Goal: Information Seeking & Learning: Learn about a topic

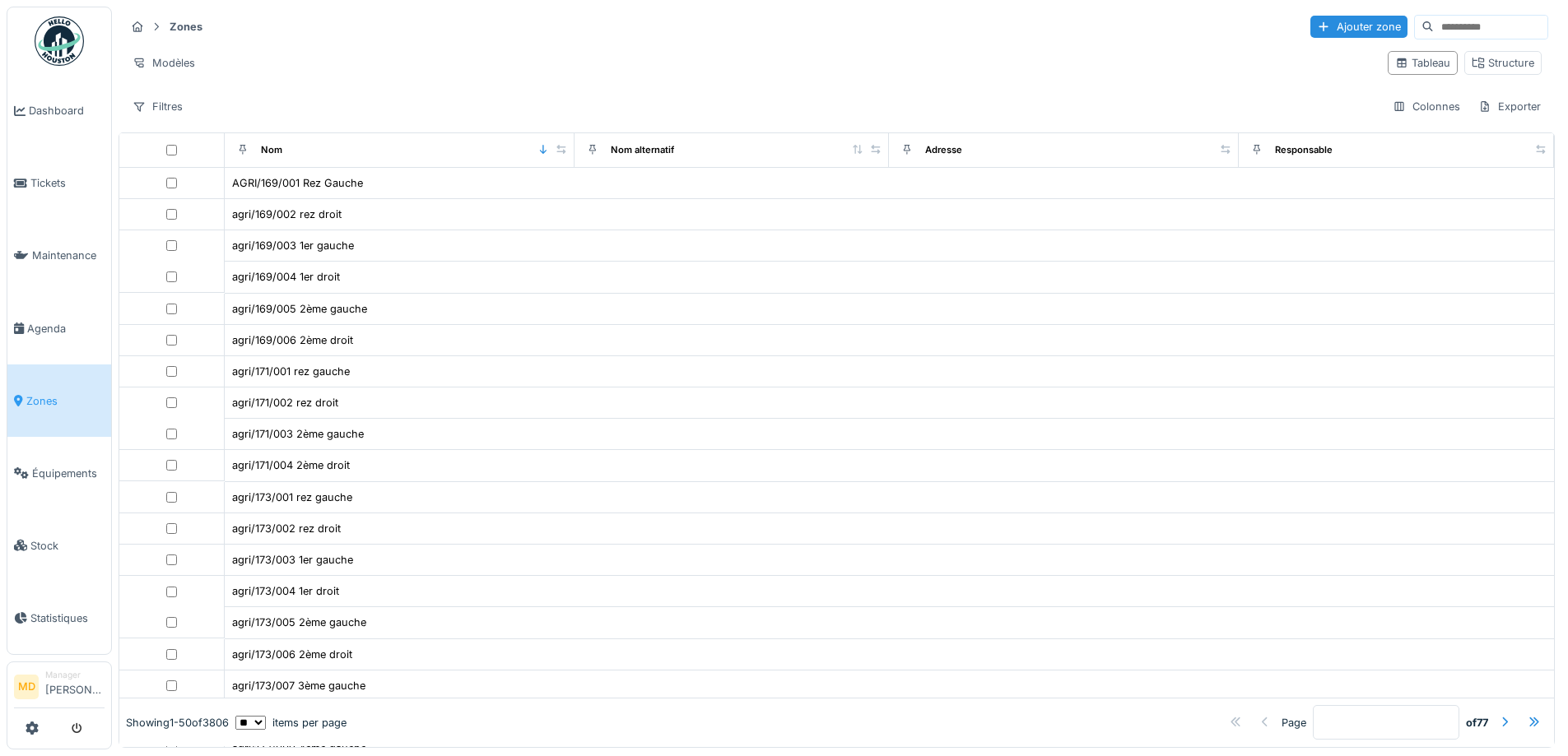
scroll to position [329, 0]
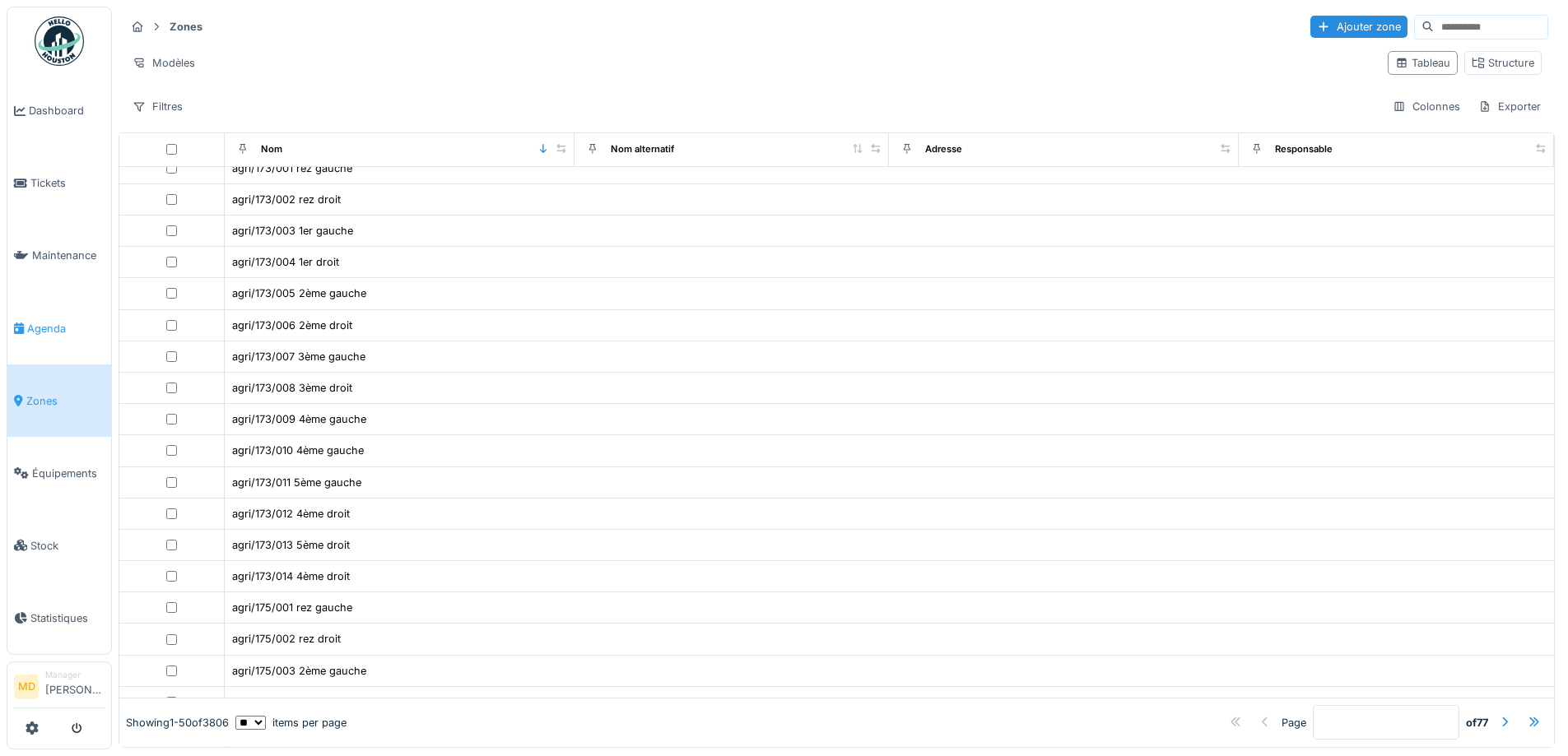
click at [51, 312] on link "Agenda" at bounding box center [59, 328] width 104 height 72
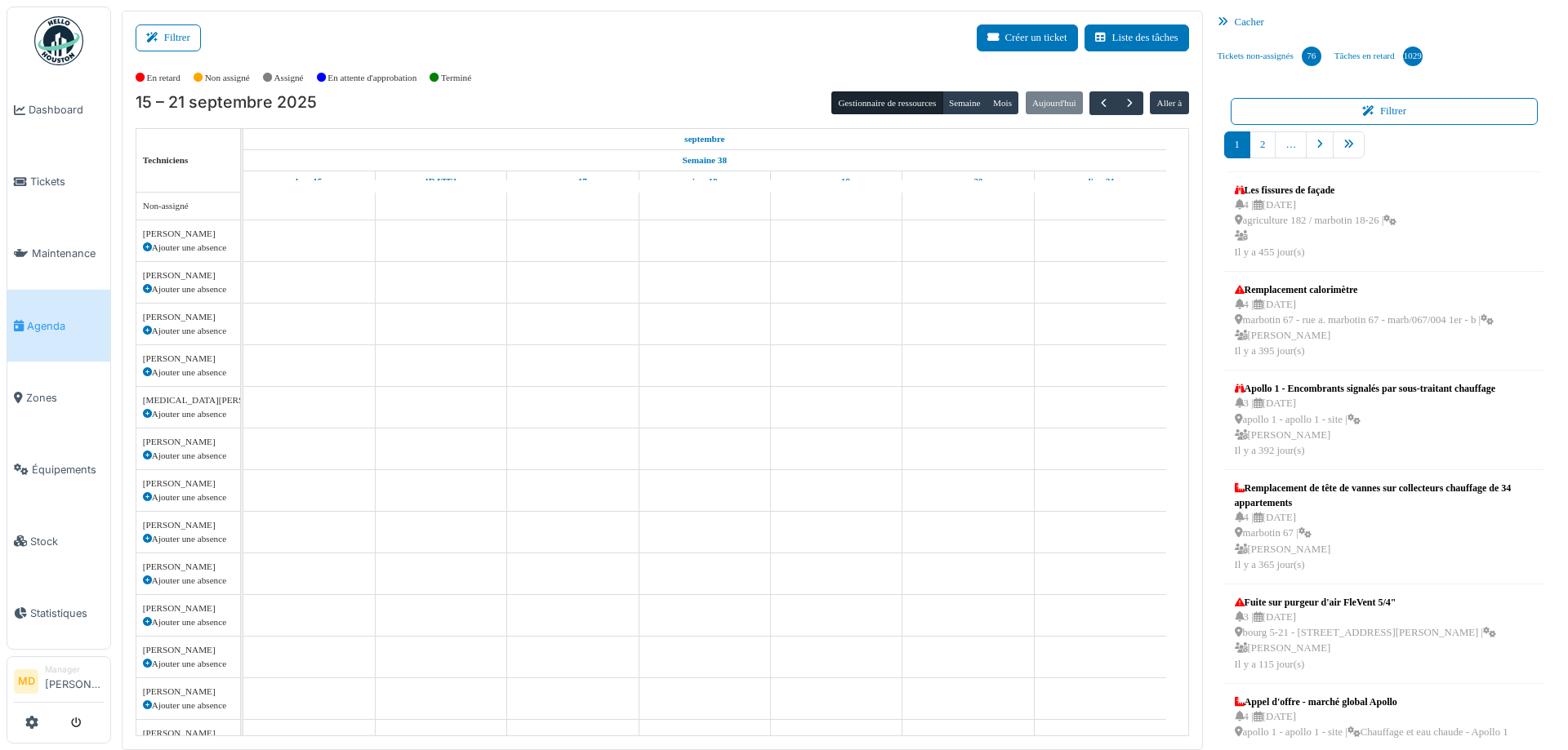
click at [584, 69] on div "En retard Non assigné Assigné En attente d'approbation Terminé" at bounding box center [662, 78] width 1054 height 26
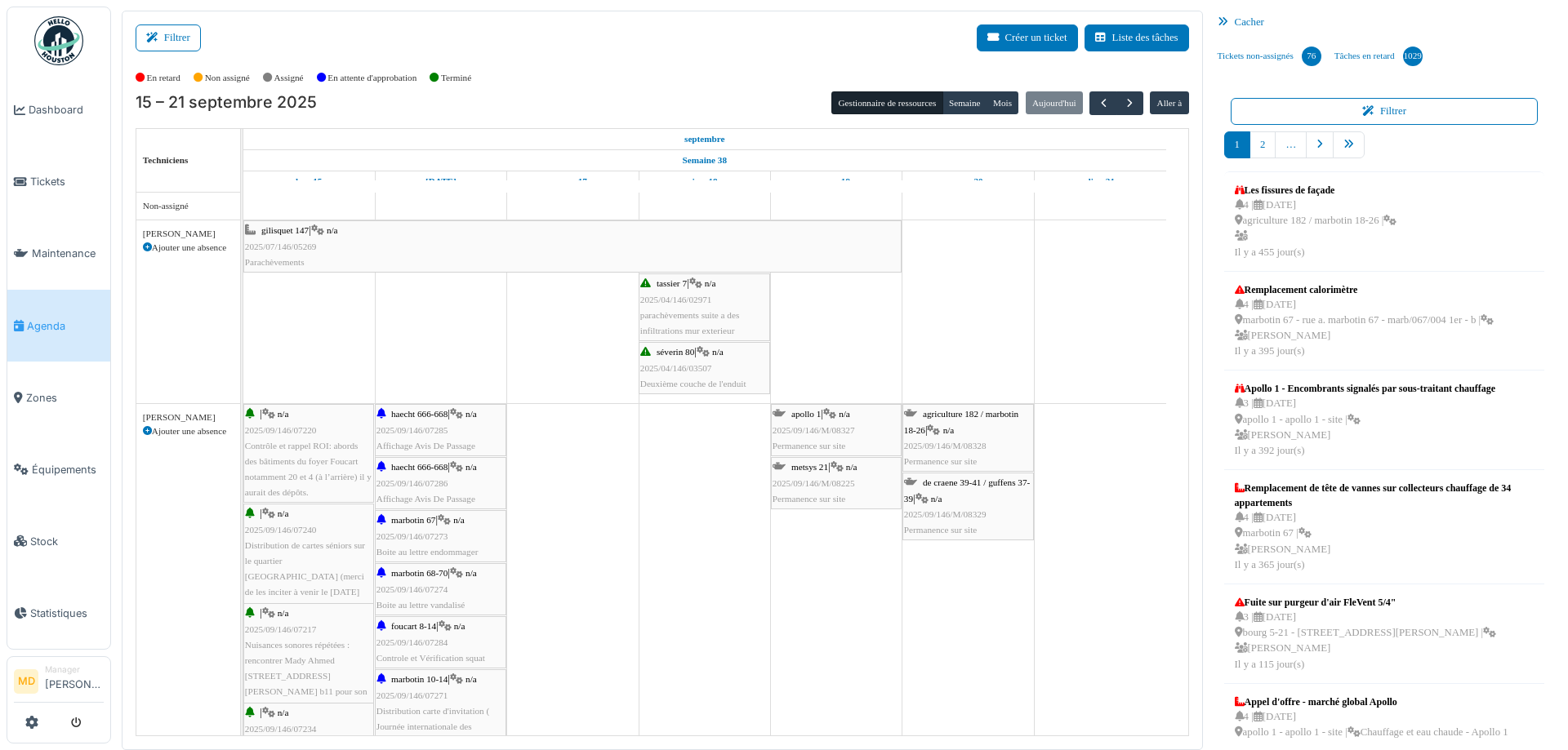
click at [179, 21] on div "Filtrer Créer un ticket Liste des tâches Afficher les tâches non assignées *** …" at bounding box center [662, 380] width 1081 height 740
click at [179, 29] on button "Filtrer" at bounding box center [167, 38] width 65 height 26
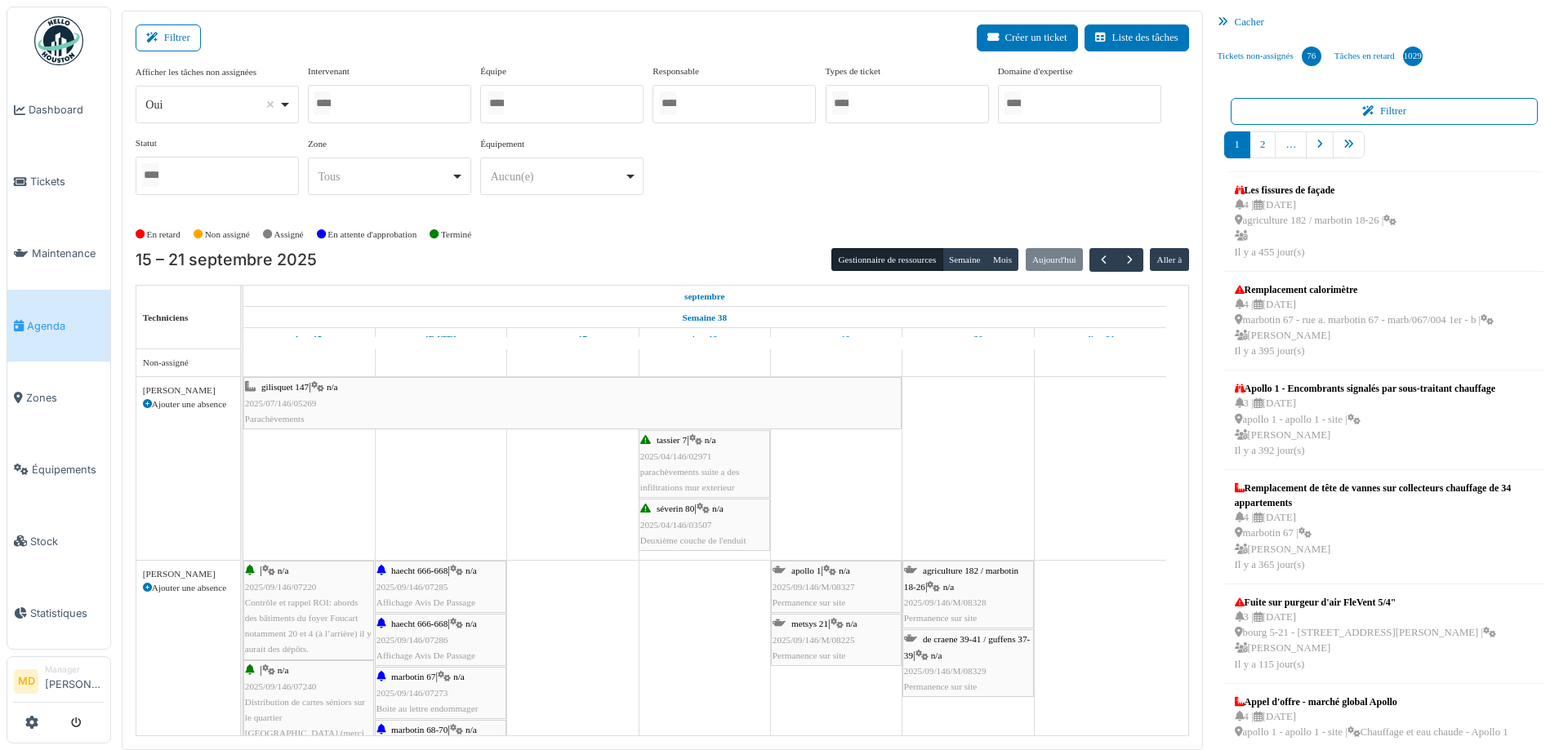
click at [566, 43] on div "Filtrer Créer un ticket Liste des tâches" at bounding box center [662, 44] width 1054 height 40
click at [57, 113] on span "Dashboard" at bounding box center [65, 110] width 75 height 15
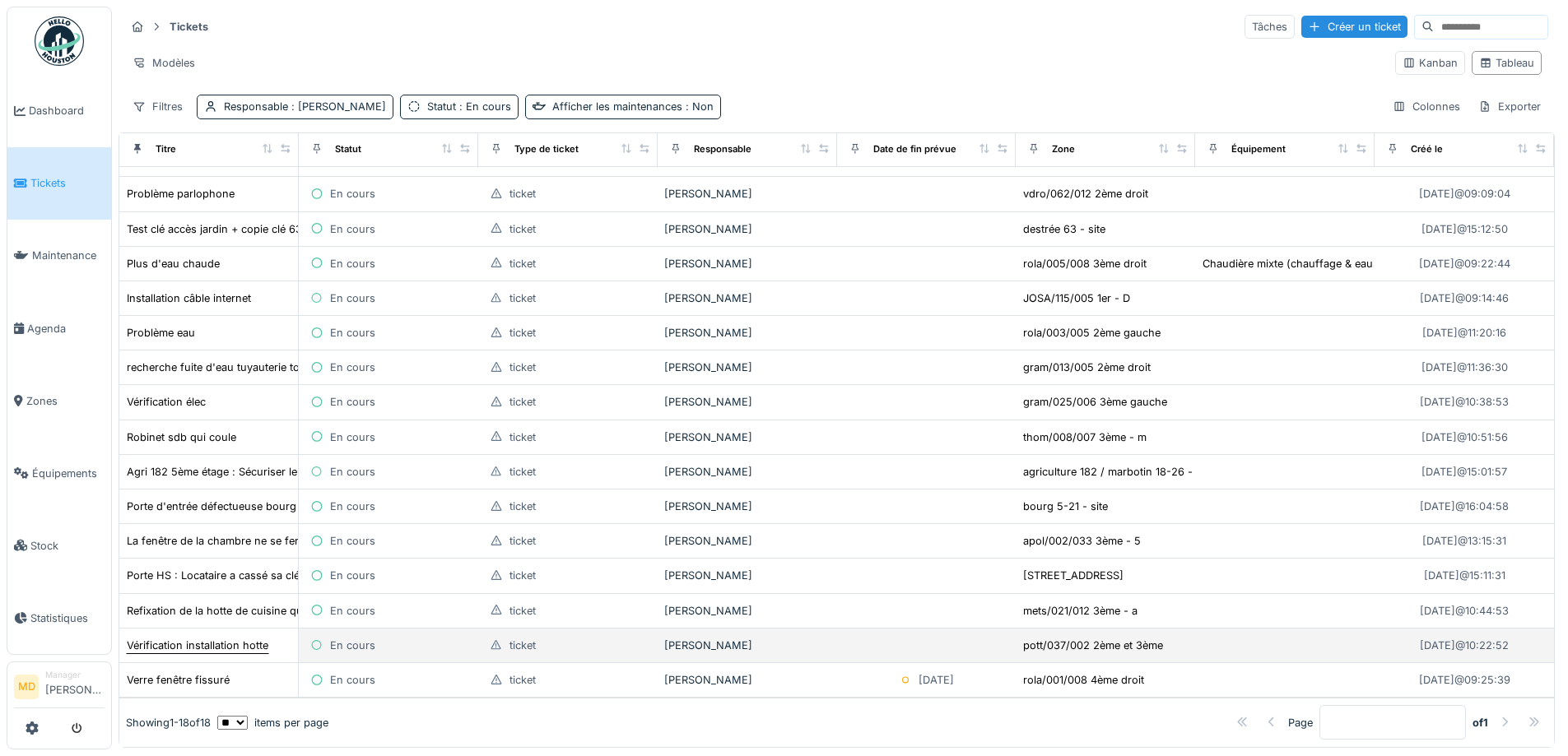
scroll to position [10, 0]
click at [208, 638] on div "Vérification installation hotte" at bounding box center [197, 645] width 141 height 15
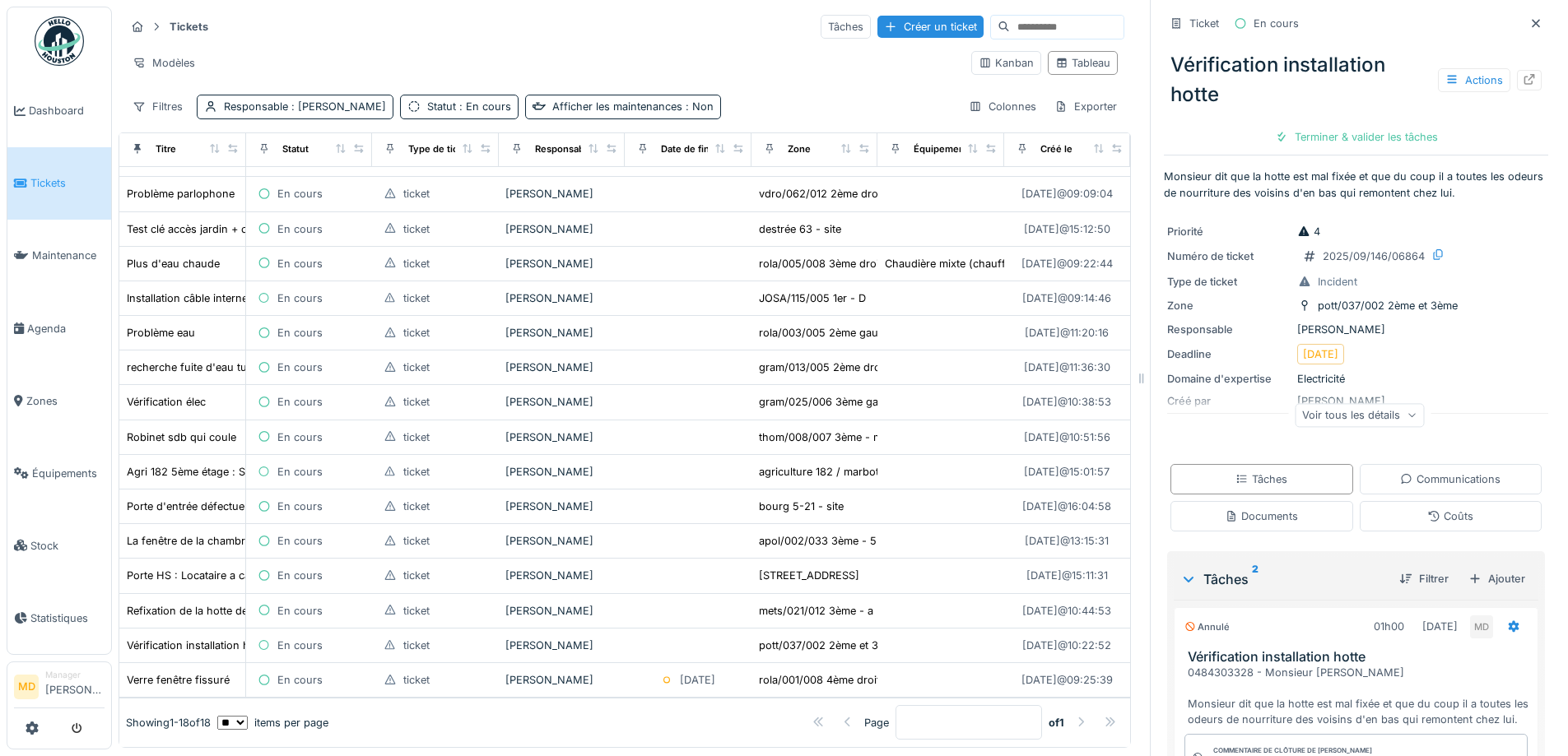
scroll to position [406, 0]
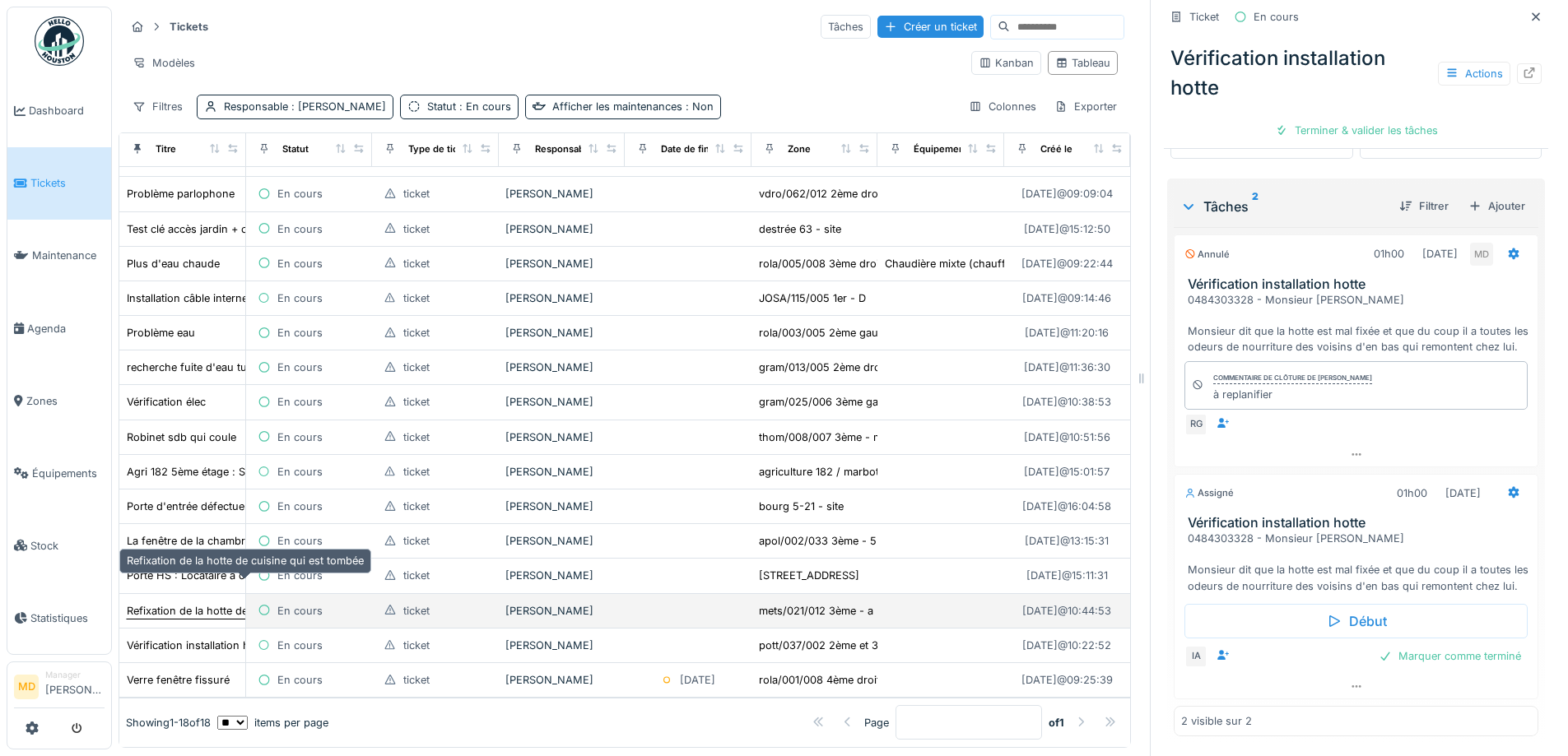
click at [164, 603] on div "Refixation de la hotte de cuisine qui est tombée" at bounding box center [245, 611] width 237 height 15
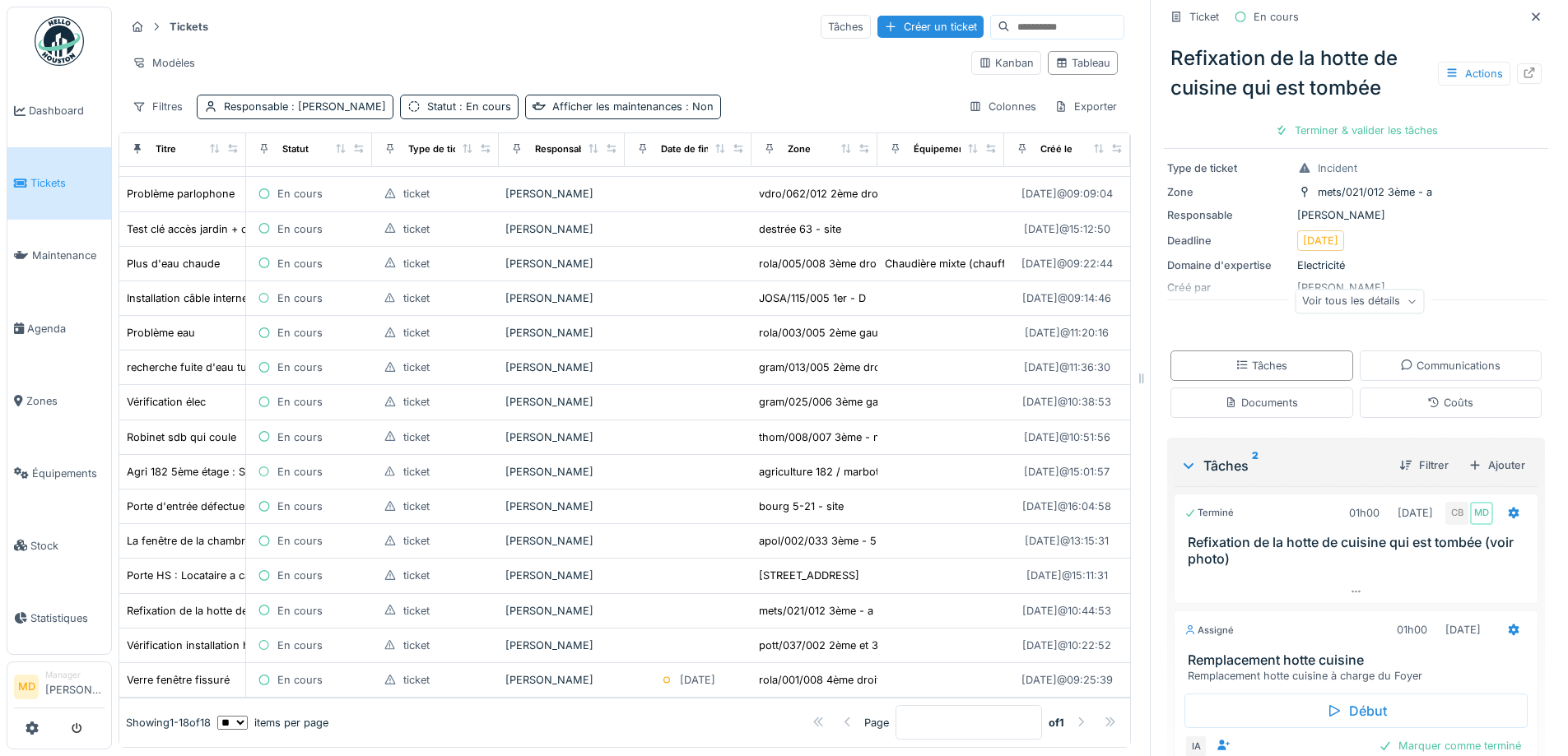
scroll to position [190, 0]
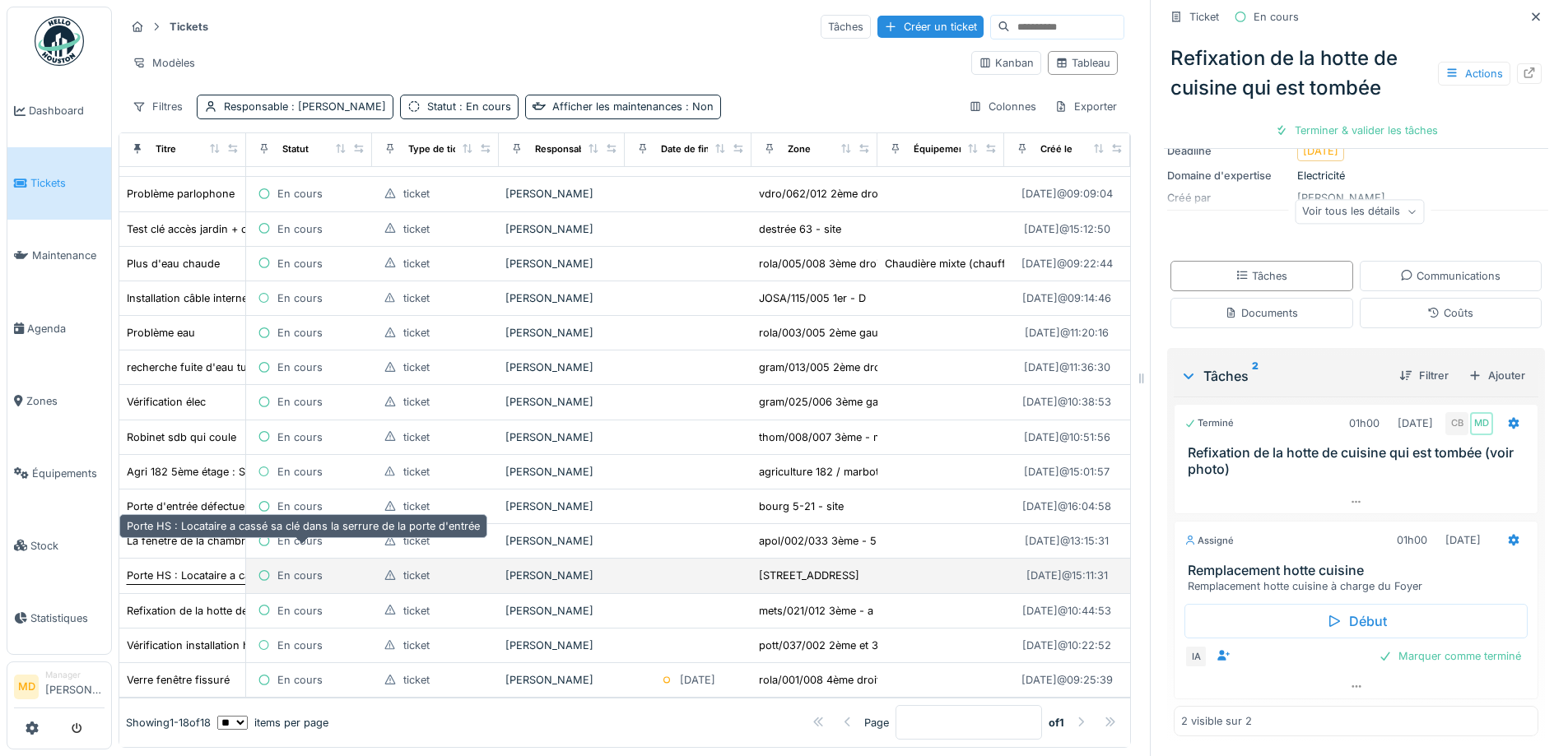
click at [172, 568] on div "Porte HS : Locataire a cassé sa clé dans la serrure de la porte d'entrée" at bounding box center [303, 576] width 353 height 15
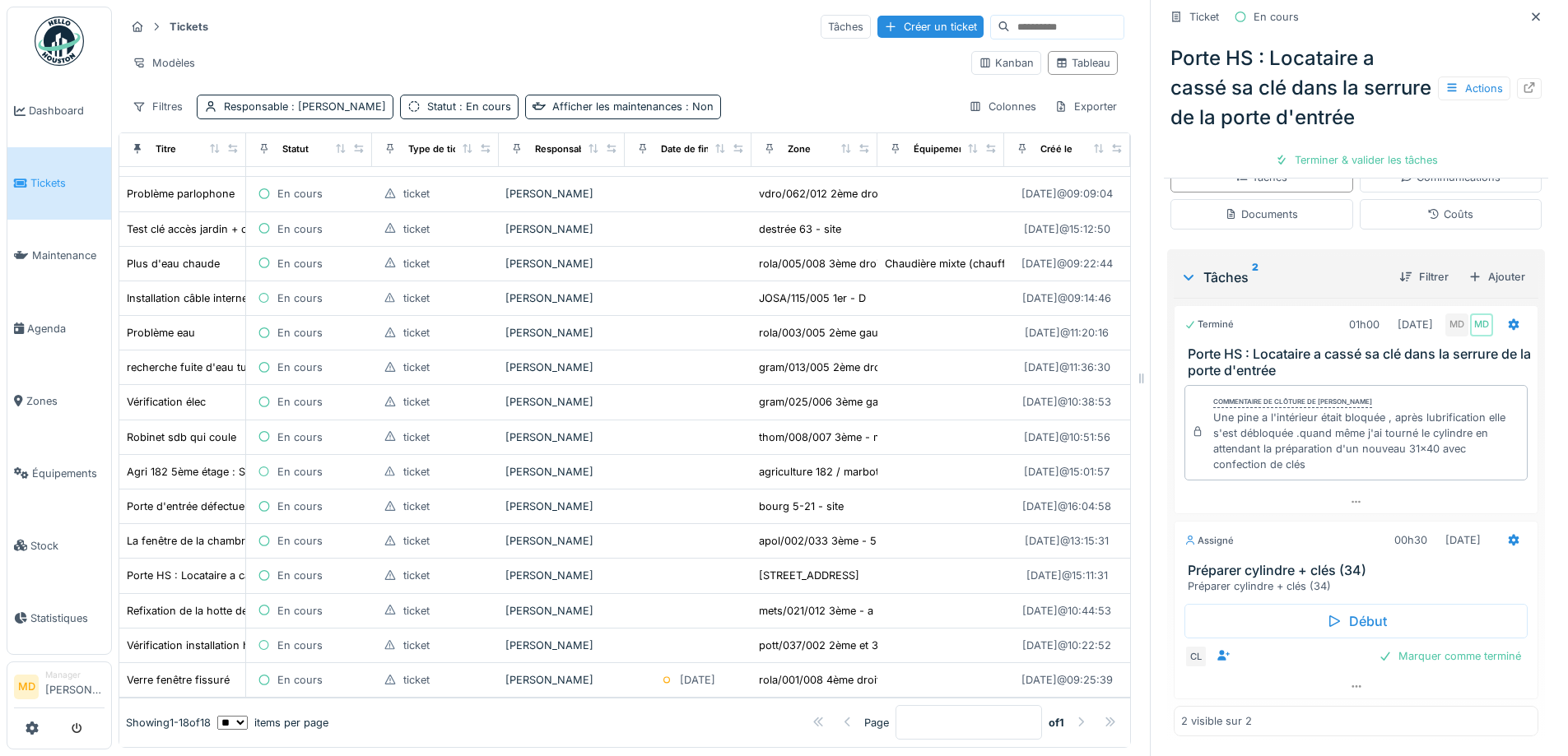
scroll to position [348, 0]
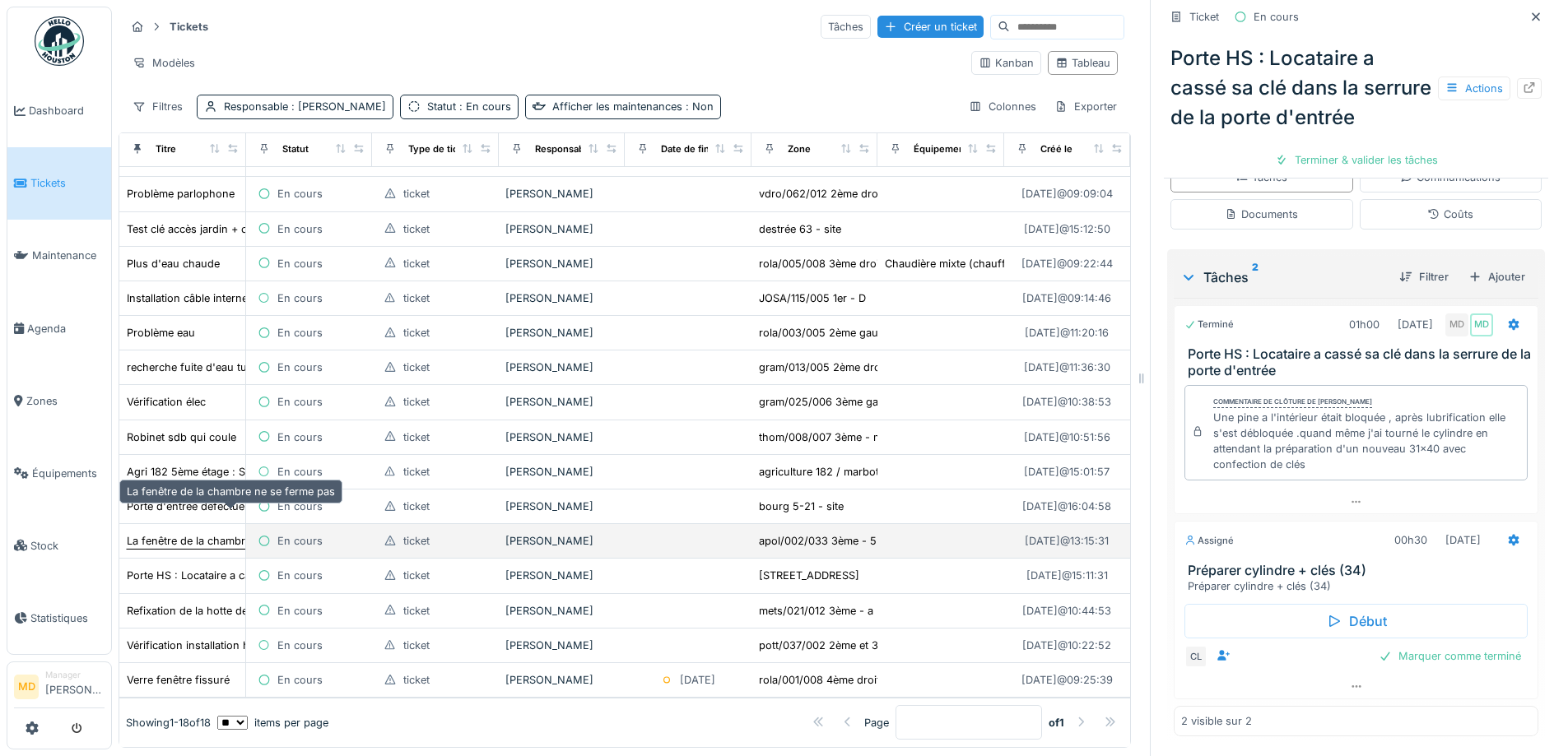
click at [176, 533] on div "La fenêtre de la chambre ne se ferme pas" at bounding box center [231, 541] width 210 height 17
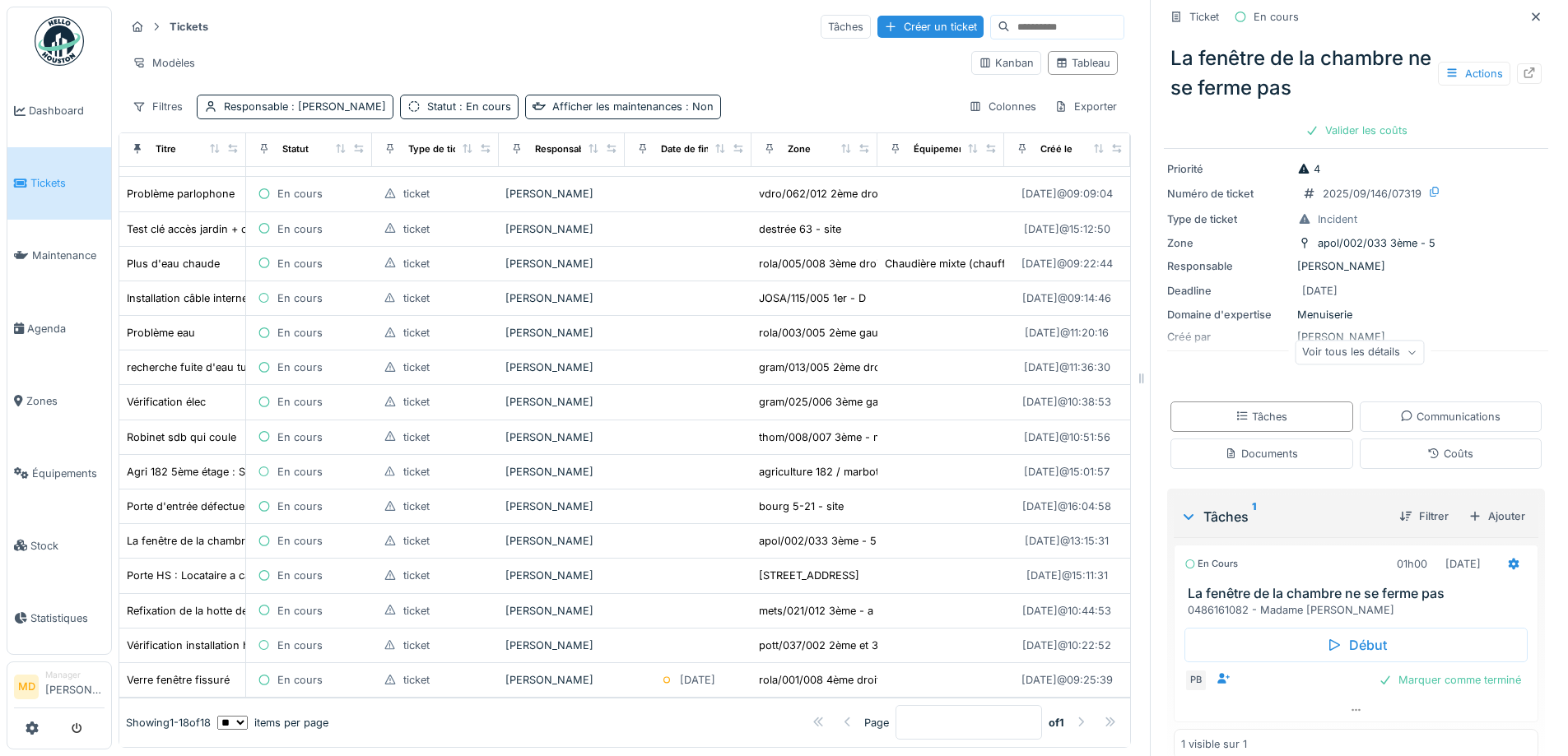
scroll to position [72, 0]
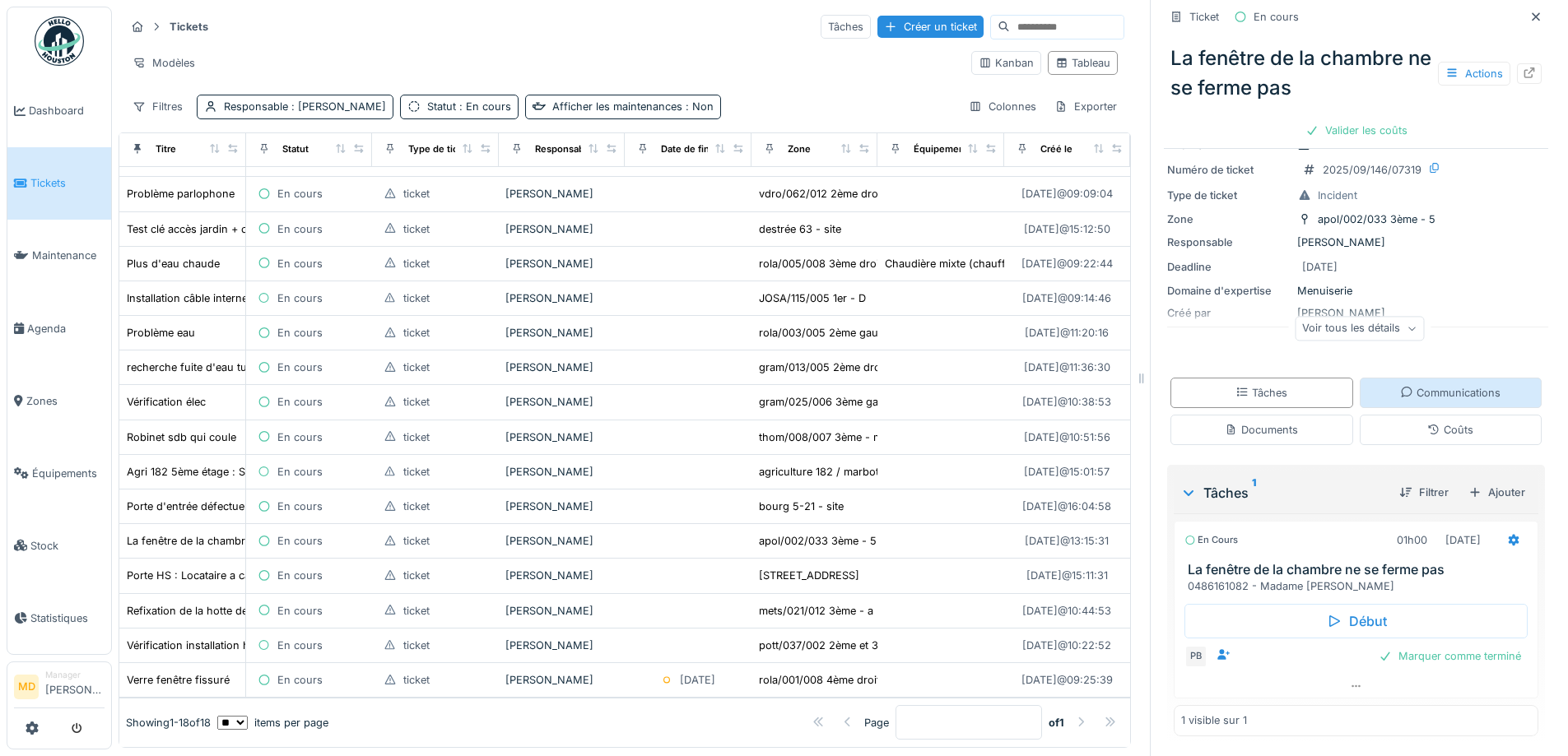
click at [1414, 385] on div "Communications" at bounding box center [1449, 393] width 100 height 15
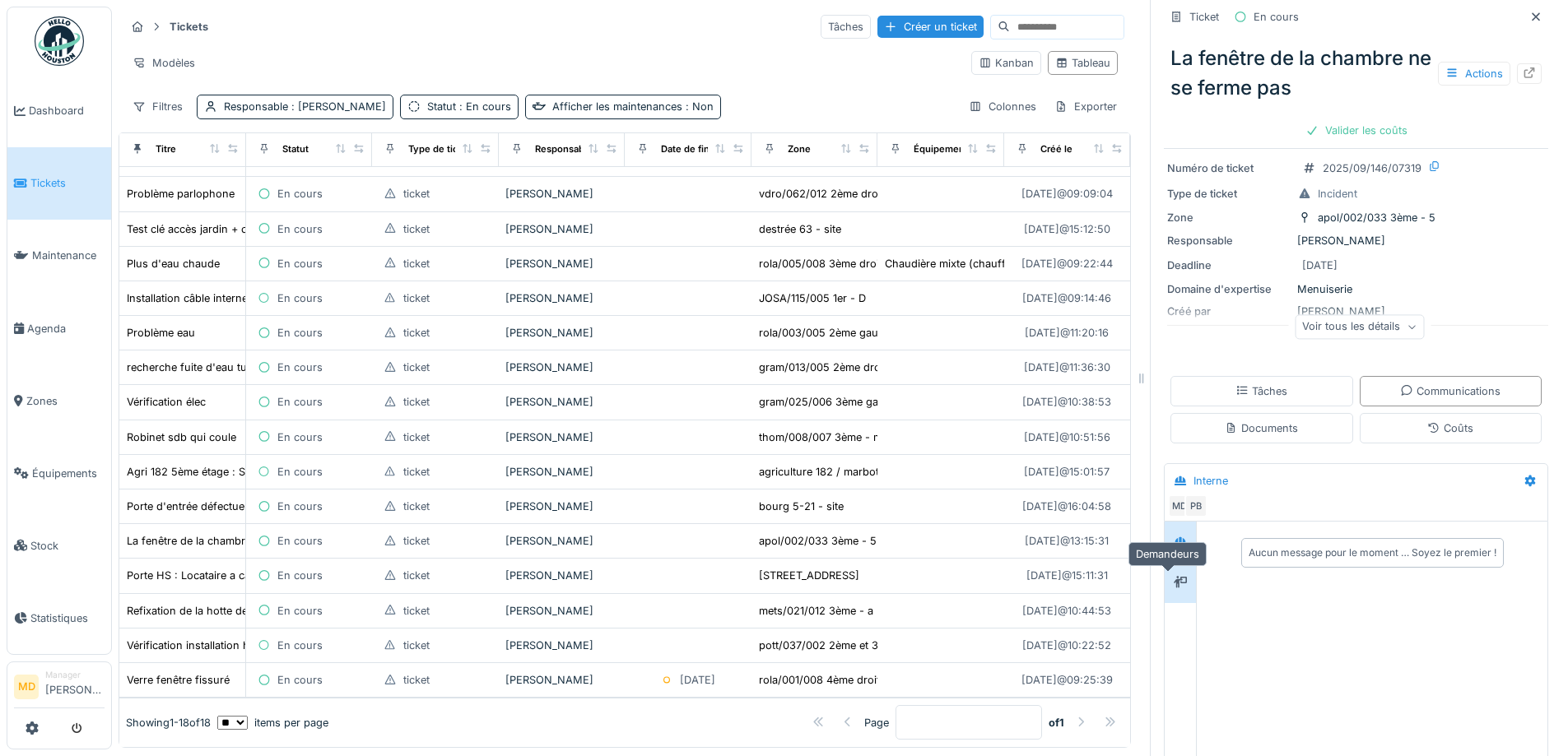
click at [1173, 577] on icon at bounding box center [1180, 582] width 13 height 10
click at [1167, 545] on div at bounding box center [1180, 541] width 31 height 40
click at [1249, 386] on div "Tâches" at bounding box center [1261, 391] width 51 height 15
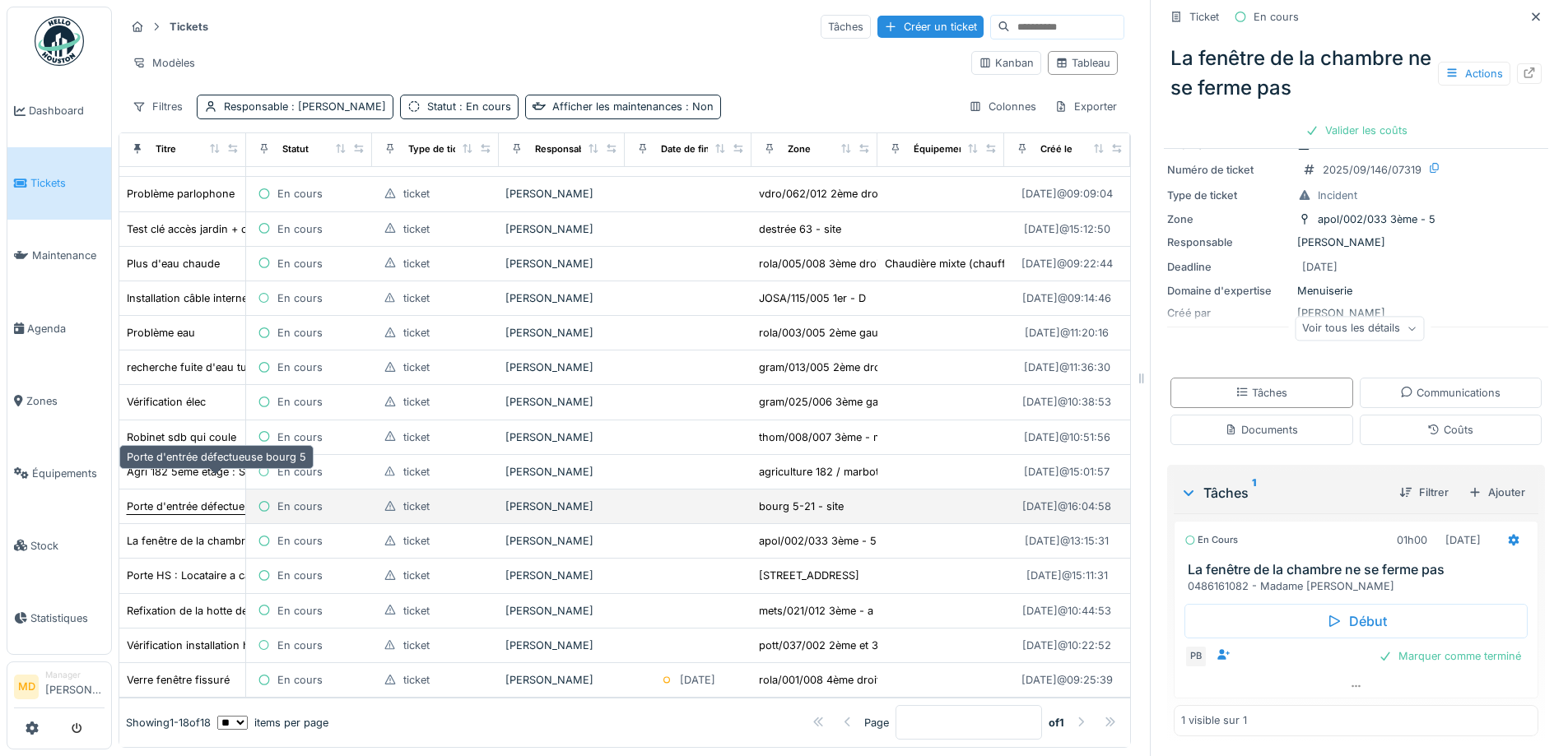
click at [172, 499] on div "Porte d'entrée défectueuse bourg 5" at bounding box center [216, 506] width 179 height 15
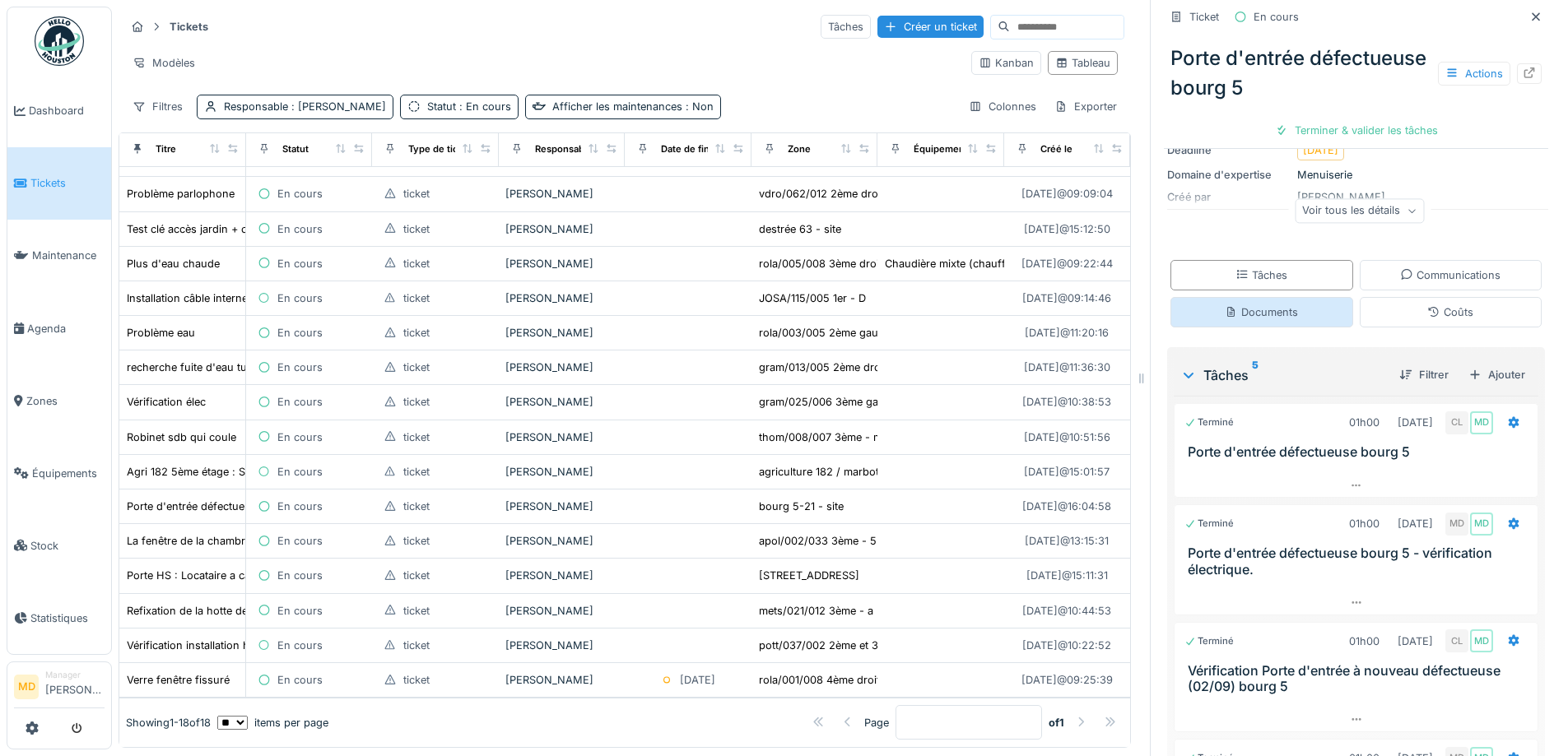
scroll to position [557, 0]
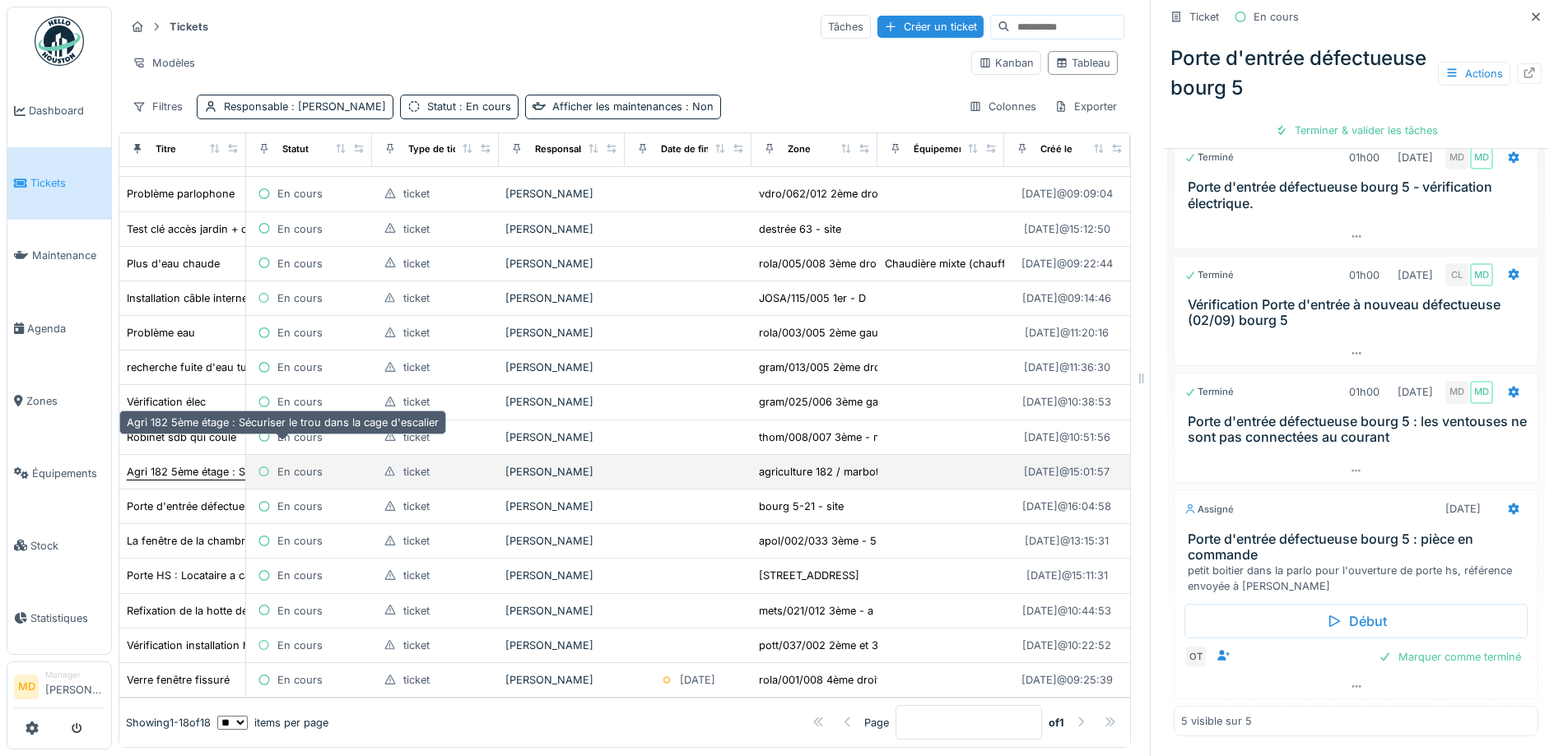
click at [173, 464] on div "Agri 182 5ème étage : Sécuriser le trou dans la cage d'escalier" at bounding box center [282, 472] width 312 height 15
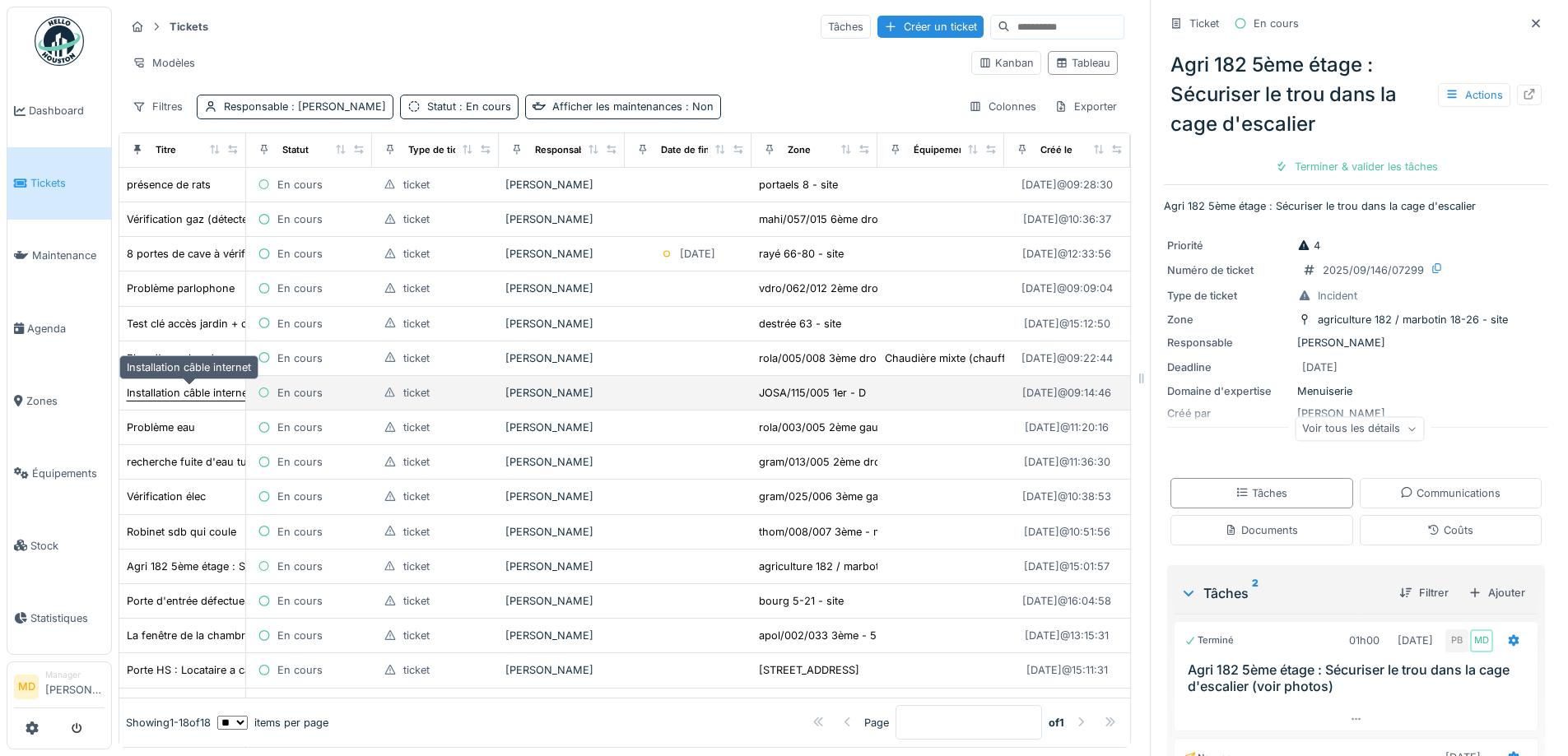
click at [202, 385] on div "Installation câble internet" at bounding box center [189, 393] width 124 height 15
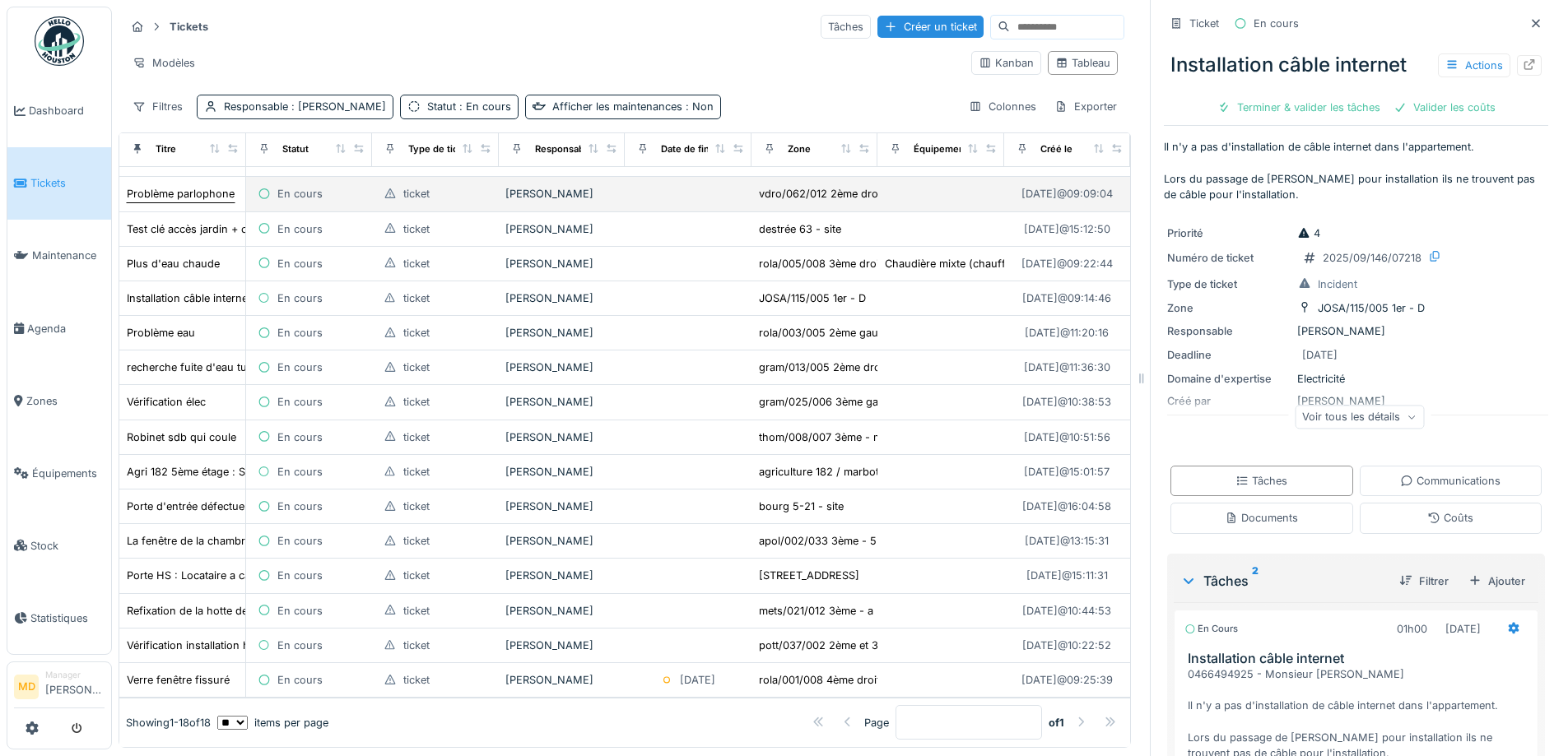
scroll to position [118, 0]
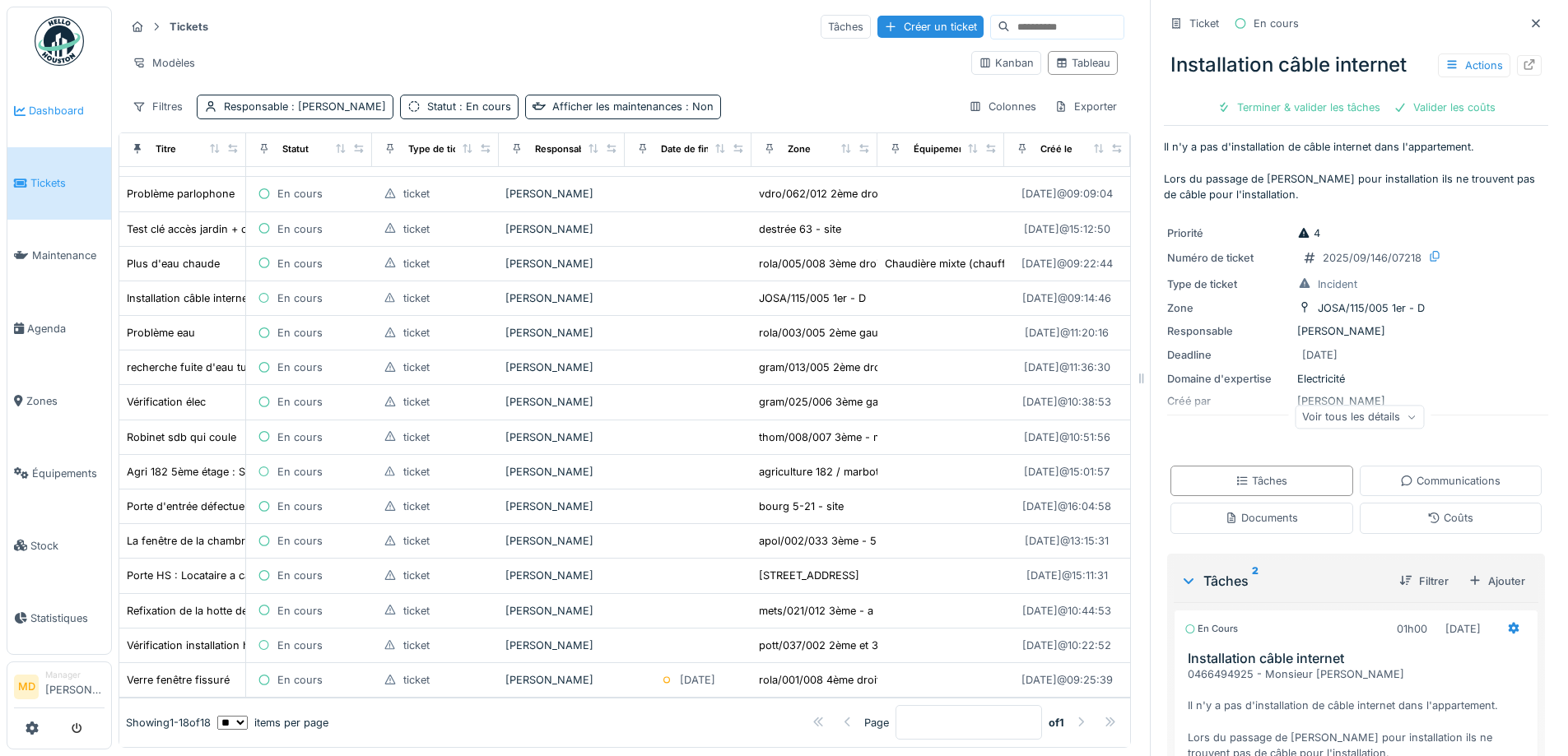
click at [67, 114] on span "Dashboard" at bounding box center [66, 111] width 75 height 15
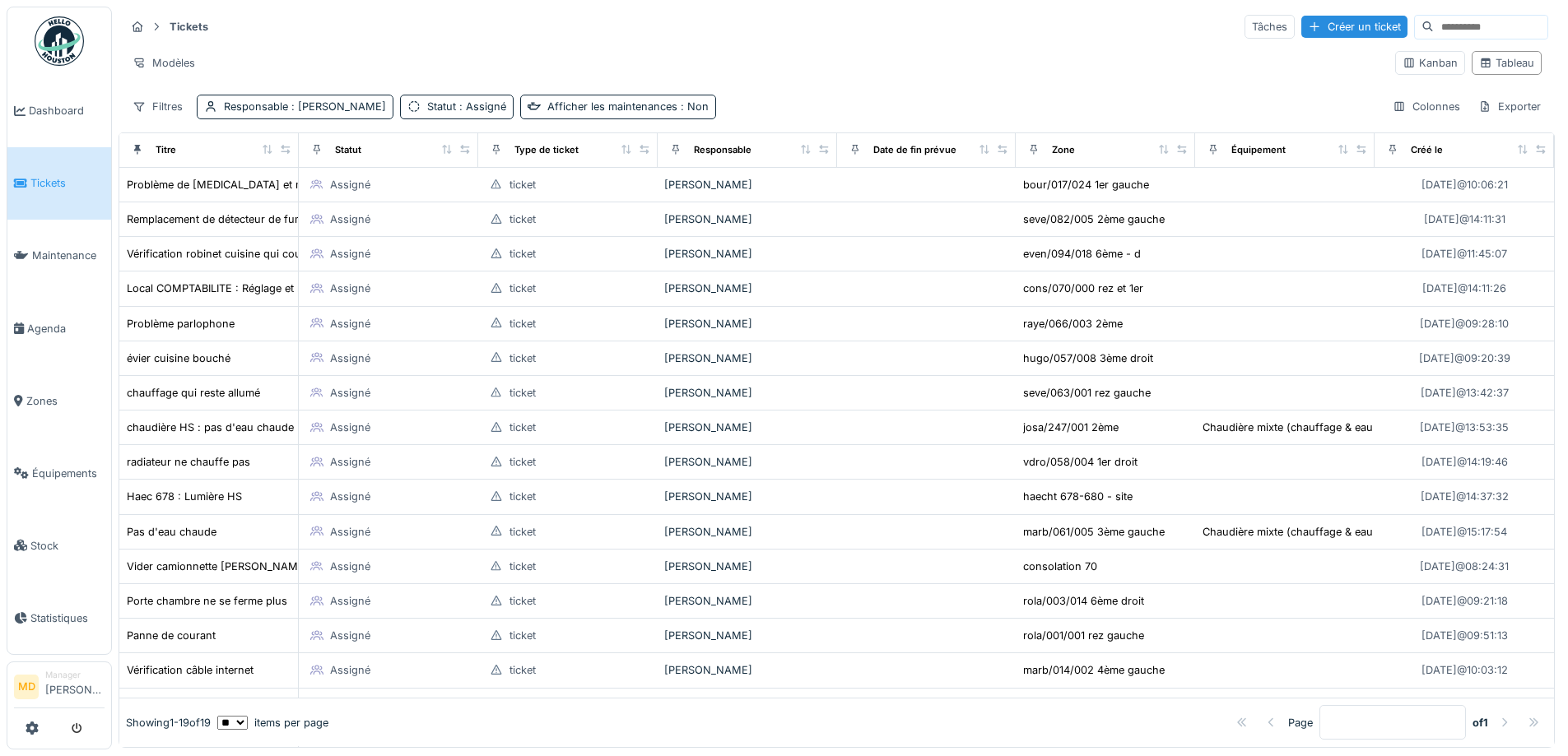
click at [606, 31] on div "Tickets Tâches Créer un ticket" at bounding box center [836, 27] width 1423 height 27
click at [63, 326] on span "Agenda" at bounding box center [65, 329] width 77 height 15
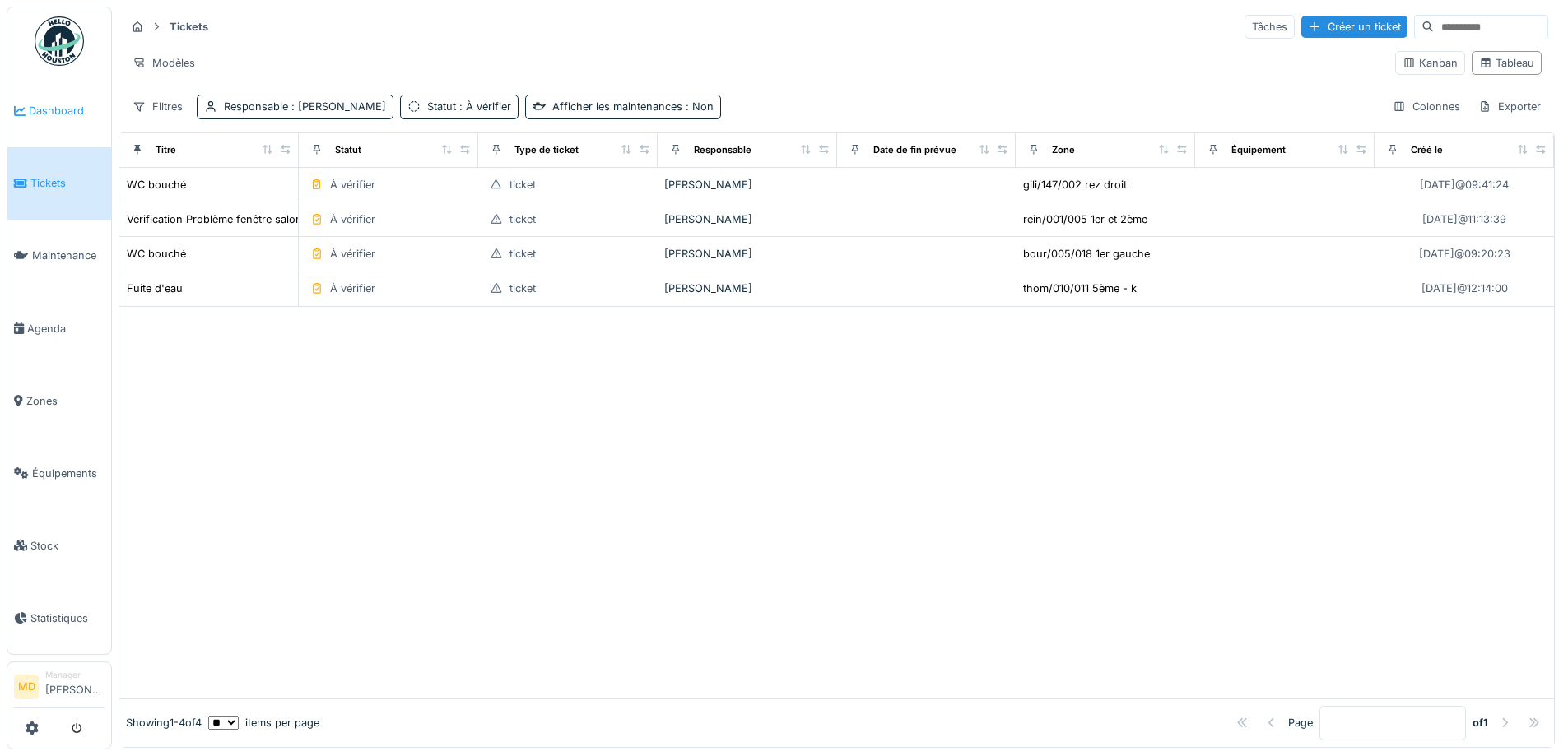
click at [66, 106] on span "Dashboard" at bounding box center [66, 111] width 75 height 15
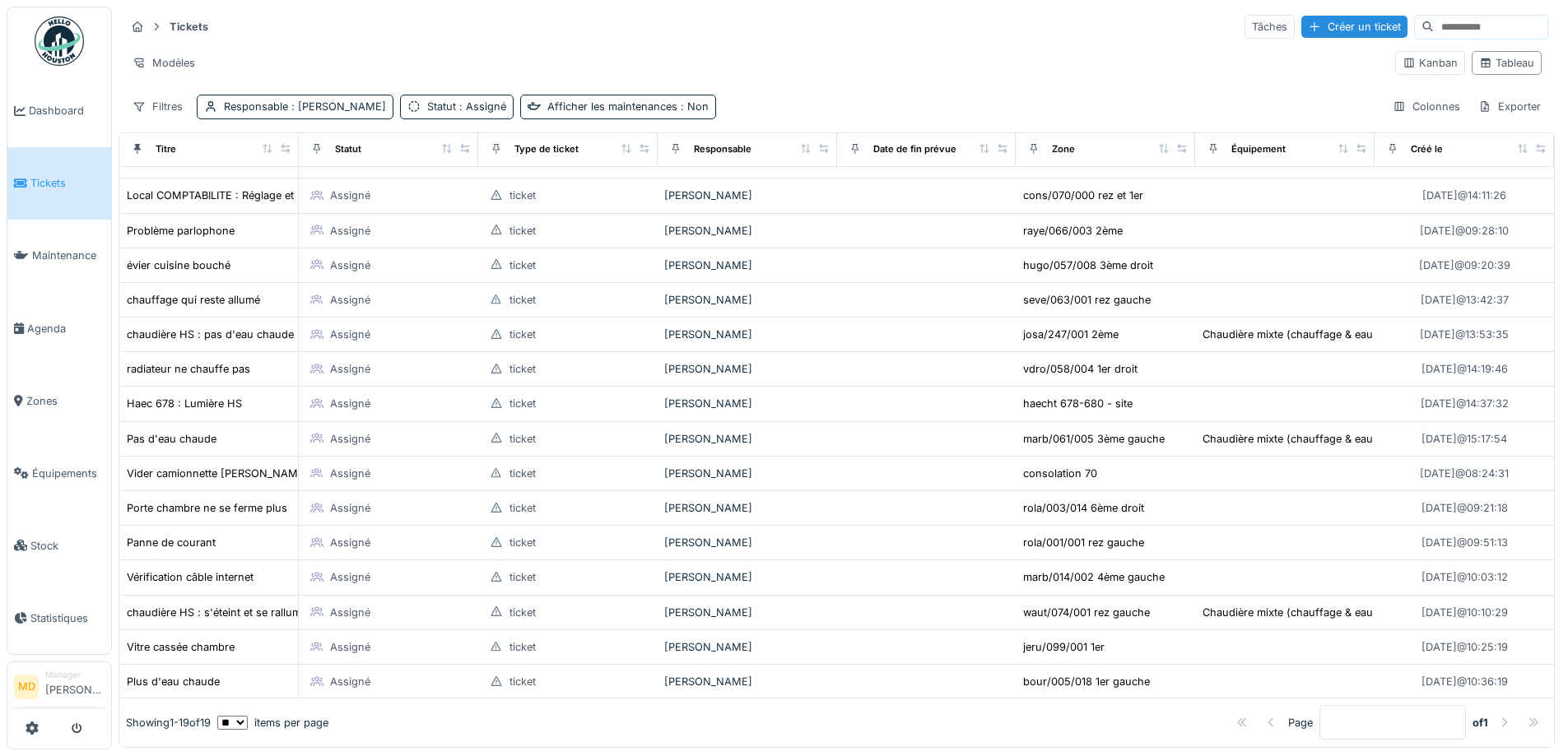
scroll to position [153, 0]
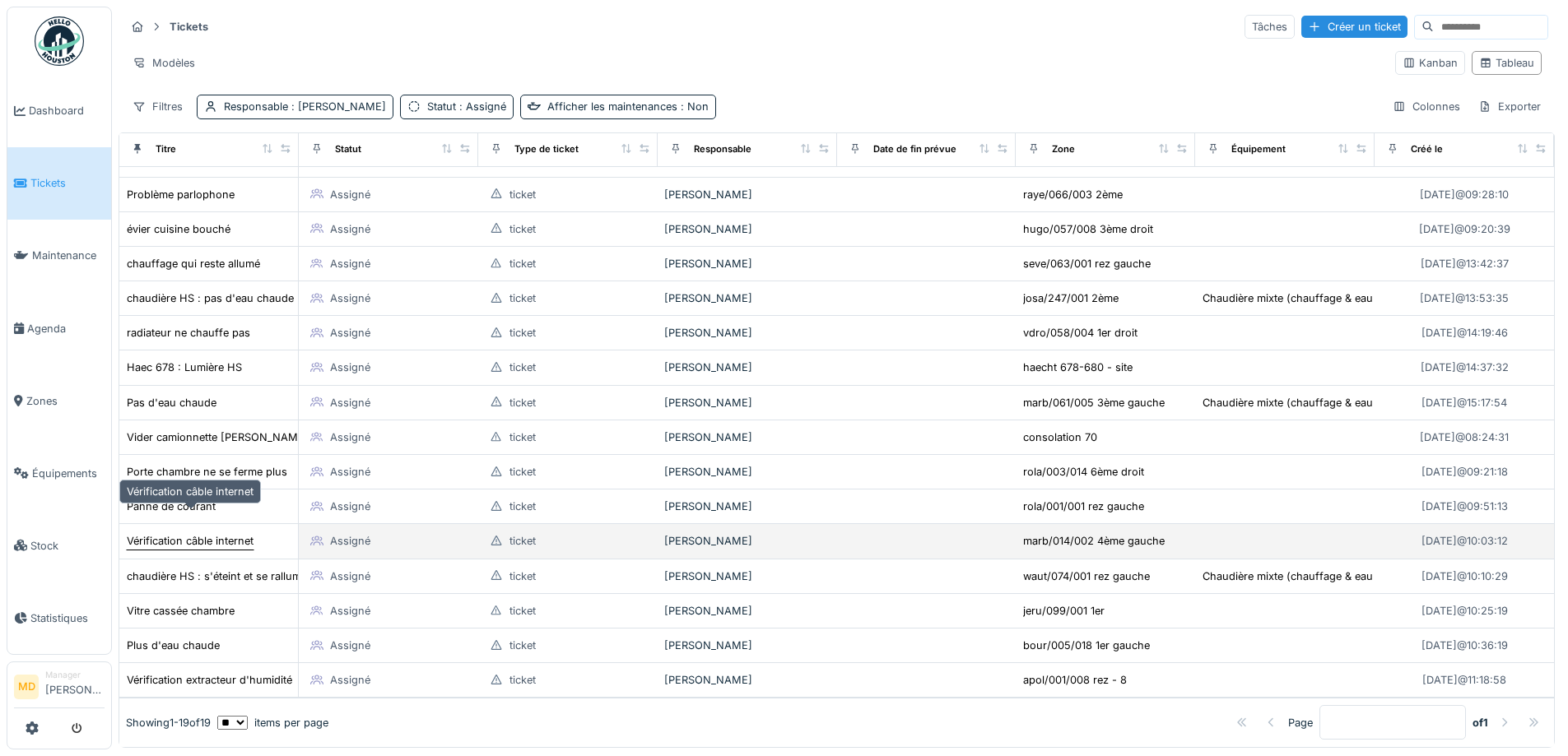
click at [201, 533] on div "Vérification câble internet" at bounding box center [190, 541] width 127 height 15
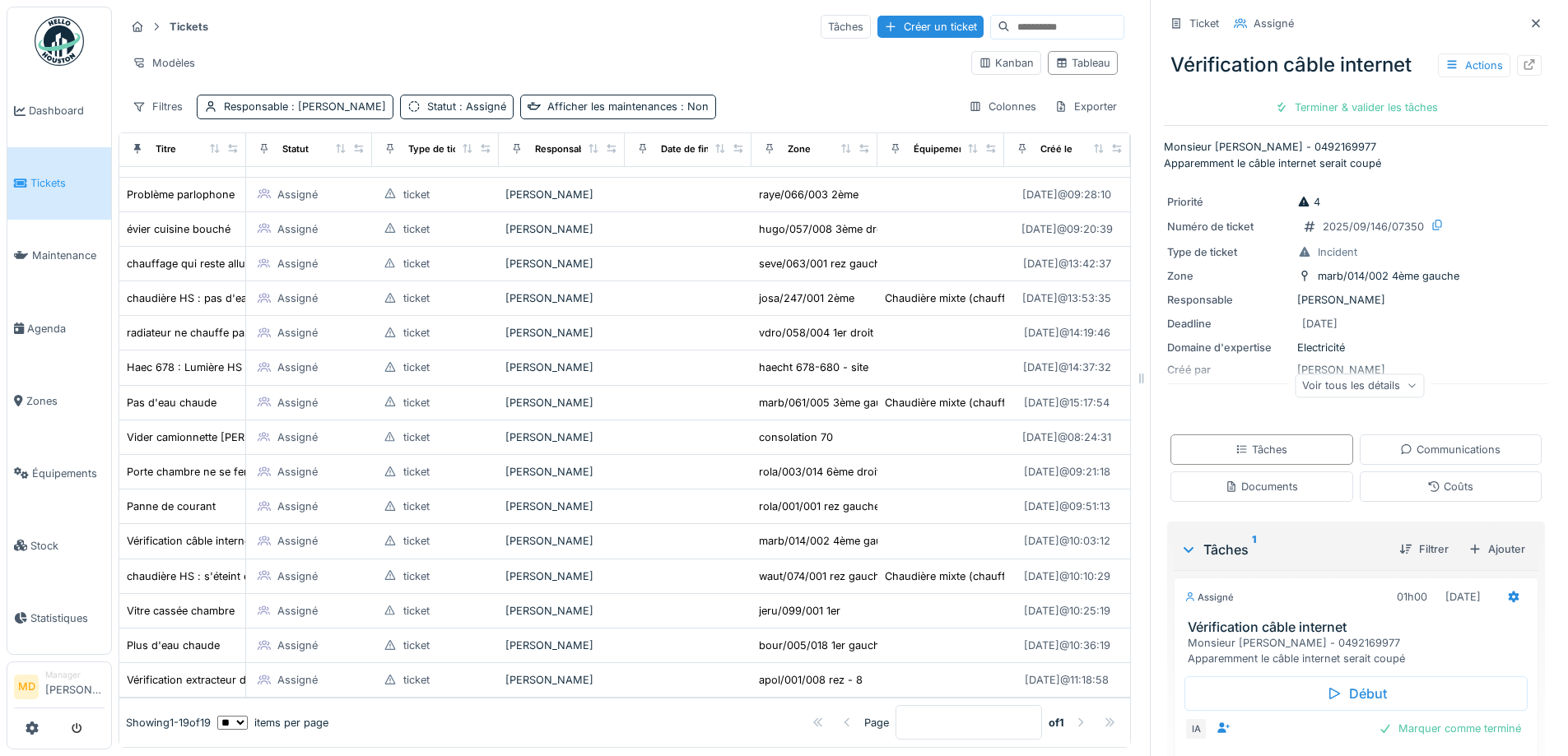
click at [1336, 378] on div "Voir tous les détails" at bounding box center [1359, 385] width 130 height 24
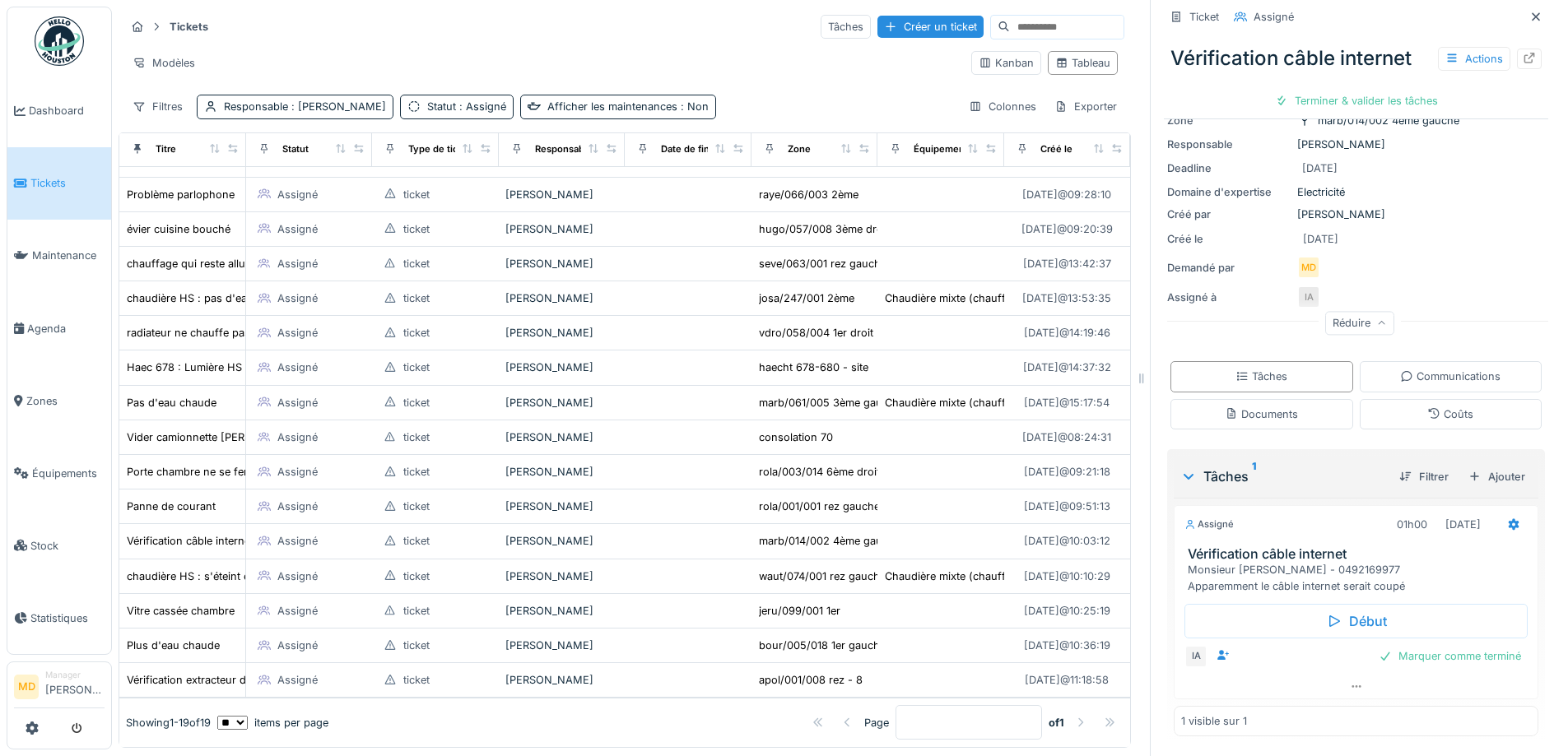
scroll to position [12, 0]
click at [1328, 675] on div at bounding box center [1355, 686] width 363 height 24
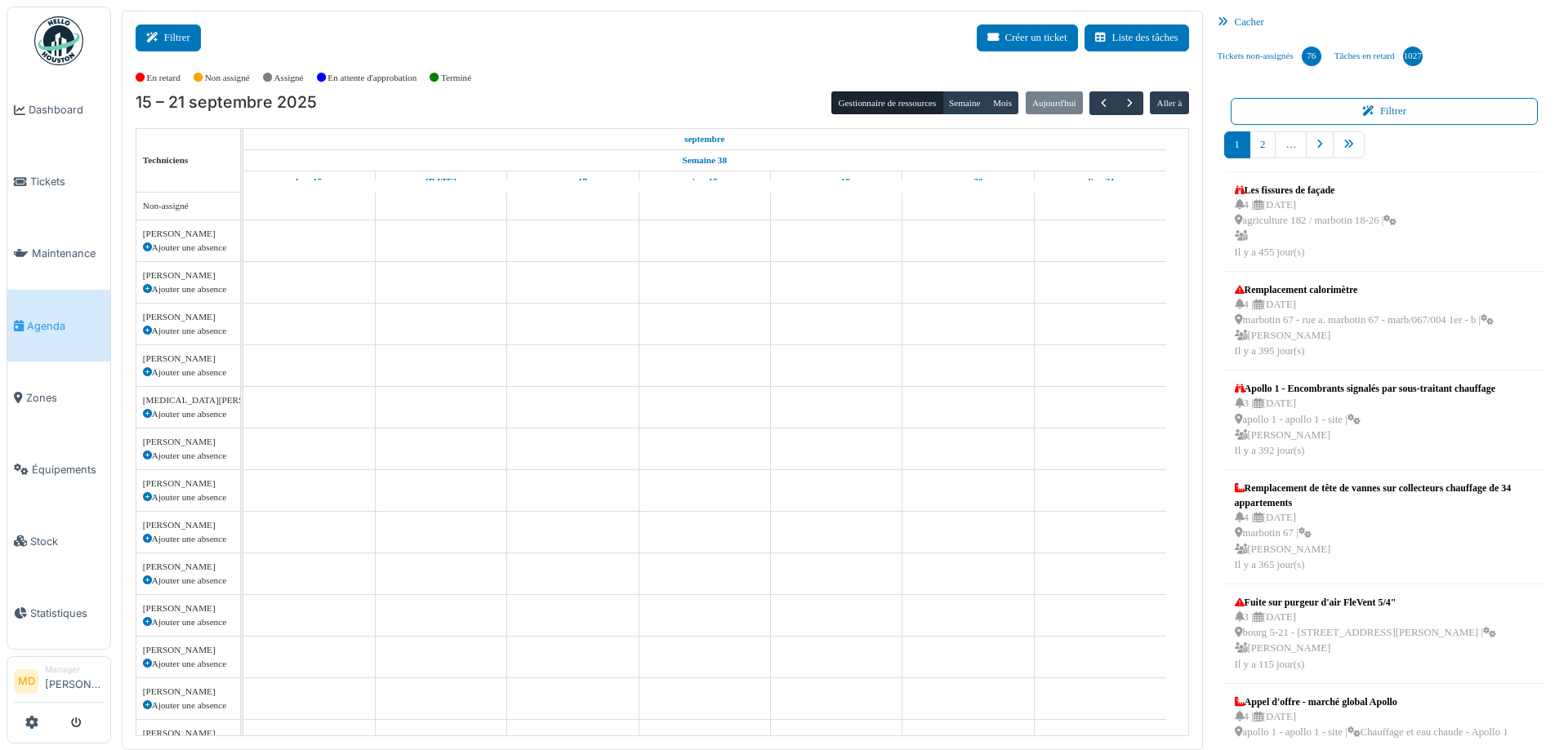
click at [191, 36] on button "Filtrer" at bounding box center [167, 38] width 65 height 26
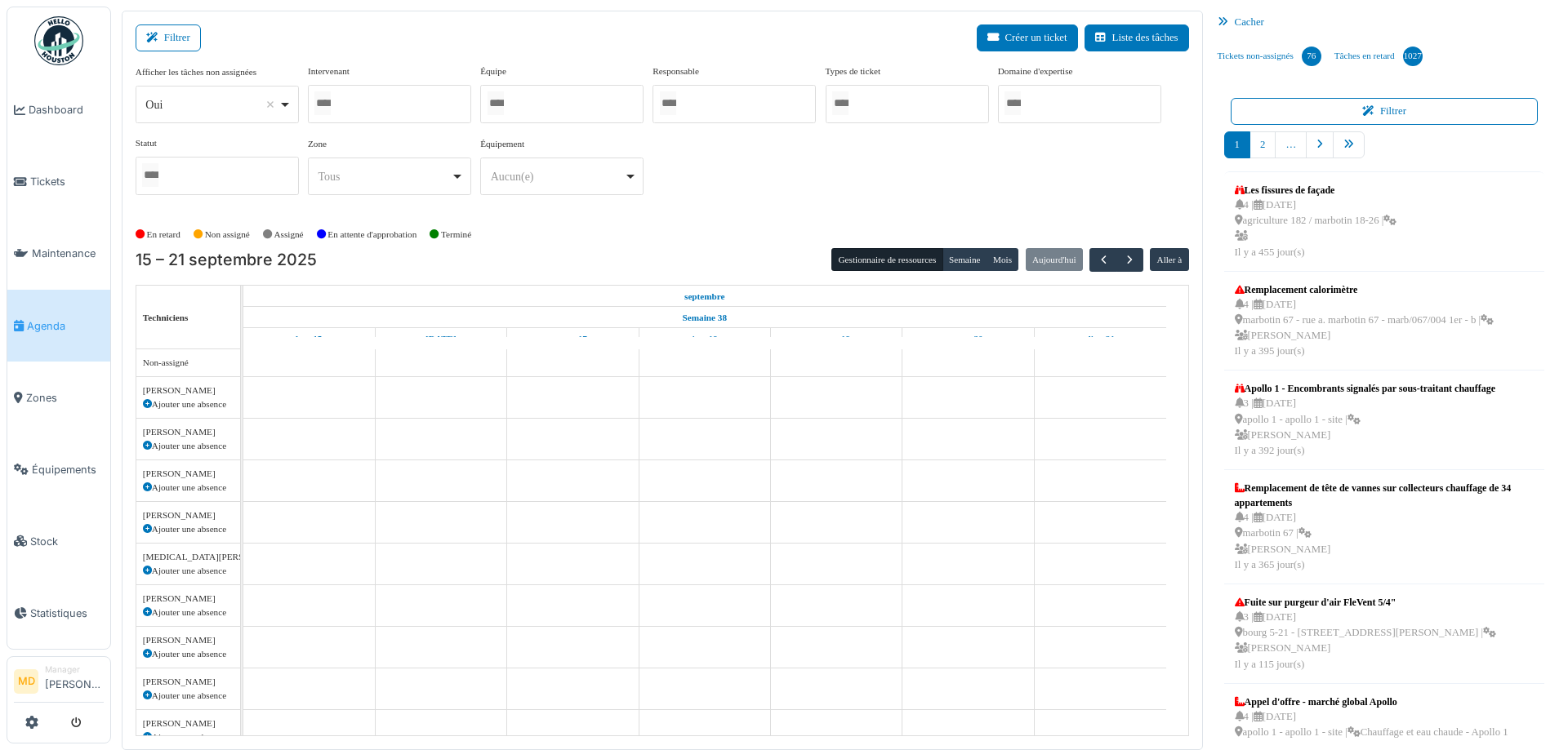
click at [367, 114] on div at bounding box center [389, 104] width 164 height 39
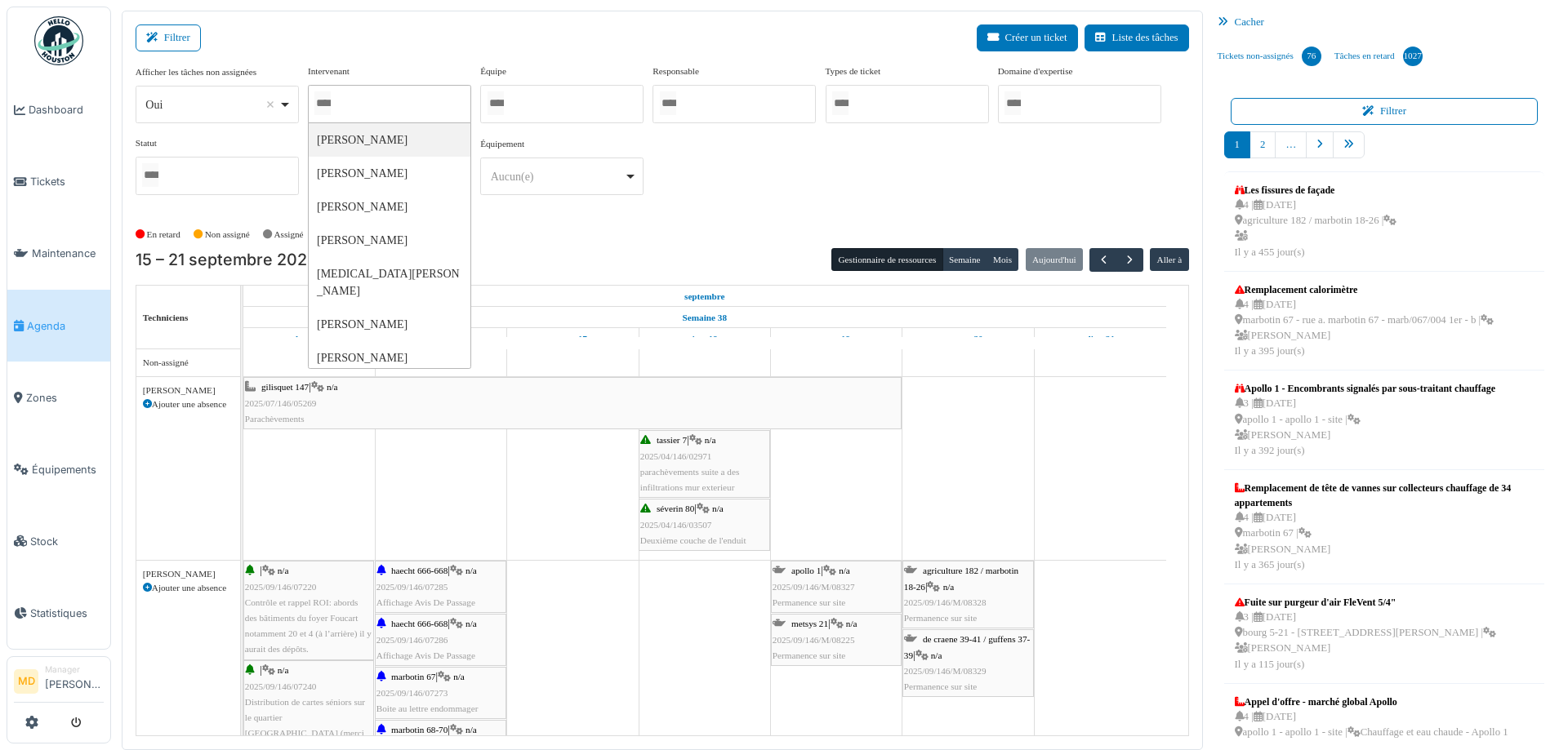
click at [393, 52] on div "Filtrer Créer un ticket Liste des tâches" at bounding box center [662, 44] width 1054 height 40
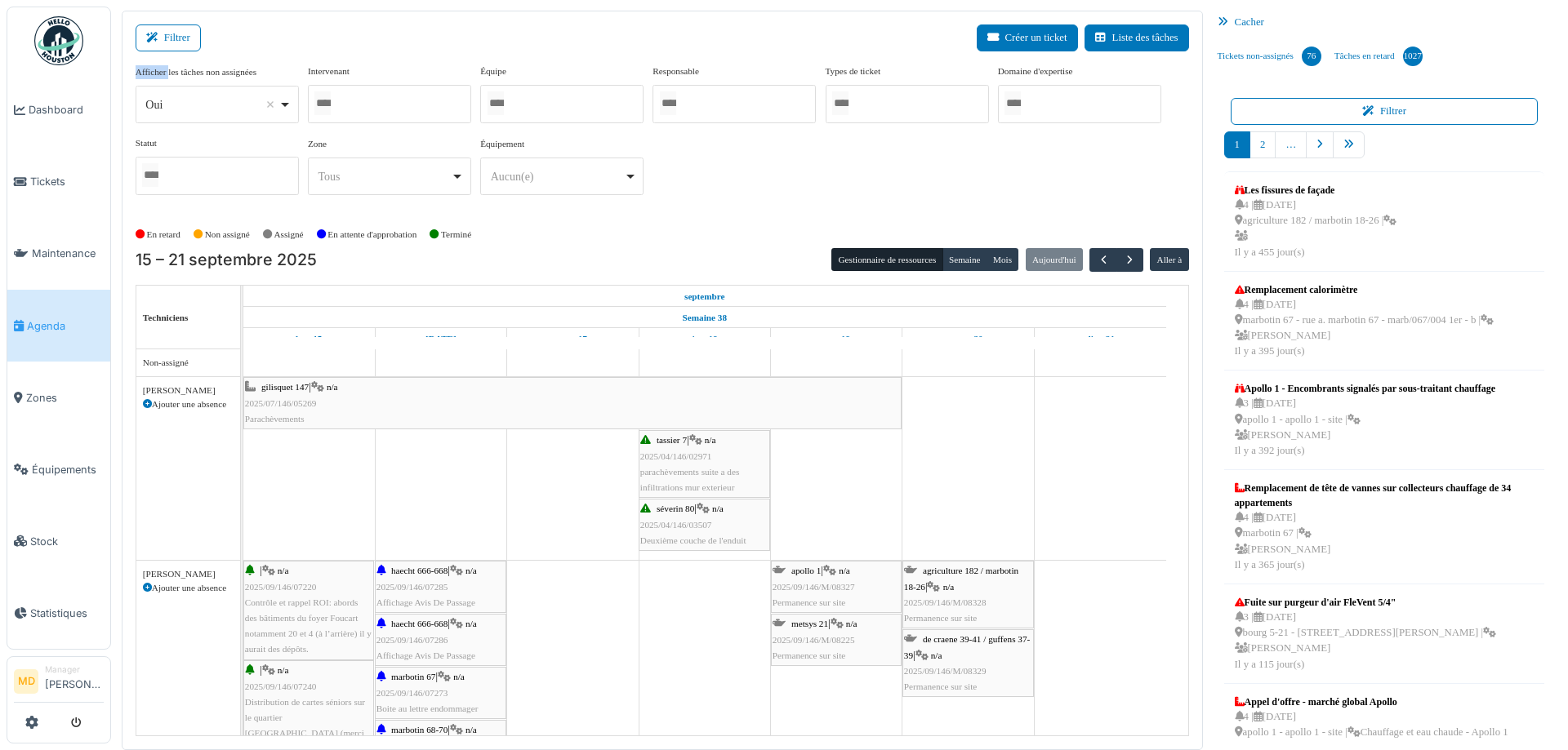
click at [393, 52] on div "Filtrer Créer un ticket Liste des tâches" at bounding box center [662, 44] width 1054 height 40
click at [355, 104] on div at bounding box center [389, 104] width 164 height 39
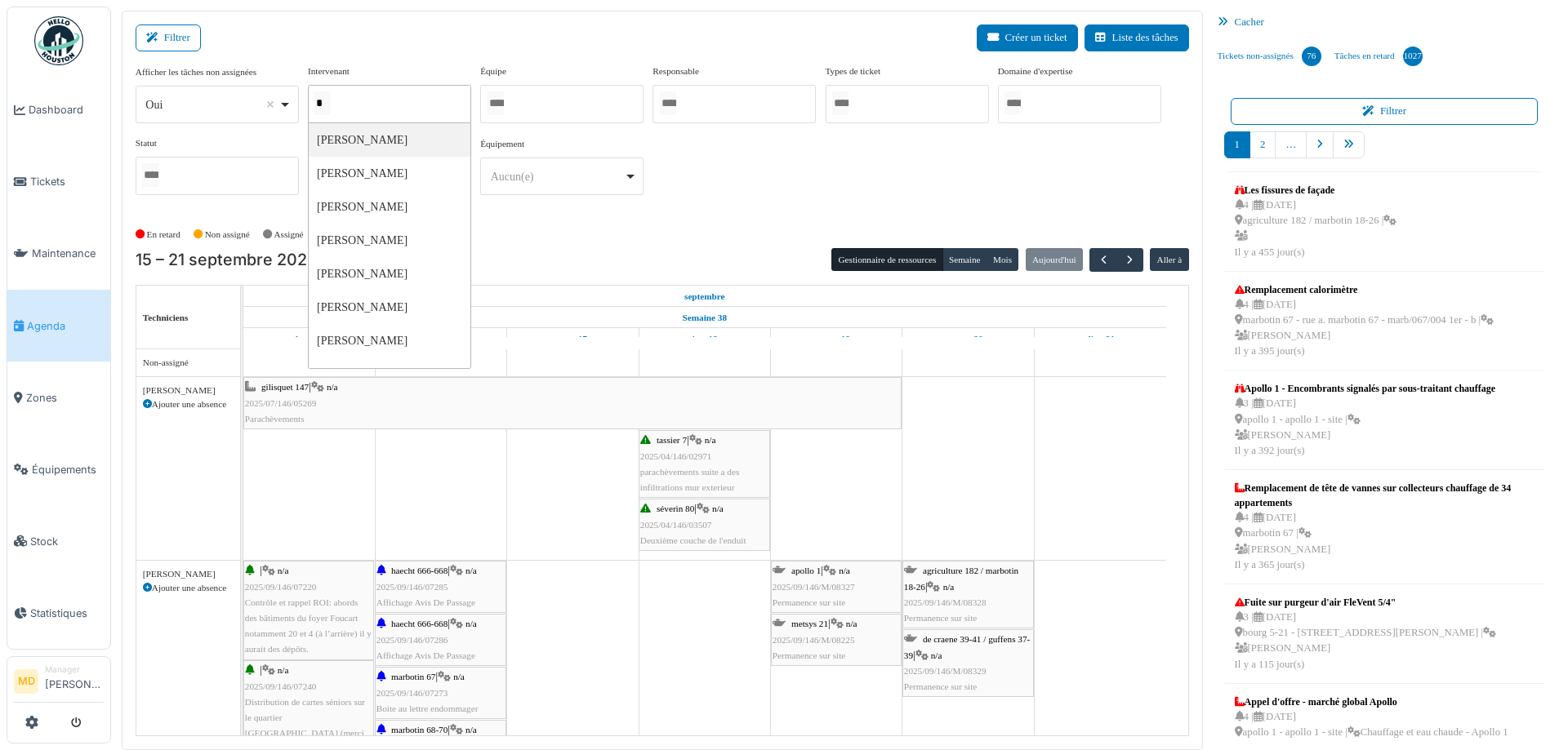
type input "**"
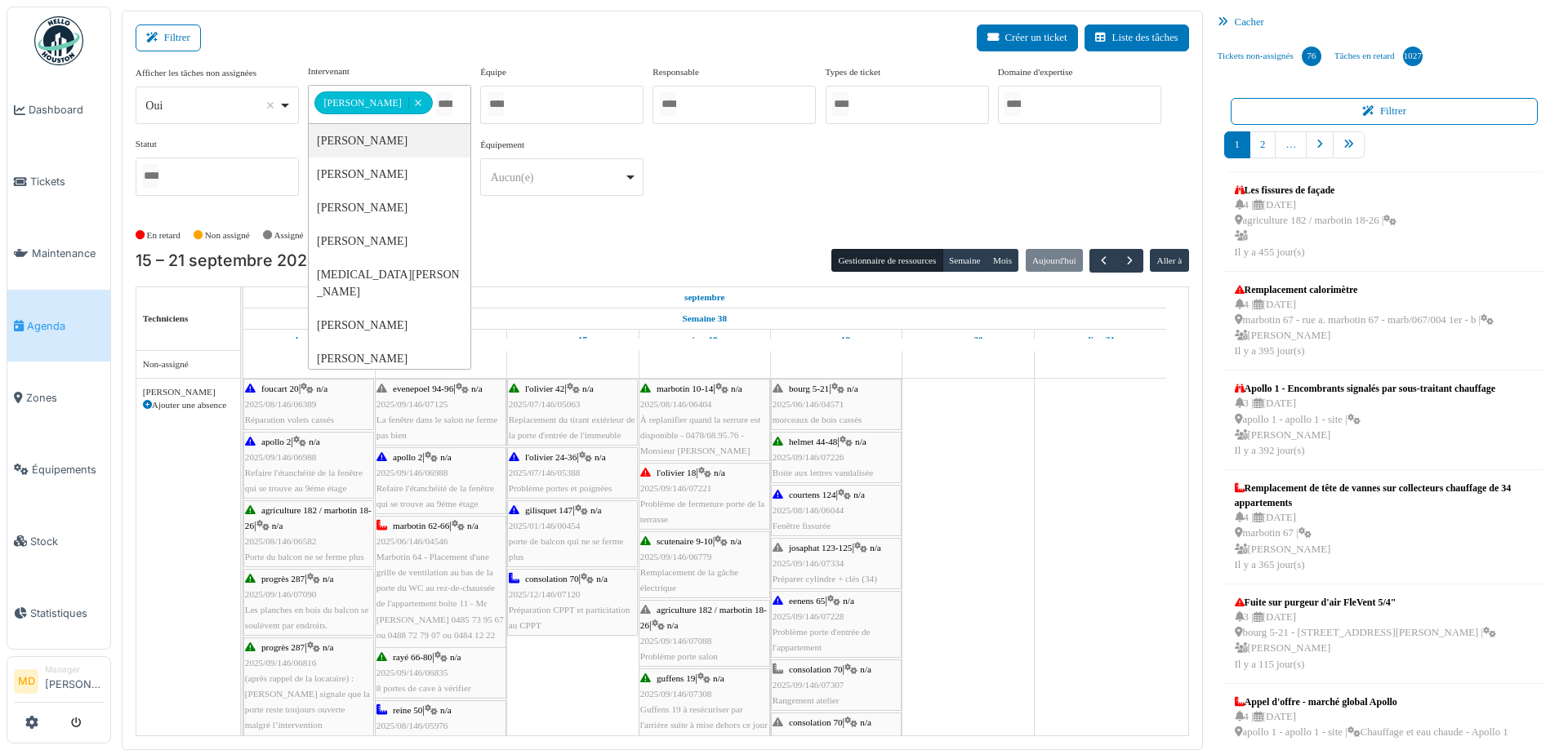
click at [932, 226] on div "En retard Non assigné Assigné En attente d'approbation Terminé" at bounding box center [662, 235] width 1054 height 26
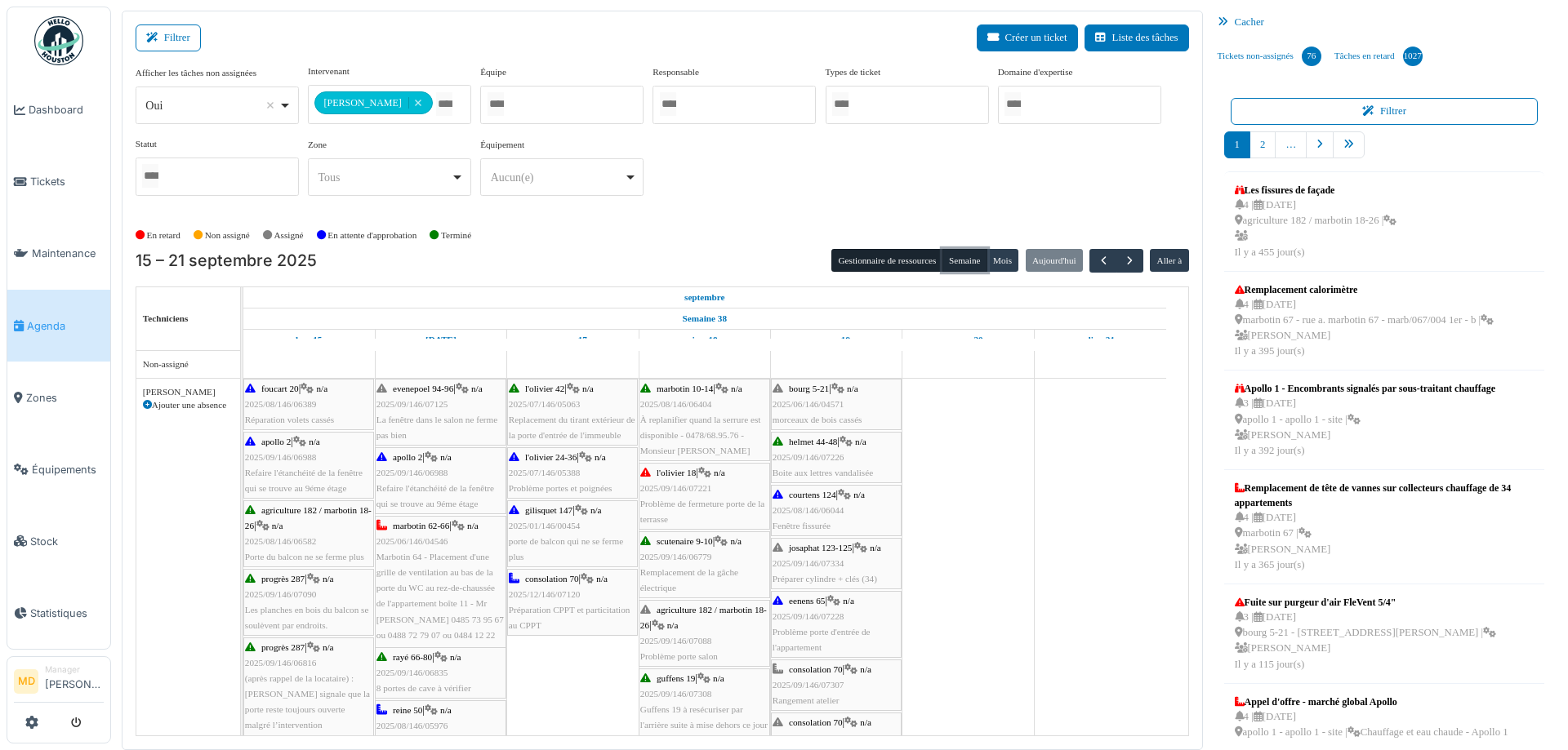
click at [955, 264] on button "Semaine" at bounding box center [964, 260] width 44 height 23
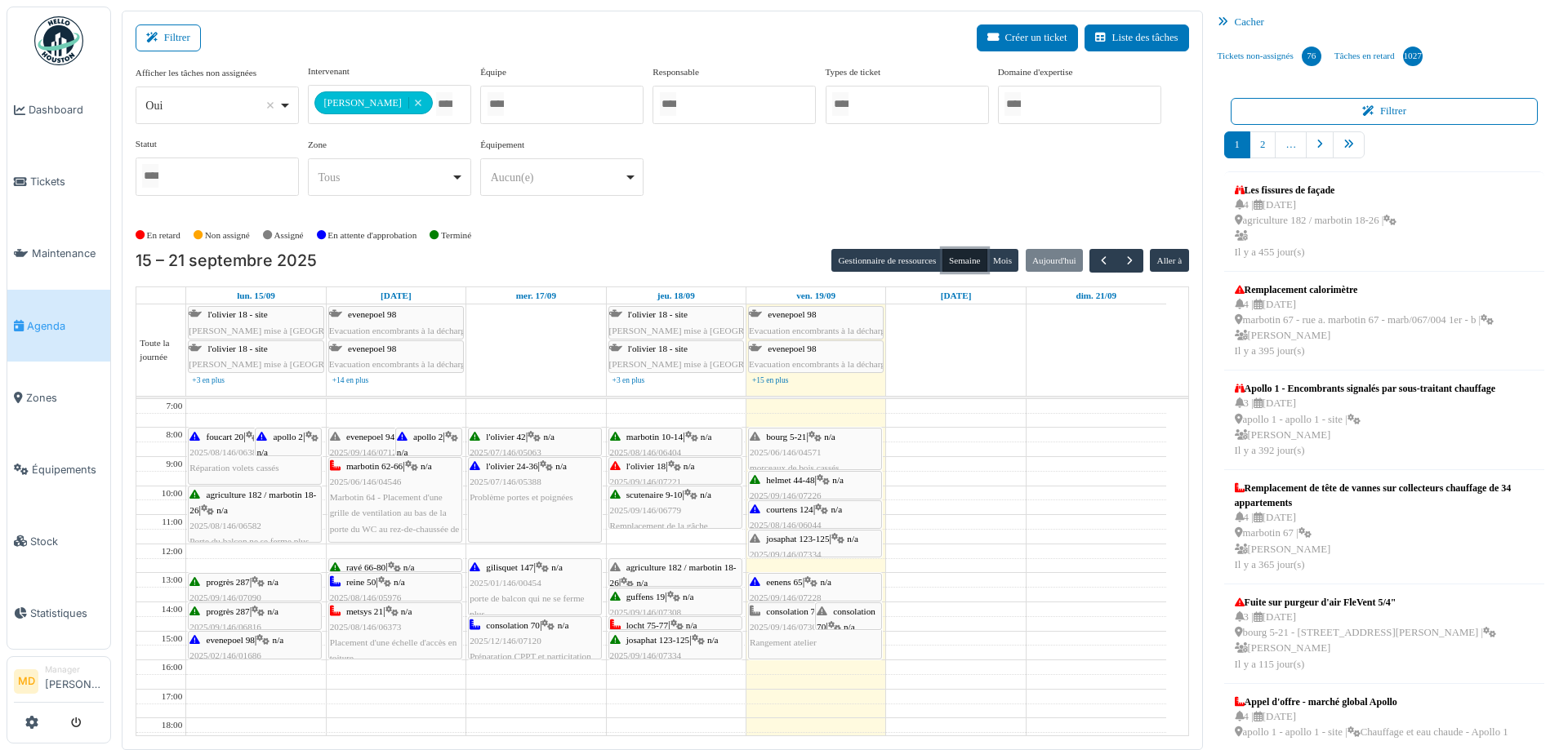
click at [804, 584] on div "eenens 65 | n/a 2025/09/146/07228 Problème porte d'entrée de l'appartement" at bounding box center [815, 606] width 131 height 62
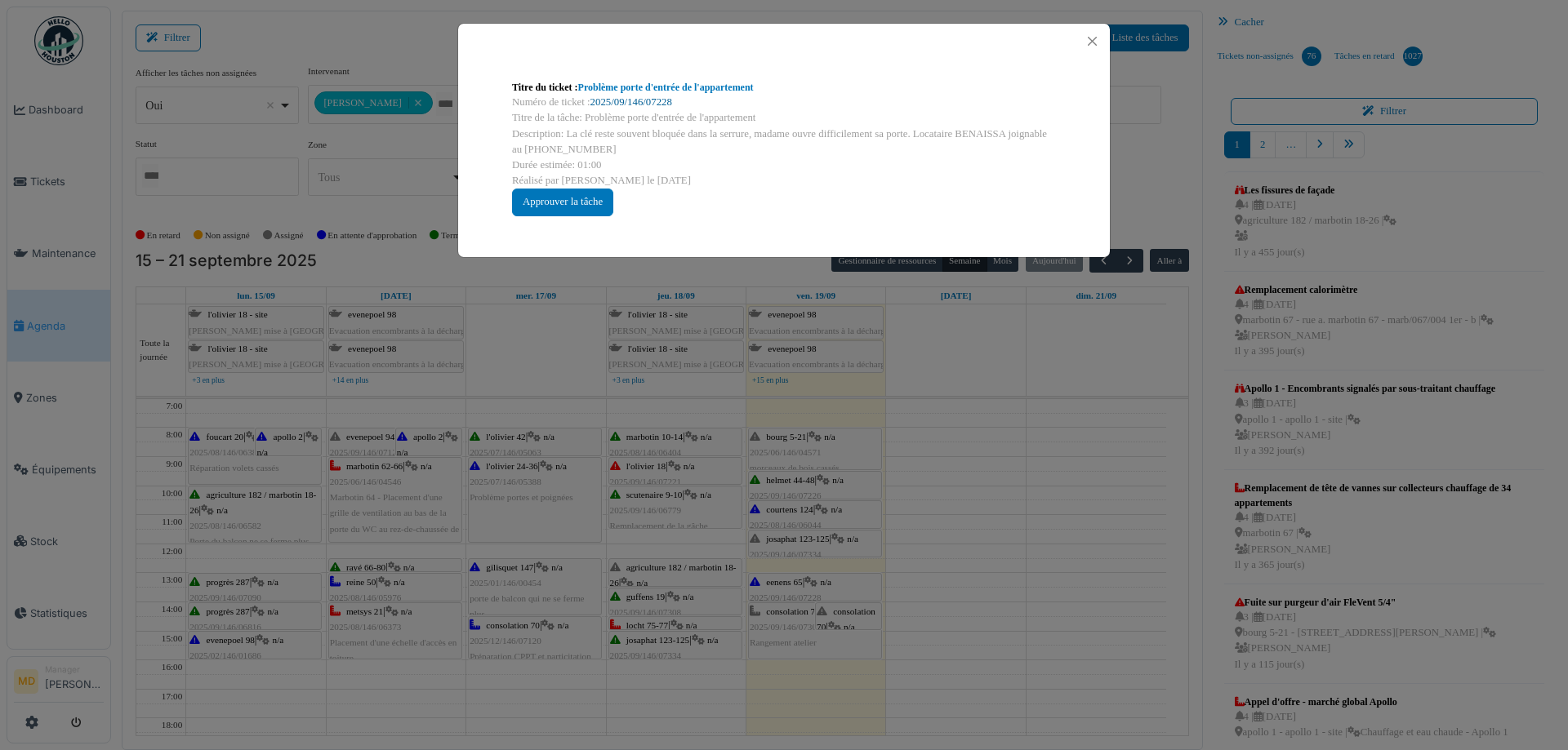
click at [606, 101] on link "2025/09/146/07228" at bounding box center [631, 102] width 81 height 11
click at [1100, 39] on button "Close" at bounding box center [1091, 41] width 22 height 22
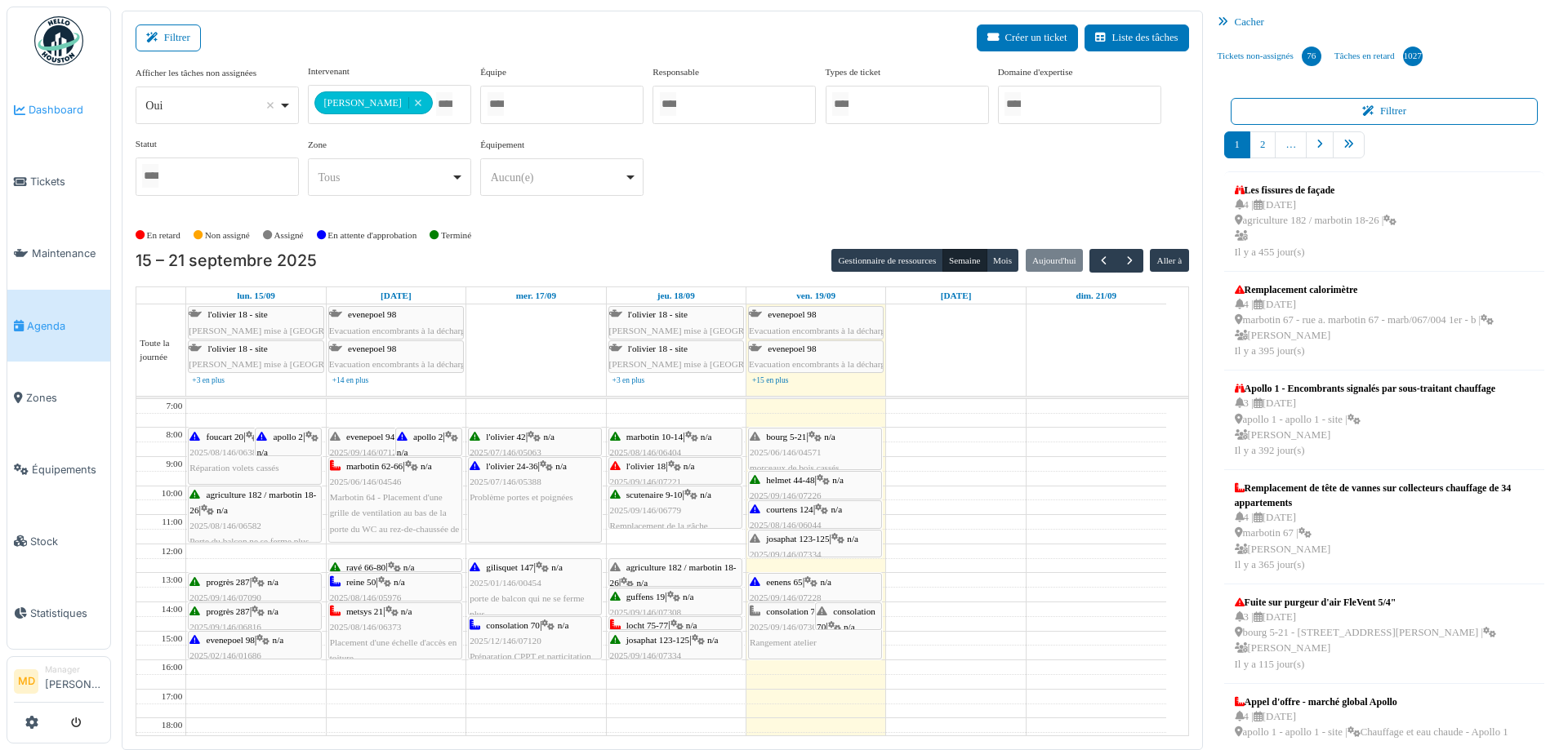
click at [69, 113] on span "Dashboard" at bounding box center [65, 110] width 75 height 15
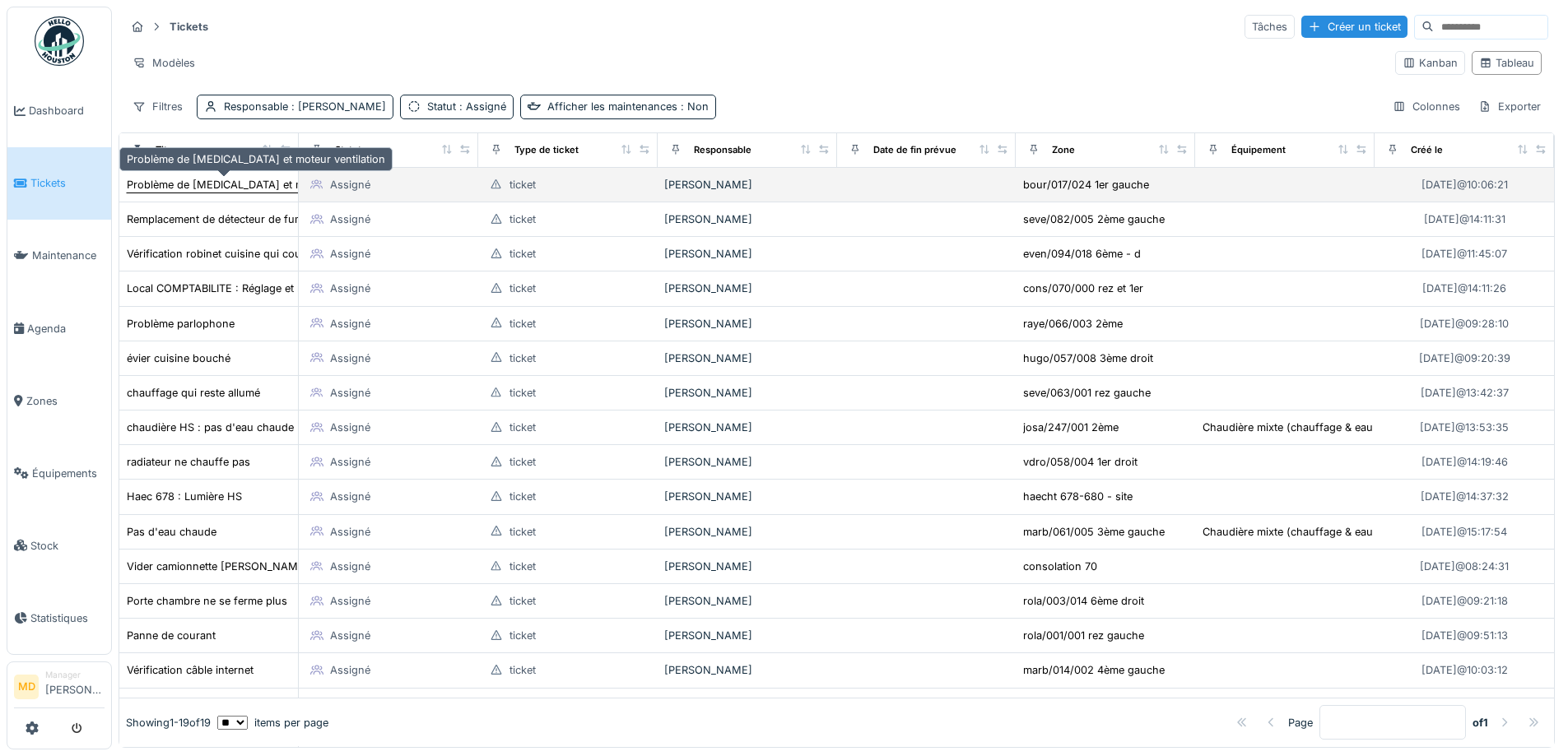
click at [158, 185] on div "Problème de [MEDICAL_DATA] et moteur ventilation" at bounding box center [255, 185] width 258 height 15
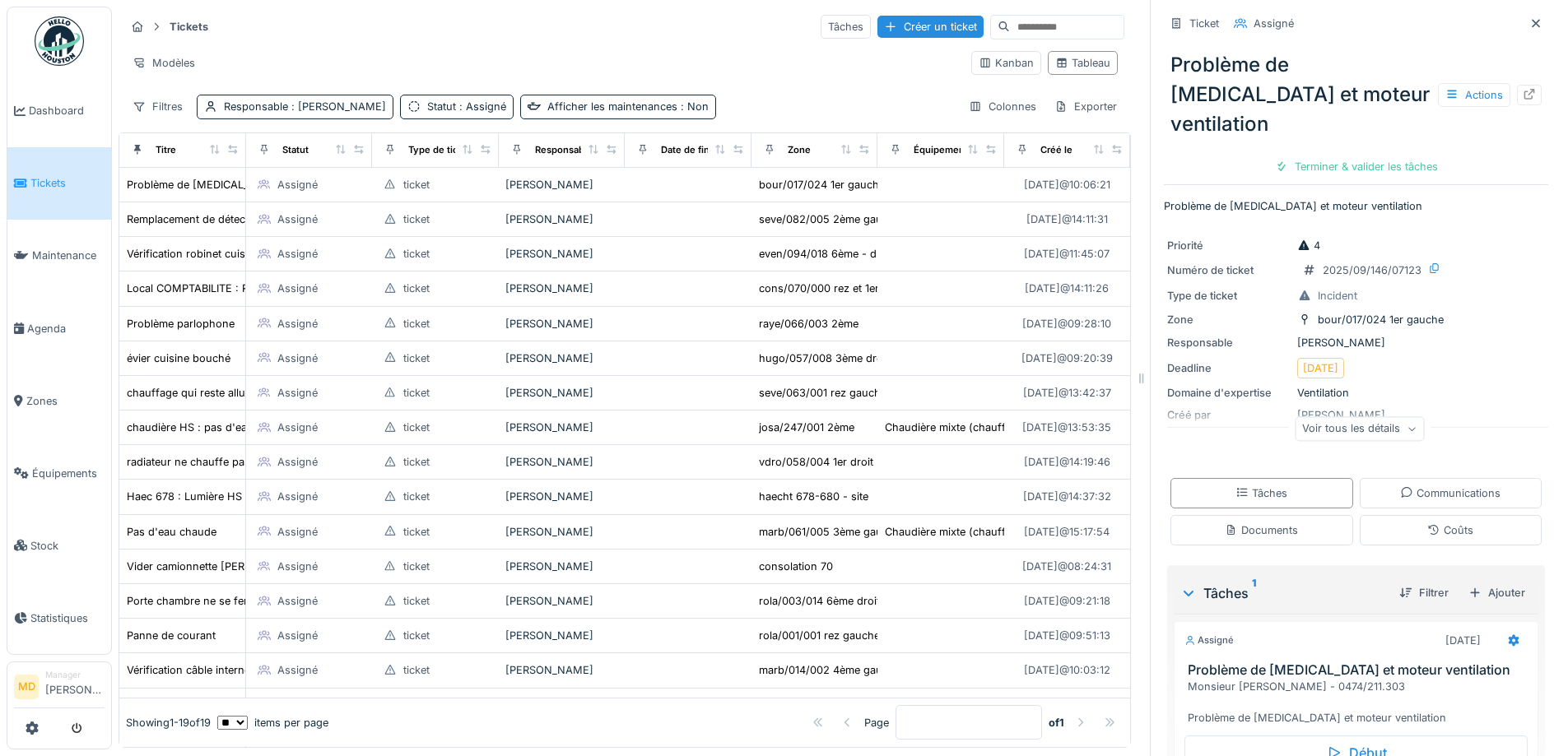
scroll to position [105, 0]
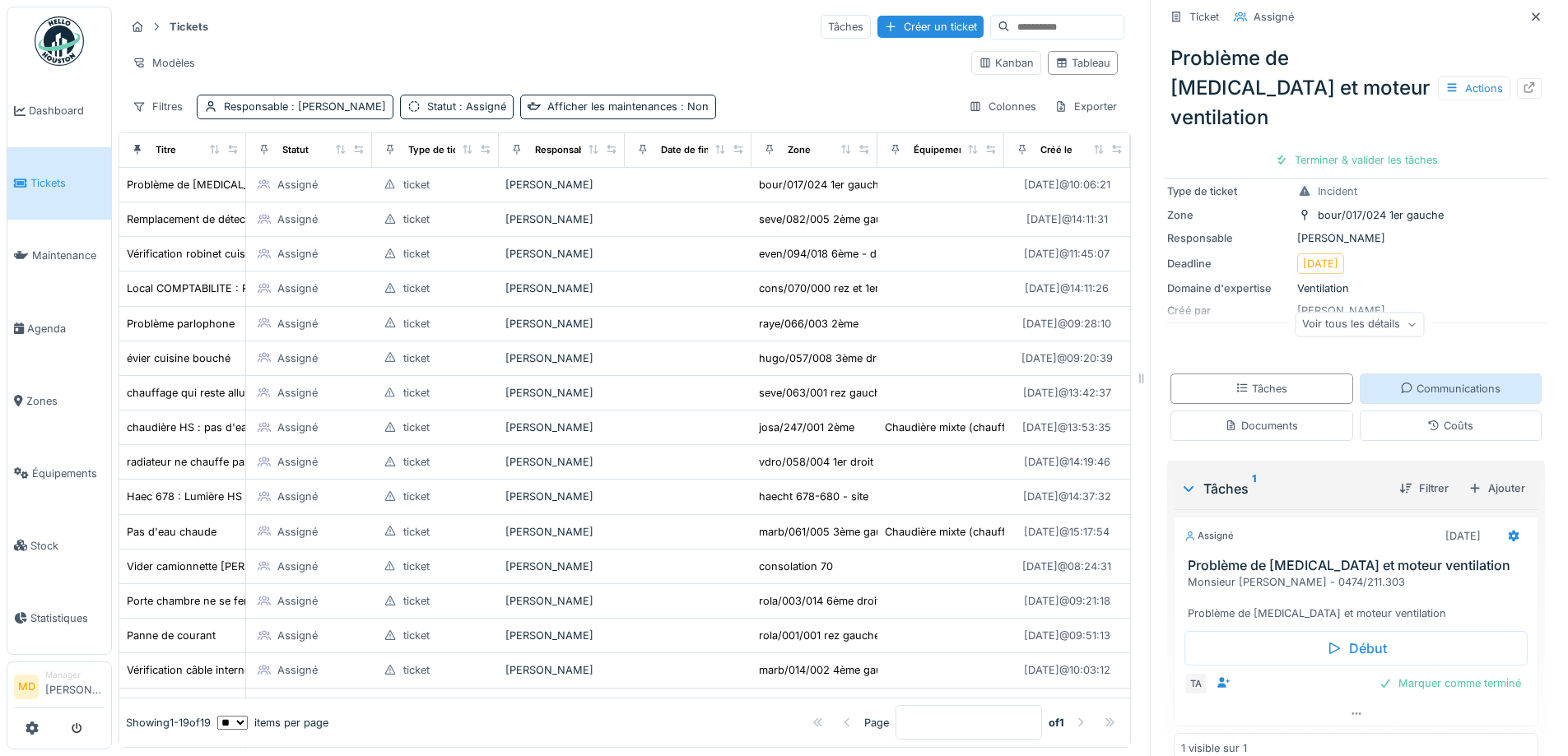
click at [1399, 381] on div "Communications" at bounding box center [1449, 389] width 100 height 15
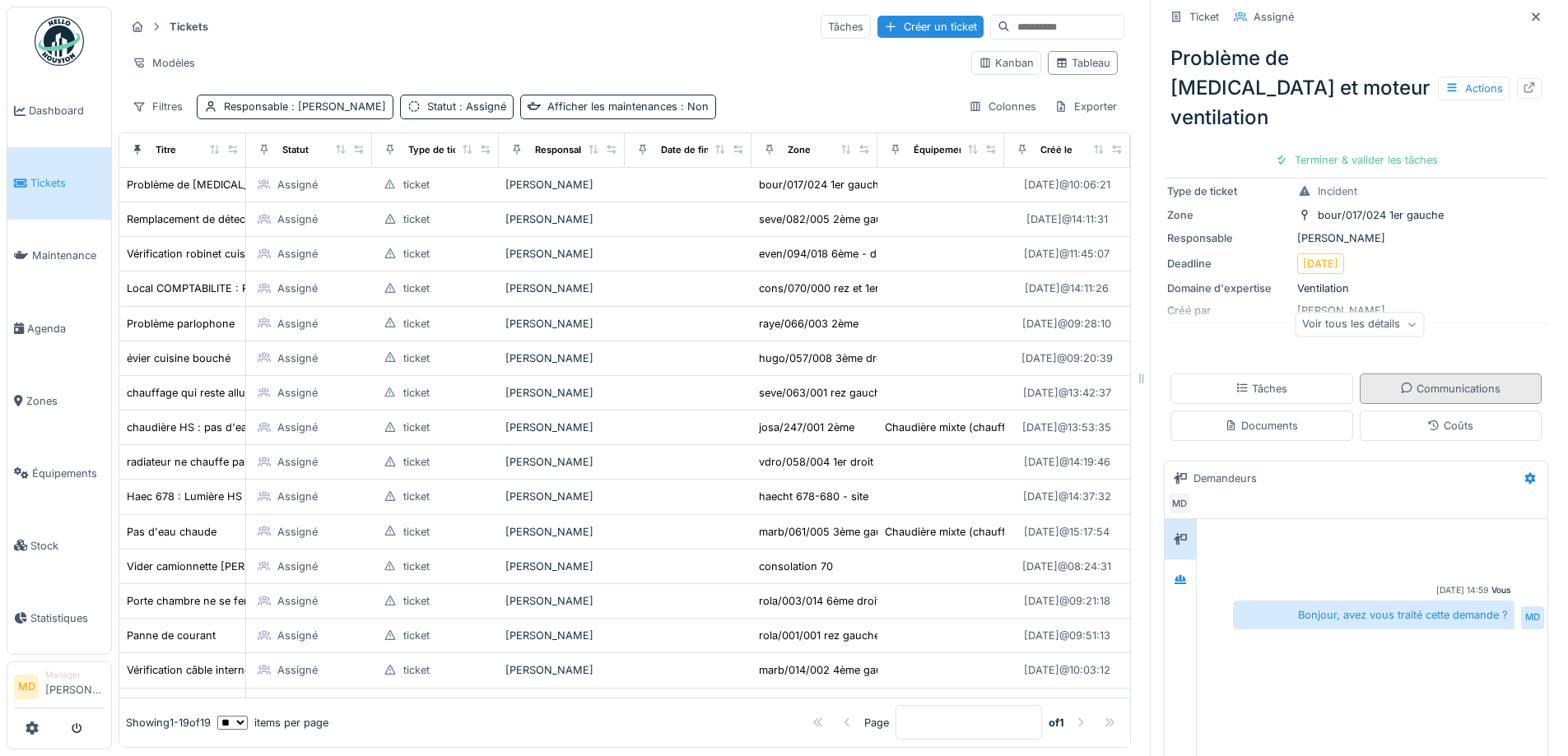
scroll to position [12, 0]
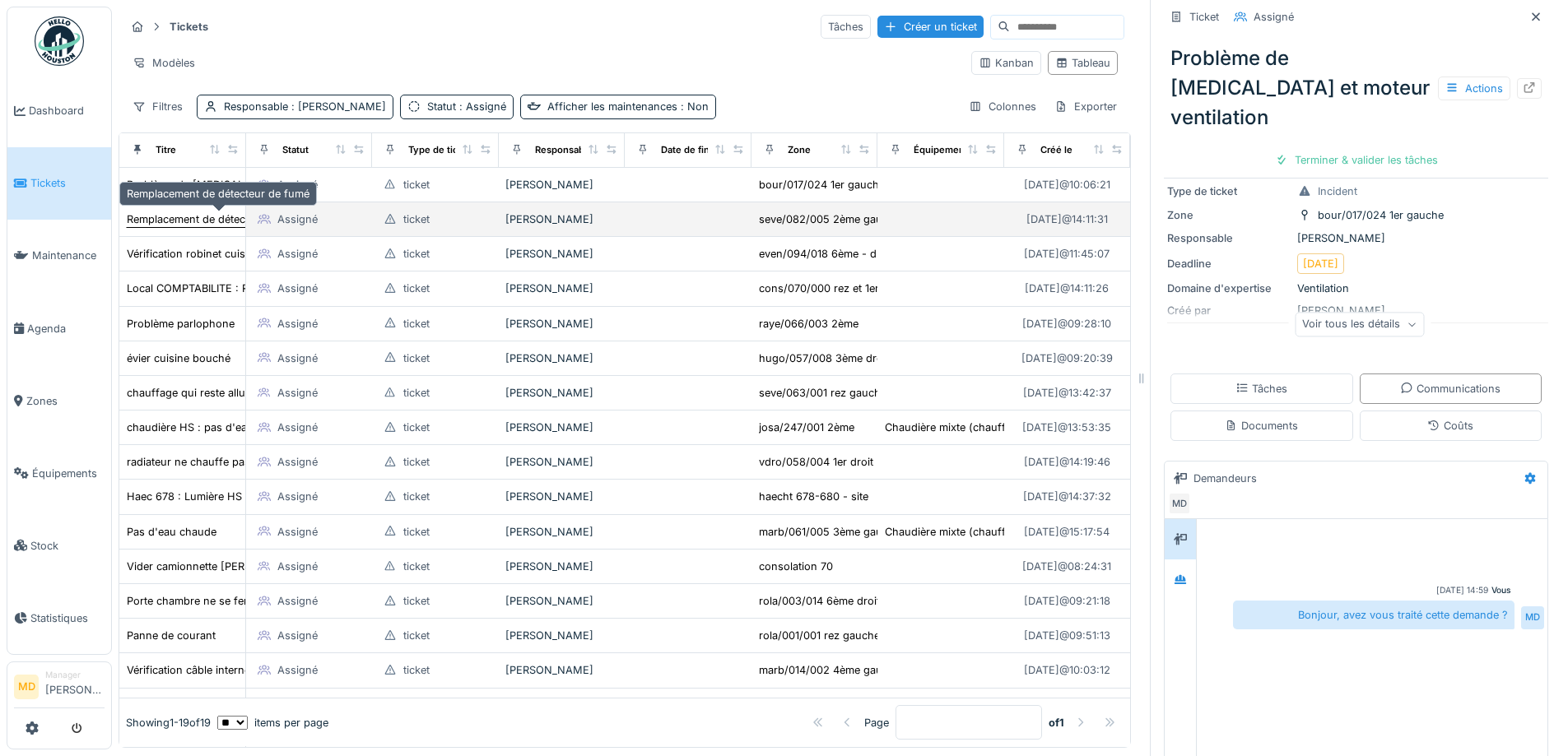
click at [166, 214] on div "Remplacement de détecteur de fumé" at bounding box center [218, 219] width 183 height 15
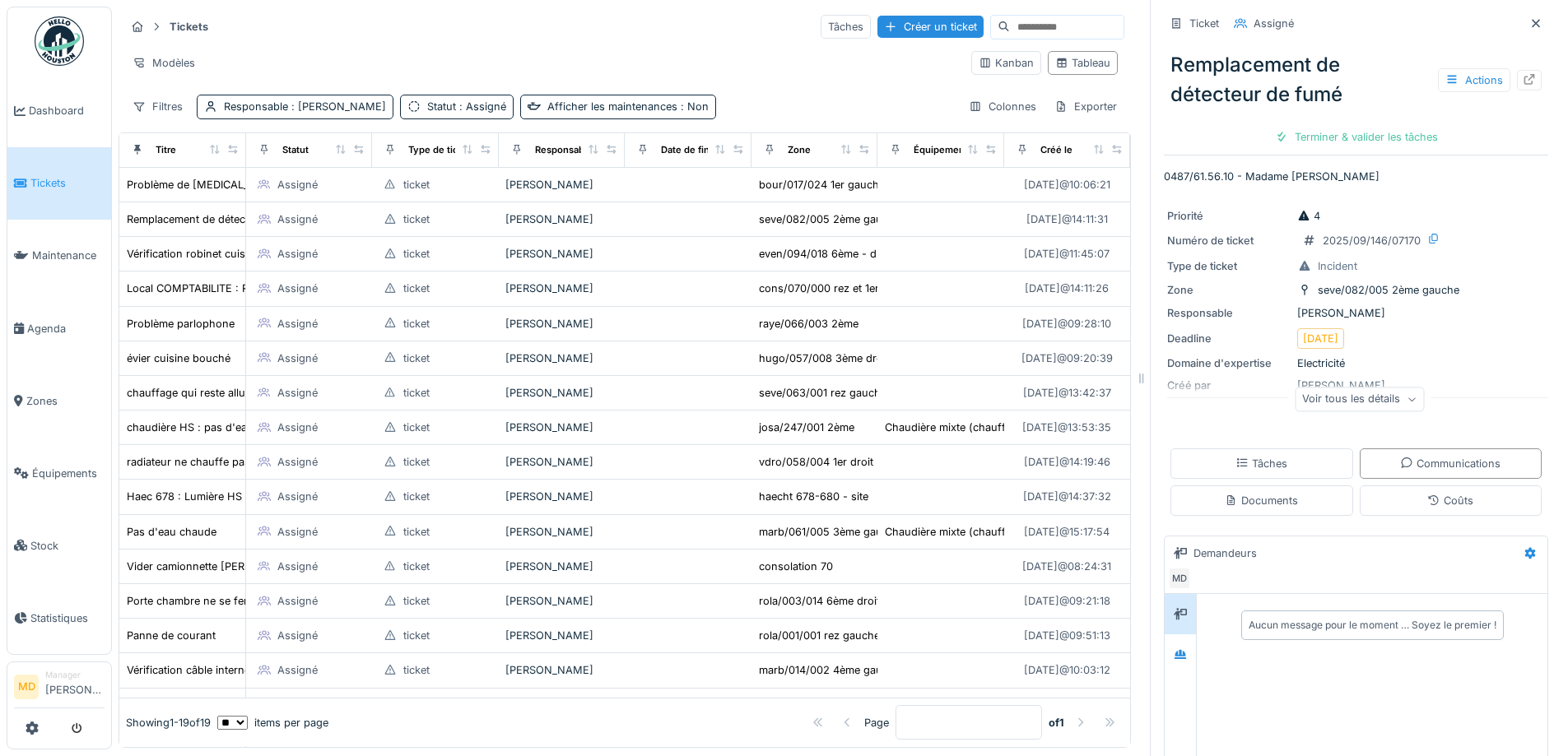
scroll to position [187, 0]
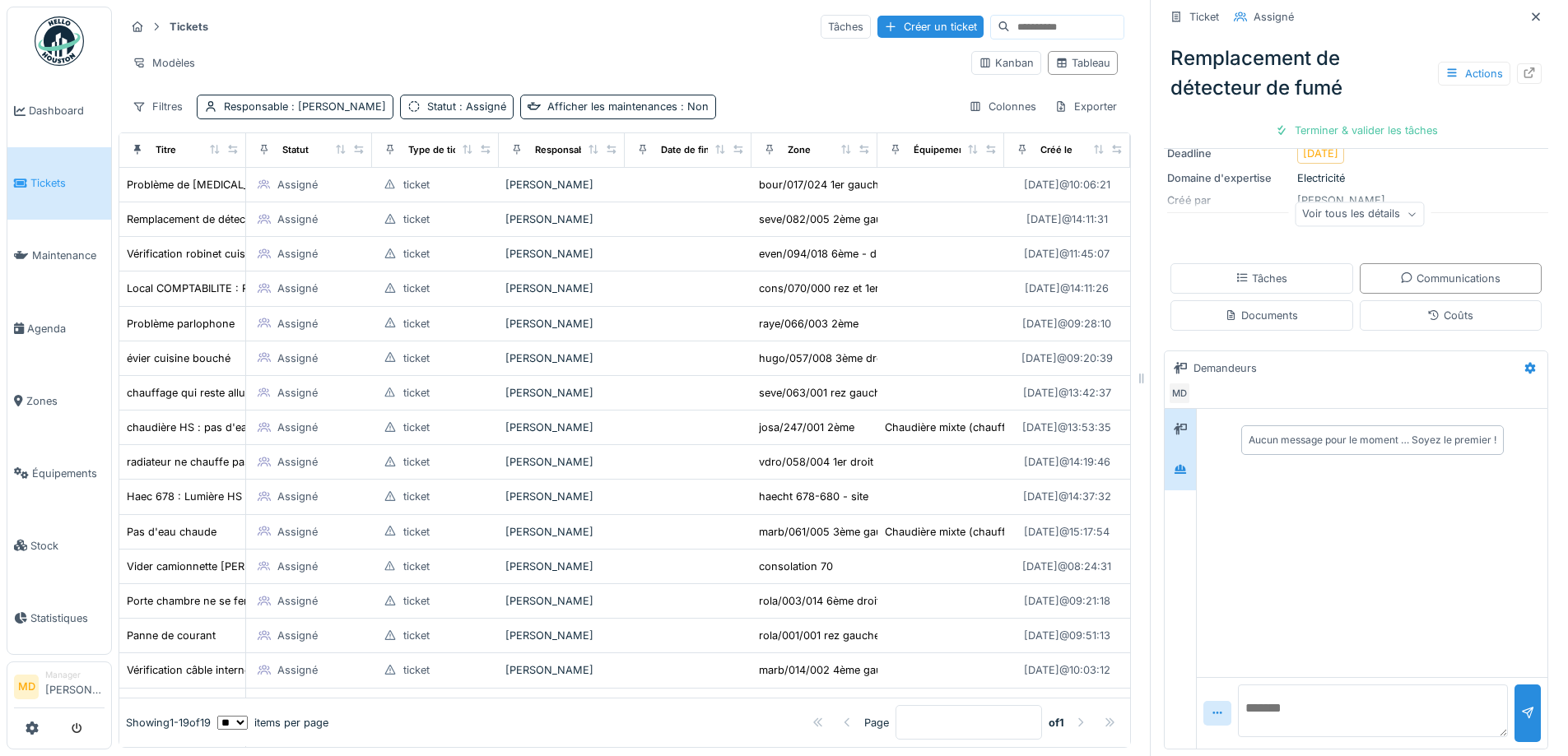
click at [1173, 466] on div at bounding box center [1180, 469] width 13 height 15
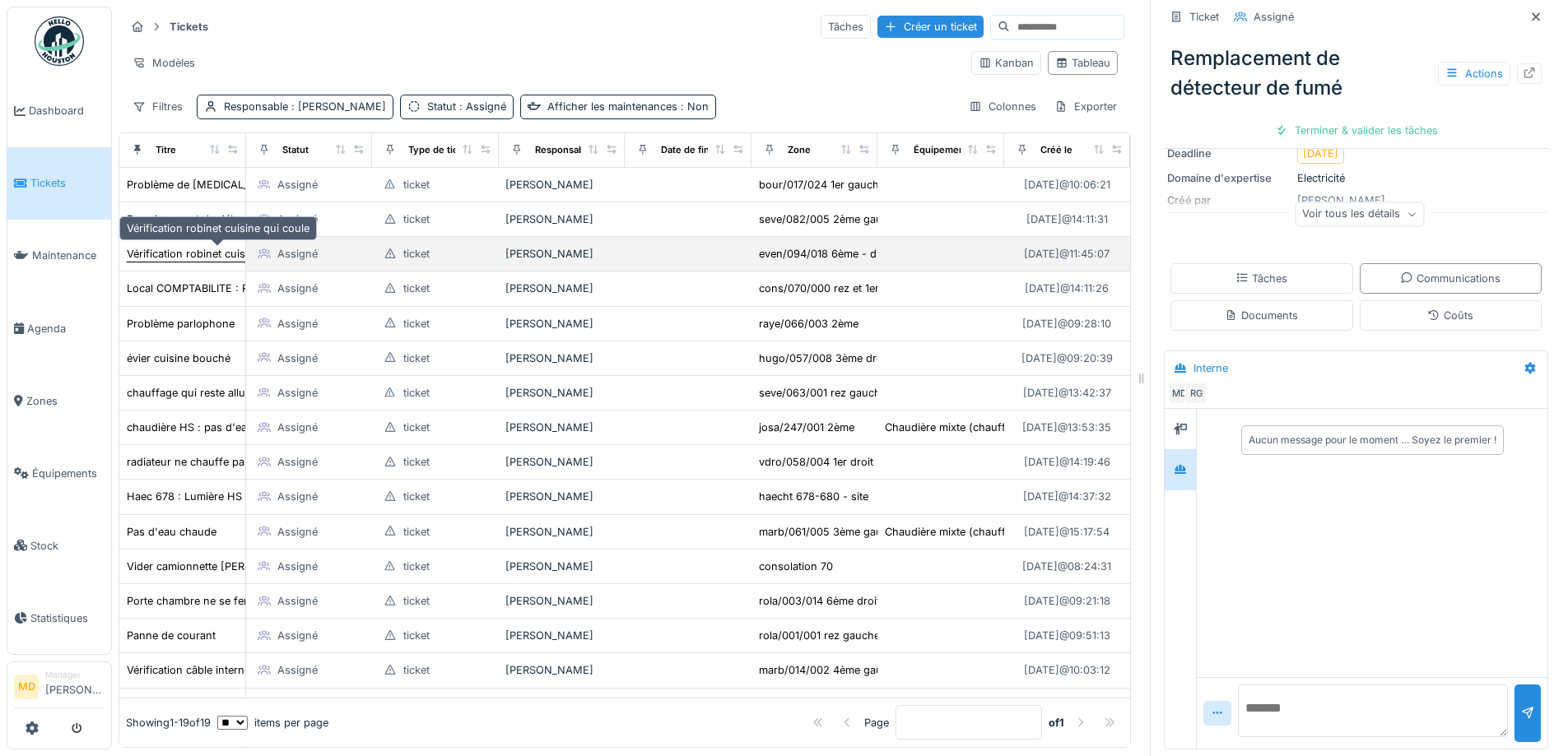
click at [159, 246] on div "Vérification robinet cuisine qui coule" at bounding box center [218, 254] width 183 height 15
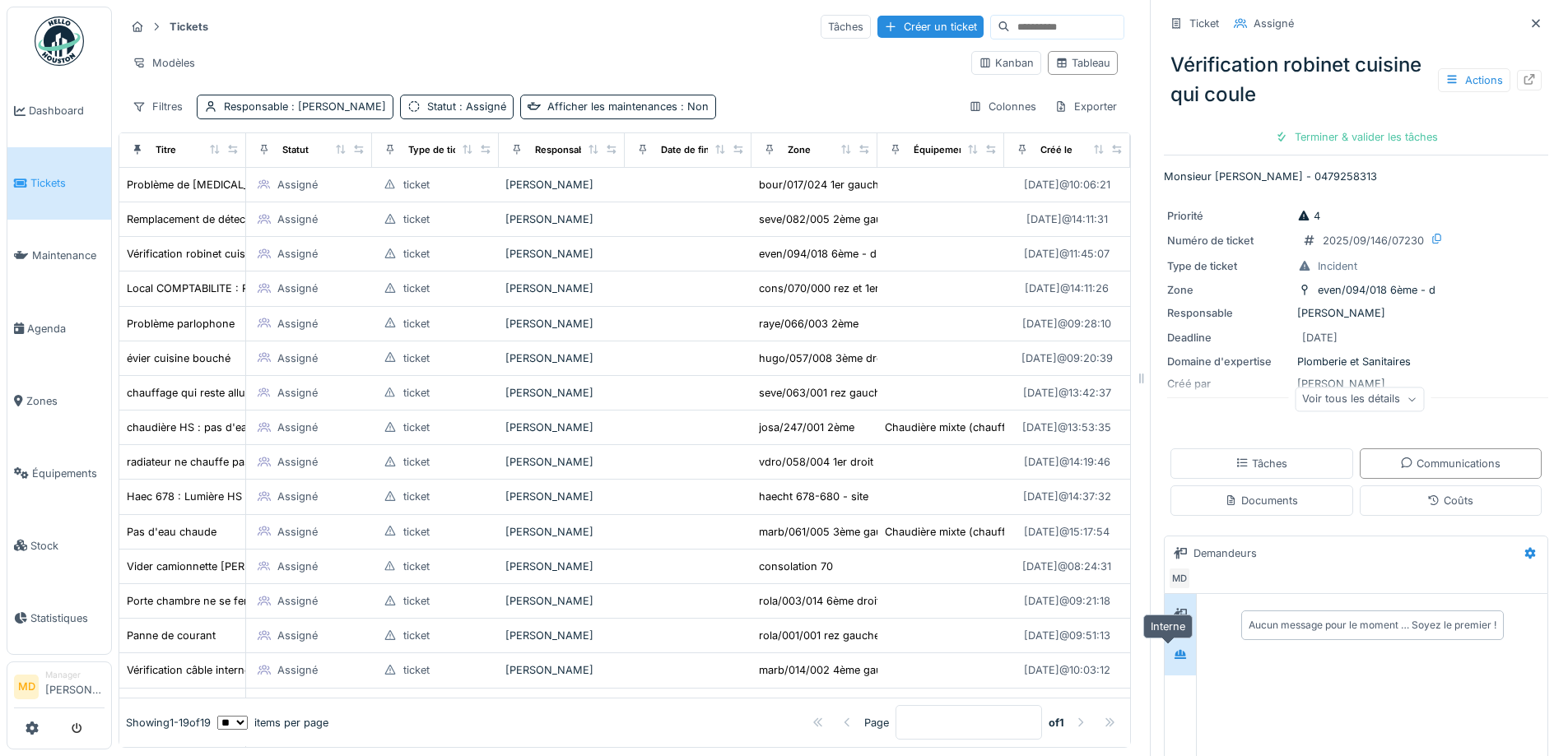
click at [1174, 650] on icon at bounding box center [1180, 654] width 11 height 9
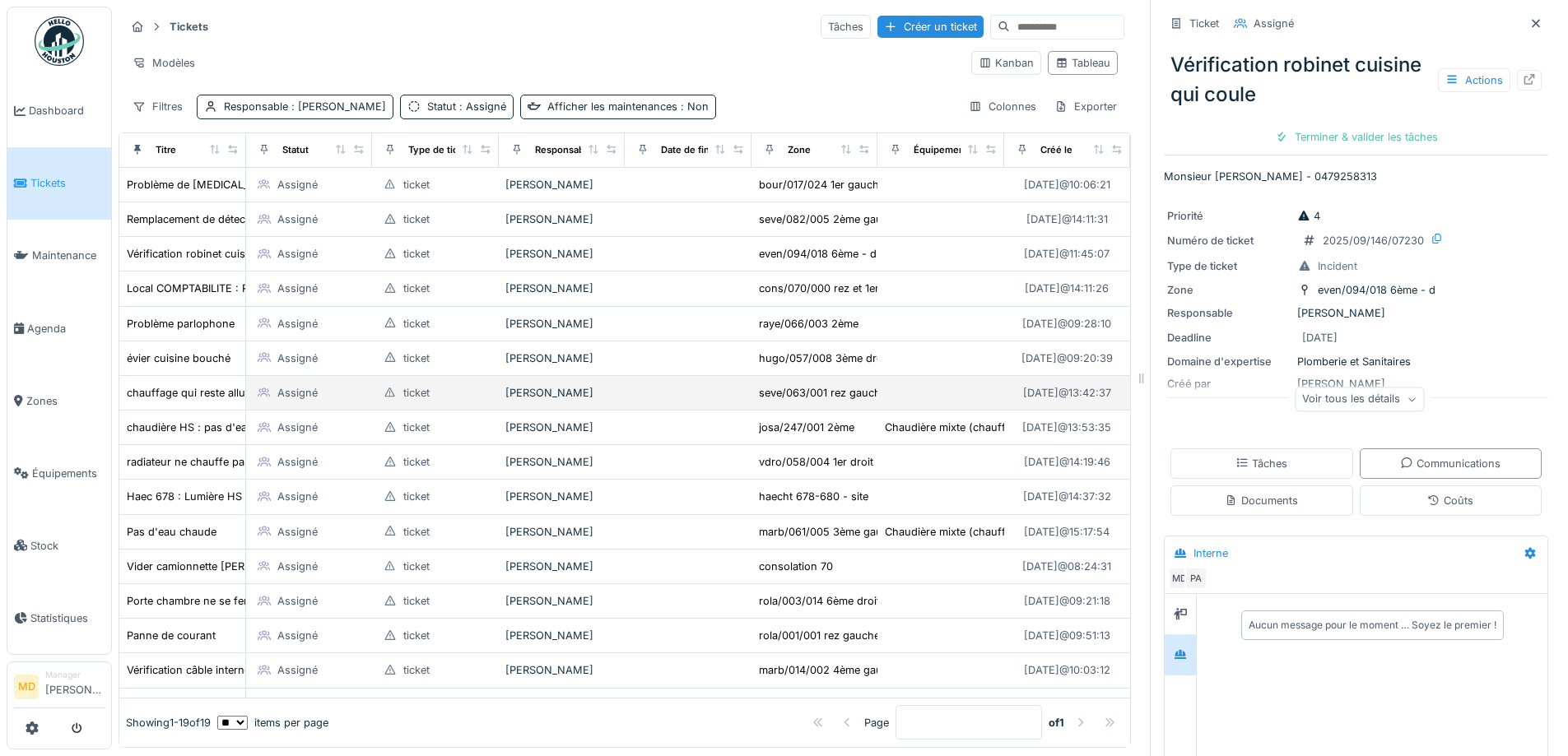
scroll to position [153, 0]
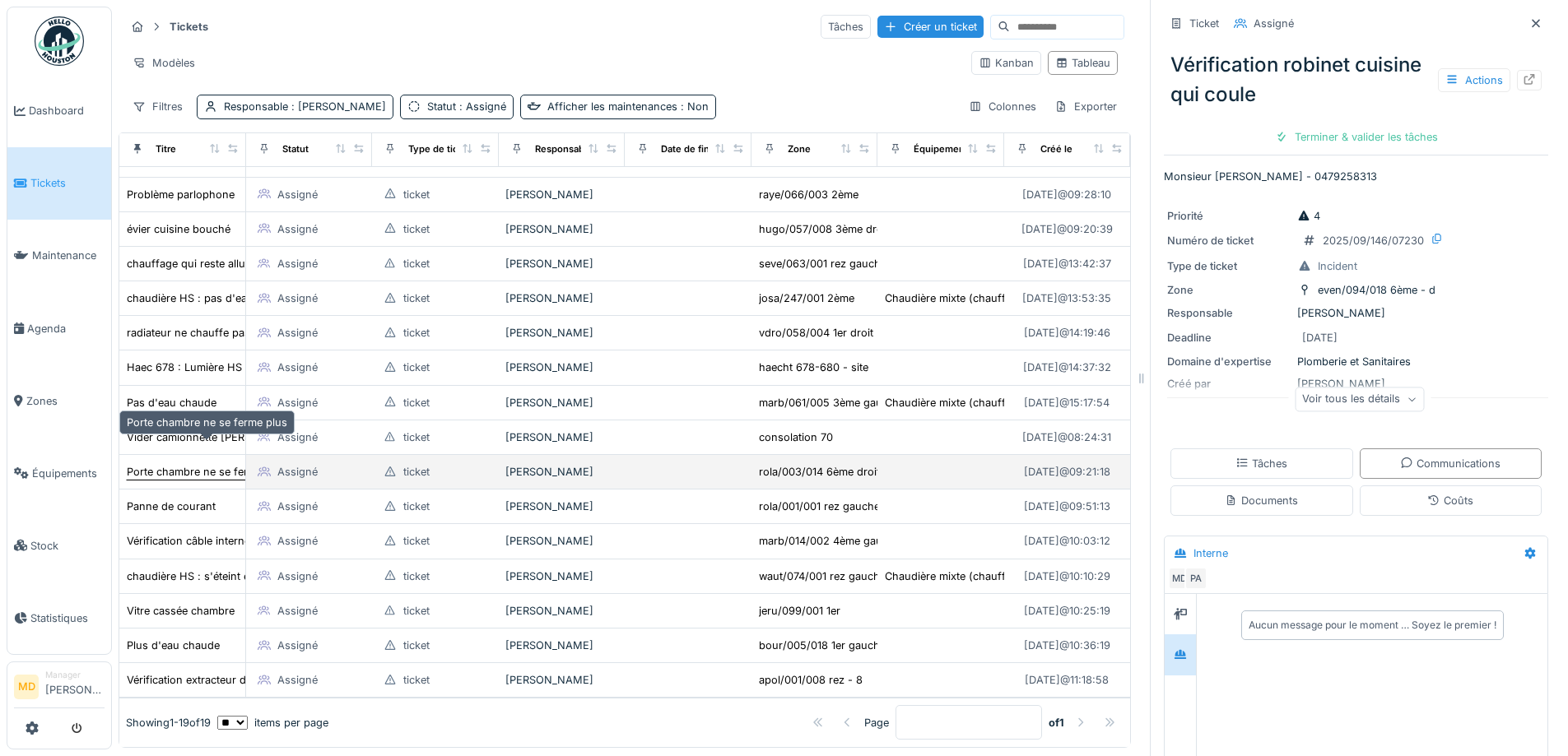
click at [193, 464] on div "Porte chambre ne se ferme plus" at bounding box center [207, 472] width 160 height 15
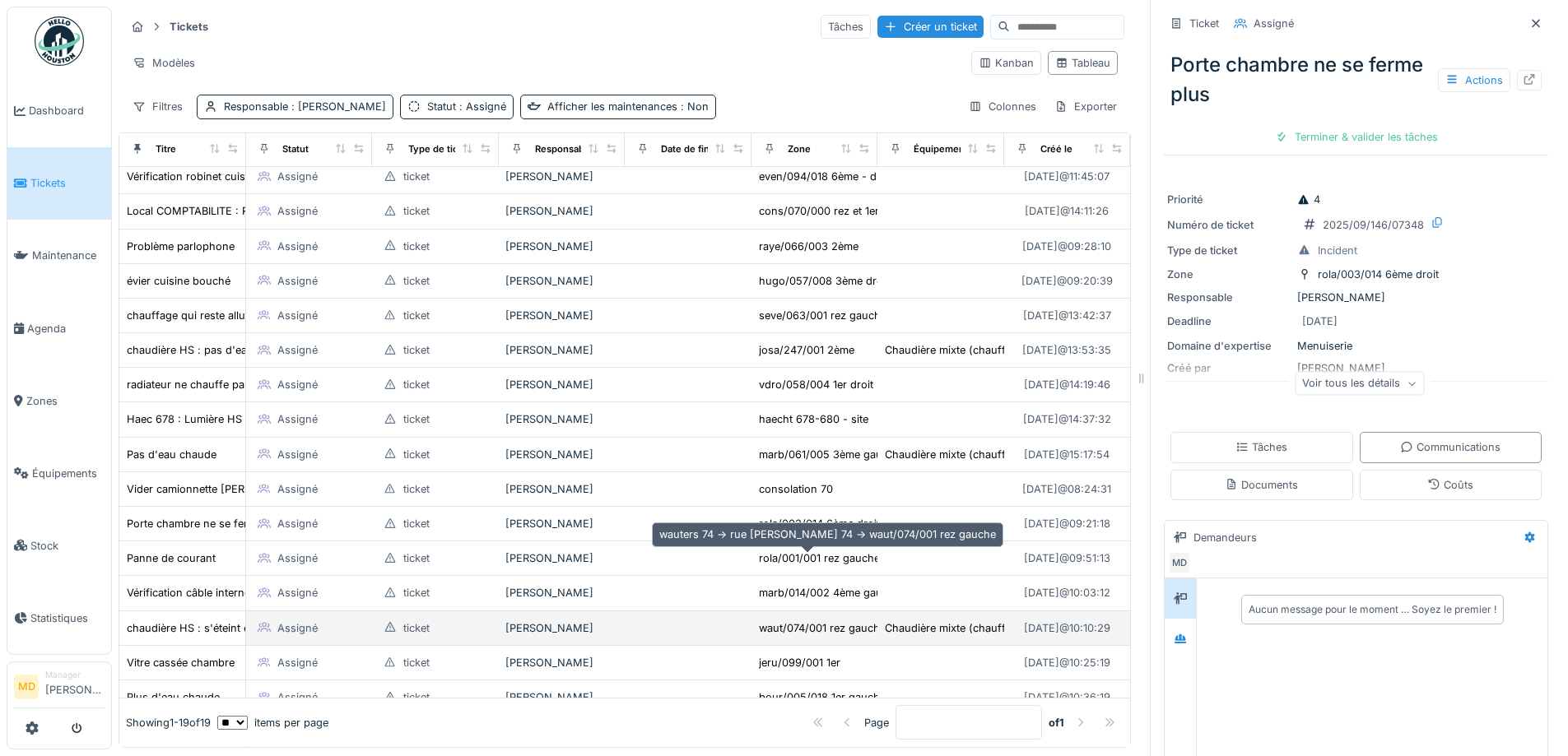
scroll to position [153, 0]
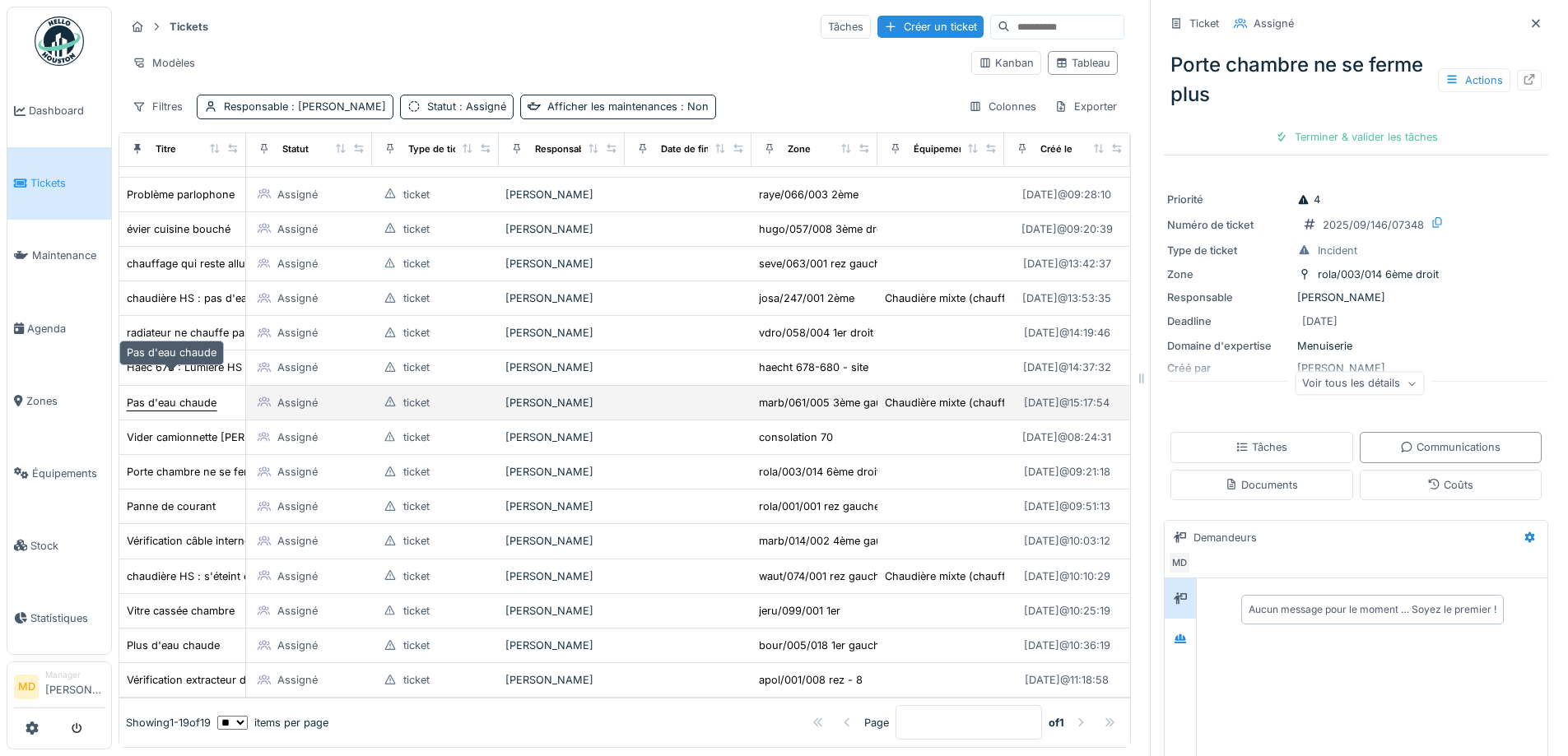
click at [159, 395] on div "Pas d'eau chaude" at bounding box center [172, 402] width 90 height 15
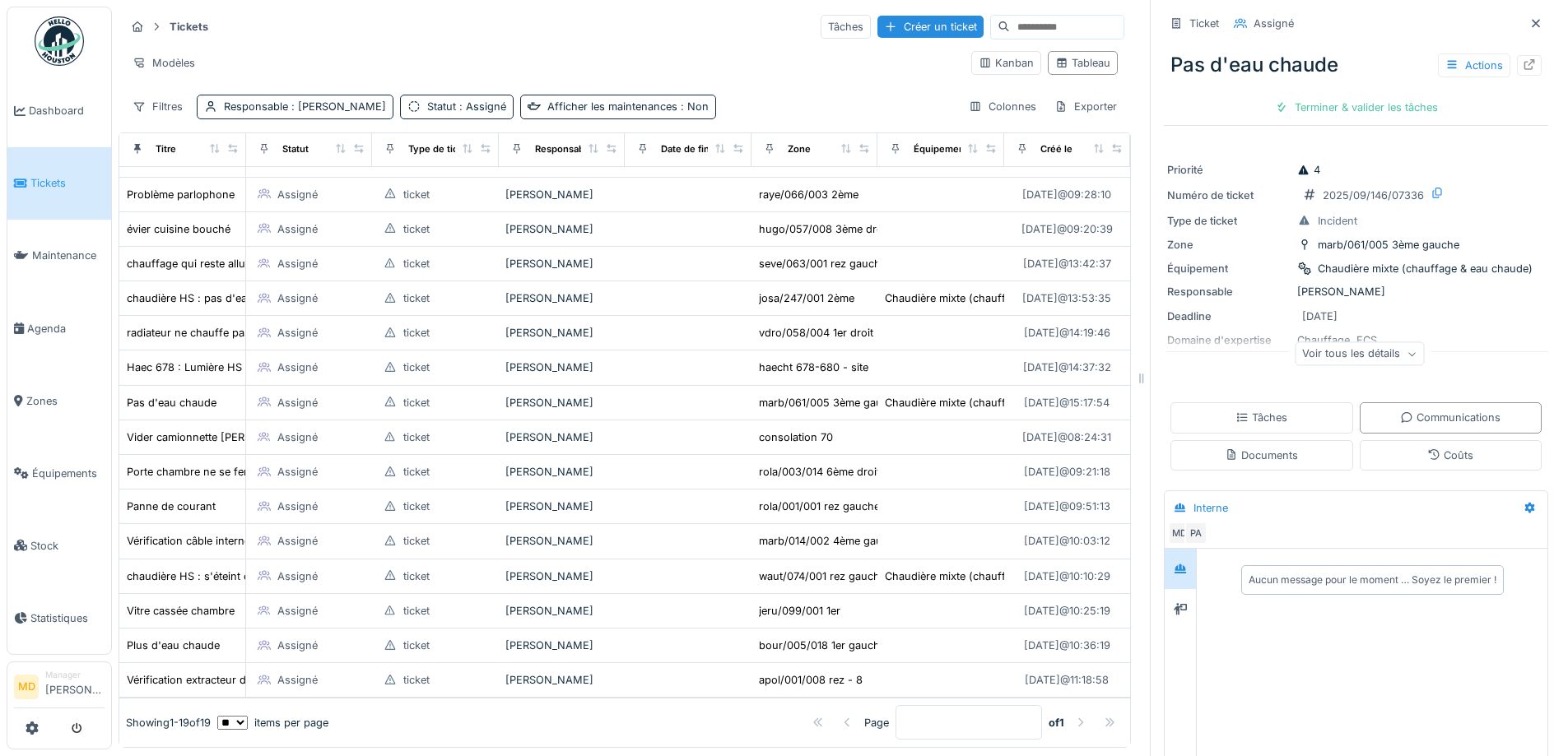
click at [1334, 342] on div "Voir tous les détails" at bounding box center [1359, 354] width 130 height 24
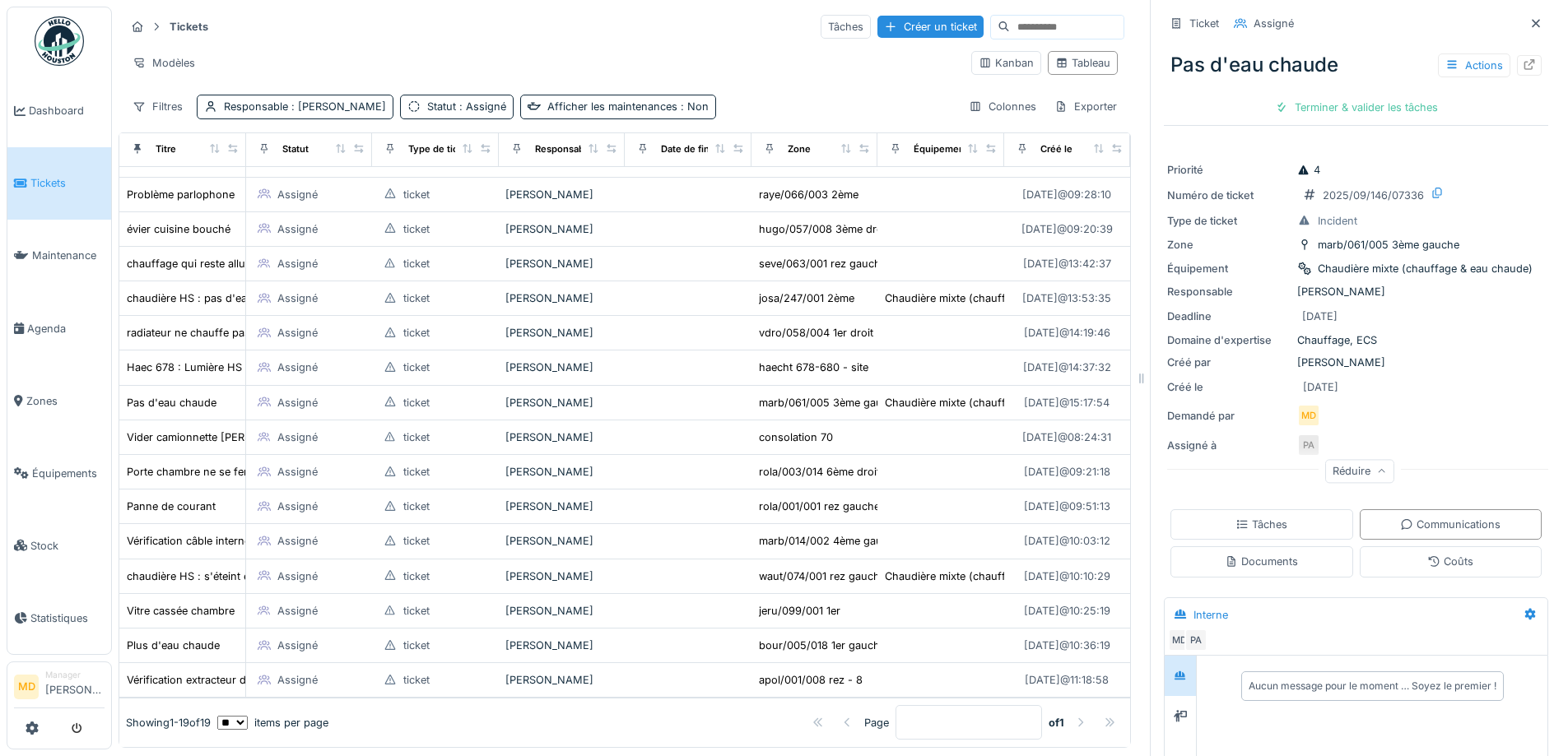
scroll to position [246, 0]
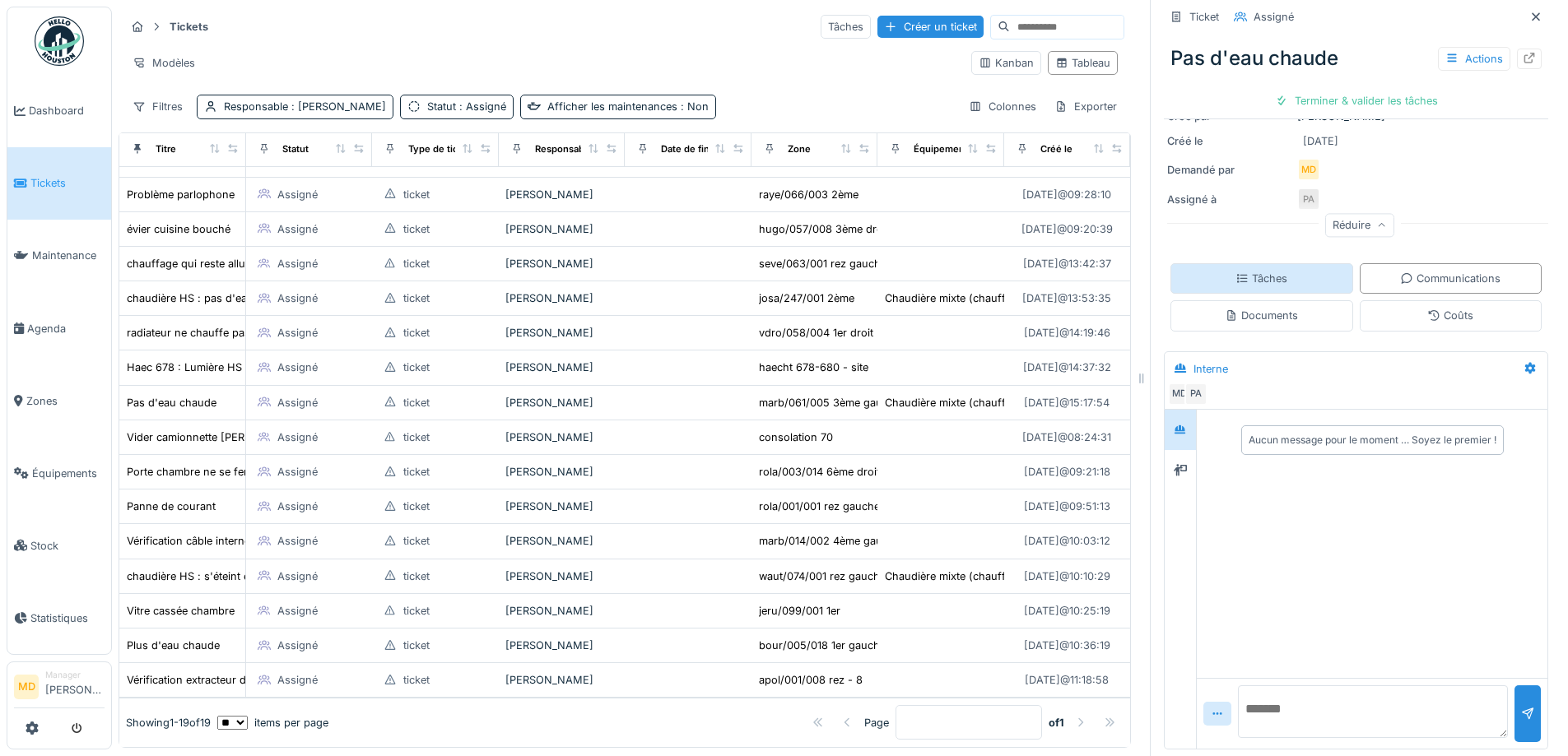
click at [1212, 272] on div "Tâches" at bounding box center [1262, 278] width 183 height 31
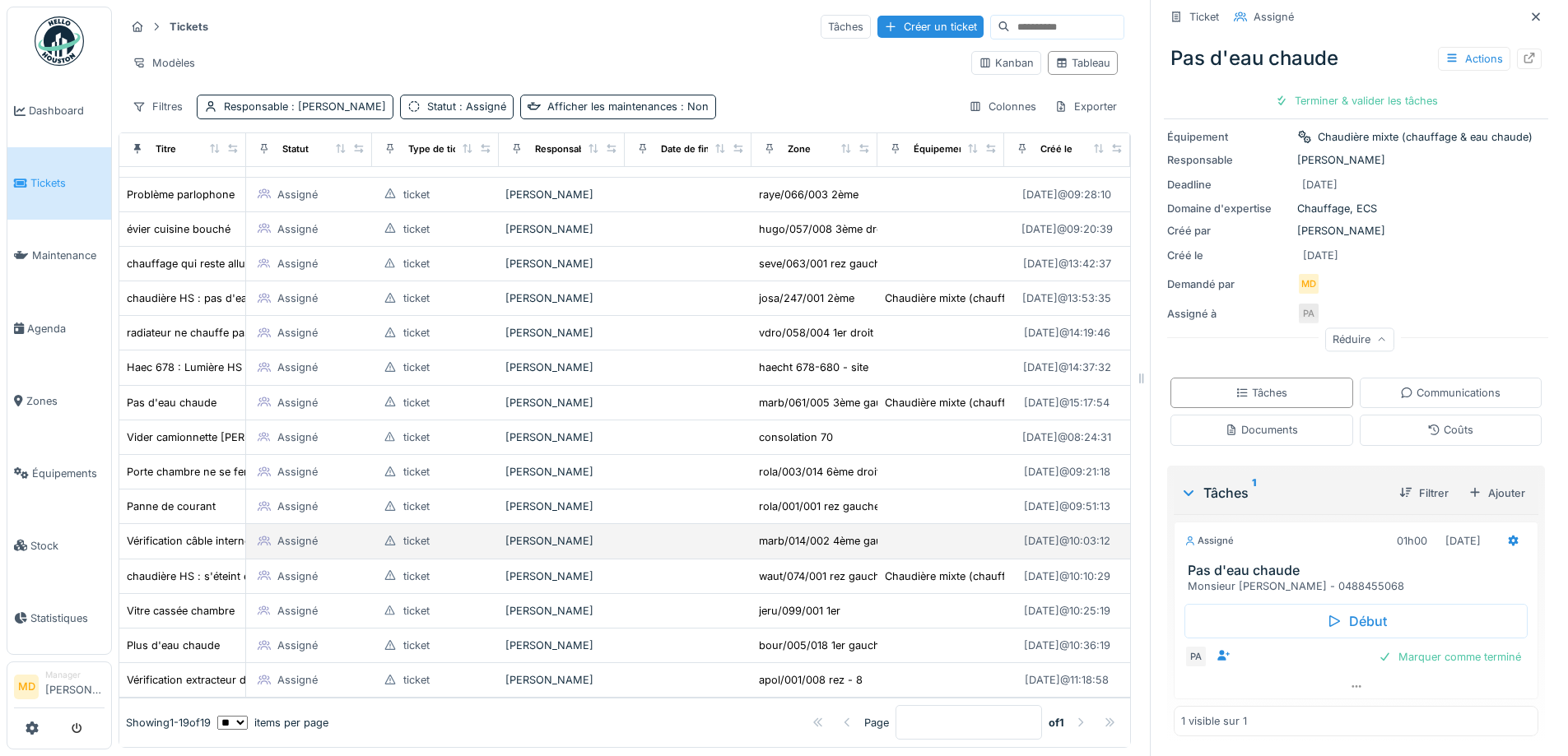
scroll to position [153, 0]
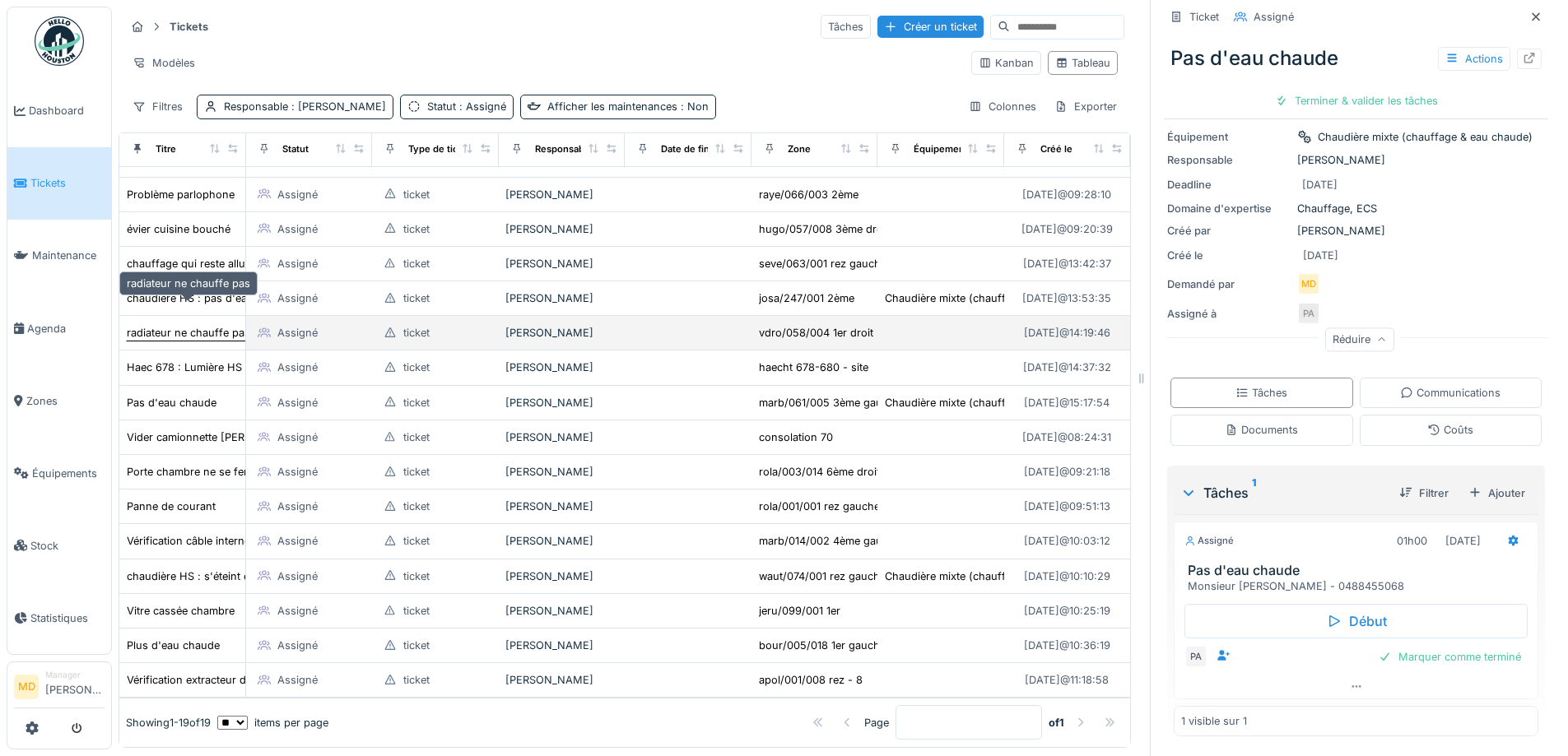
click at [219, 325] on div "radiateur ne chauffe pas" at bounding box center [188, 333] width 123 height 15
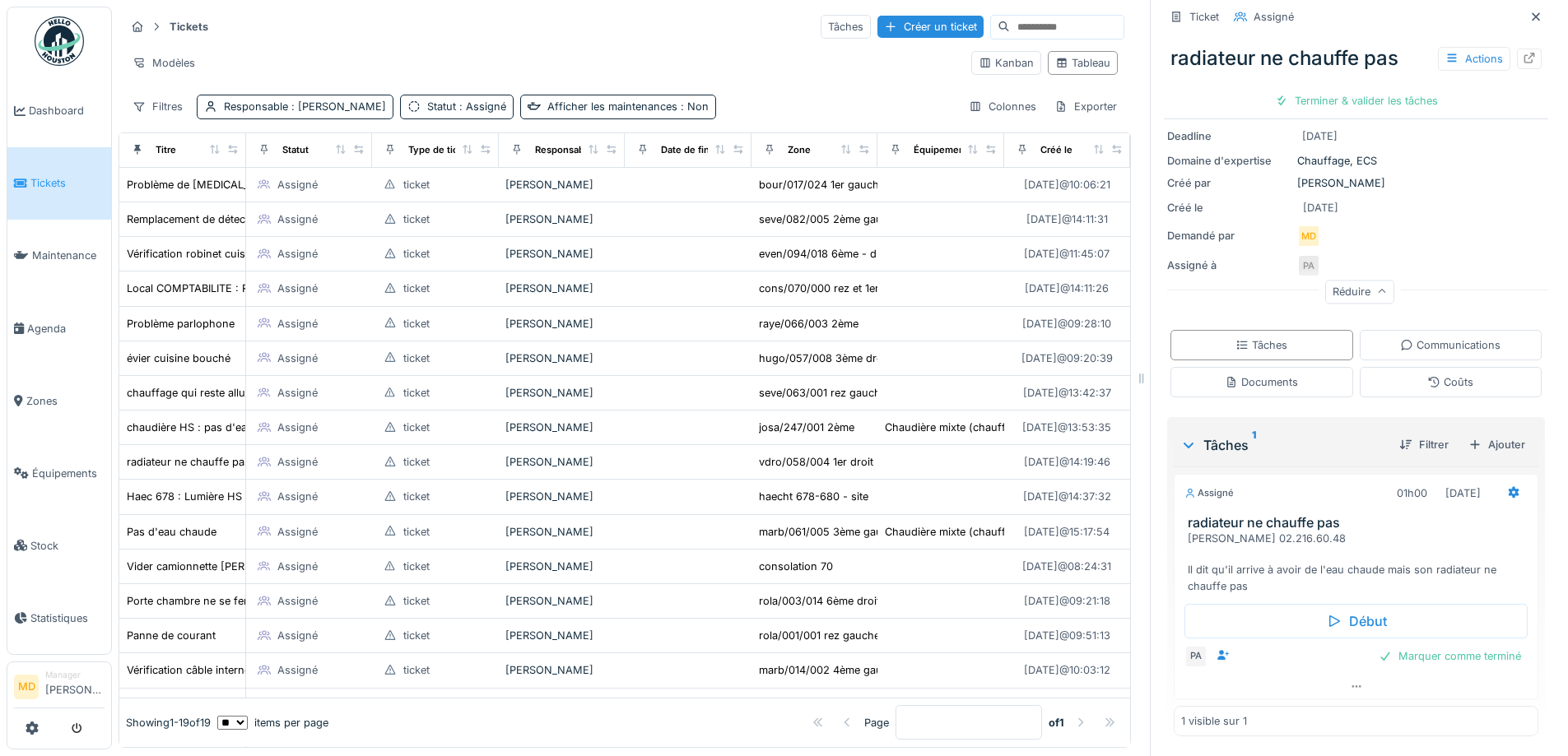
click at [520, 51] on div "Modèles" at bounding box center [541, 63] width 833 height 24
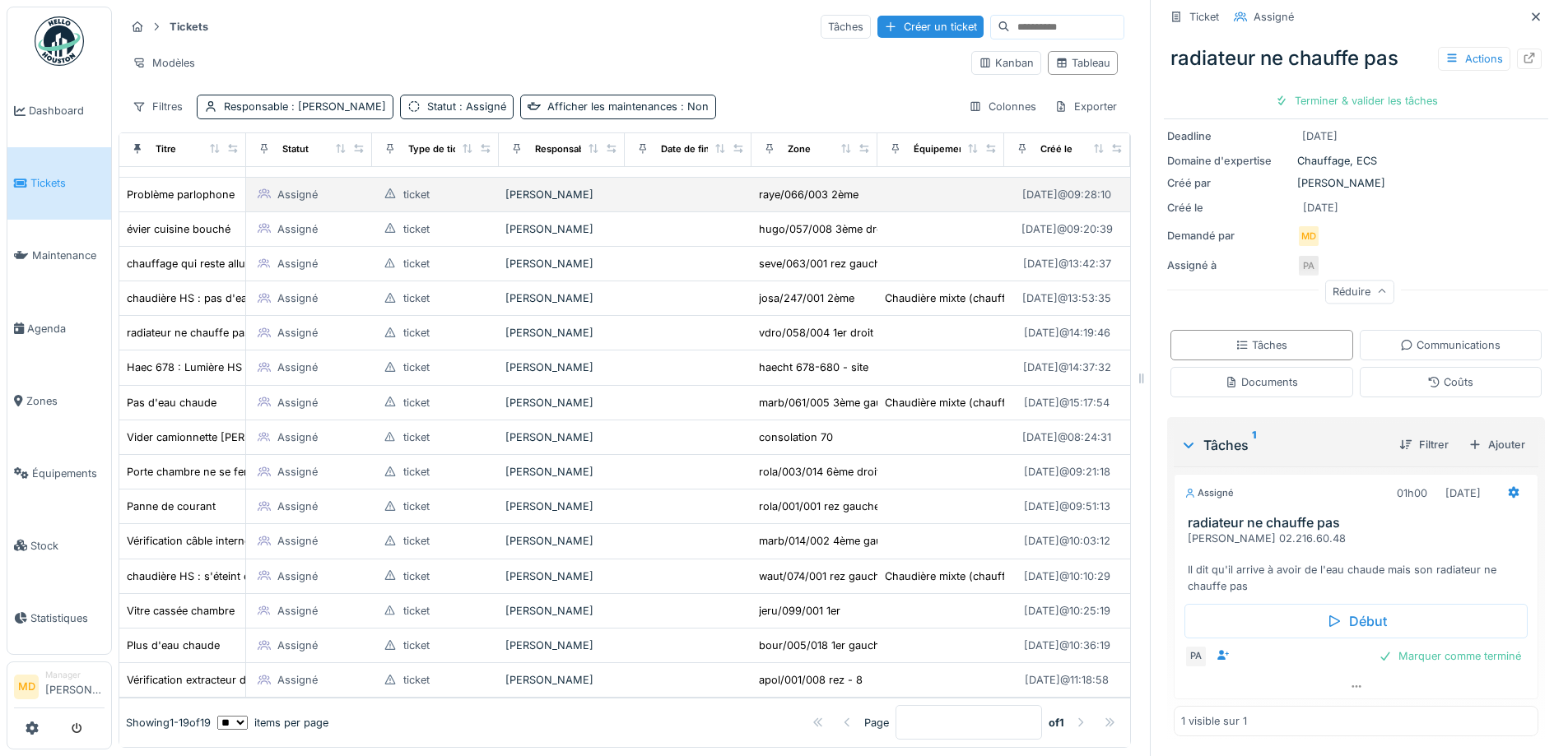
scroll to position [12, 0]
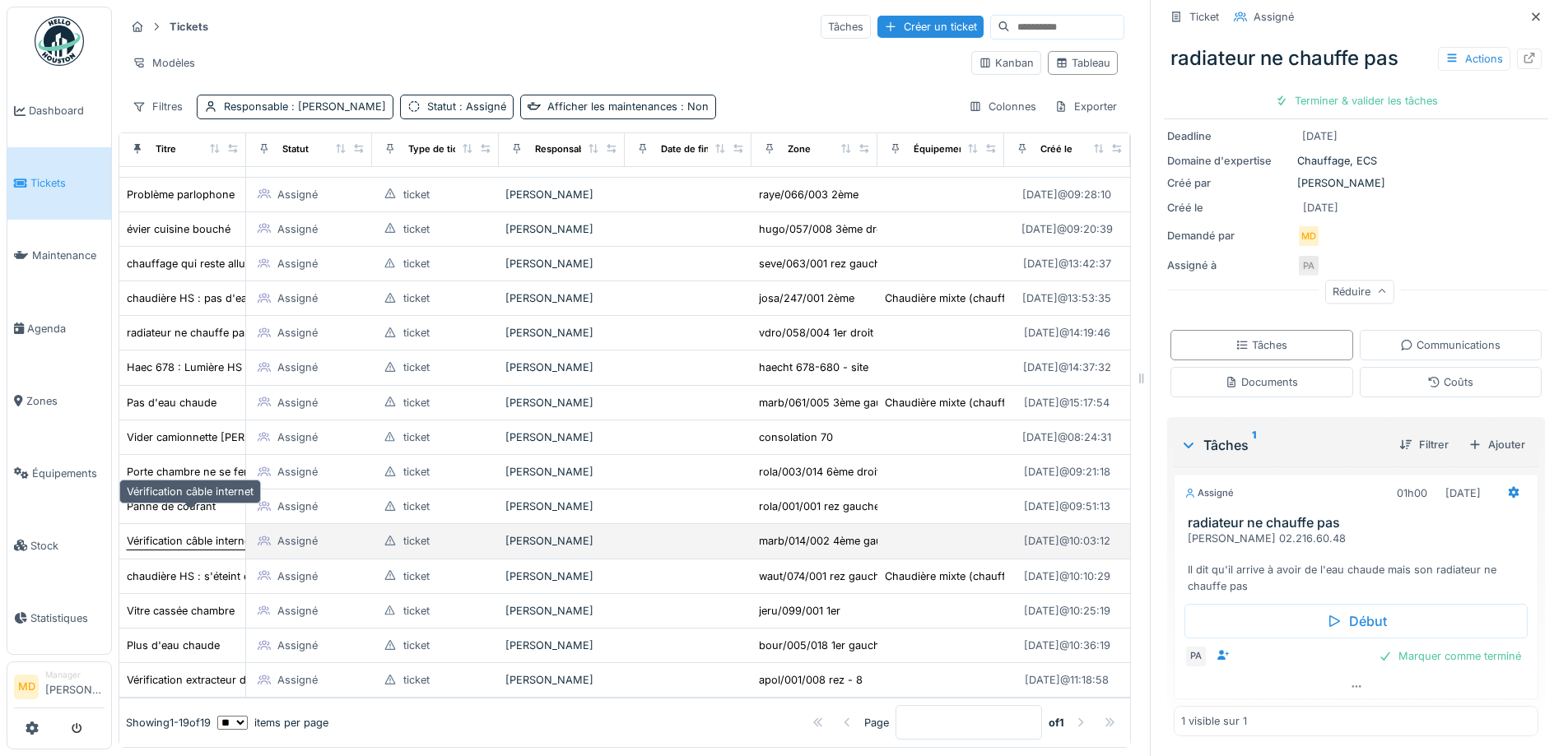
click at [184, 533] on div "Vérification câble internet" at bounding box center [190, 541] width 127 height 15
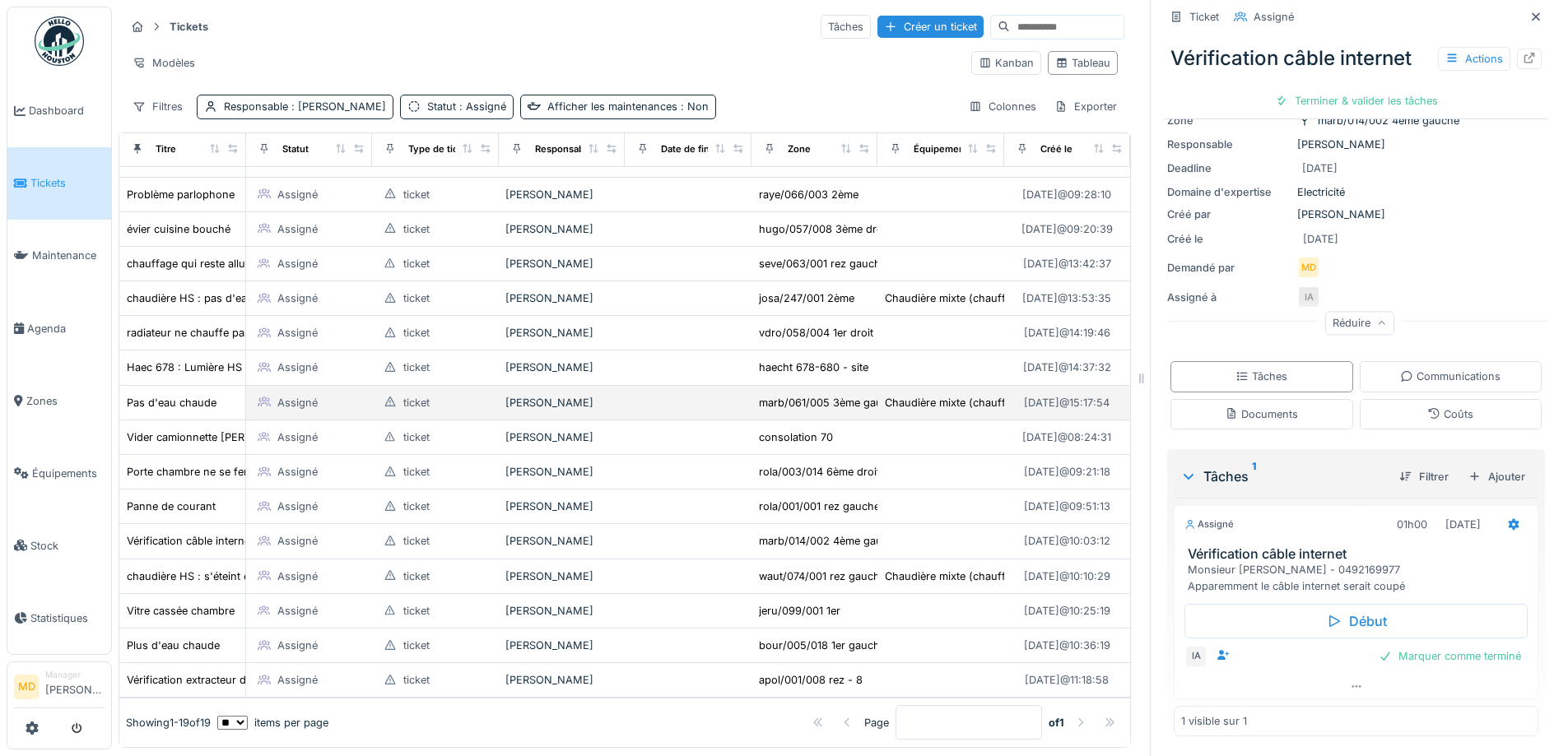
scroll to position [12, 0]
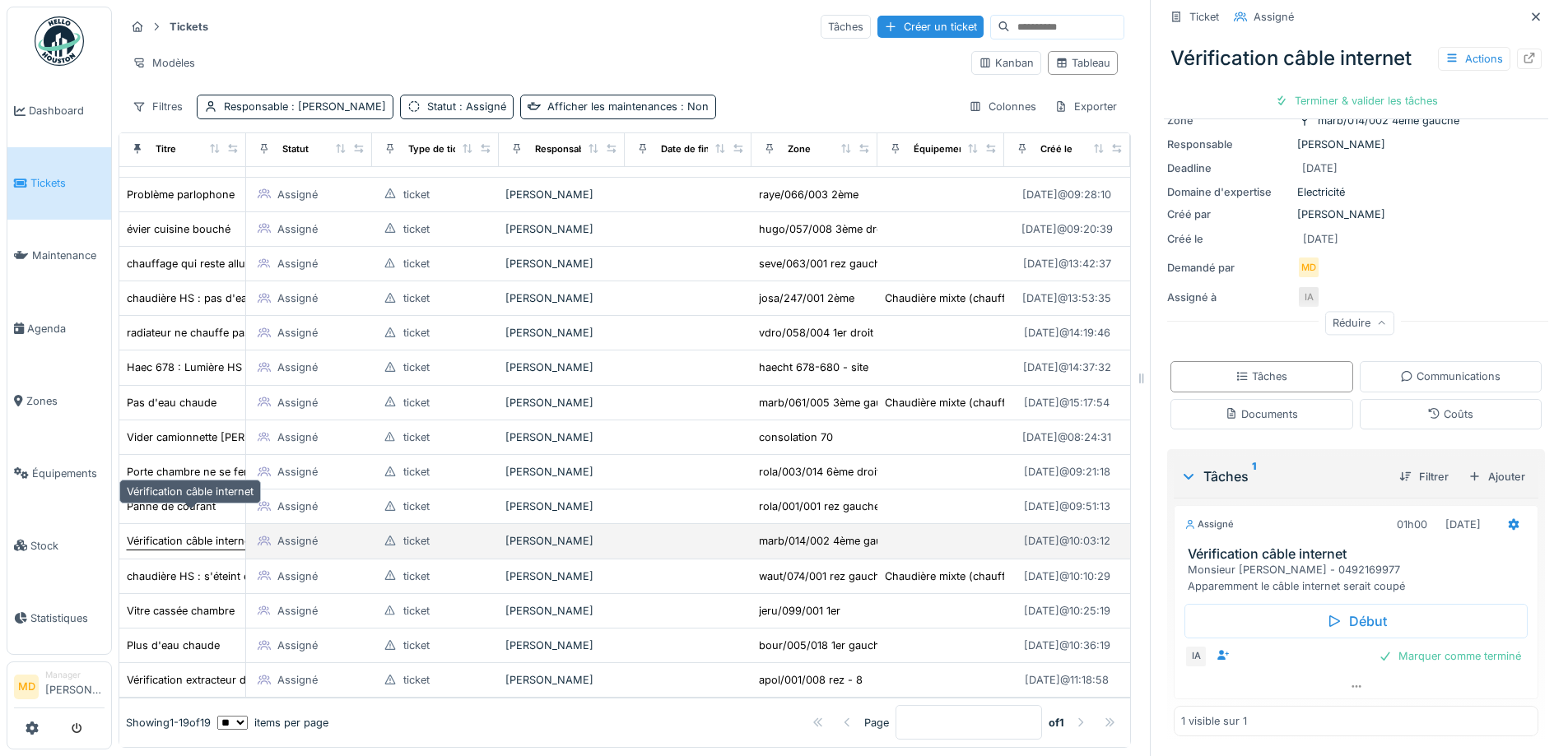
click at [168, 533] on div "Vérification câble internet" at bounding box center [190, 541] width 127 height 15
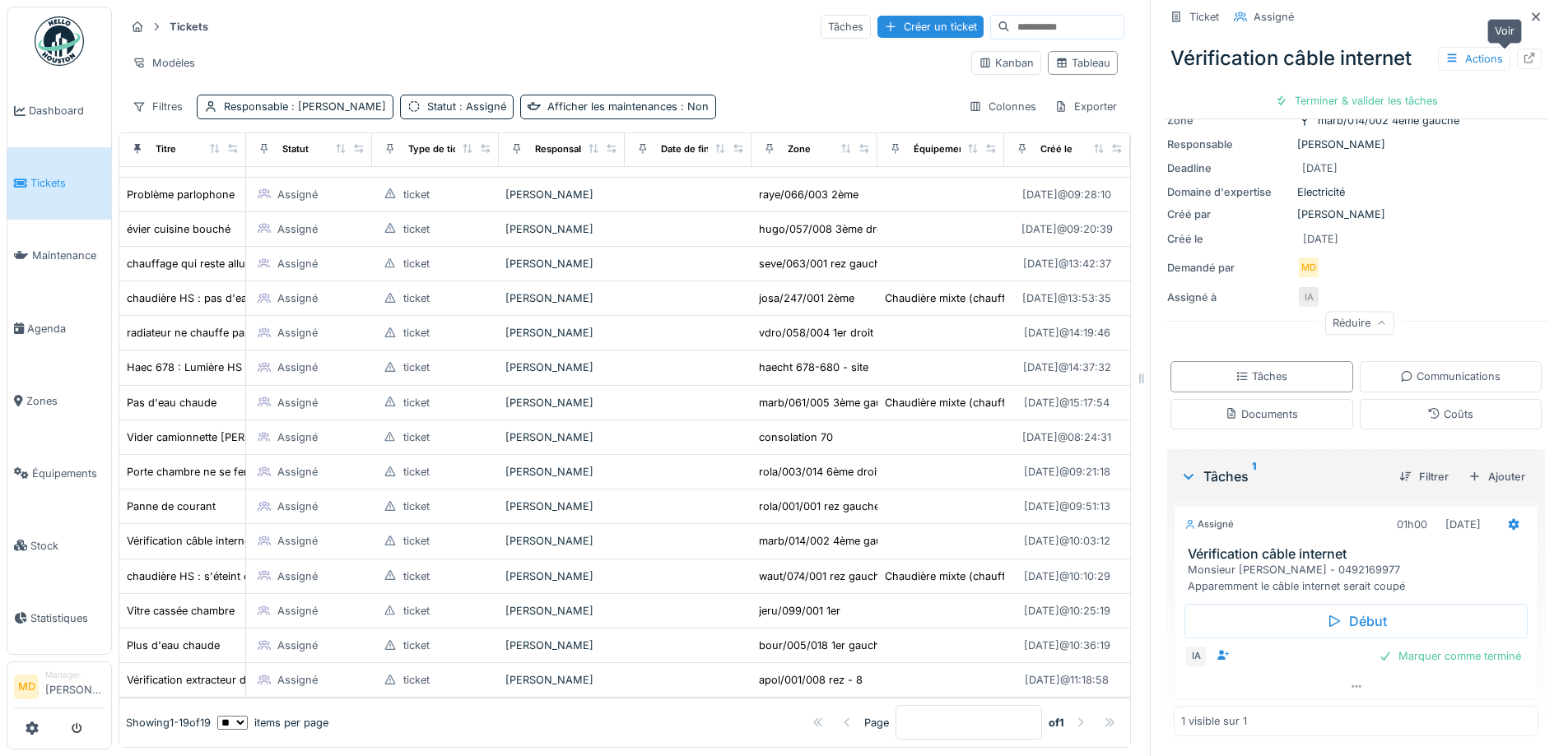
click at [1522, 52] on icon at bounding box center [1529, 57] width 13 height 10
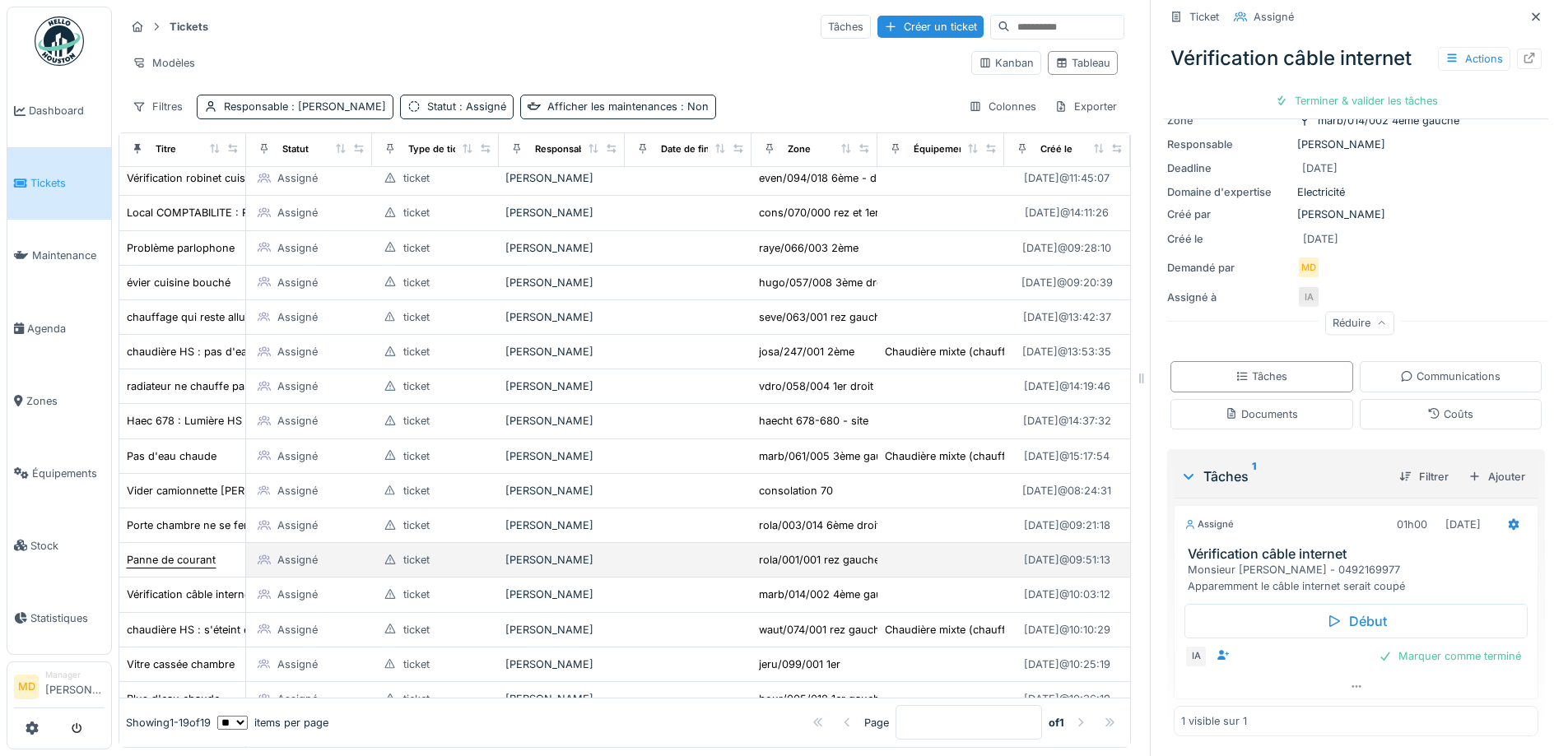
scroll to position [0, 0]
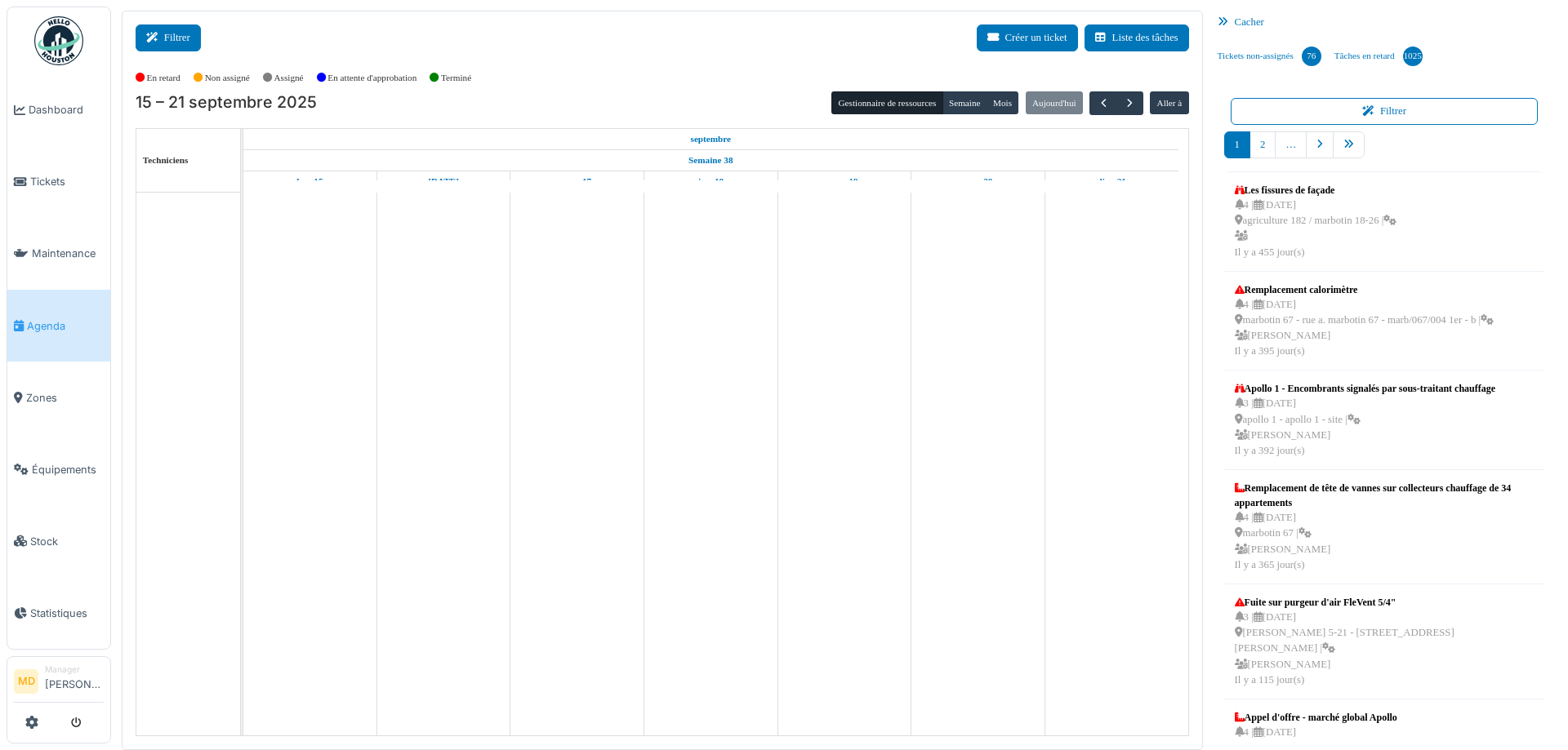
click at [177, 39] on button "Filtrer" at bounding box center [167, 38] width 65 height 26
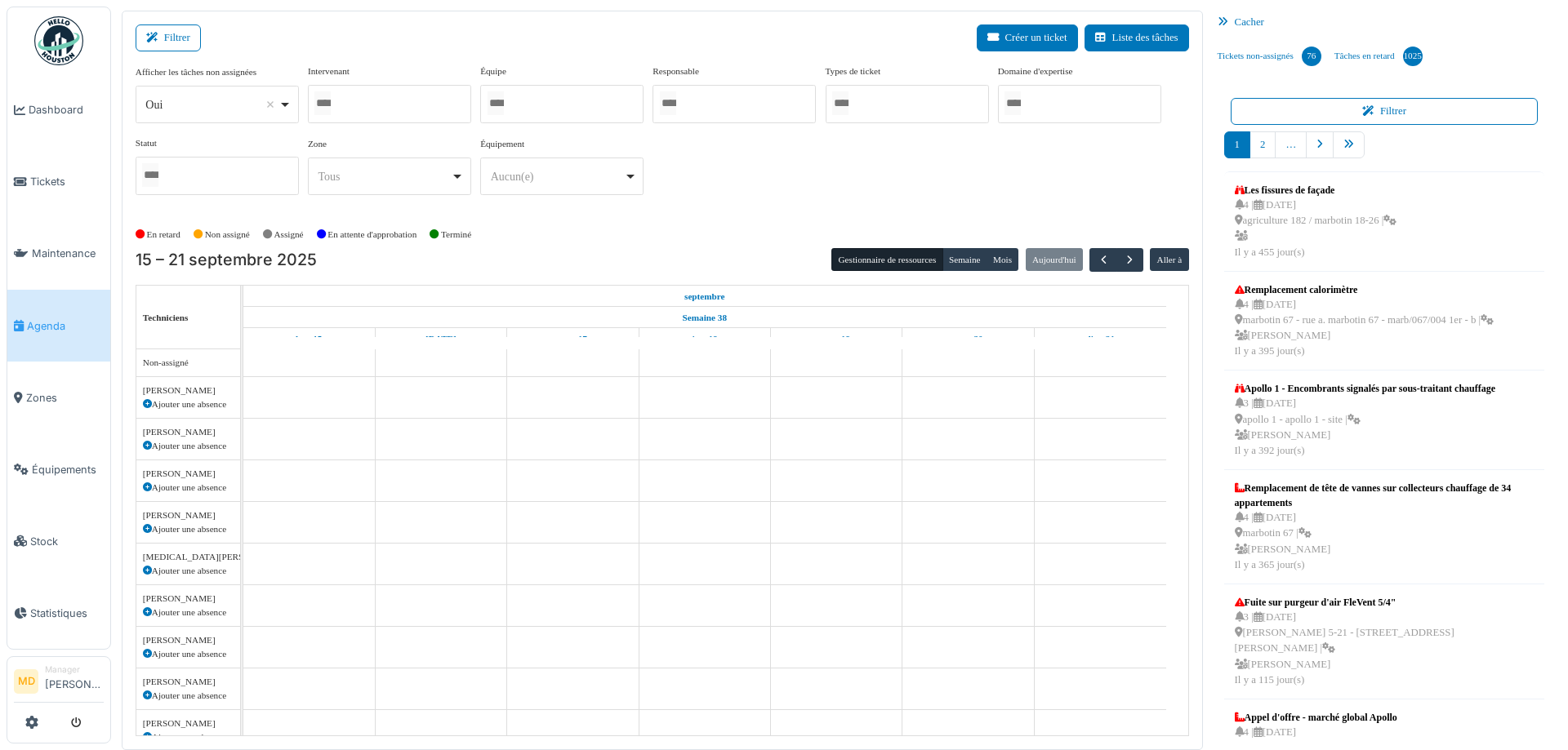
click at [394, 96] on div at bounding box center [389, 104] width 164 height 39
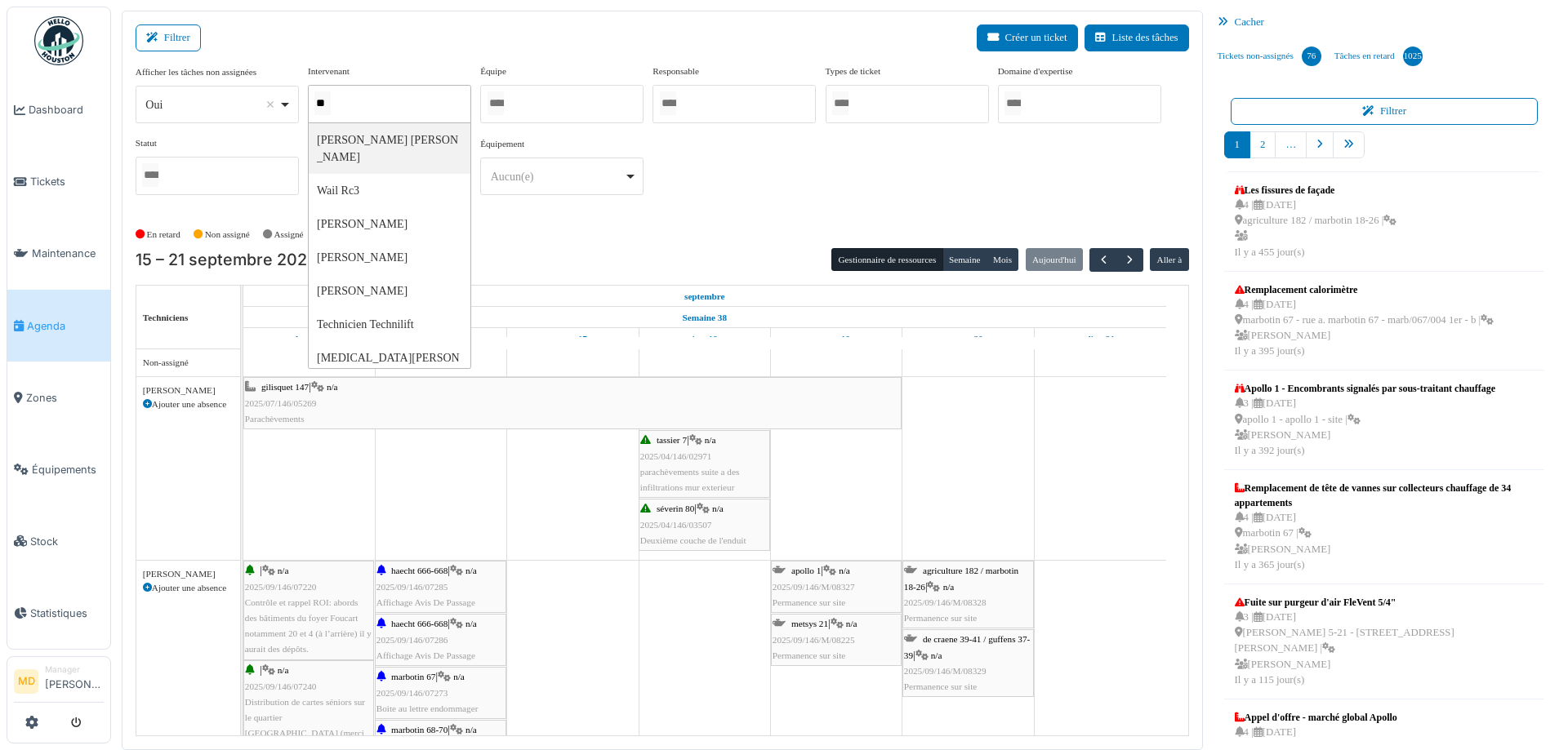
type input "***"
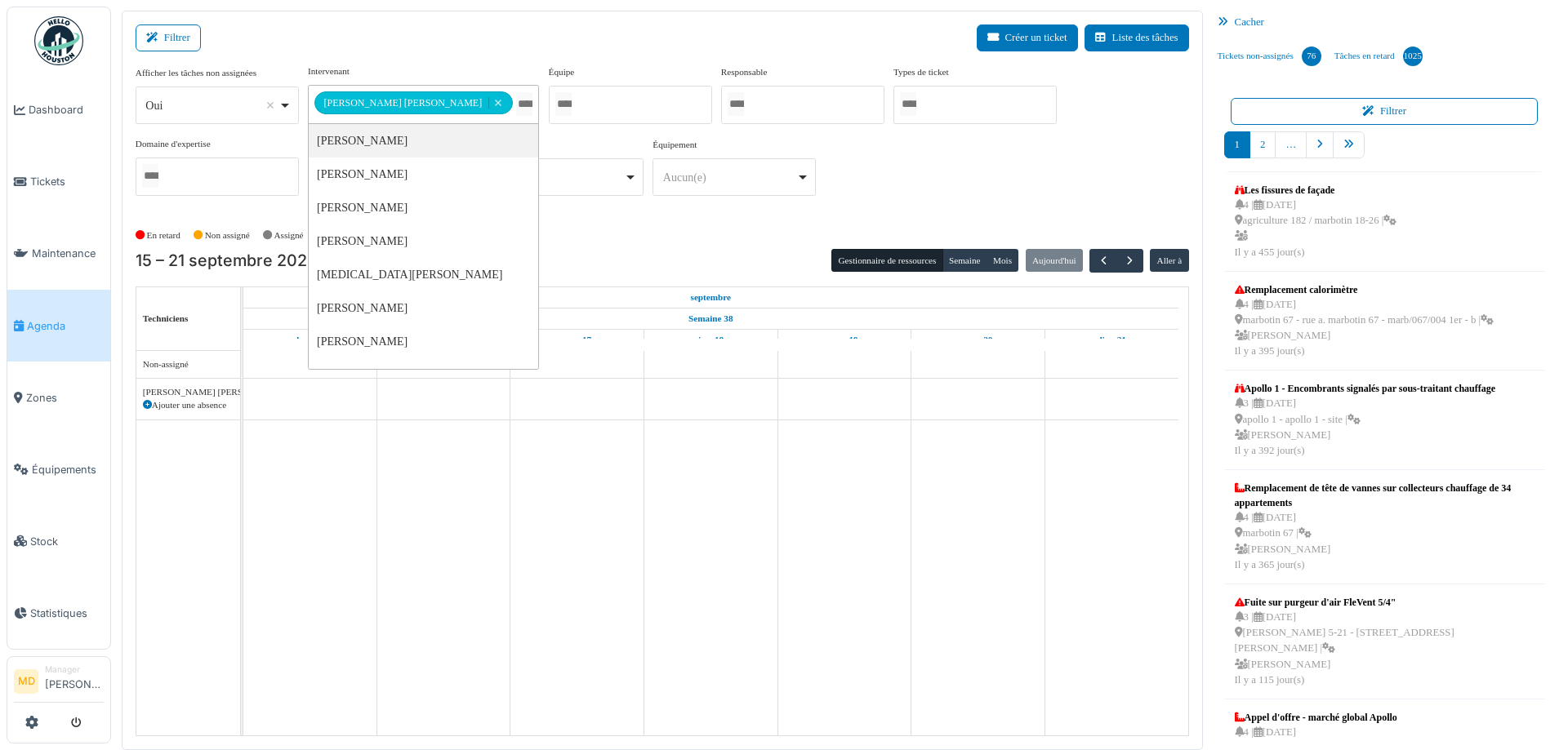
click at [743, 176] on div "**********" at bounding box center [662, 136] width 1054 height 145
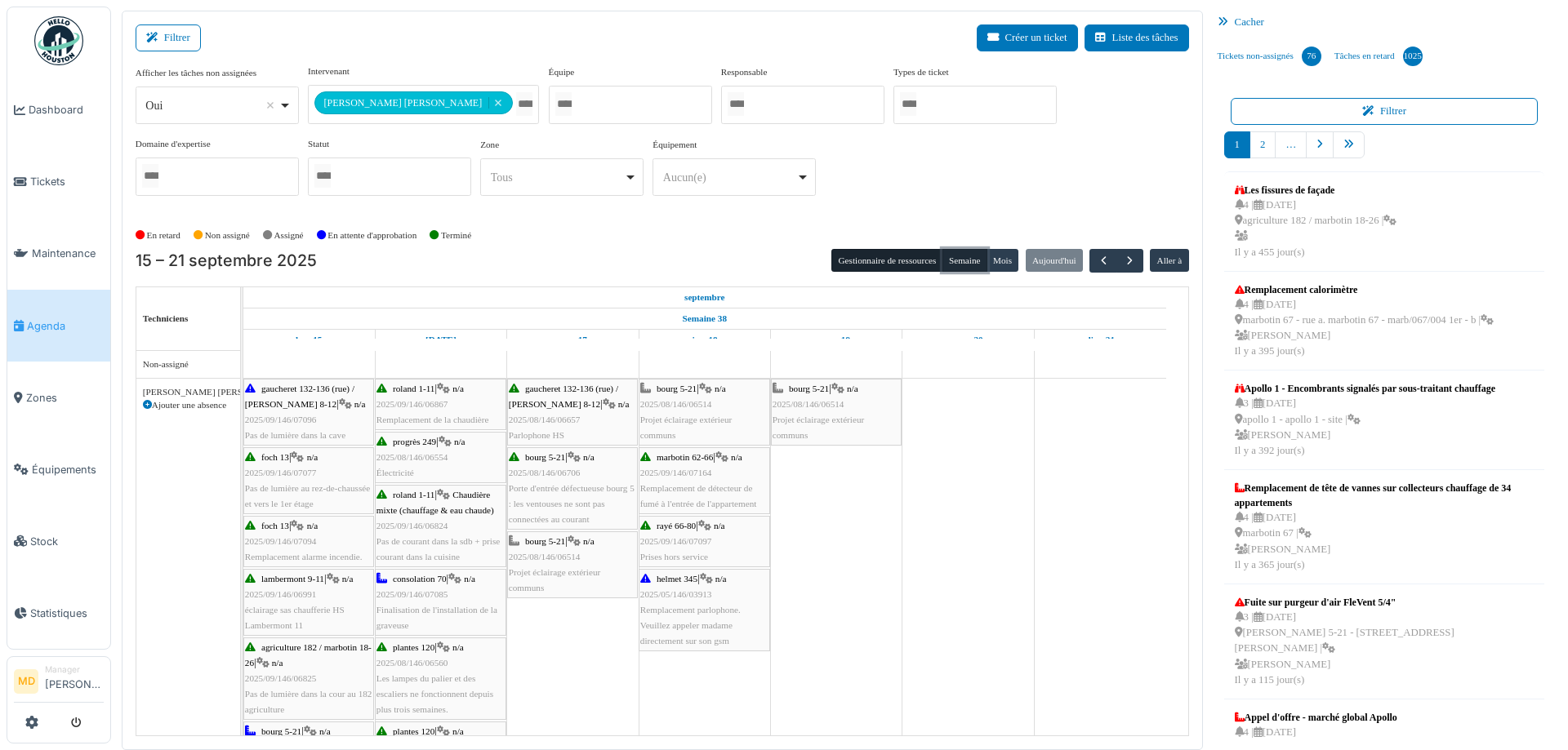
click at [955, 268] on button "Semaine" at bounding box center [964, 260] width 44 height 23
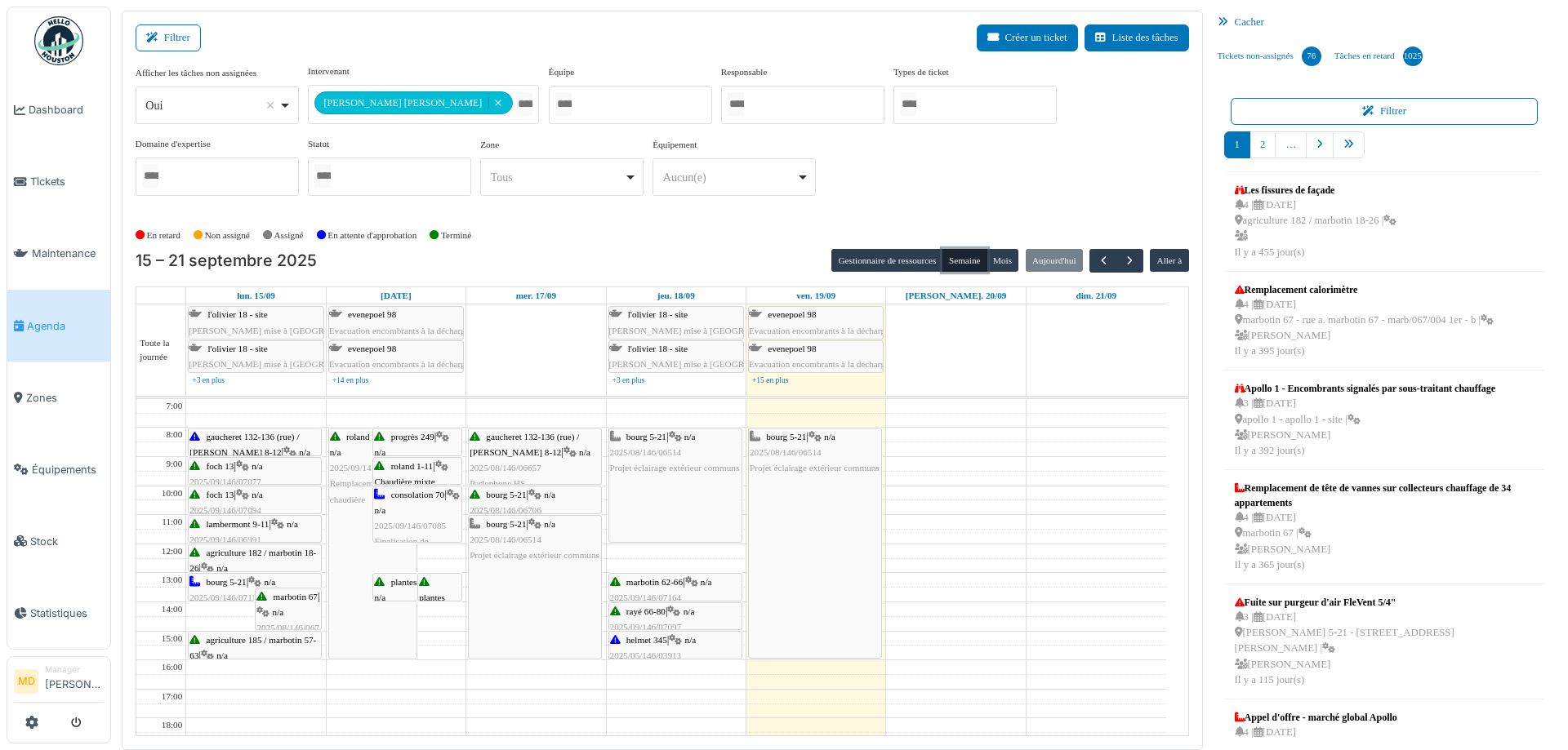
click at [770, 538] on div "bourg 5-21 | n/a 2025/08/146/06514 Projet éclairage extérieur communs" at bounding box center [815, 543] width 132 height 230
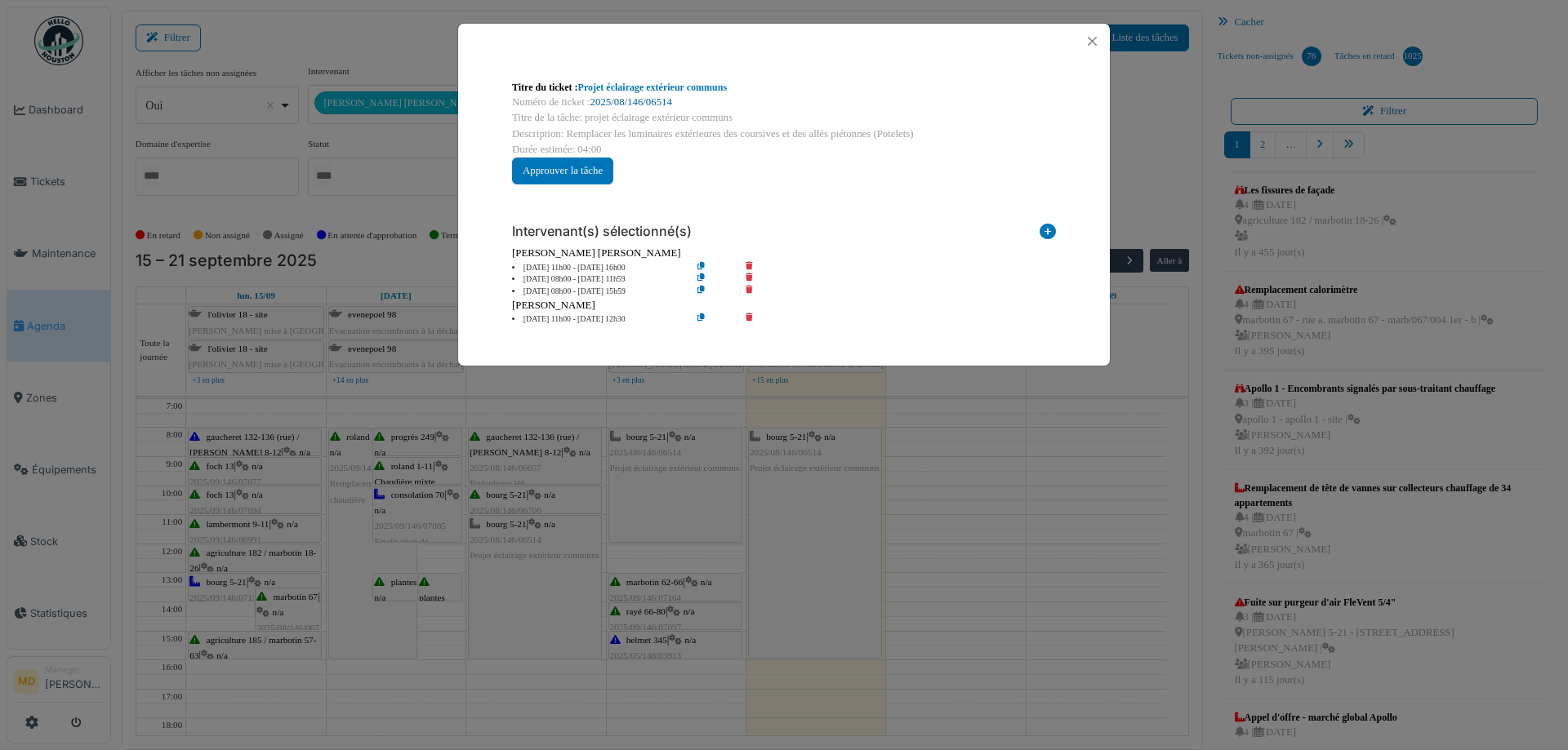
click at [629, 98] on link "2025/08/146/06514" at bounding box center [631, 102] width 81 height 11
click at [1091, 39] on button "Close" at bounding box center [1091, 41] width 22 height 22
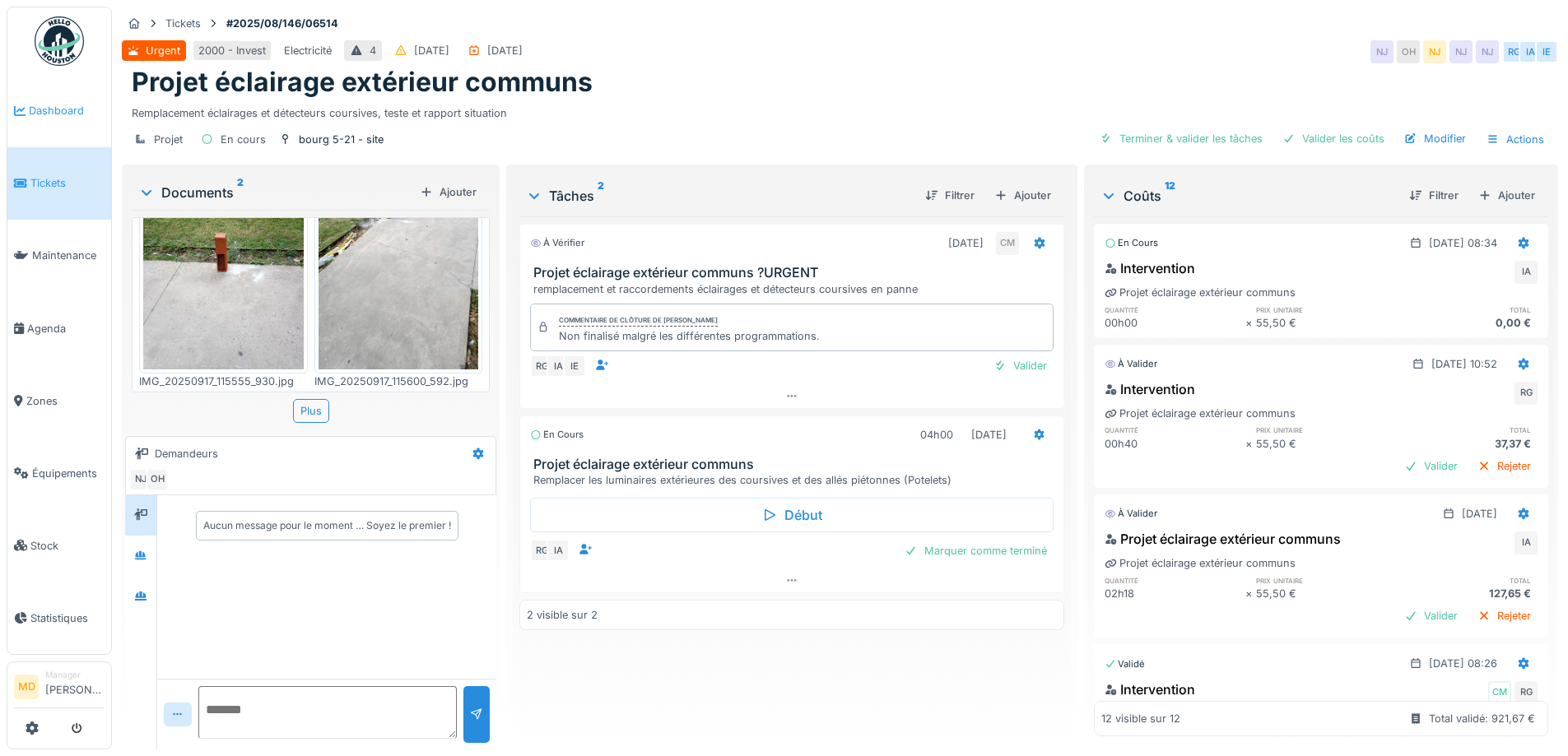
click at [61, 108] on span "Dashboard" at bounding box center [66, 111] width 75 height 15
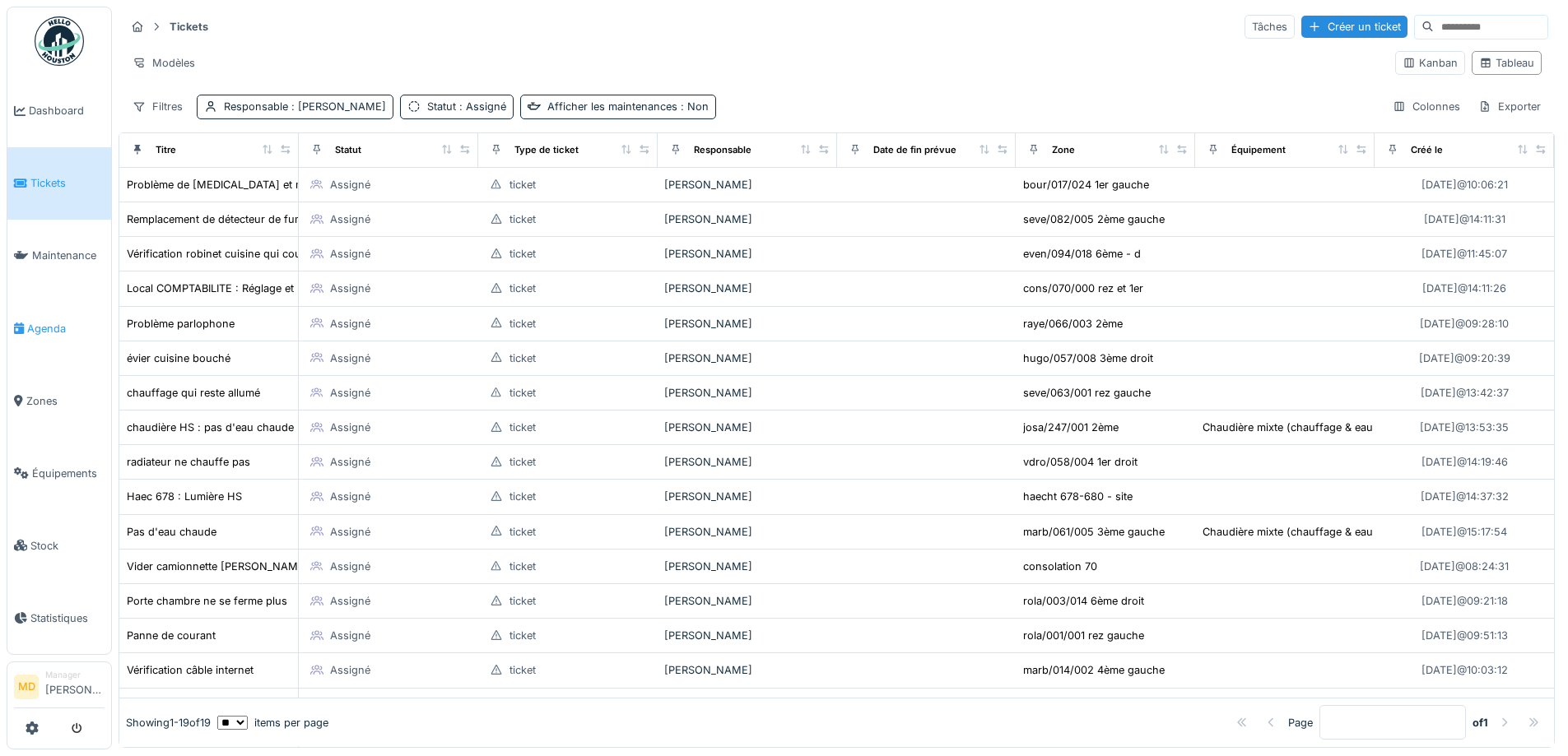
click at [44, 321] on span "Agenda" at bounding box center [65, 329] width 77 height 15
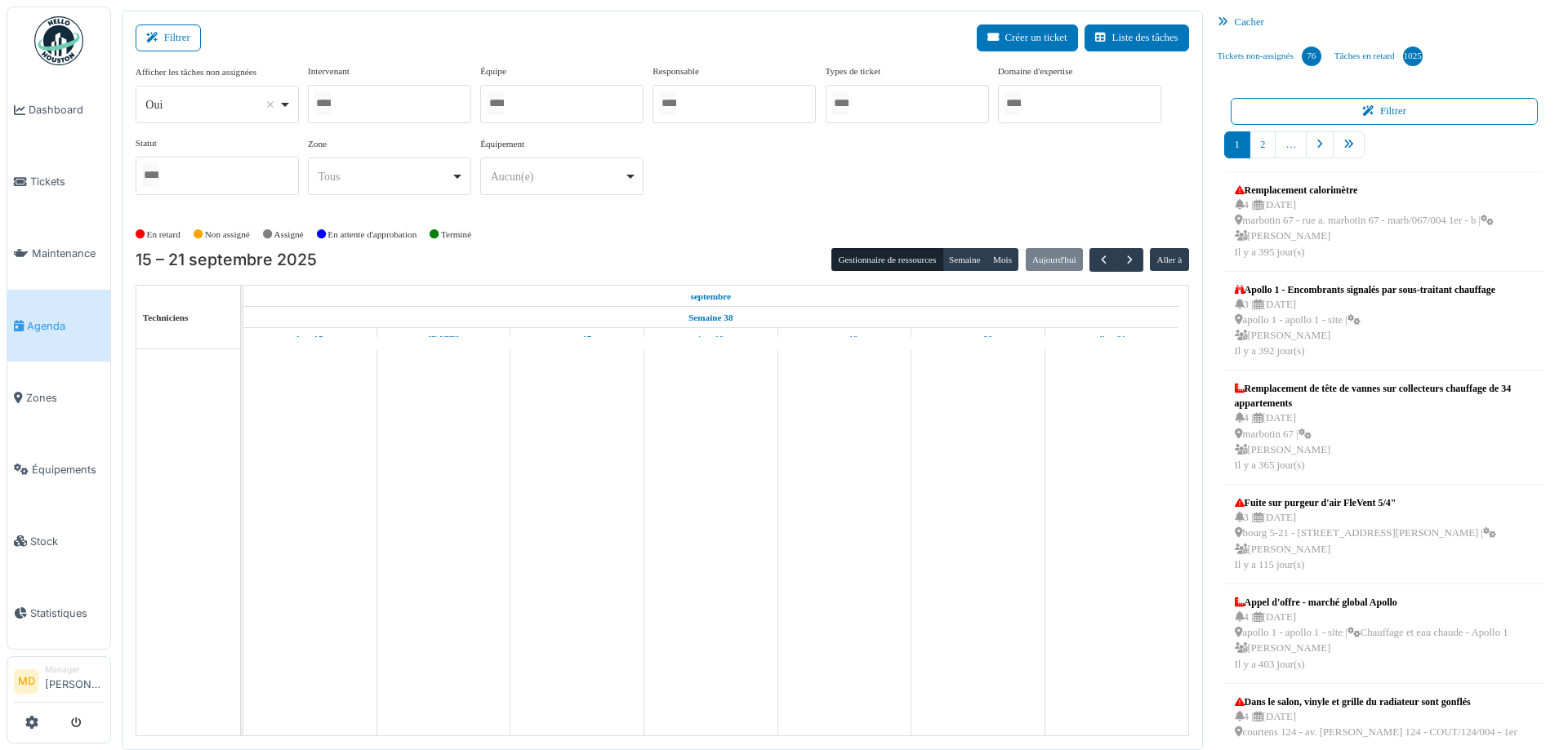
click at [362, 113] on div at bounding box center [389, 104] width 164 height 39
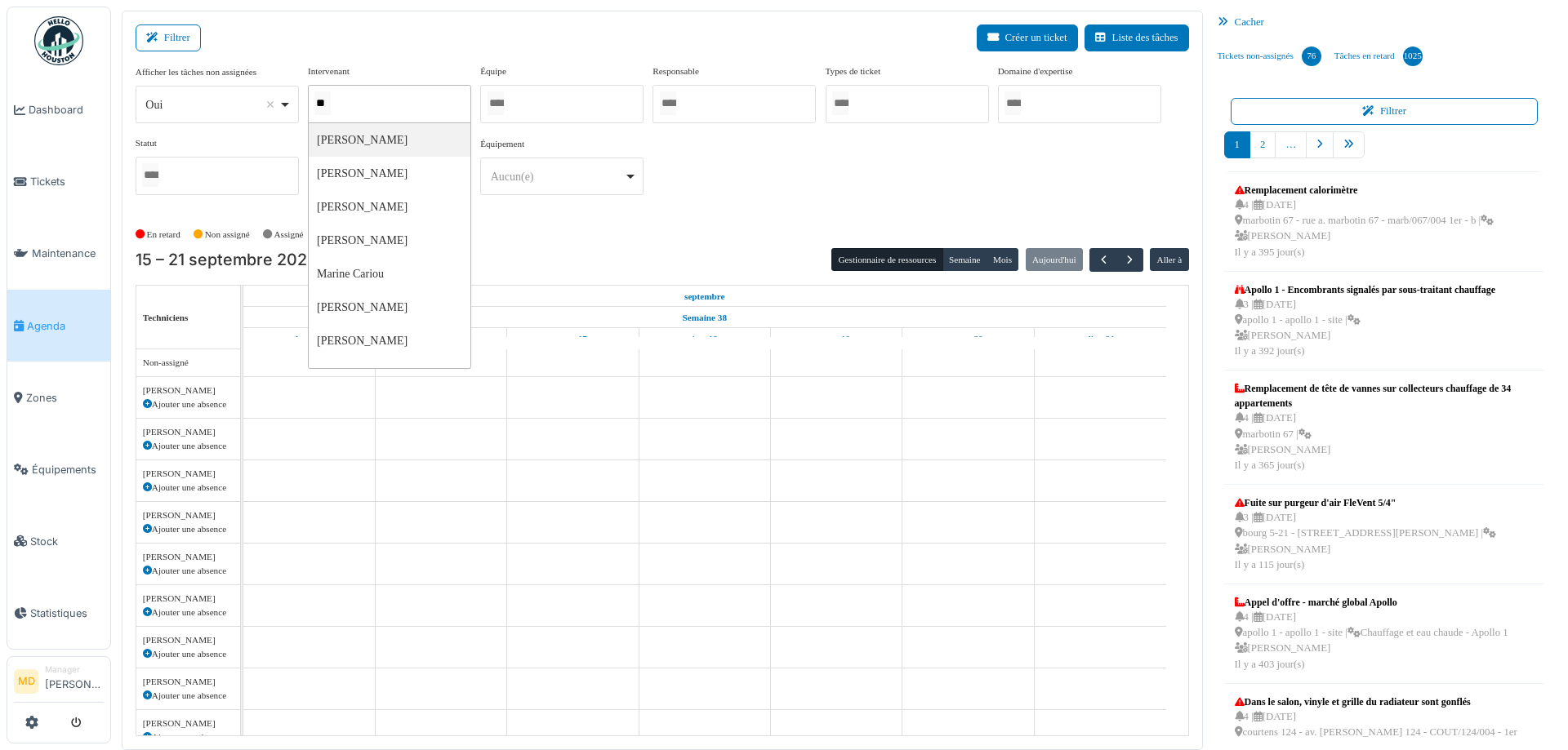
type input "***"
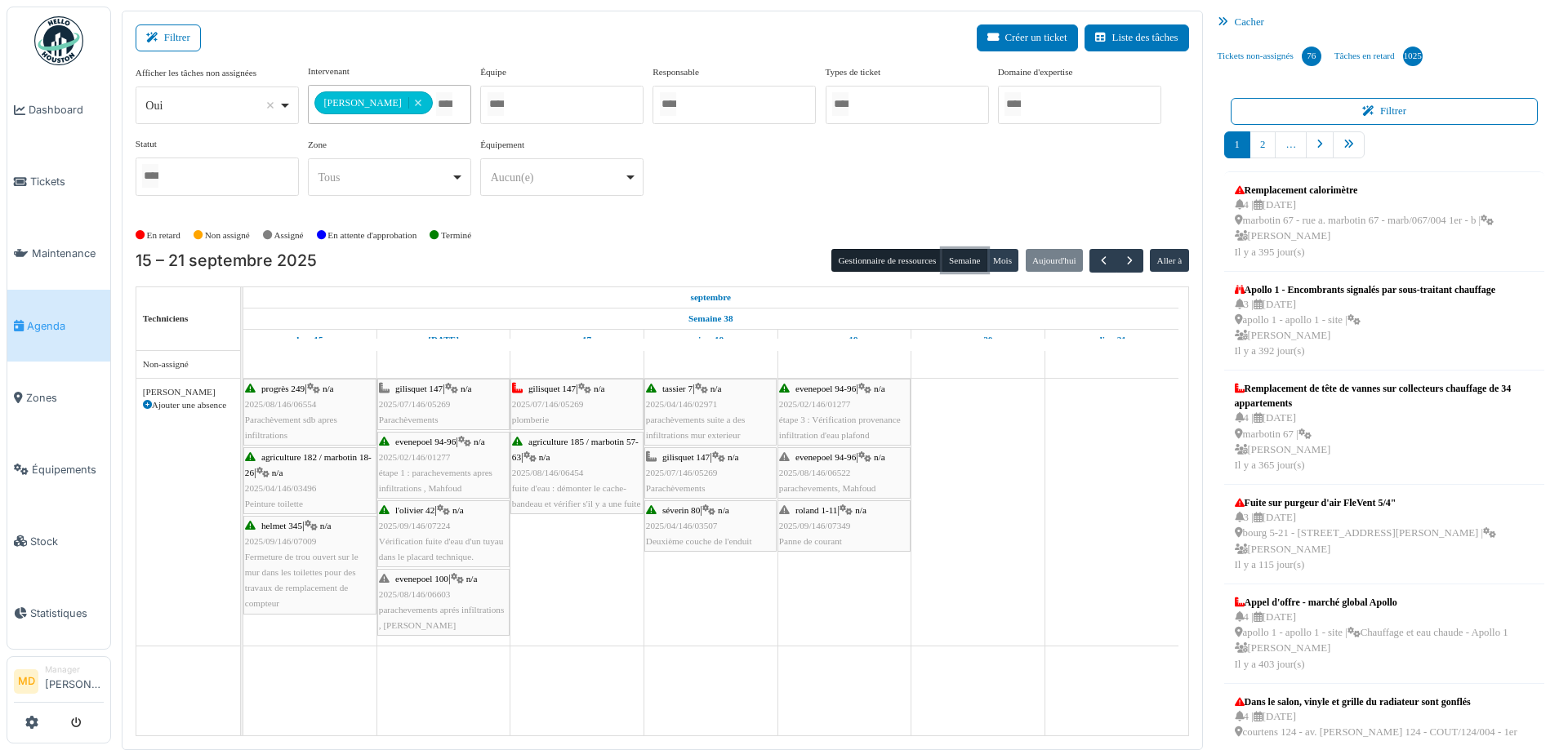
click at [967, 257] on button "Semaine" at bounding box center [964, 260] width 44 height 23
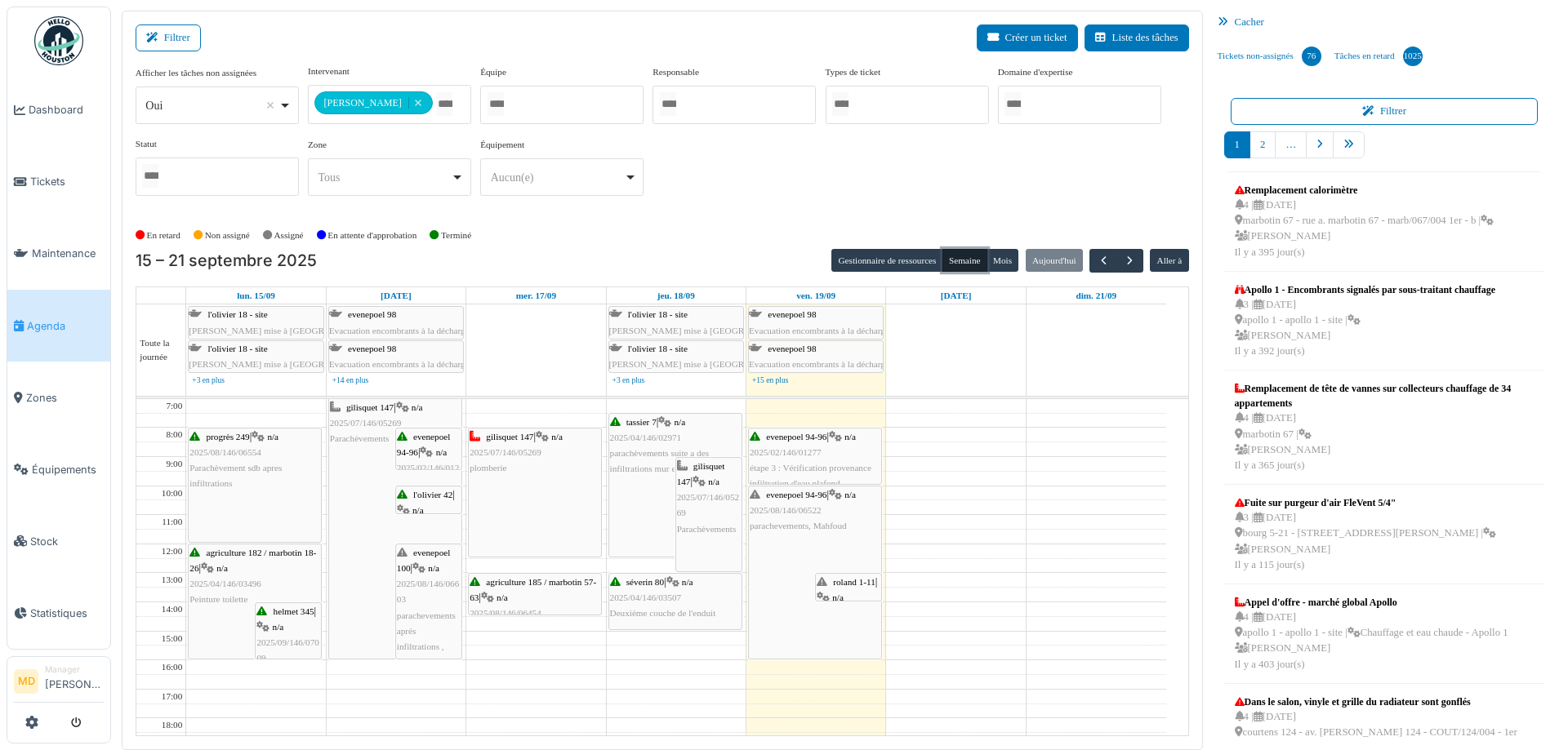
click at [845, 580] on span "roland 1-11" at bounding box center [854, 582] width 42 height 9
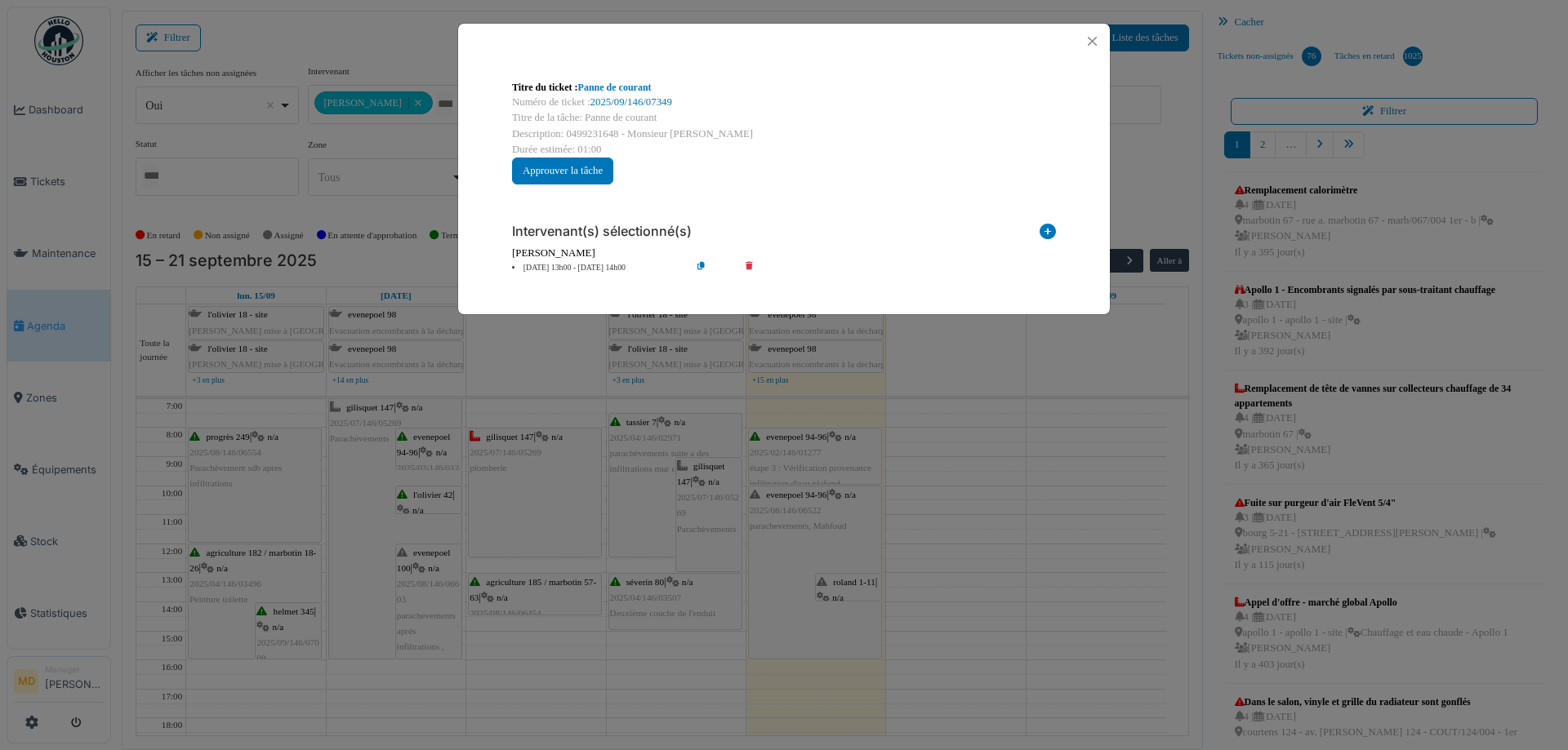
click at [639, 96] on div "Numéro de ticket : 2025/09/146/07349" at bounding box center [783, 102] width 544 height 15
click at [628, 98] on link "2025/09/146/07349" at bounding box center [631, 102] width 81 height 11
click at [1092, 39] on button "Close" at bounding box center [1091, 41] width 22 height 22
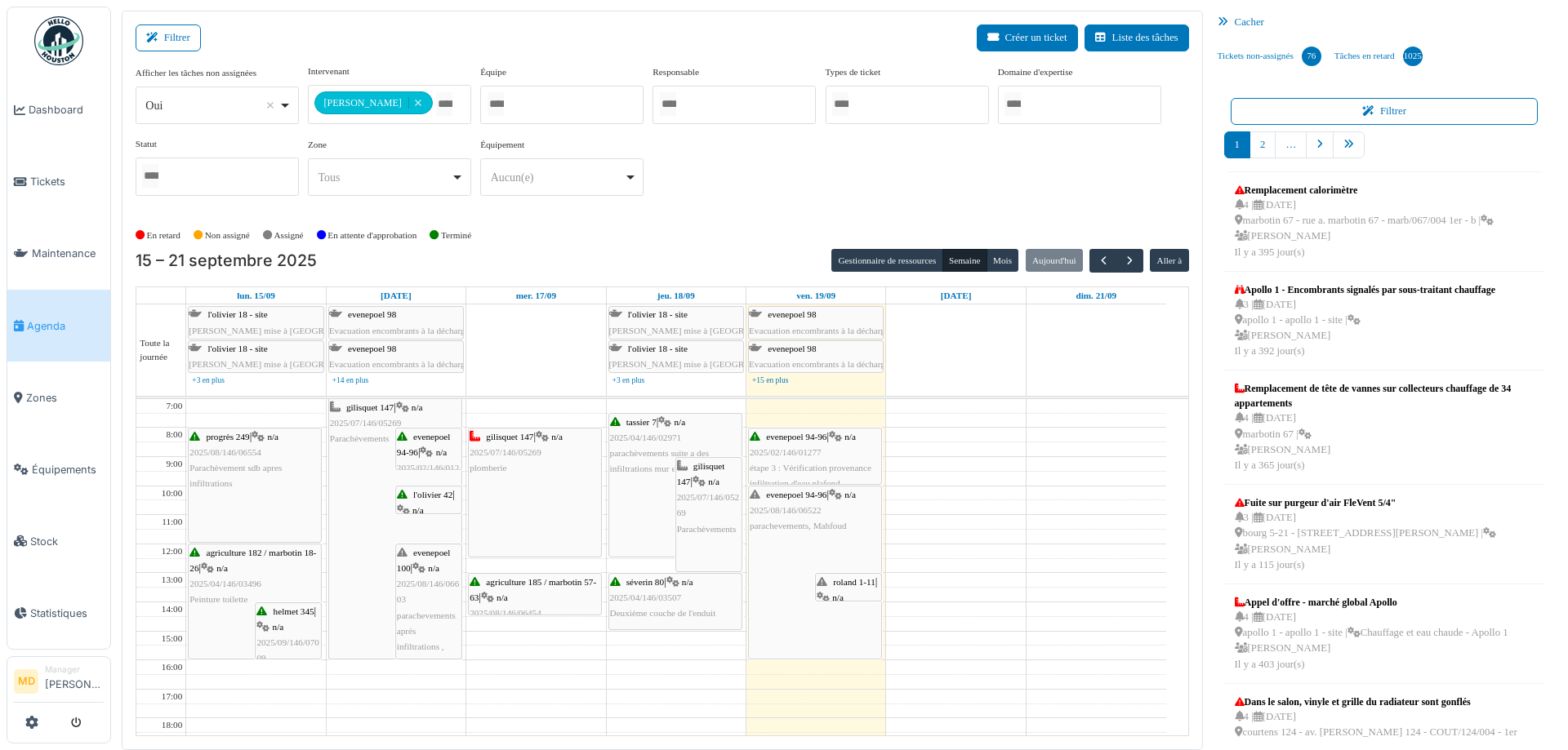
click at [774, 161] on div "**********" at bounding box center [662, 136] width 1054 height 145
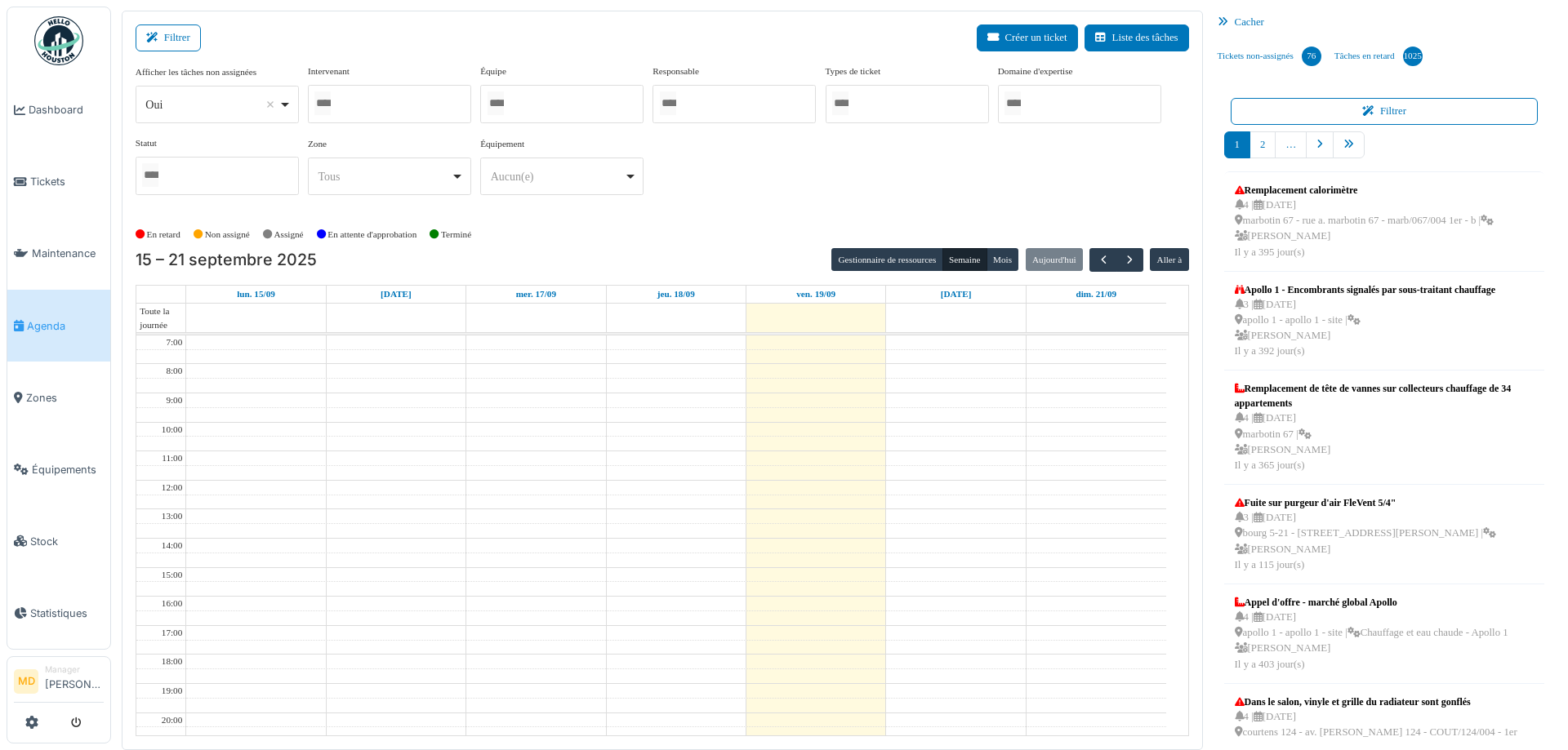
click at [409, 105] on div at bounding box center [389, 104] width 164 height 39
type input "****"
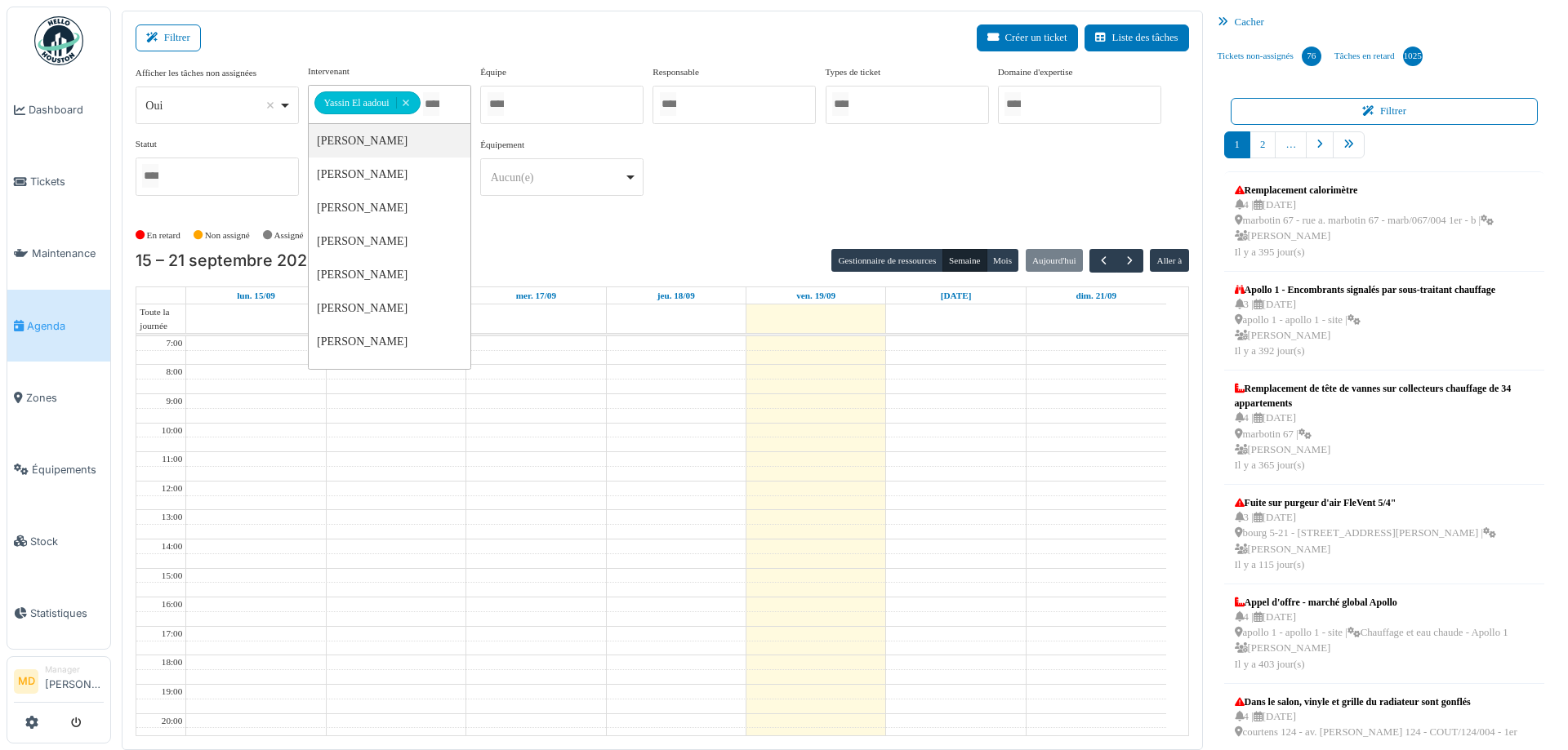
click at [696, 161] on div "**********" at bounding box center [662, 136] width 1054 height 145
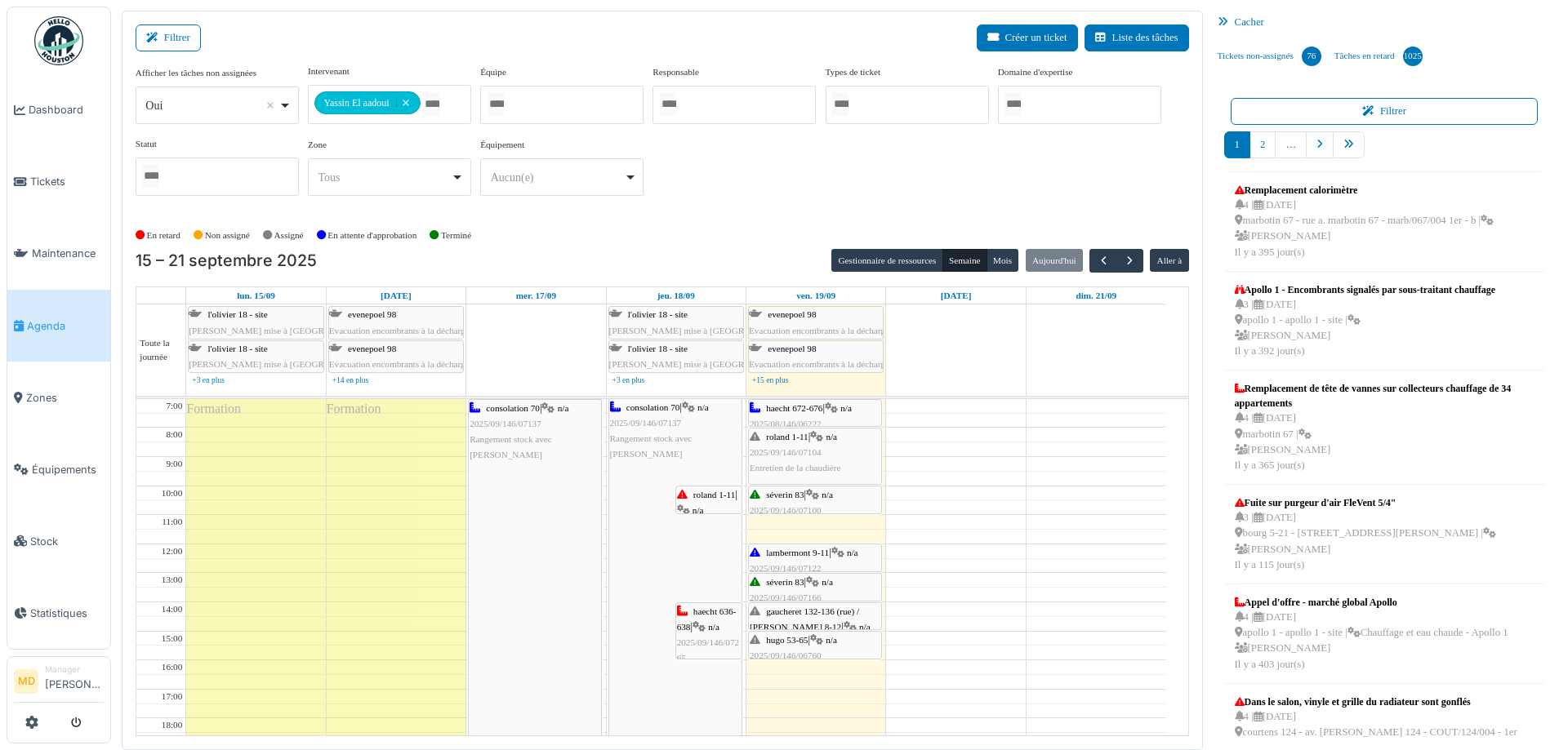
click at [844, 622] on icon at bounding box center [850, 627] width 13 height 10
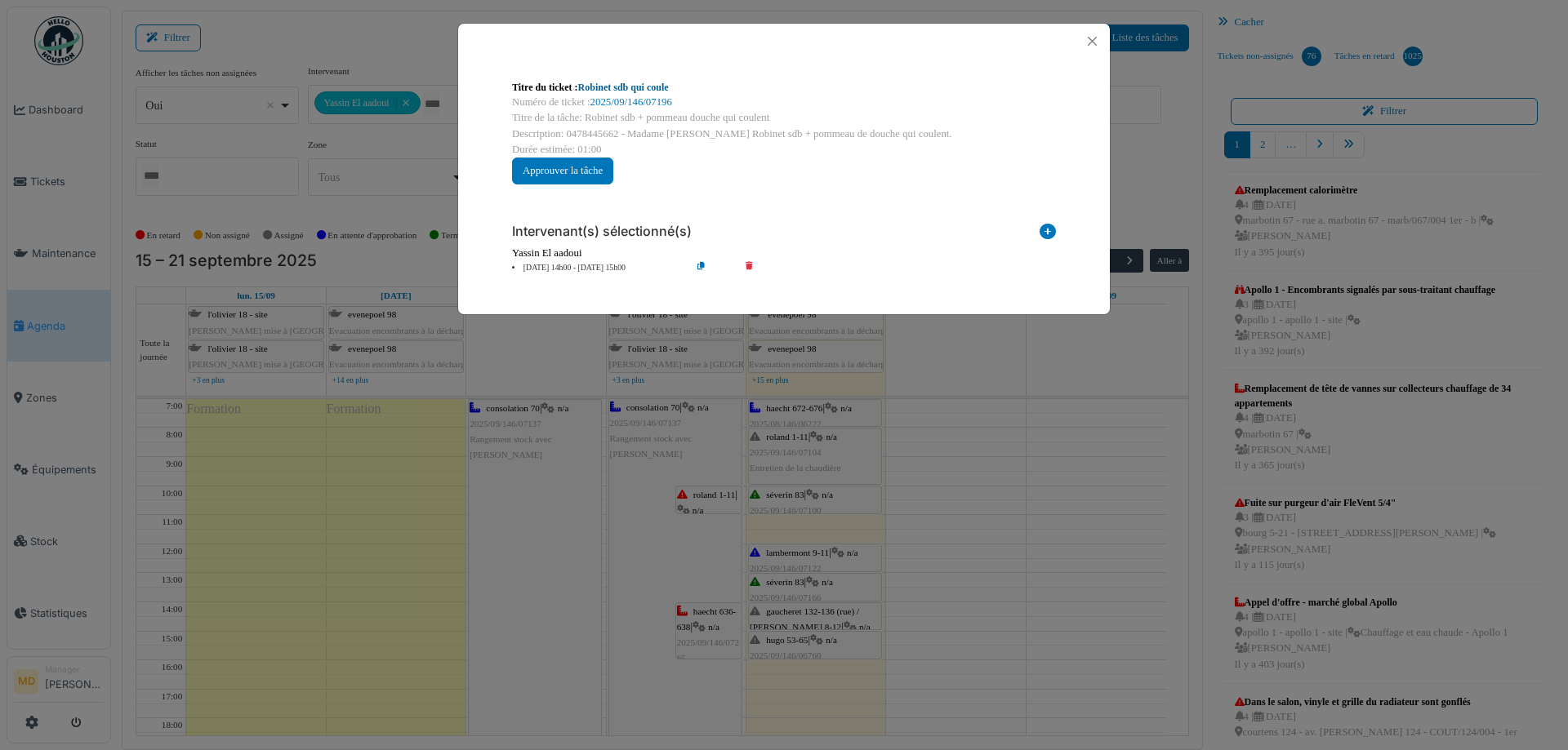
click at [609, 81] on link "Robinet sdb qui coule" at bounding box center [623, 87] width 91 height 11
click at [617, 85] on link "Robinet sdb qui coule" at bounding box center [623, 87] width 91 height 11
click at [1096, 39] on button "Close" at bounding box center [1091, 41] width 22 height 22
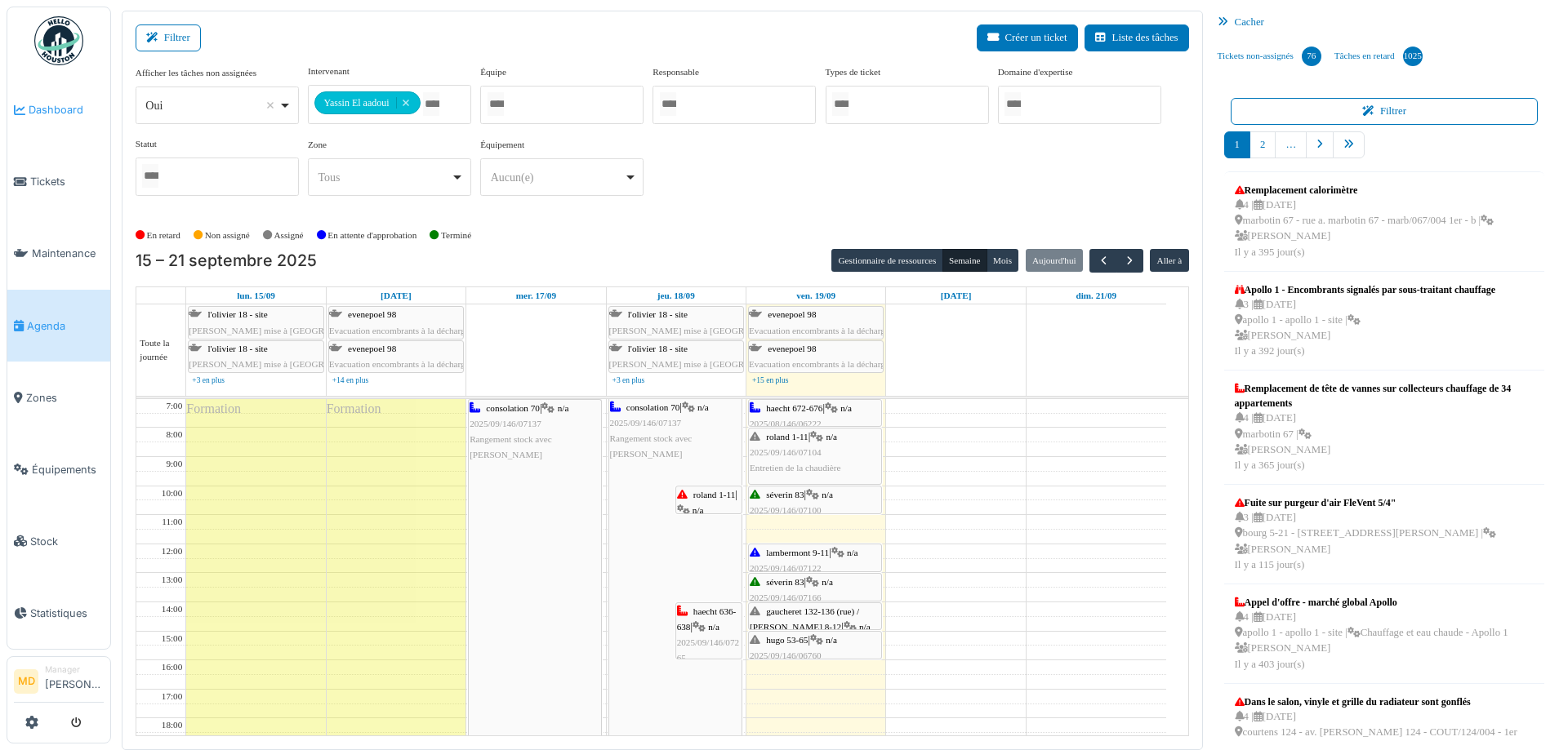
click at [74, 103] on span "Dashboard" at bounding box center [65, 110] width 75 height 15
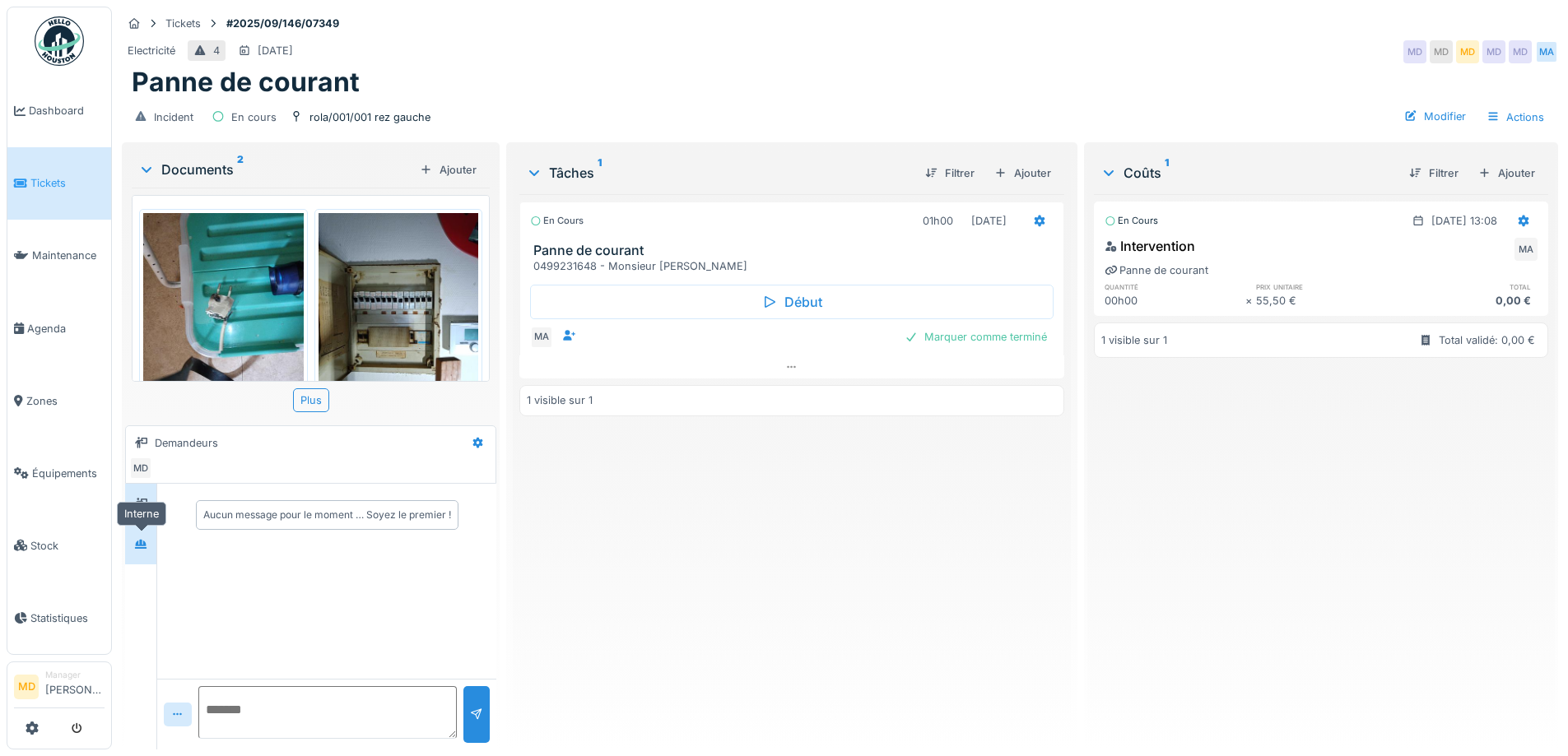
click at [133, 549] on div at bounding box center [141, 544] width 25 height 21
click at [147, 509] on icon at bounding box center [141, 503] width 13 height 10
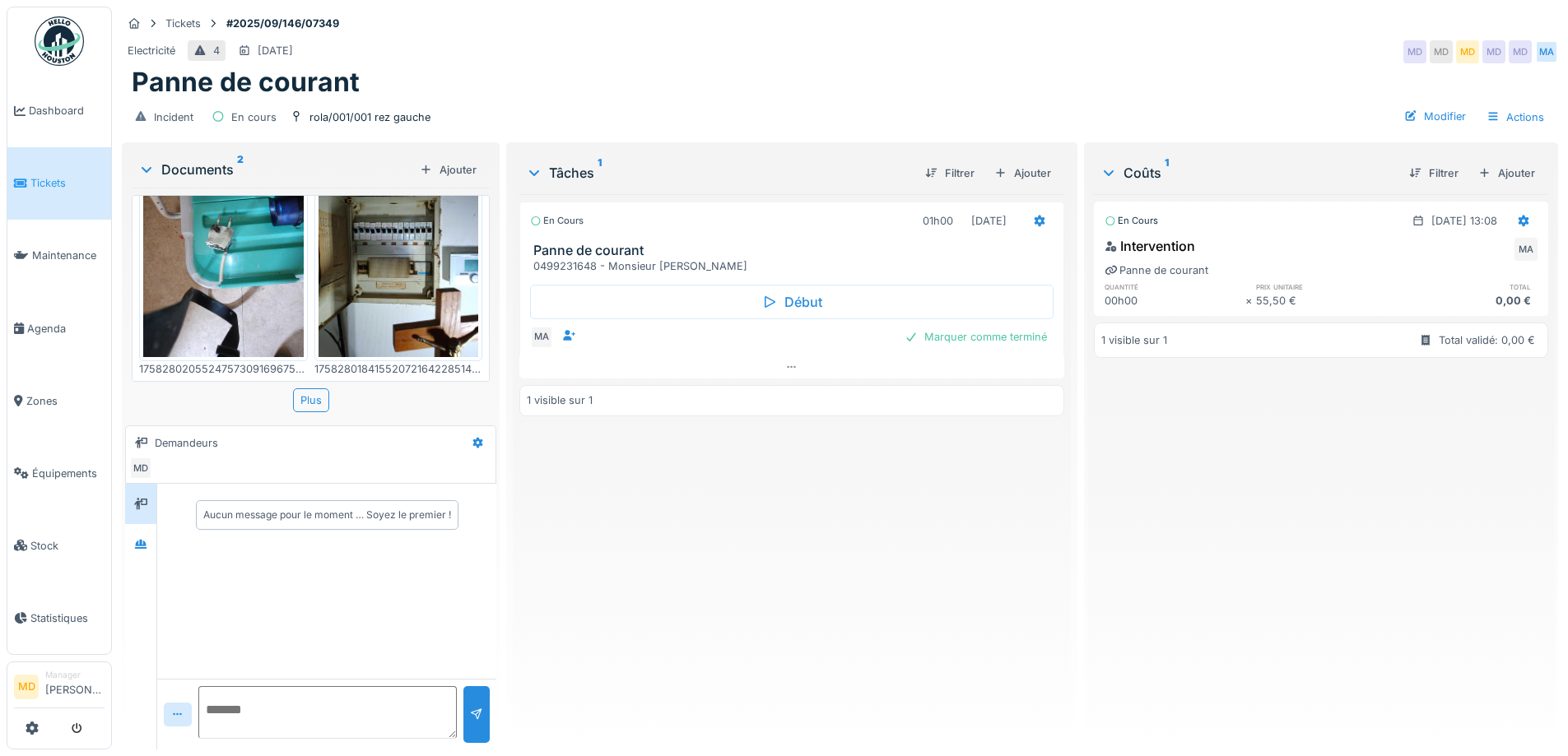
click at [366, 269] on img at bounding box center [398, 251] width 160 height 214
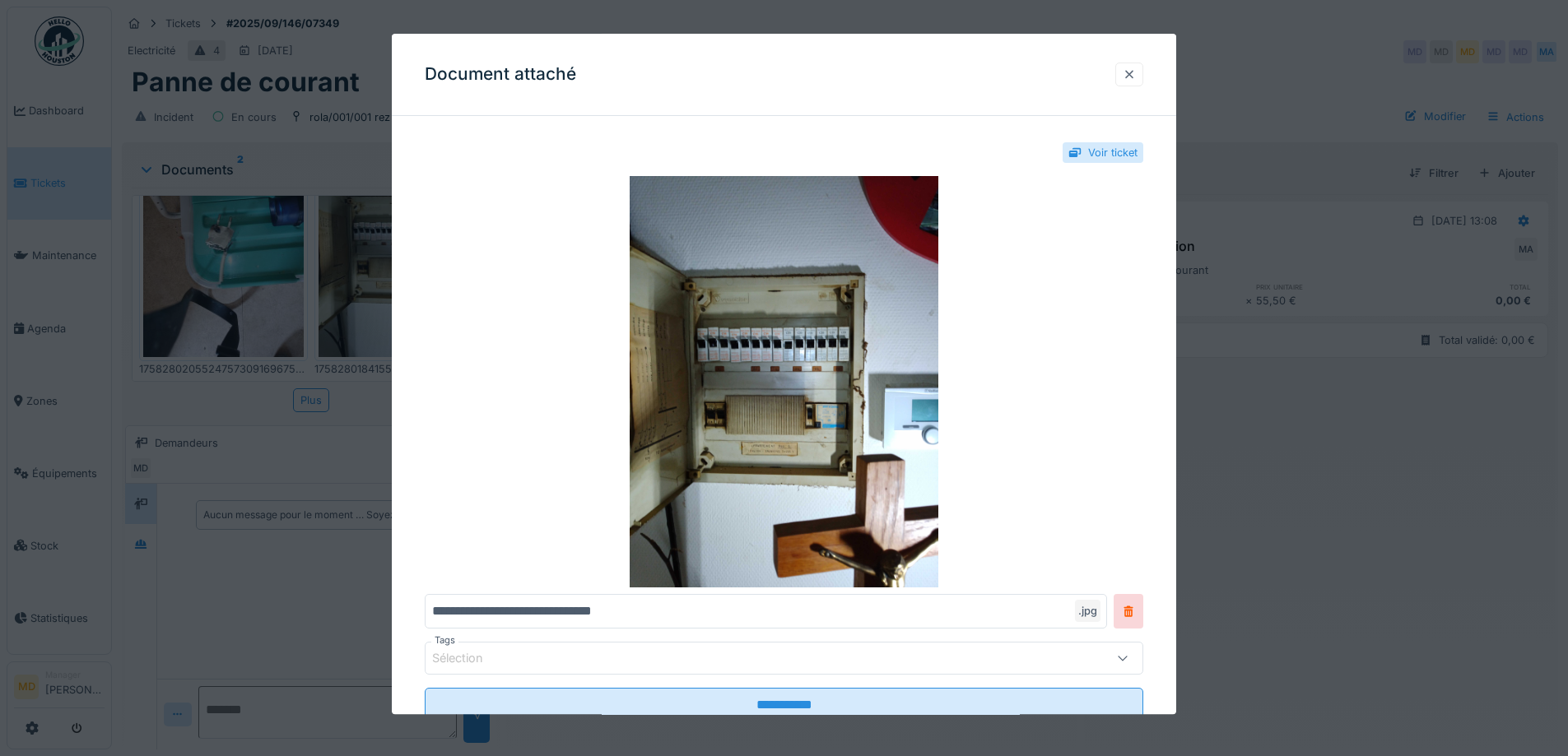
click at [1135, 70] on div at bounding box center [1130, 74] width 13 height 15
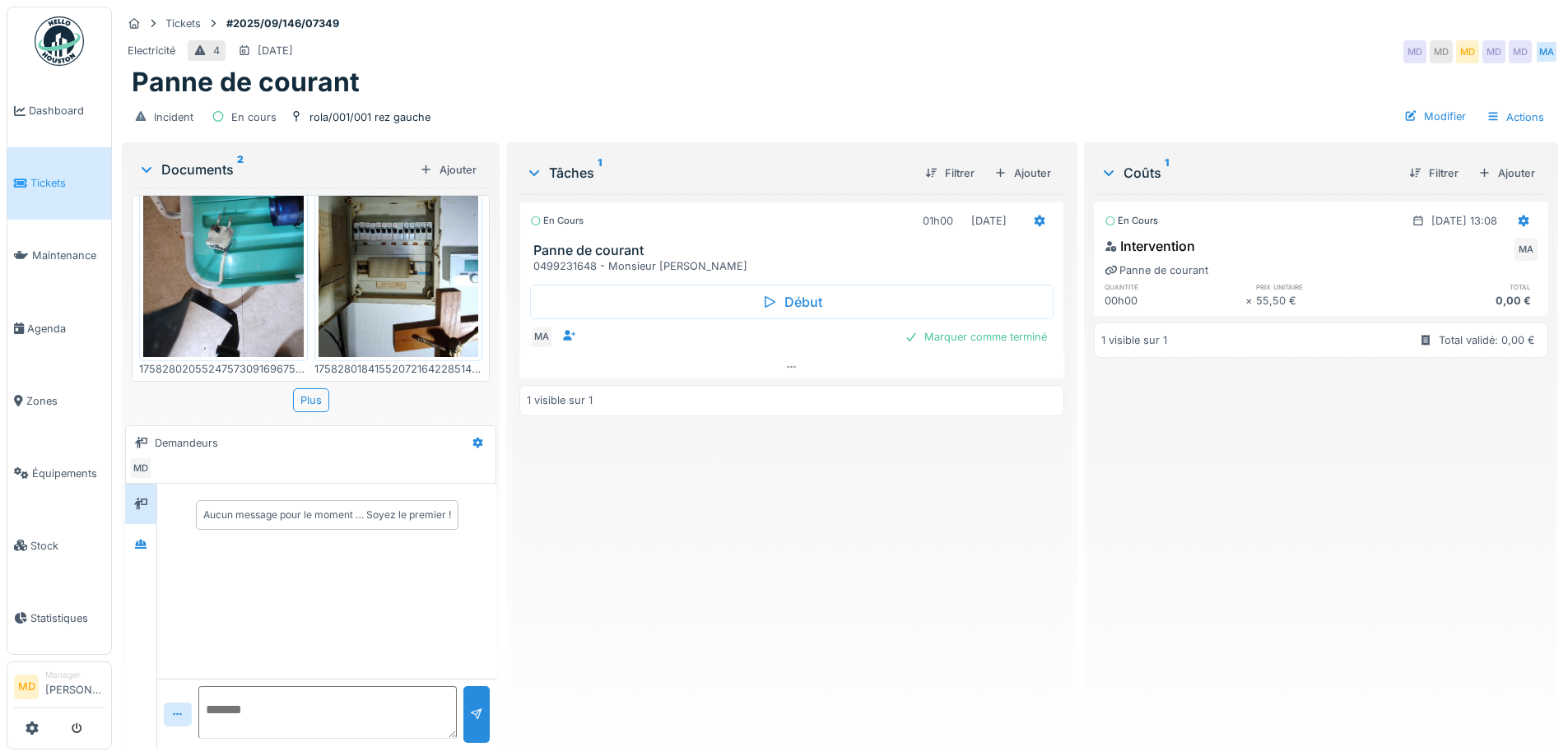
click at [238, 276] on img at bounding box center [223, 251] width 160 height 214
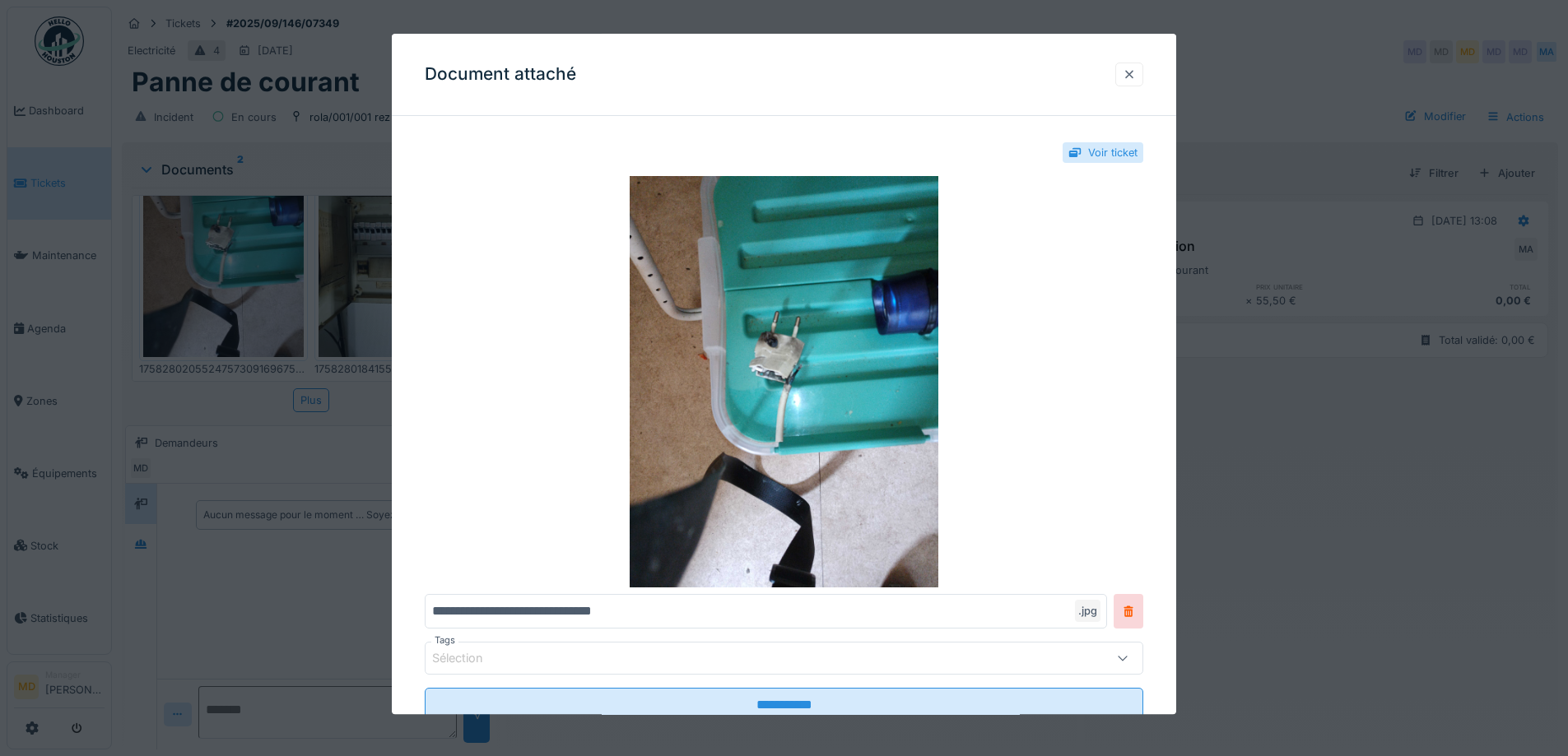
click at [1143, 79] on div at bounding box center [1129, 74] width 28 height 24
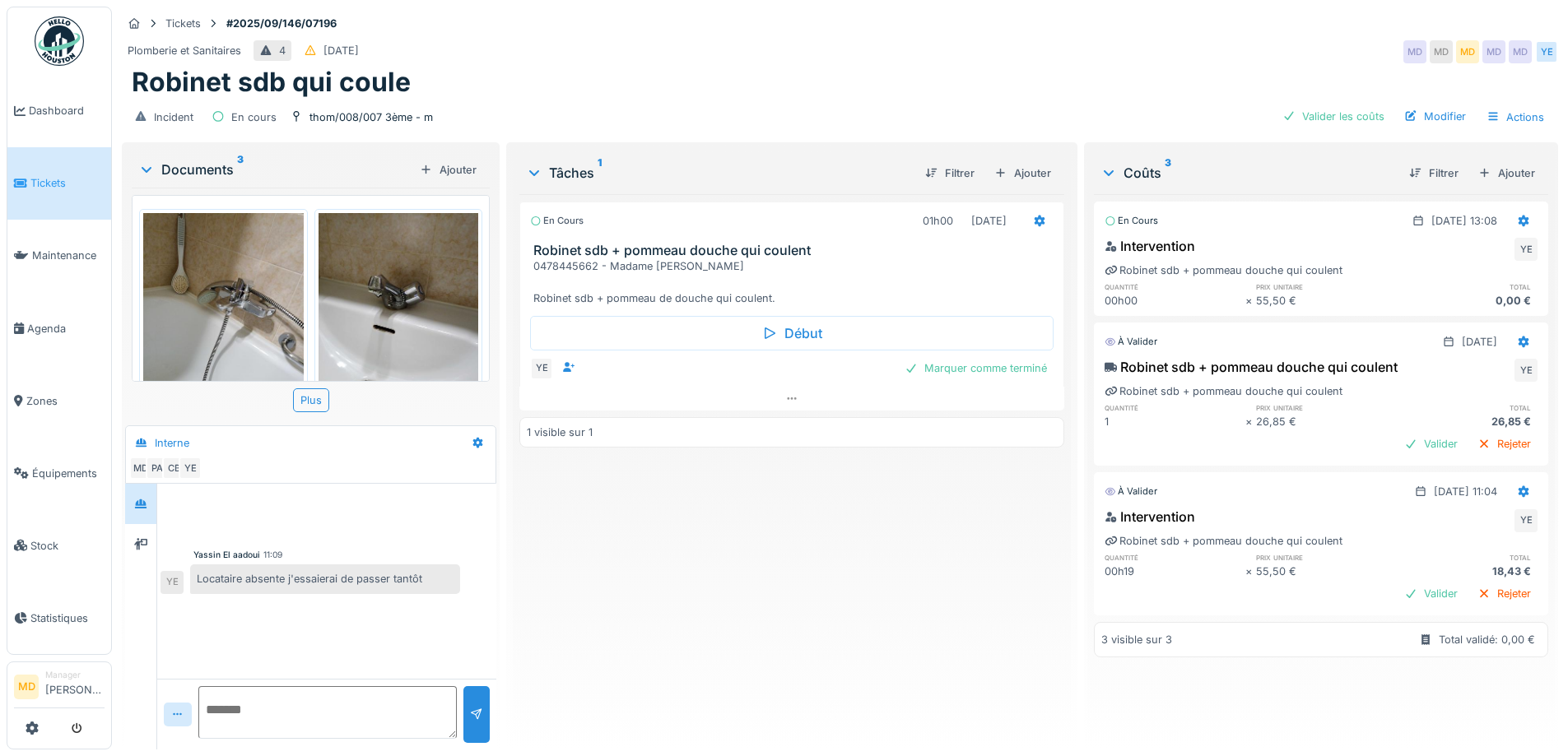
click at [370, 300] on img at bounding box center [398, 320] width 160 height 214
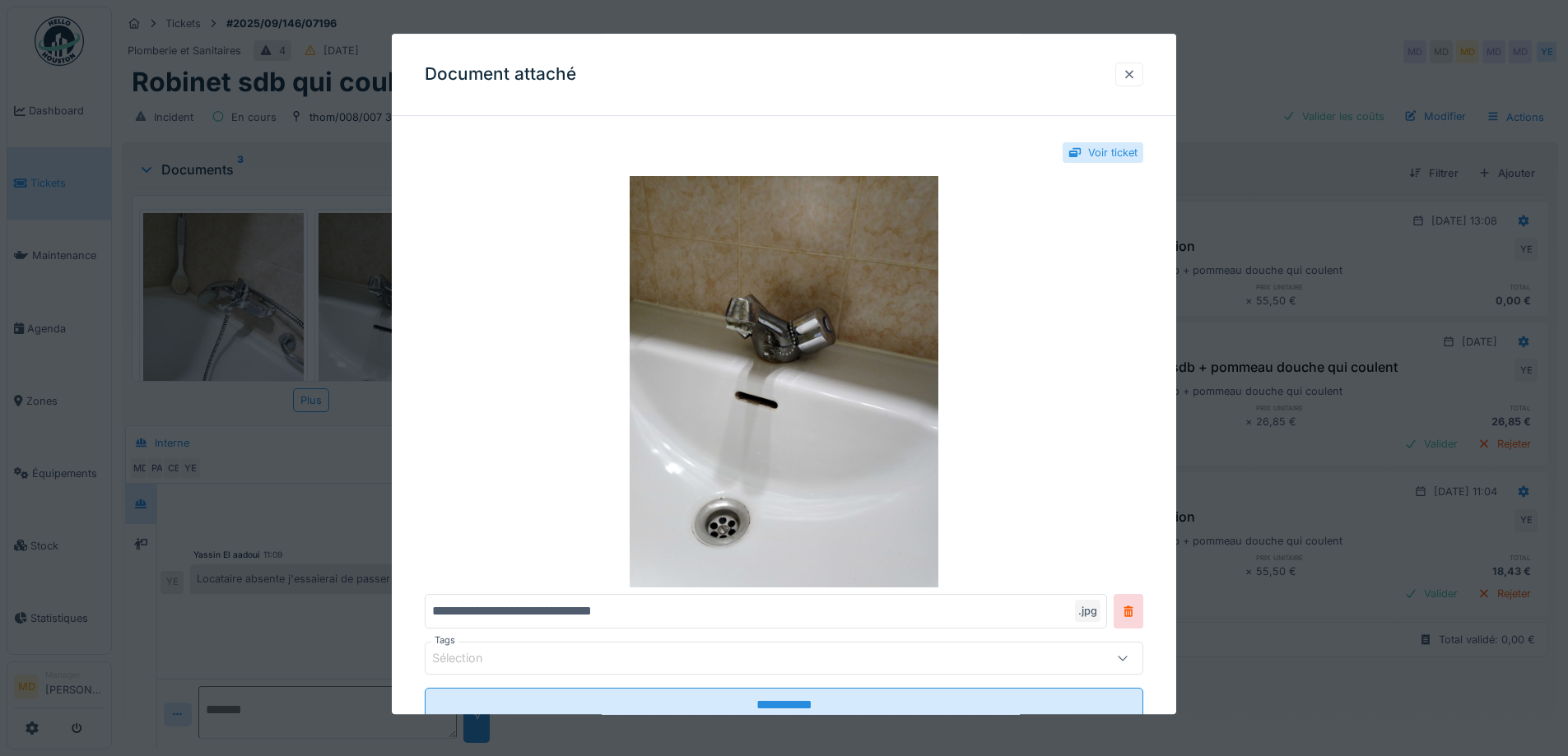
click at [1143, 75] on div at bounding box center [1129, 74] width 28 height 24
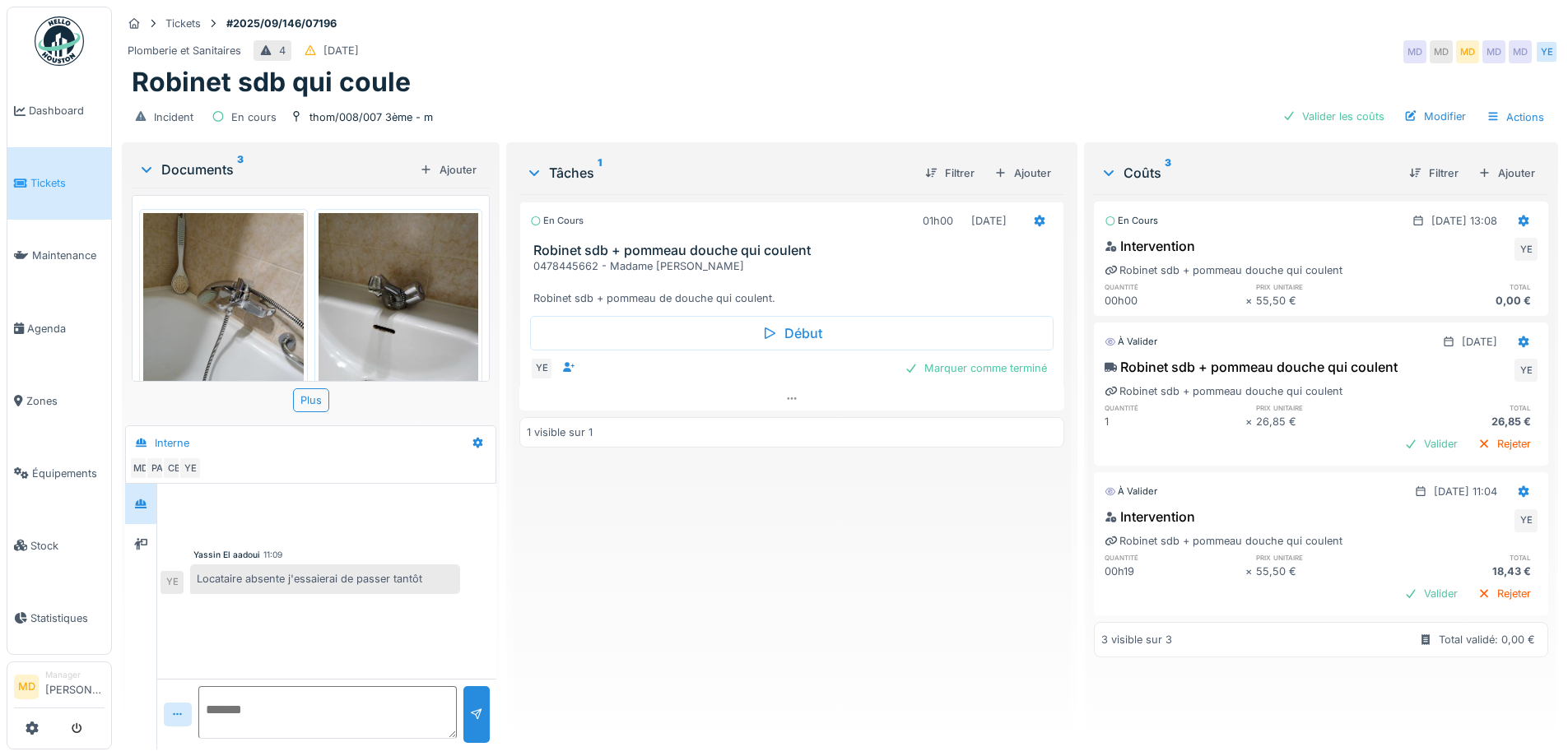
click at [235, 282] on img at bounding box center [223, 320] width 160 height 214
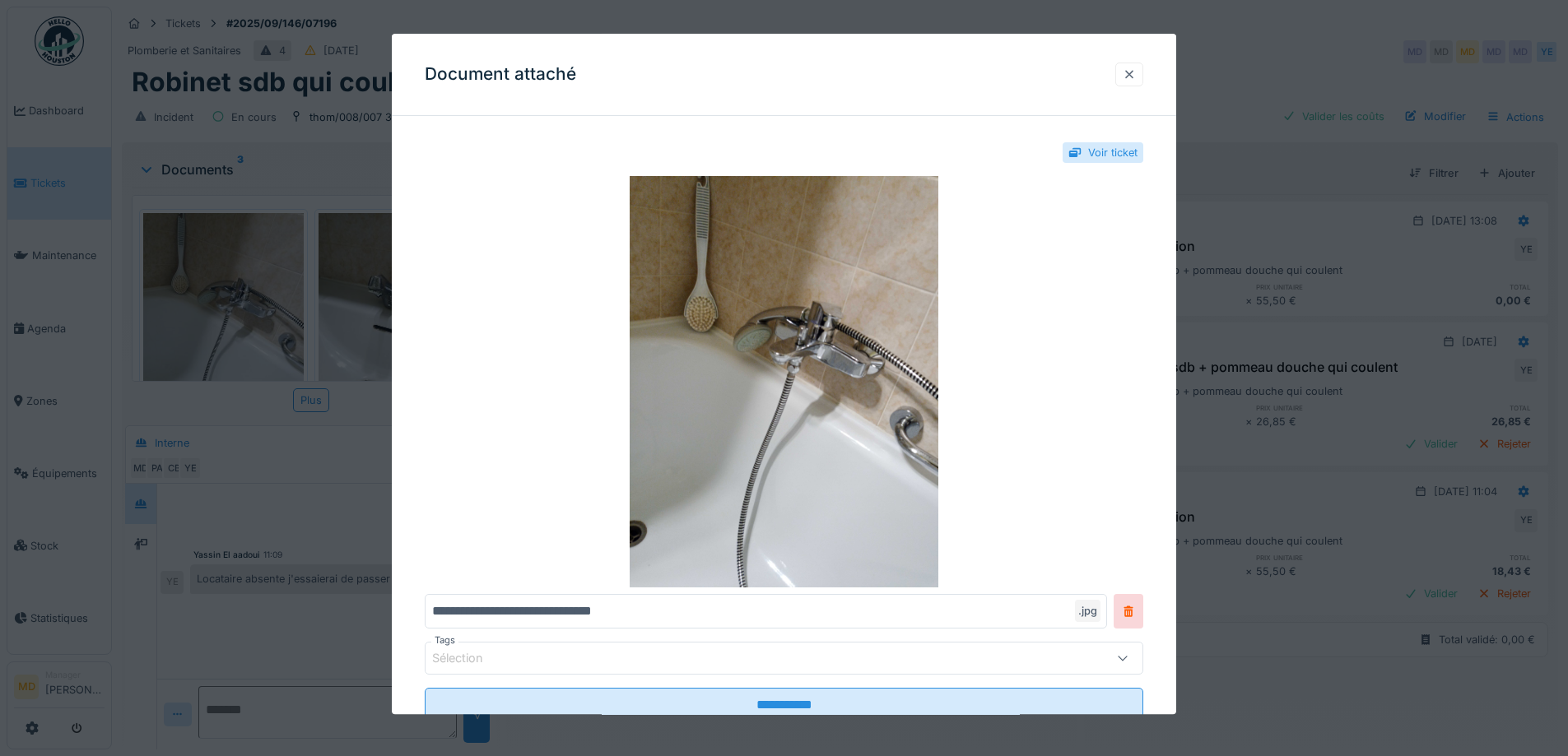
click at [1135, 80] on div at bounding box center [1130, 74] width 13 height 15
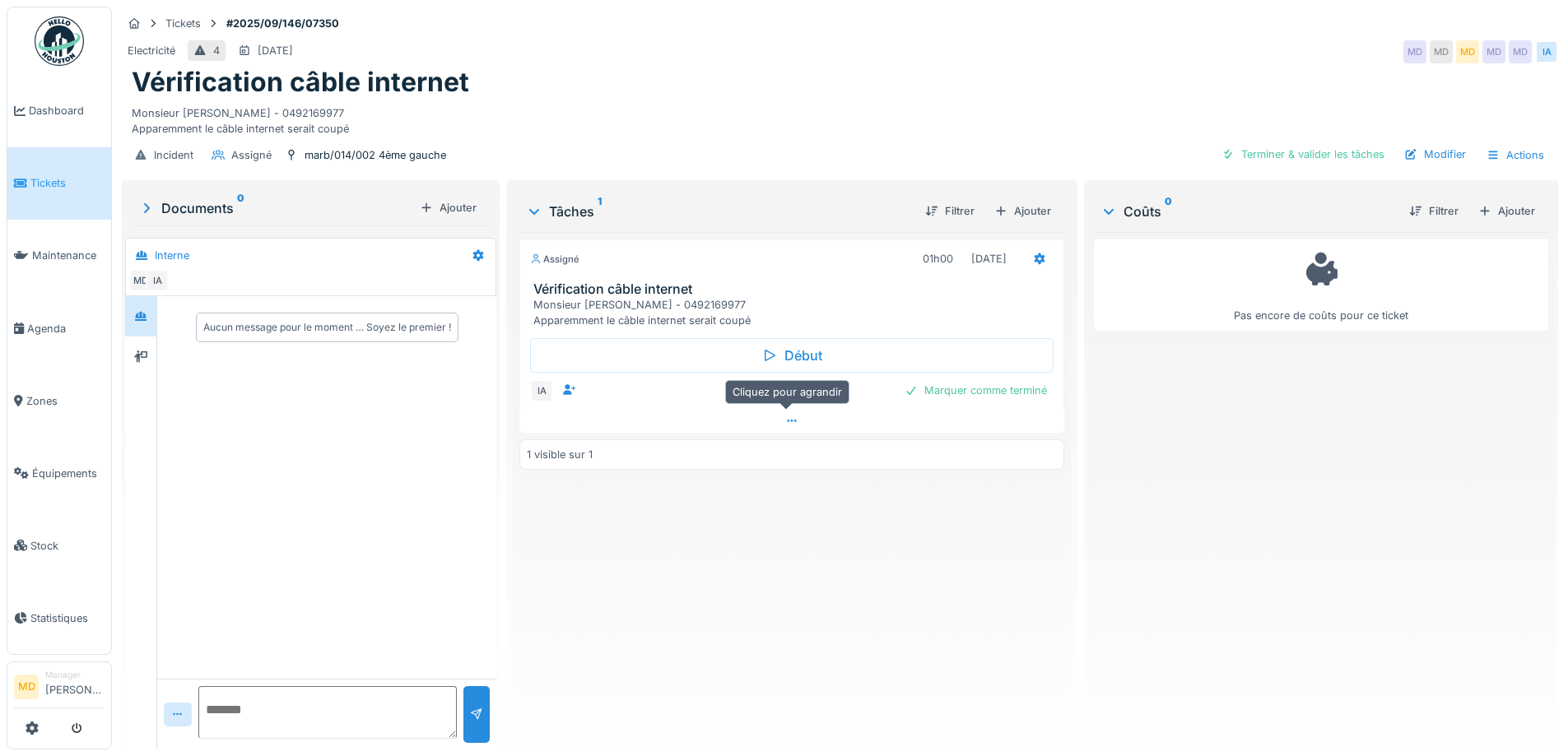
click at [781, 427] on div at bounding box center [791, 420] width 544 height 24
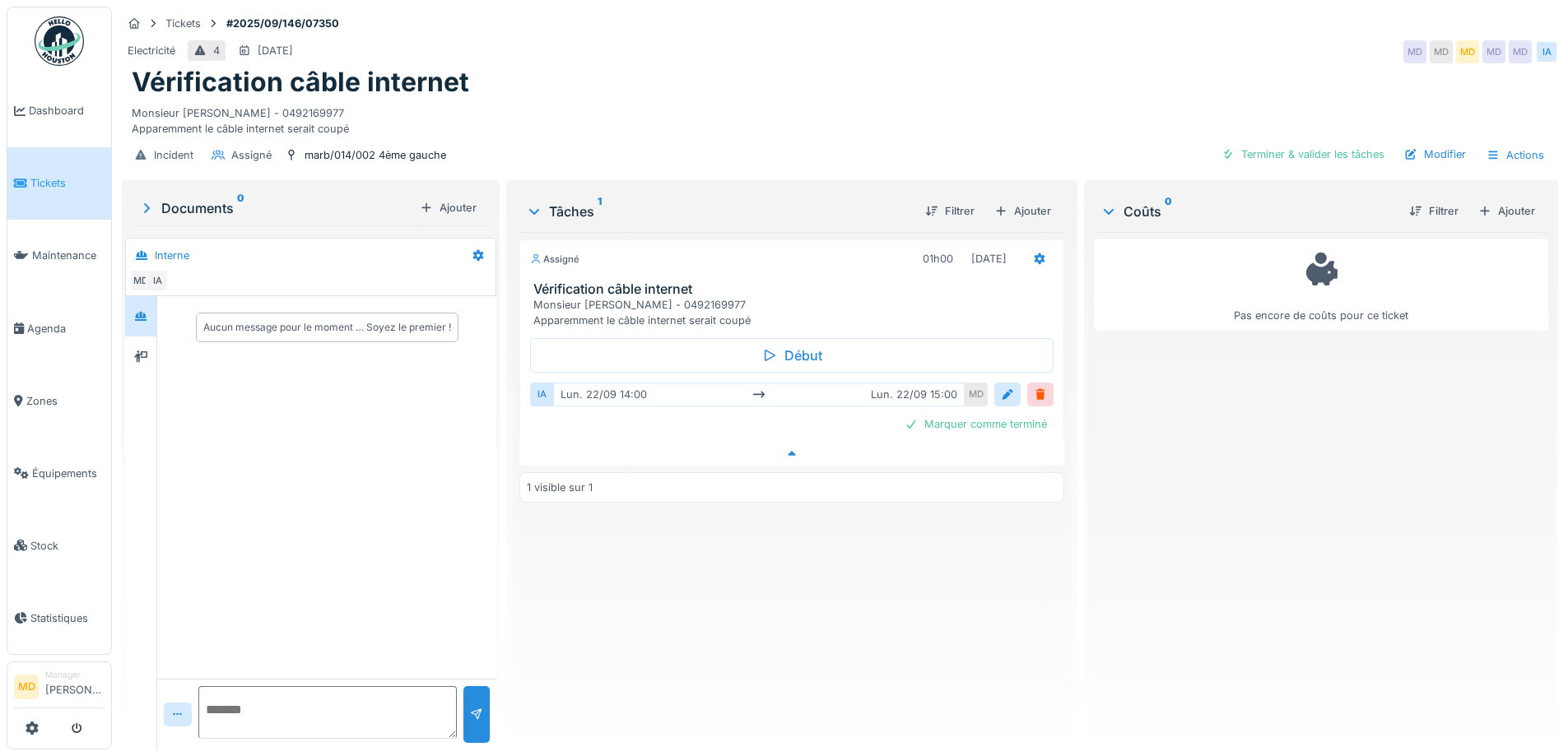
scroll to position [12, 0]
click at [785, 448] on icon at bounding box center [792, 453] width 13 height 10
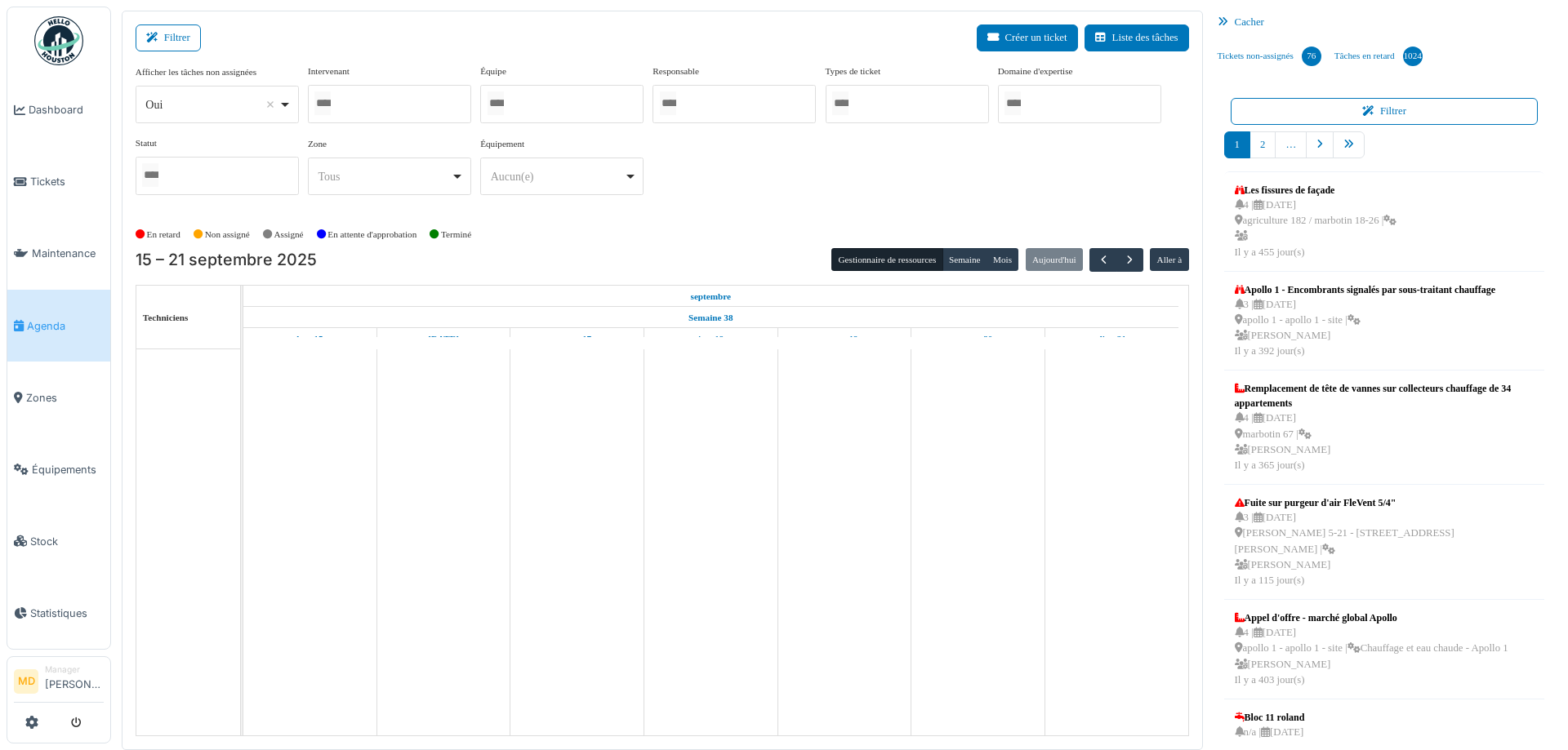
click at [407, 99] on div at bounding box center [389, 104] width 164 height 39
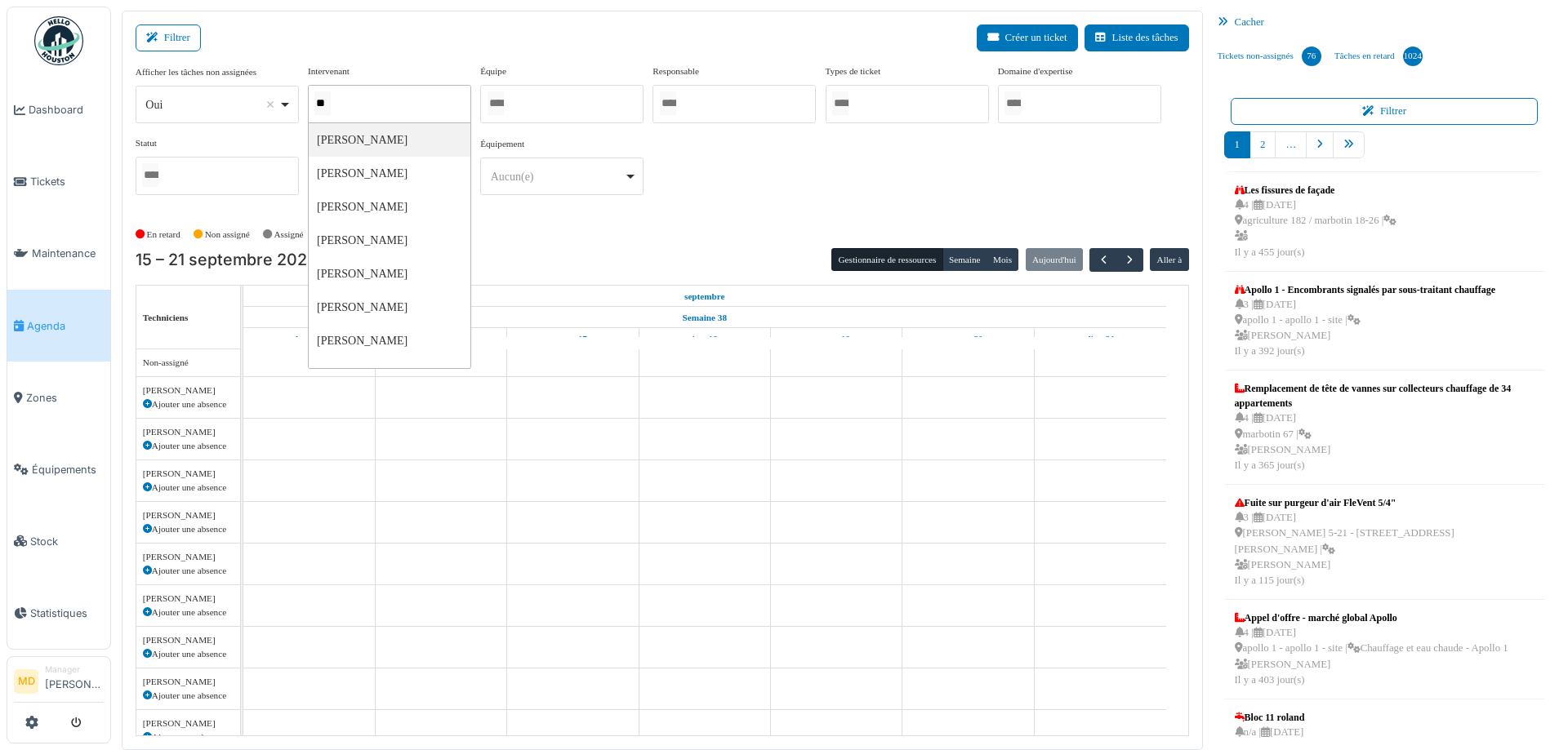
type input "***"
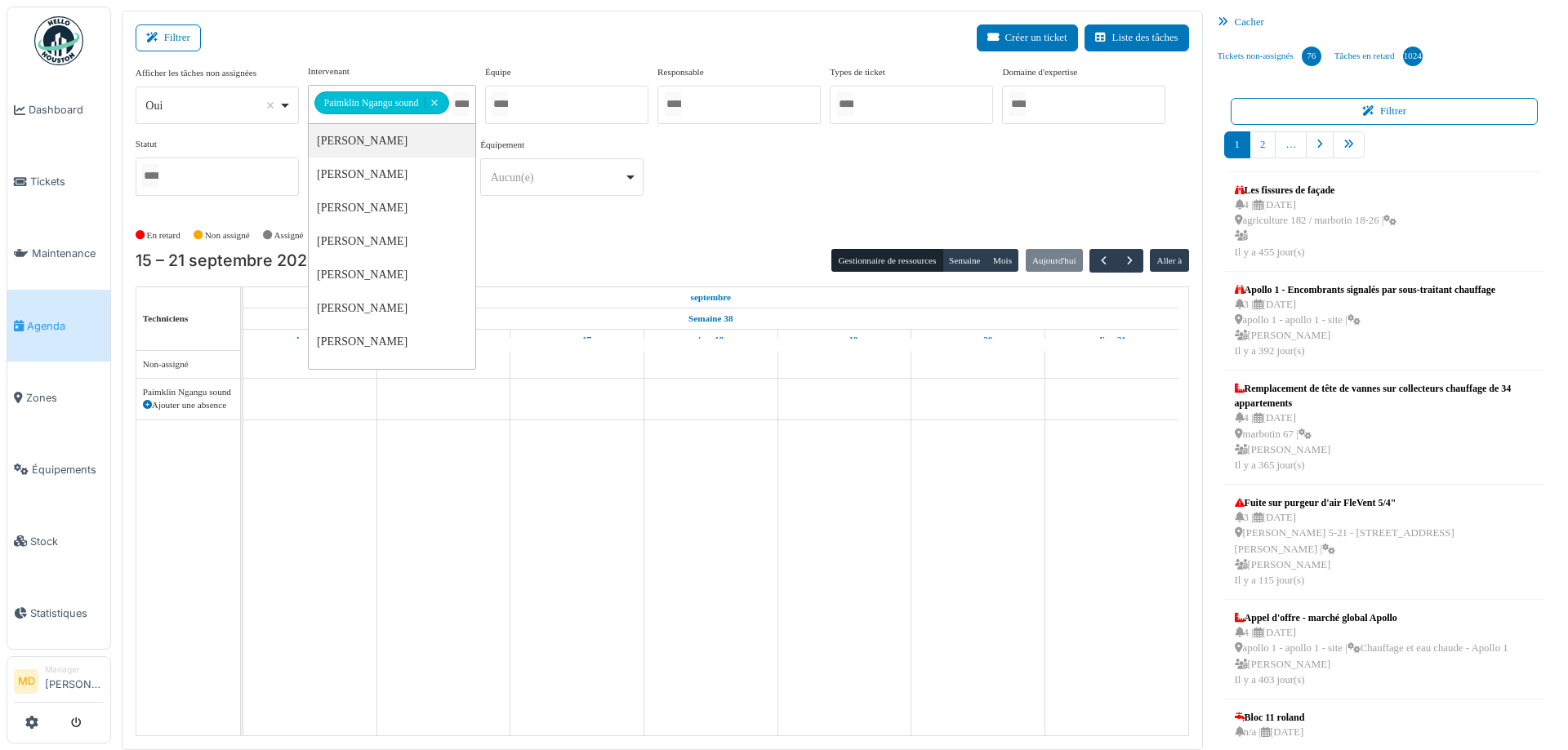
click at [805, 176] on div "**********" at bounding box center [662, 136] width 1054 height 145
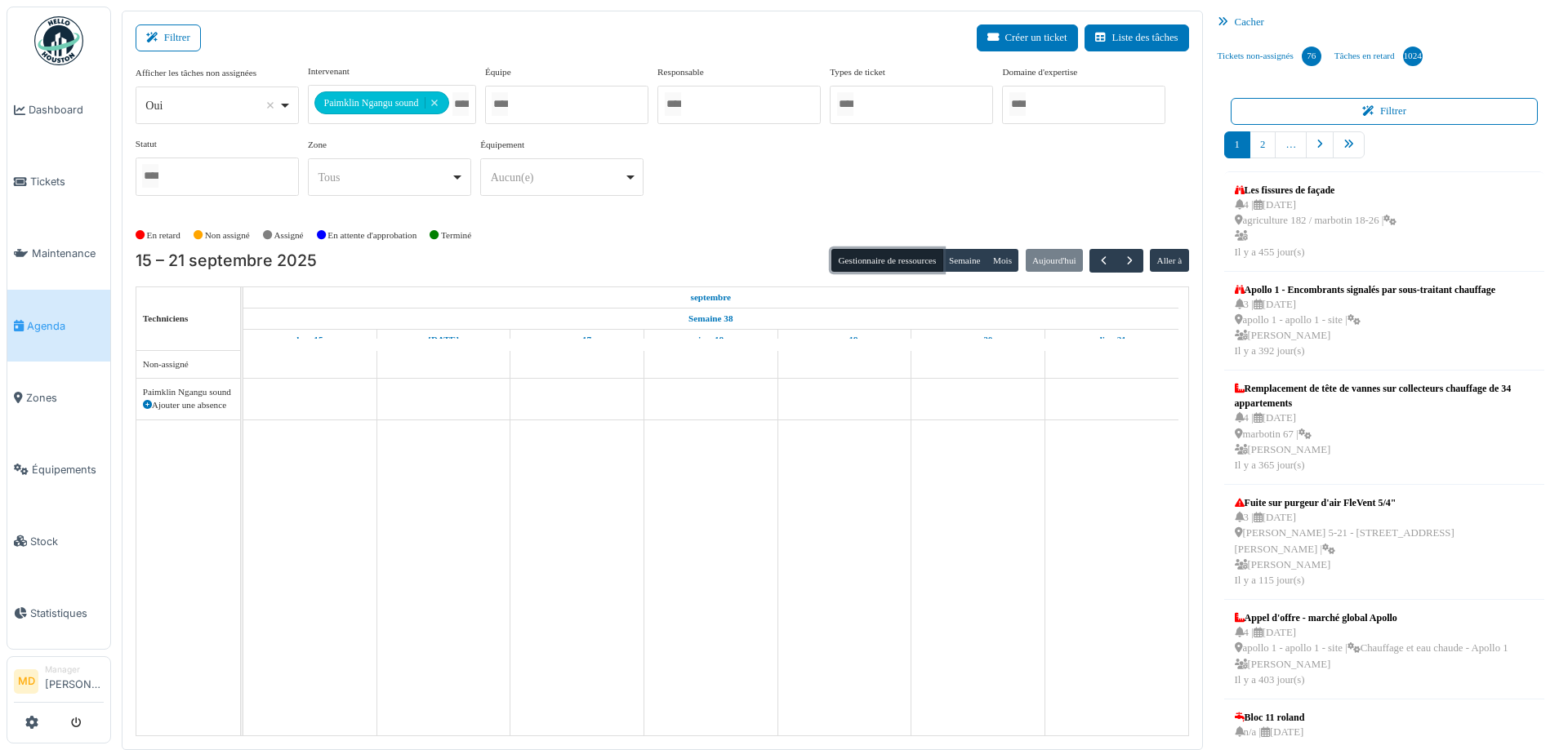
click at [914, 249] on button "Gestionnaire de ressources" at bounding box center [886, 260] width 111 height 23
click at [947, 253] on button "Semaine" at bounding box center [964, 260] width 44 height 23
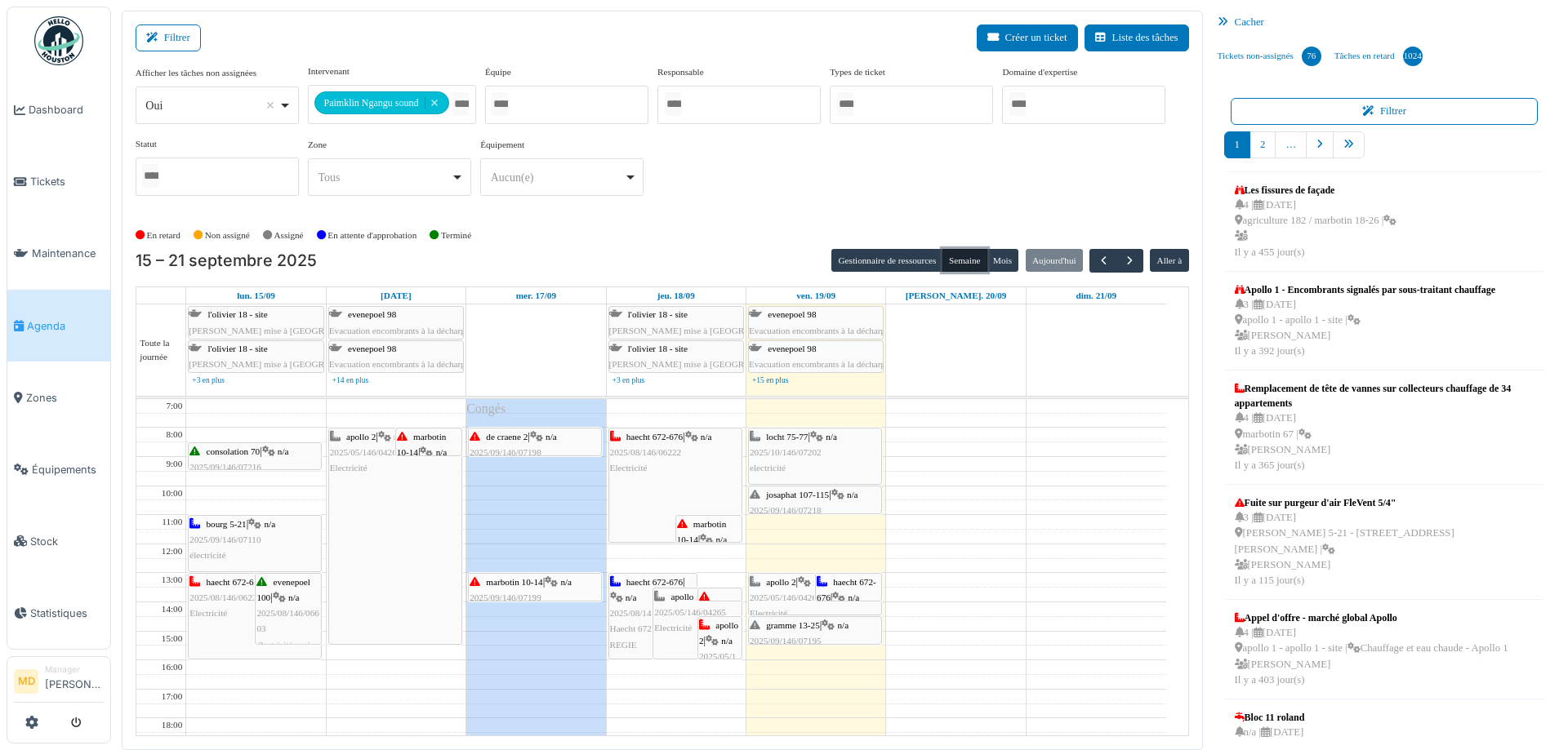
click at [799, 494] on span "josaphat 107-115" at bounding box center [797, 495] width 62 height 9
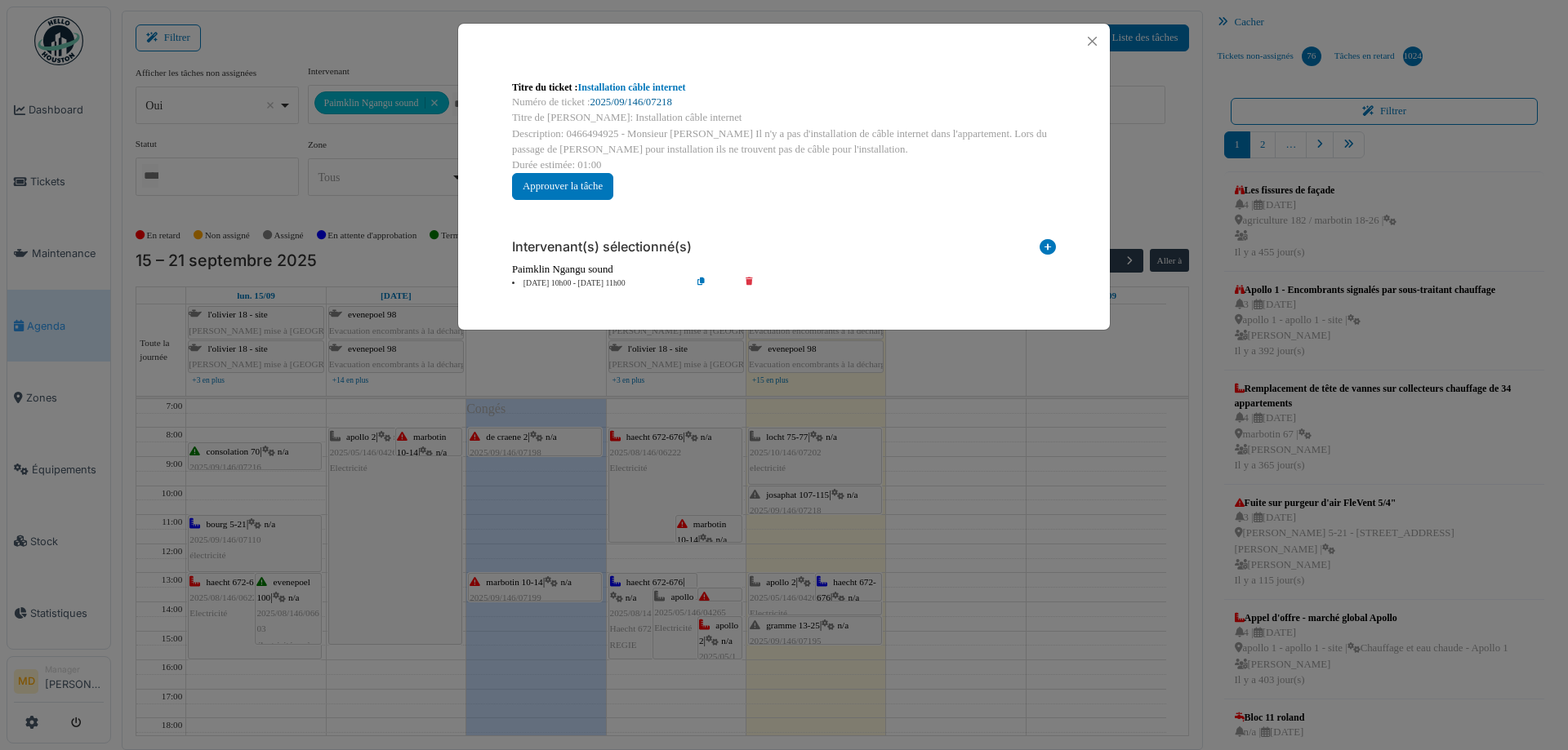
click at [631, 106] on link "2025/09/146/07218" at bounding box center [631, 102] width 81 height 11
click at [1099, 42] on button "Close" at bounding box center [1091, 41] width 22 height 22
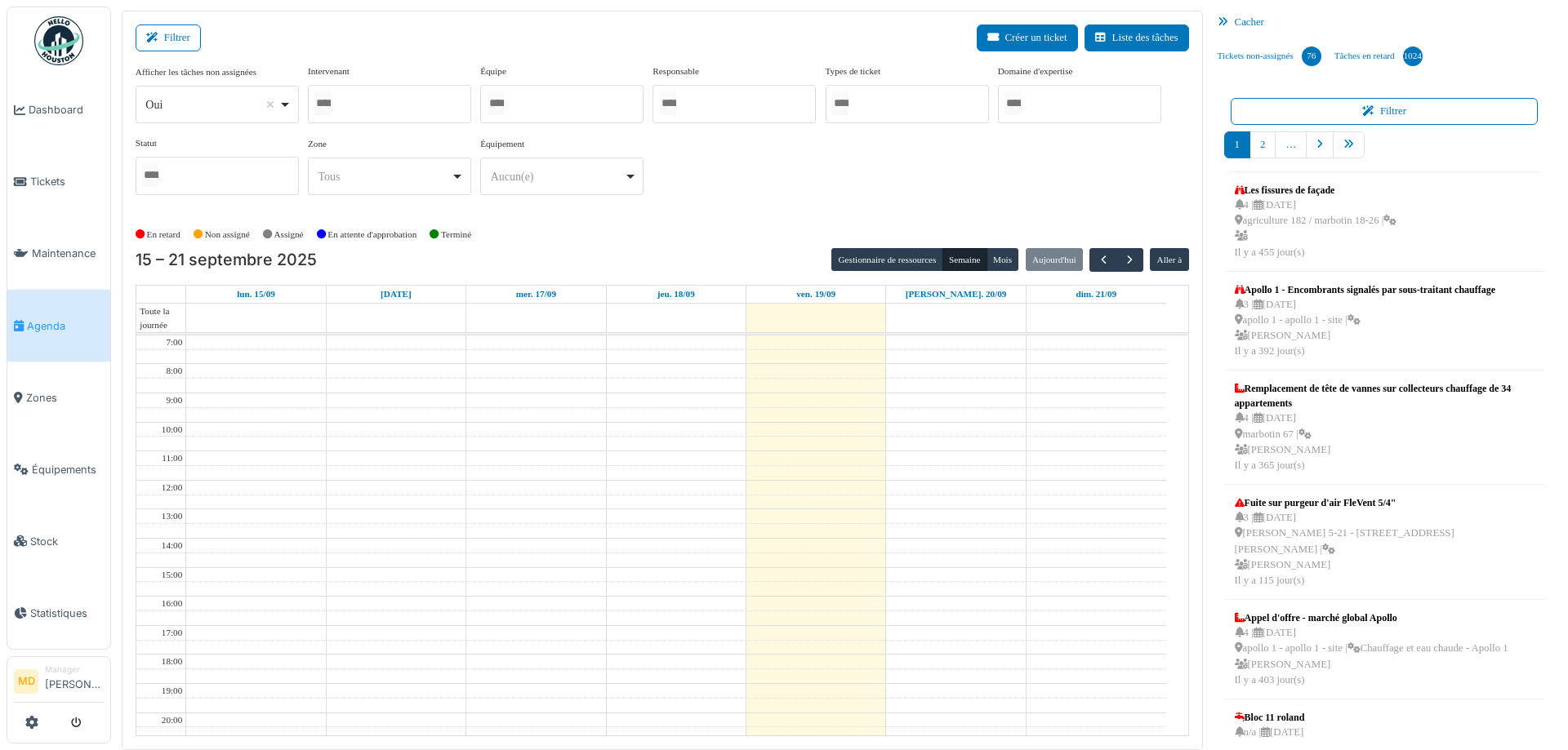
click at [435, 105] on div at bounding box center [389, 104] width 164 height 39
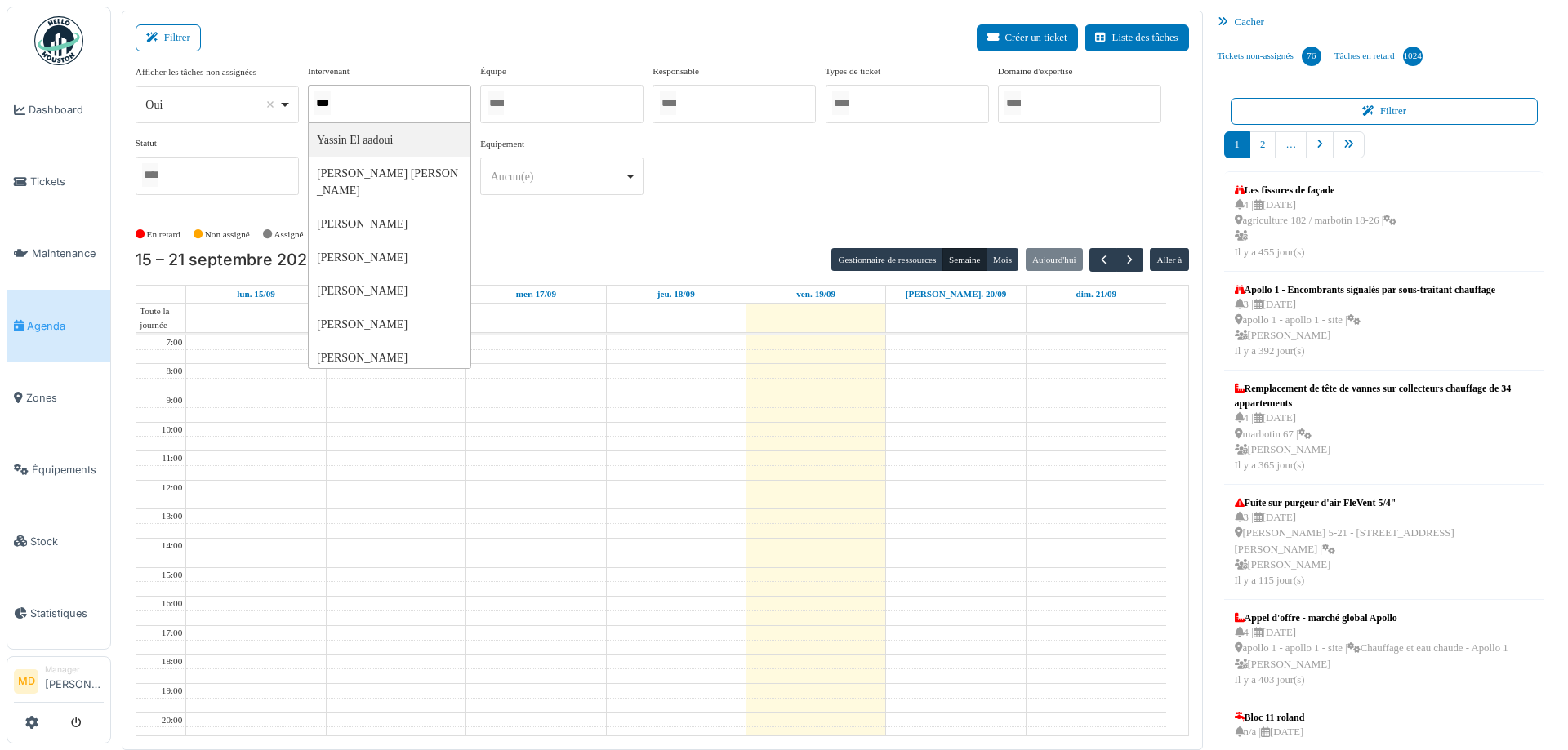
type input "****"
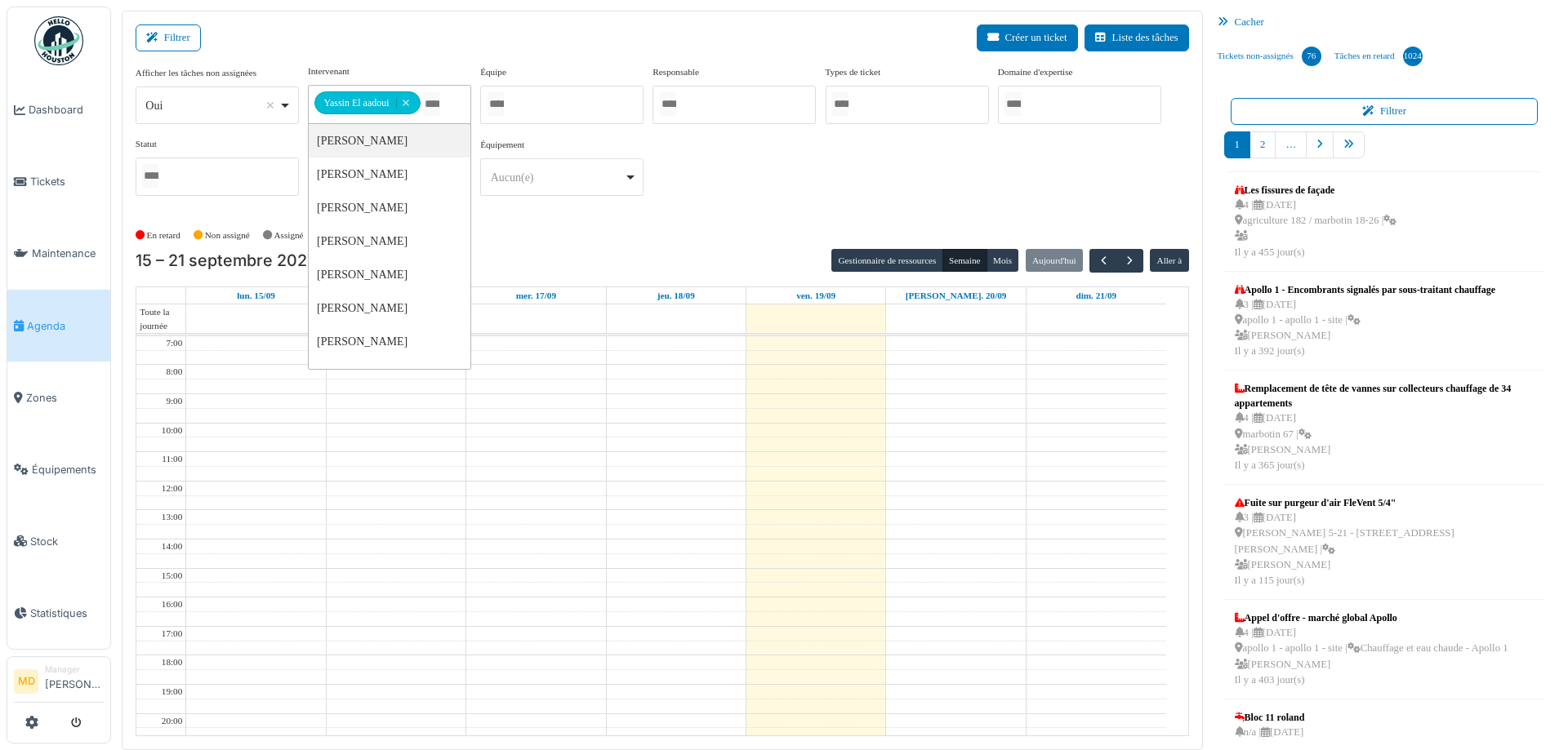
click at [818, 160] on div "**********" at bounding box center [662, 136] width 1054 height 145
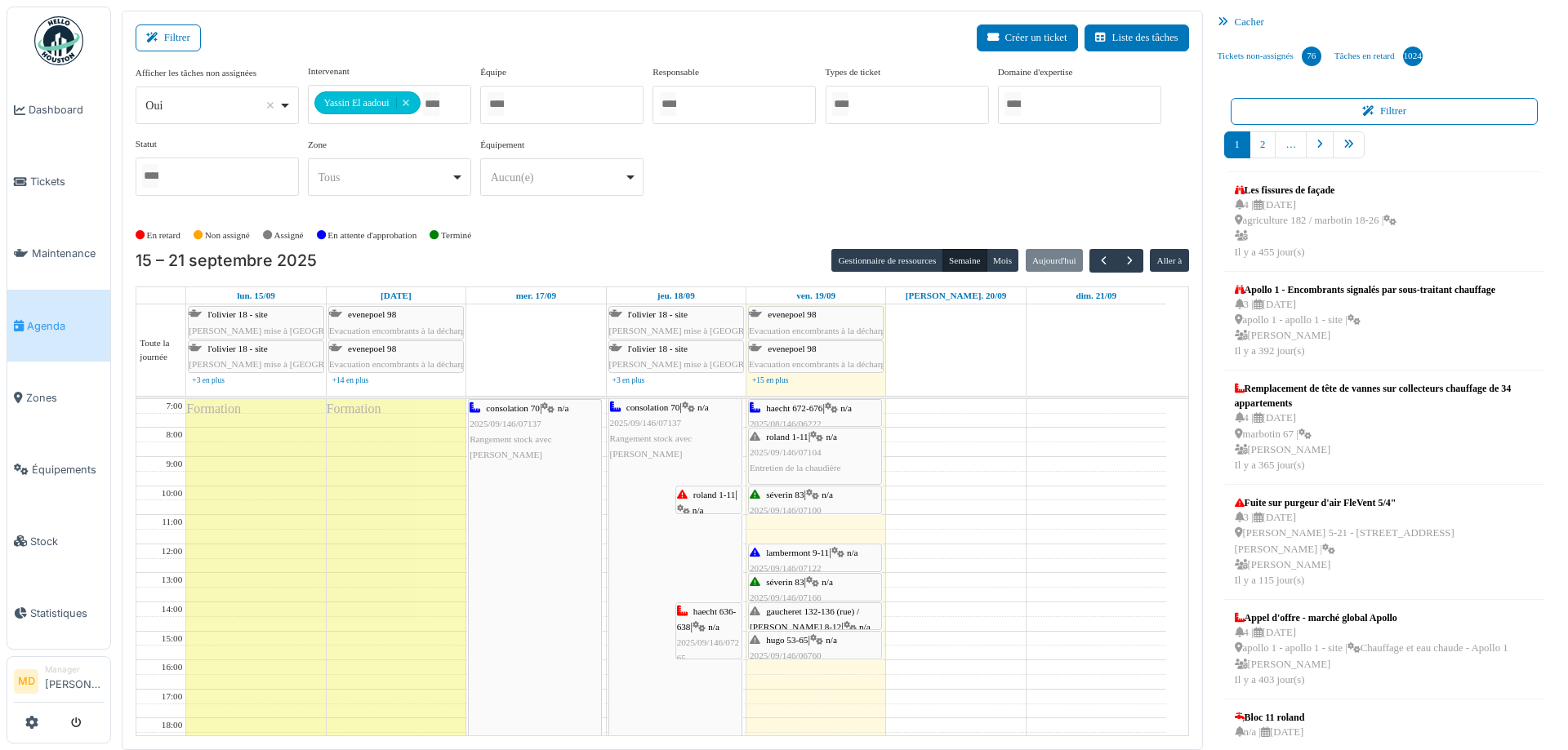
click at [795, 612] on span "gaucheret 132-136 (rue) / thomas 8-12" at bounding box center [805, 619] width 110 height 26
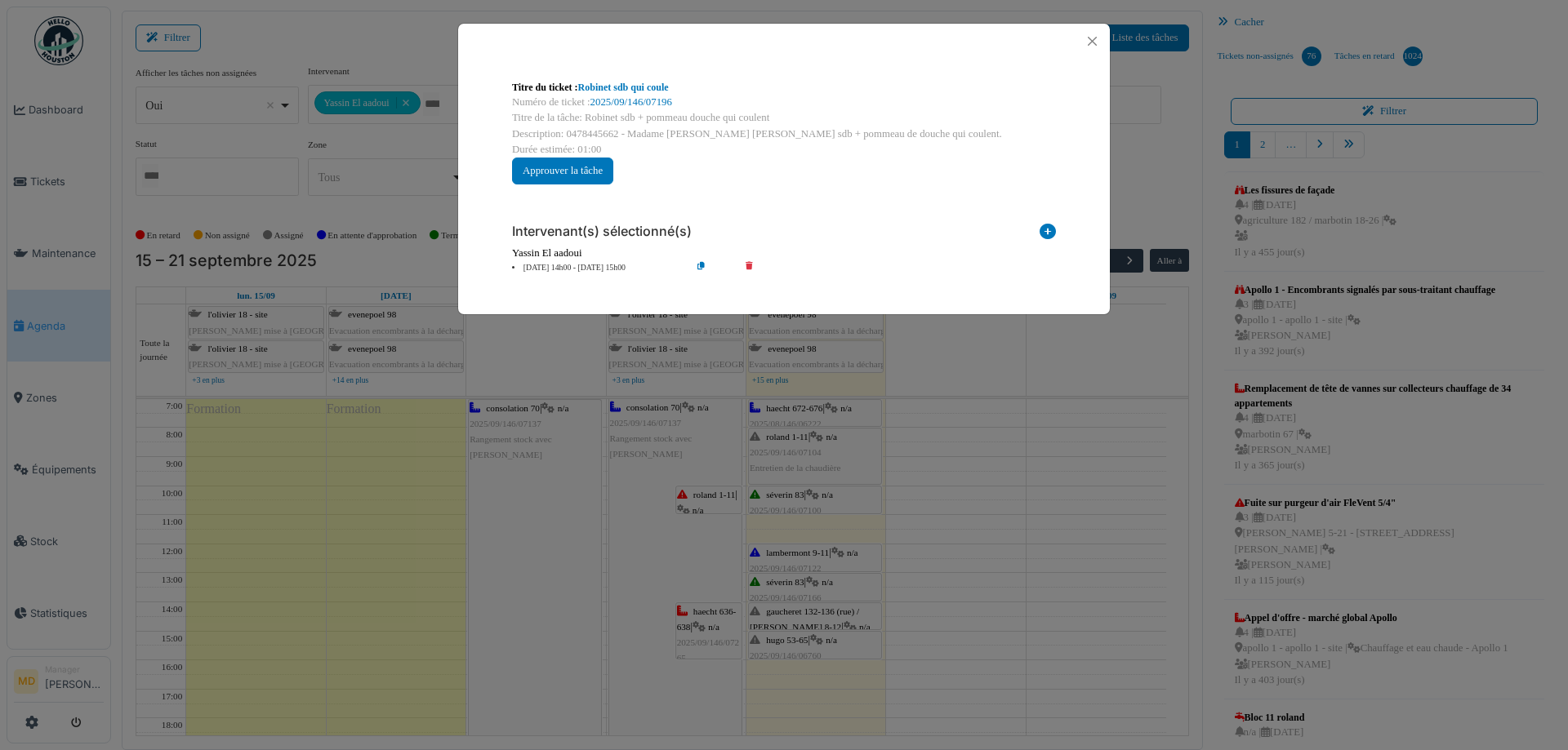
click at [802, 643] on div "Titre du ticket : Robinet sdb qui coule Numéro de ticket : 2025/09/146/07196 Ti…" at bounding box center [784, 375] width 1568 height 750
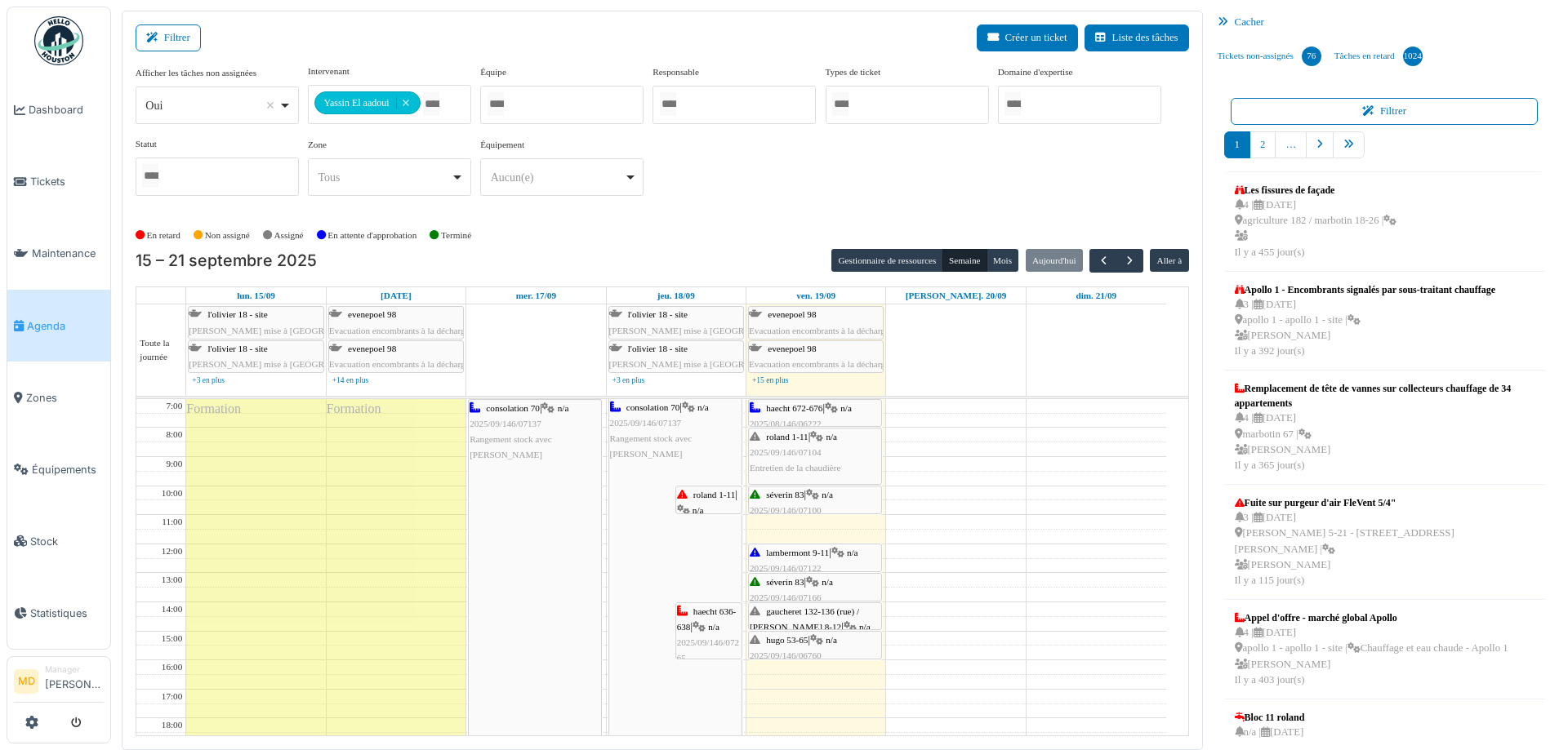
click at [801, 642] on span "hugo 53-65" at bounding box center [787, 640] width 42 height 9
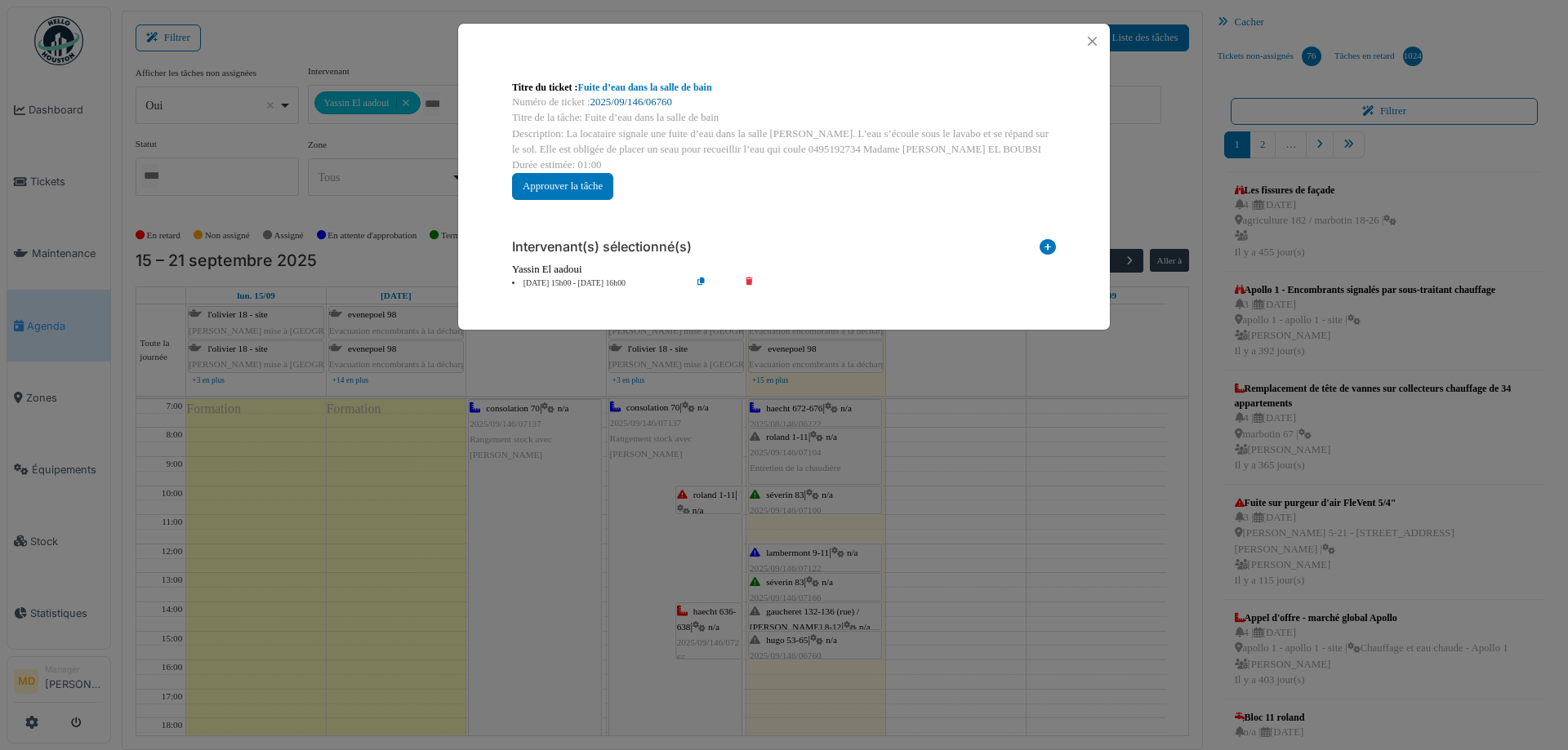
click at [653, 104] on link "2025/09/146/06760" at bounding box center [631, 102] width 81 height 11
click at [1089, 39] on button "Close" at bounding box center [1091, 41] width 22 height 22
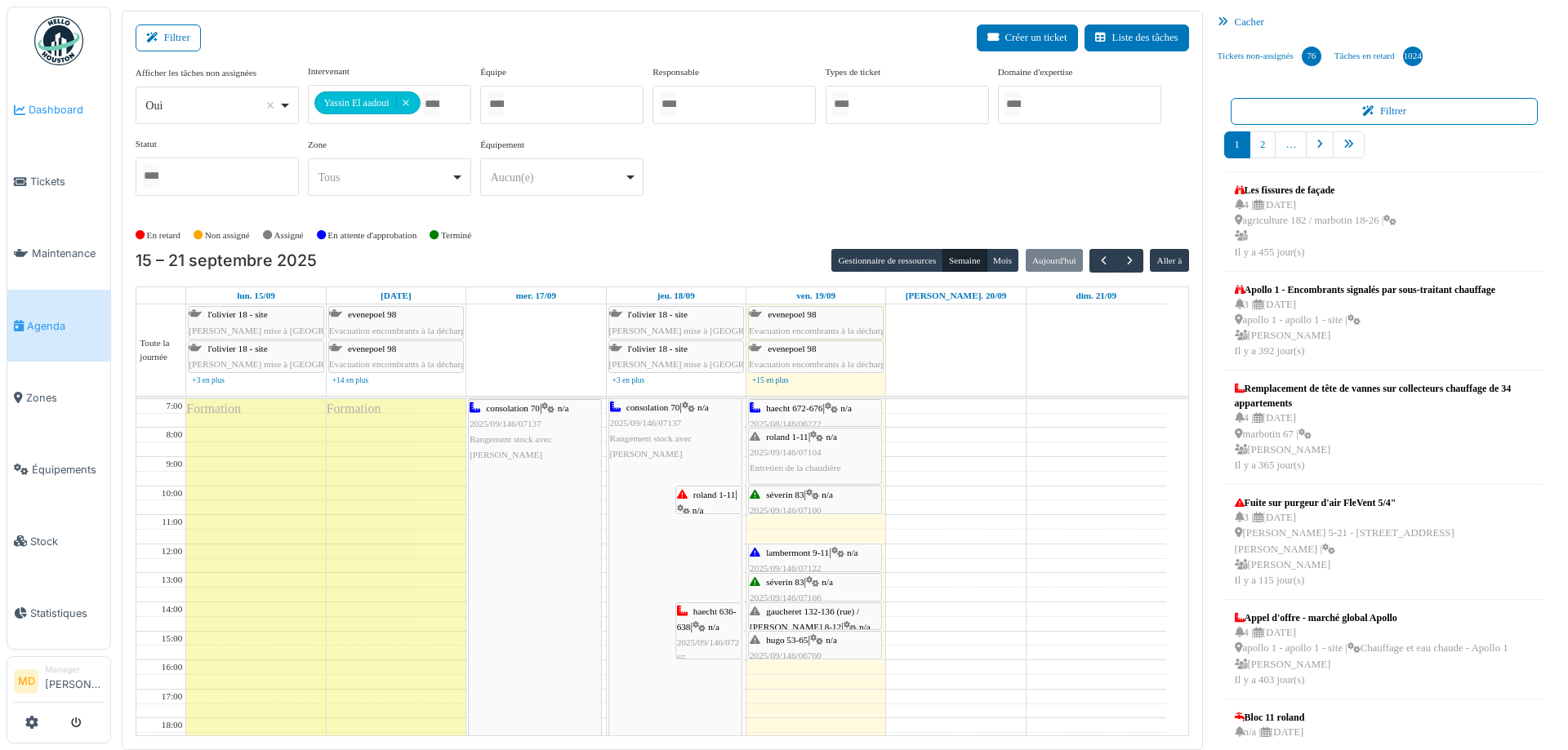
click at [70, 107] on span "Dashboard" at bounding box center [65, 110] width 75 height 15
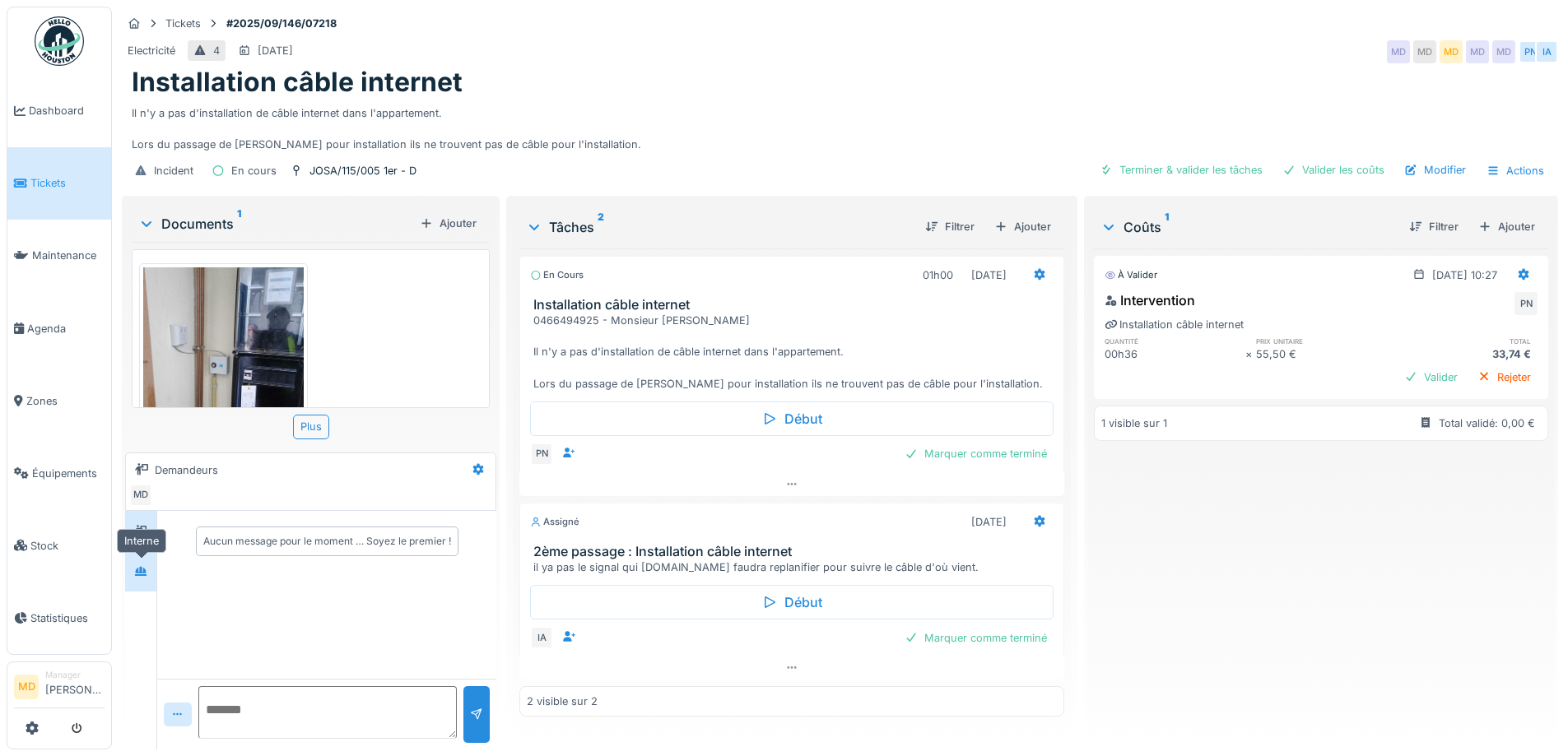
click at [148, 579] on div at bounding box center [141, 572] width 25 height 21
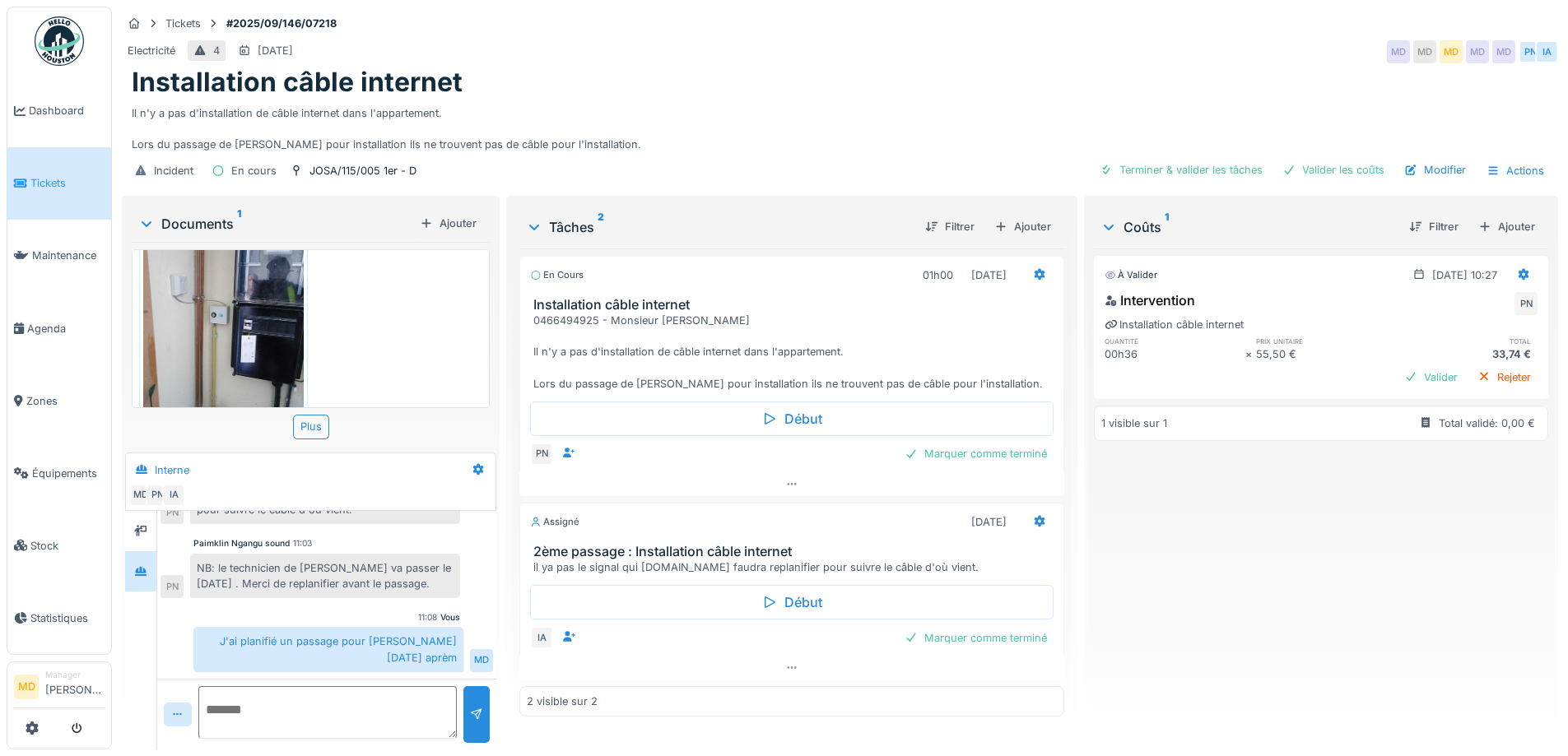
scroll to position [95, 0]
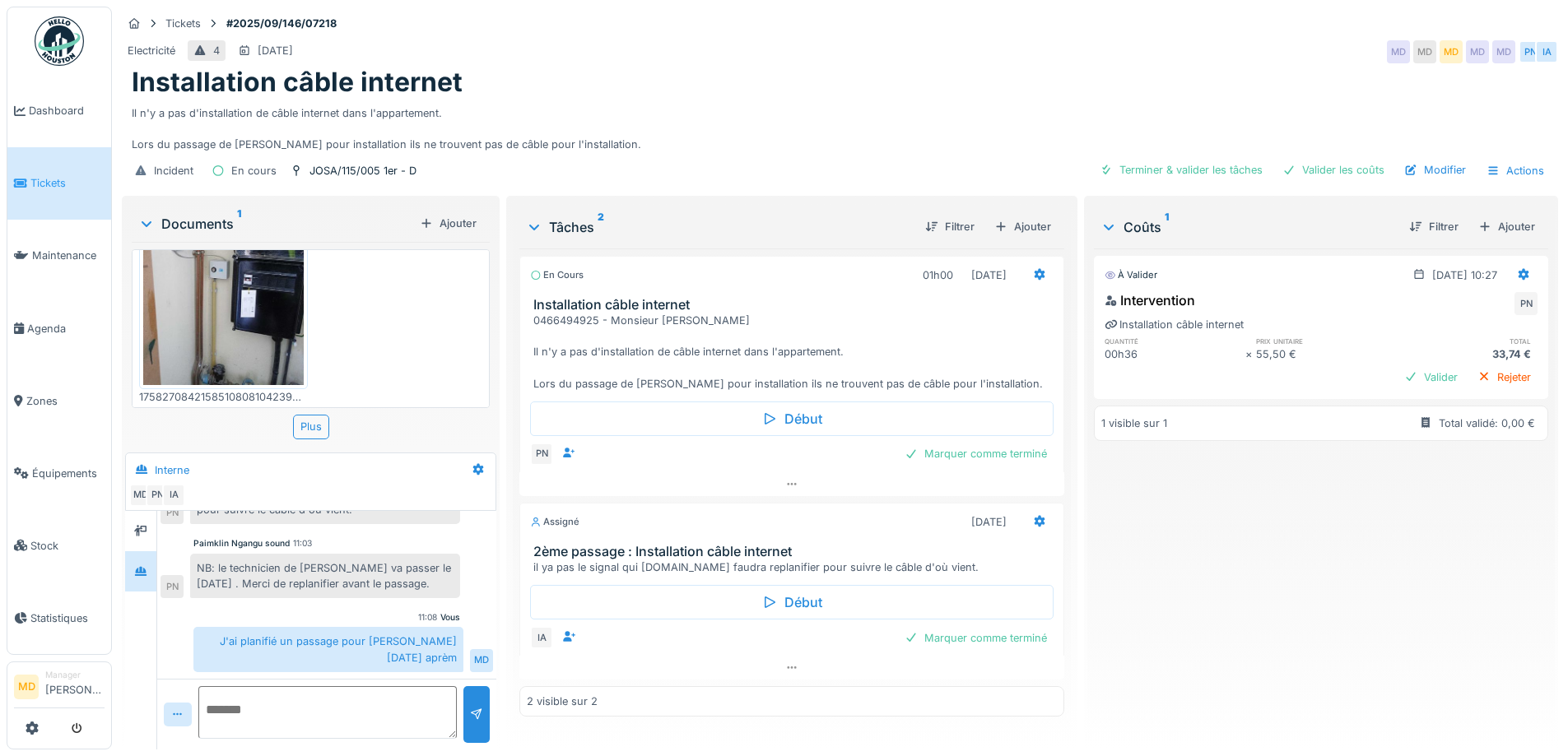
click at [235, 337] on img at bounding box center [223, 278] width 160 height 214
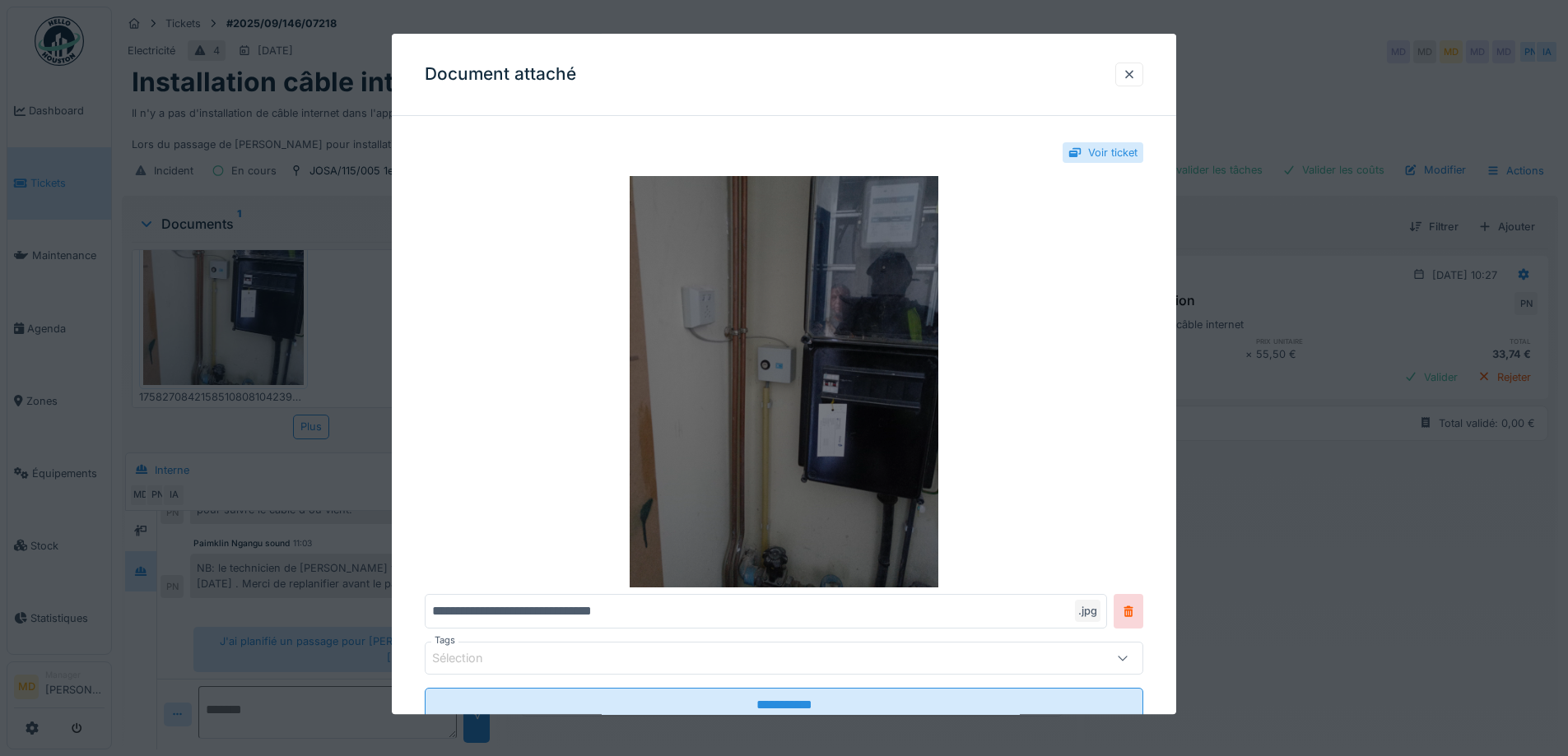
click at [787, 308] on img at bounding box center [784, 383] width 719 height 412
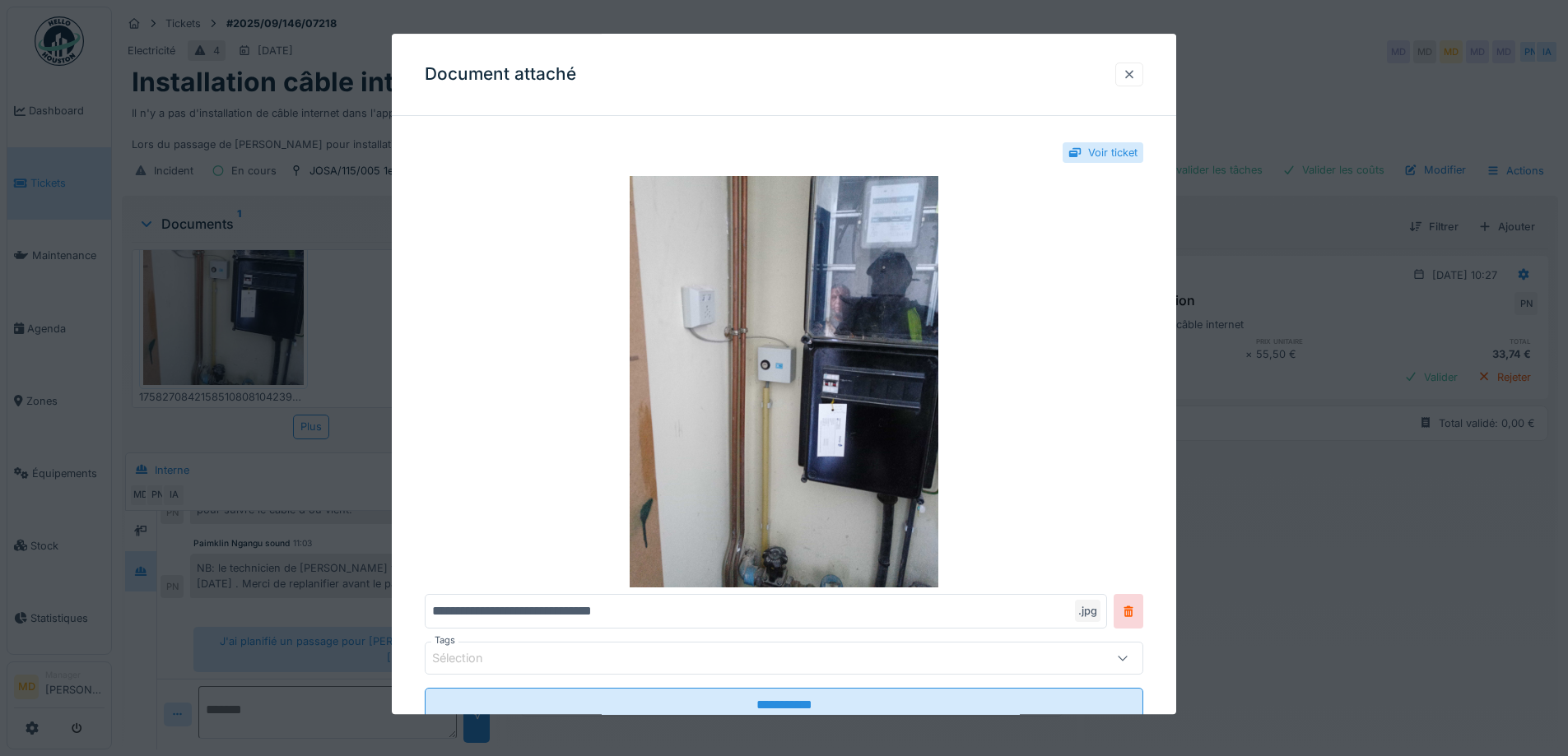
click at [1129, 69] on div at bounding box center [1130, 74] width 13 height 15
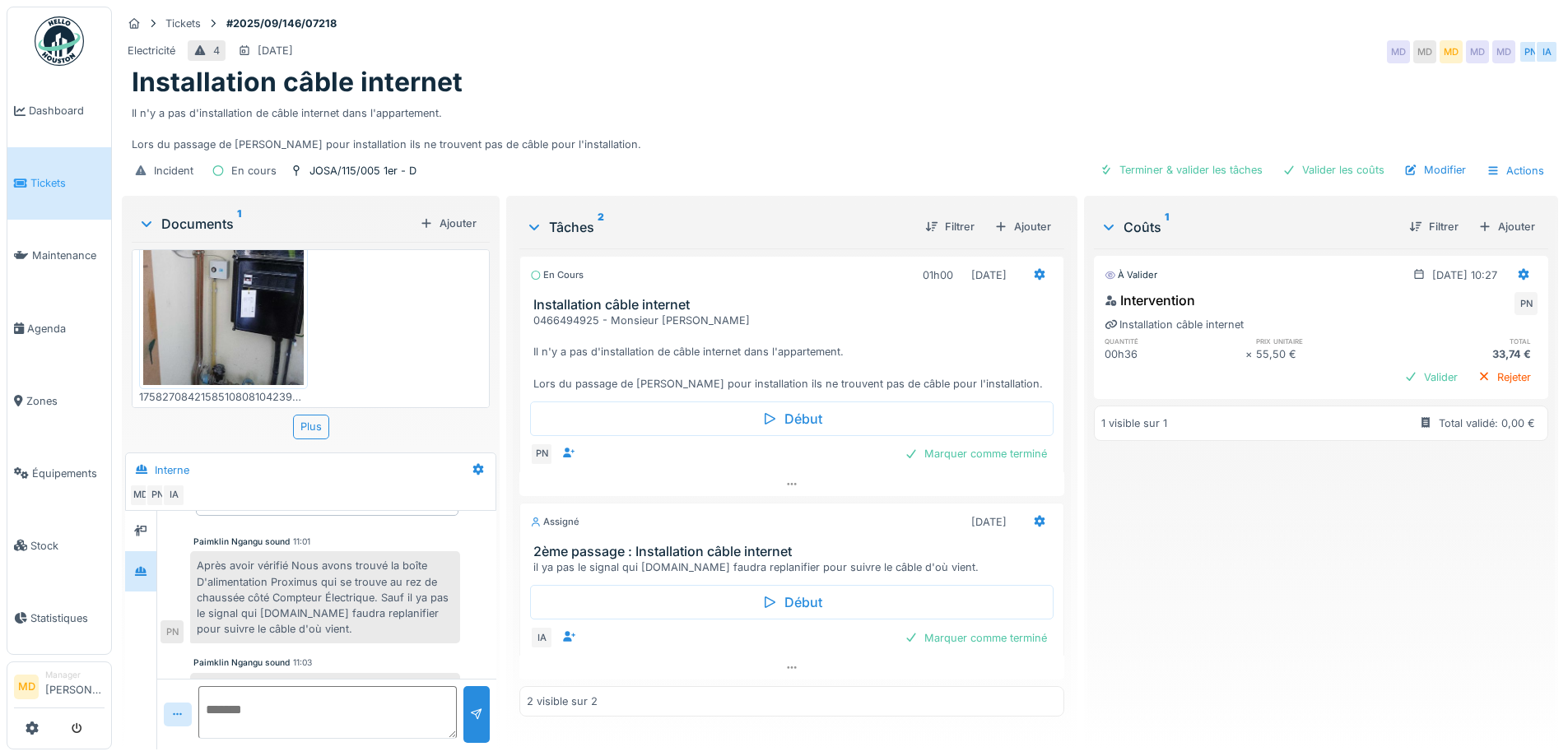
scroll to position [0, 0]
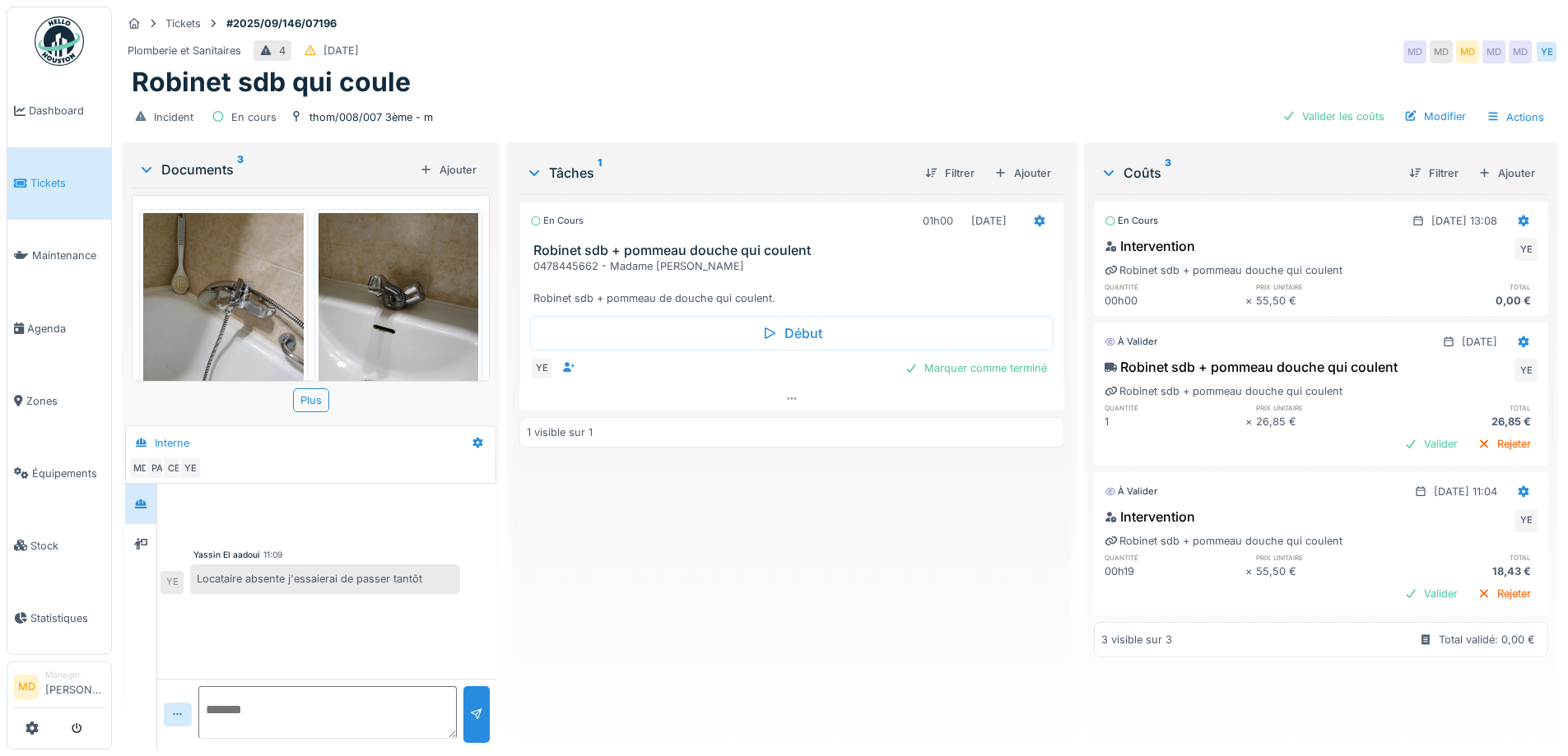
click at [395, 315] on img at bounding box center [398, 320] width 160 height 214
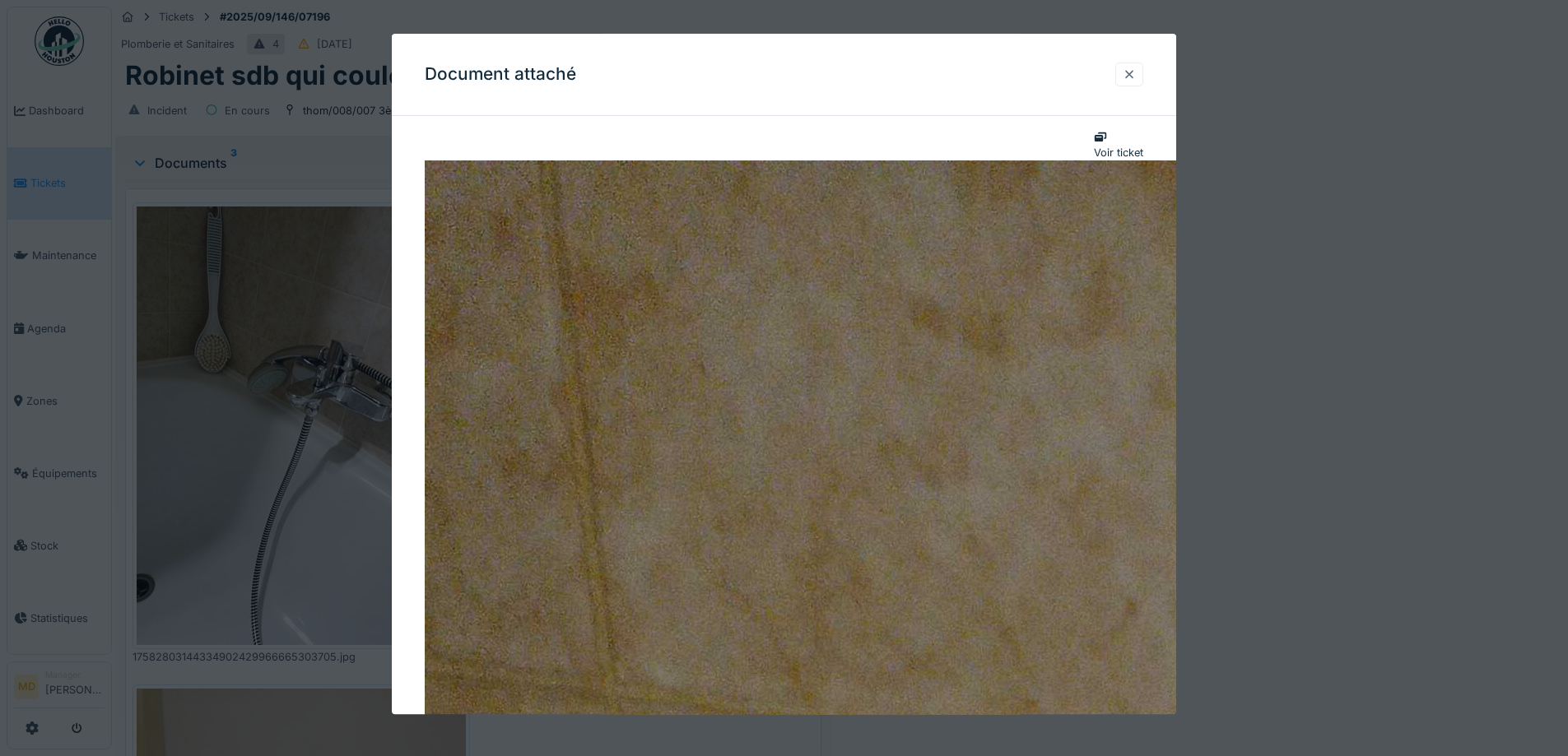
click at [1132, 74] on div at bounding box center [1130, 74] width 13 height 15
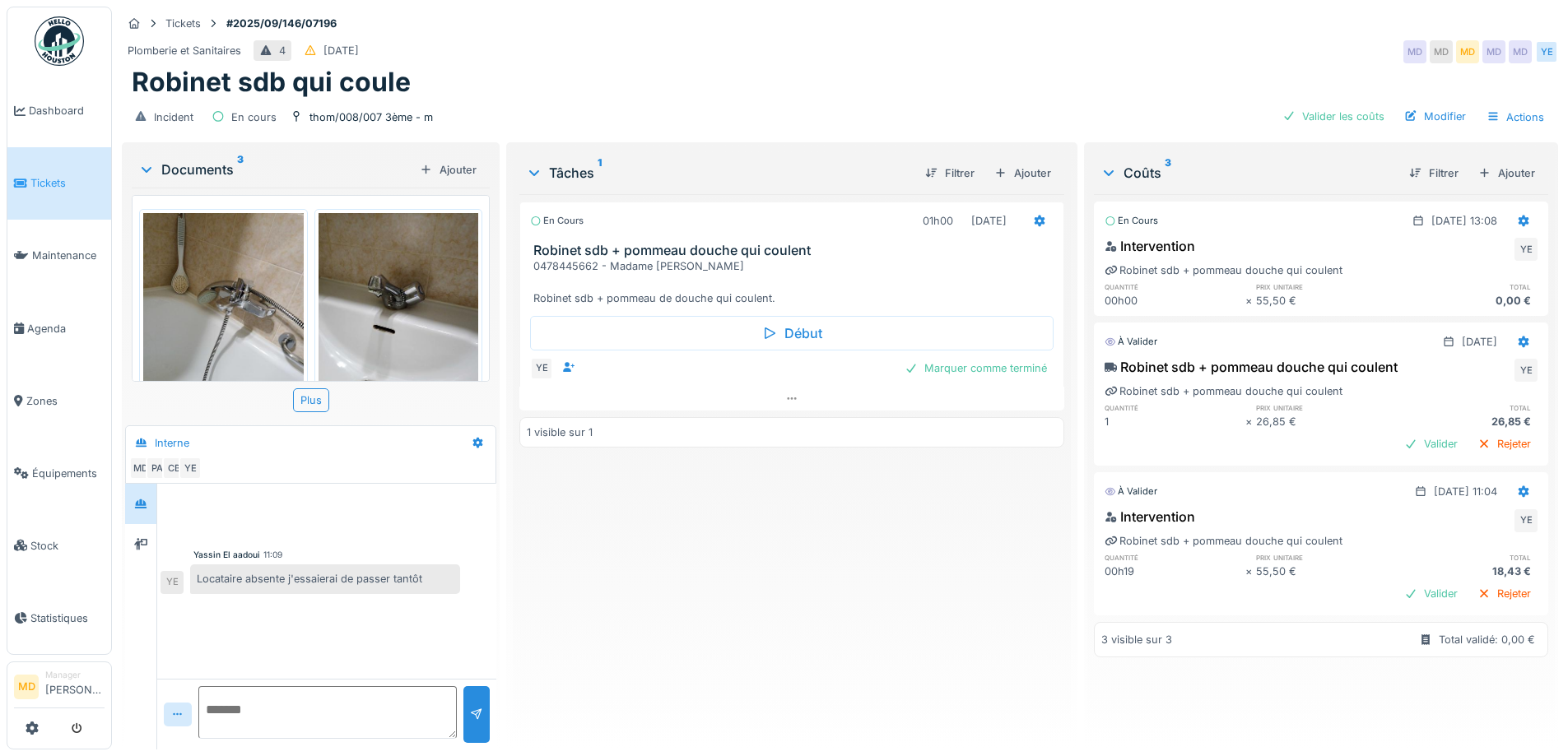
click at [193, 287] on img at bounding box center [223, 320] width 160 height 214
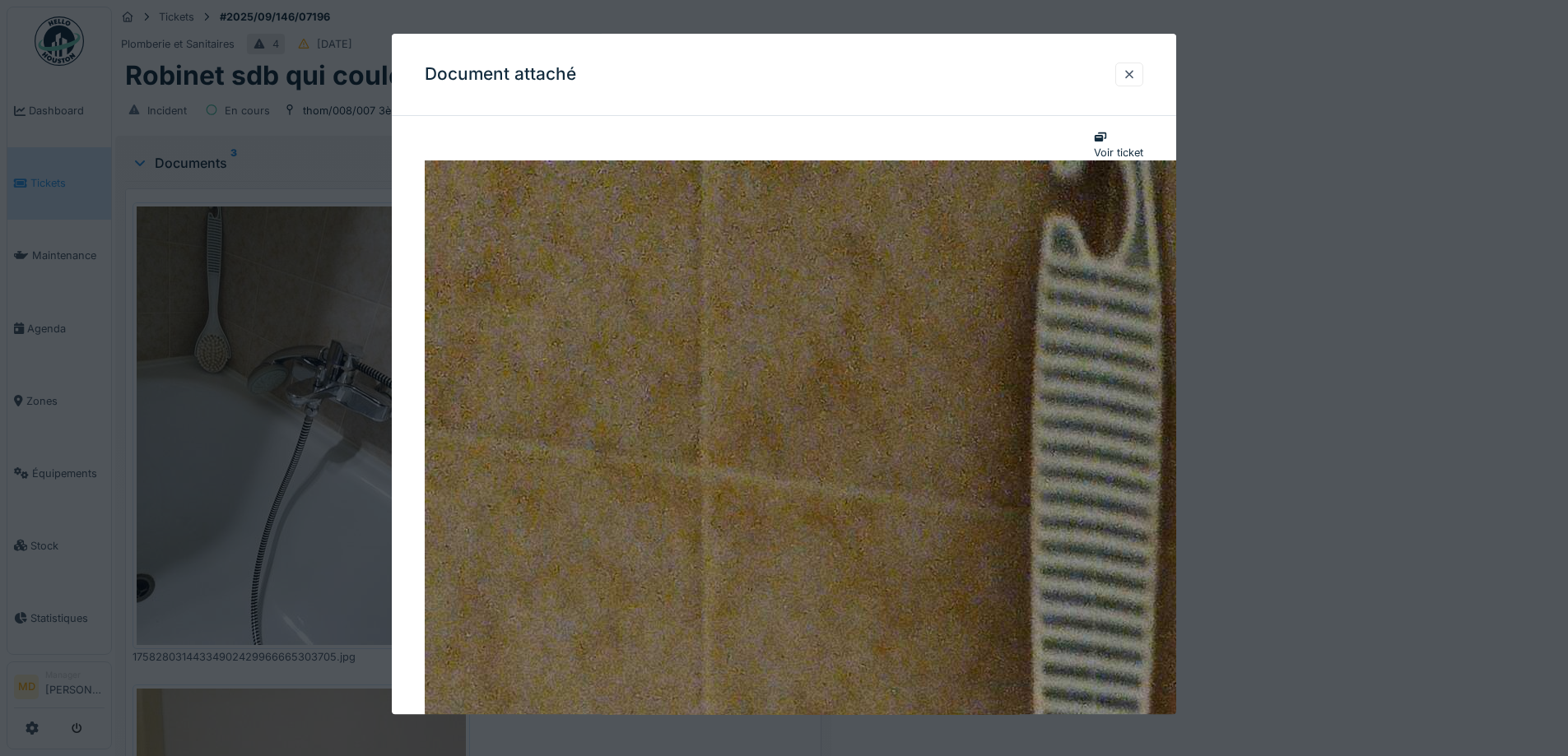
click at [1135, 81] on div at bounding box center [1130, 74] width 13 height 15
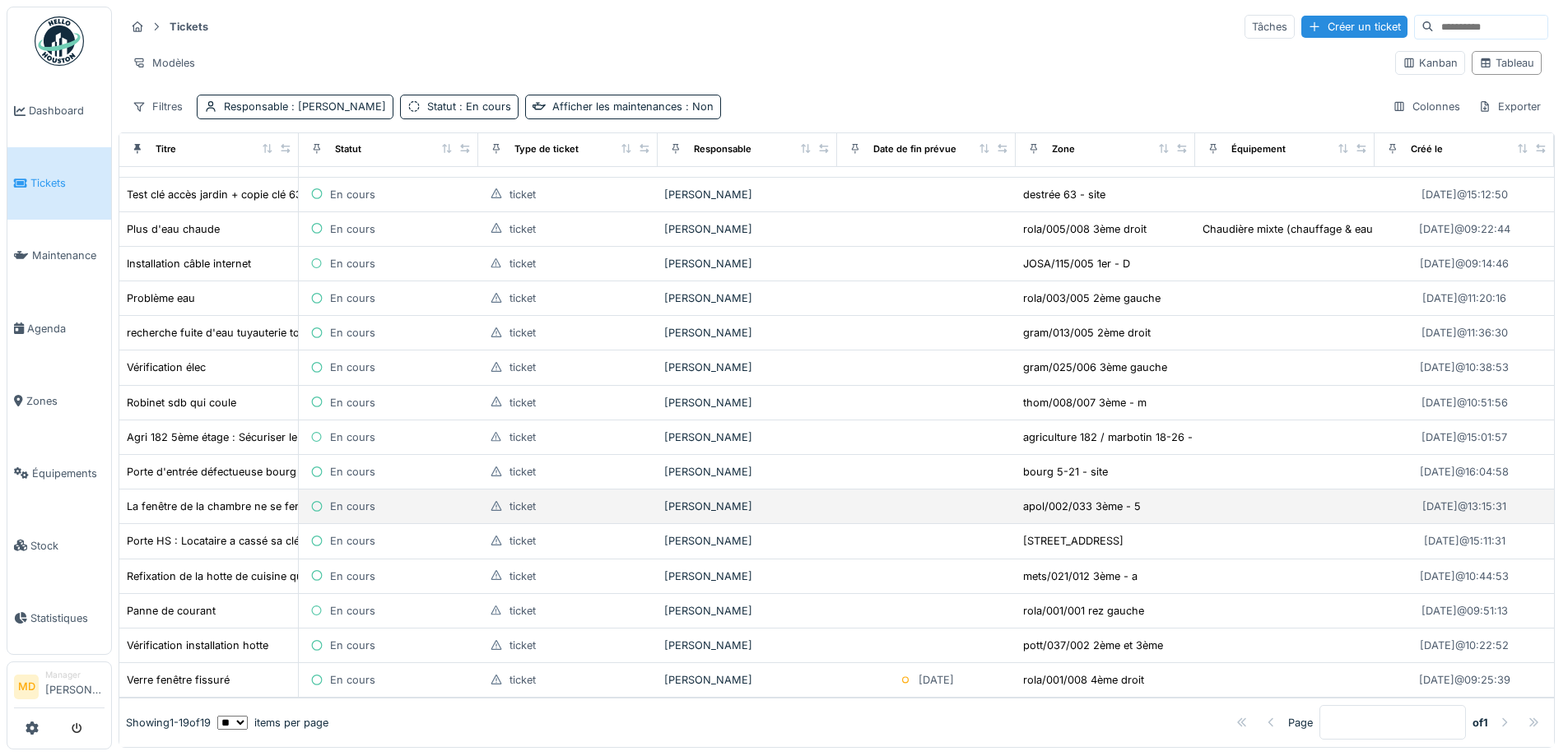
scroll to position [10, 0]
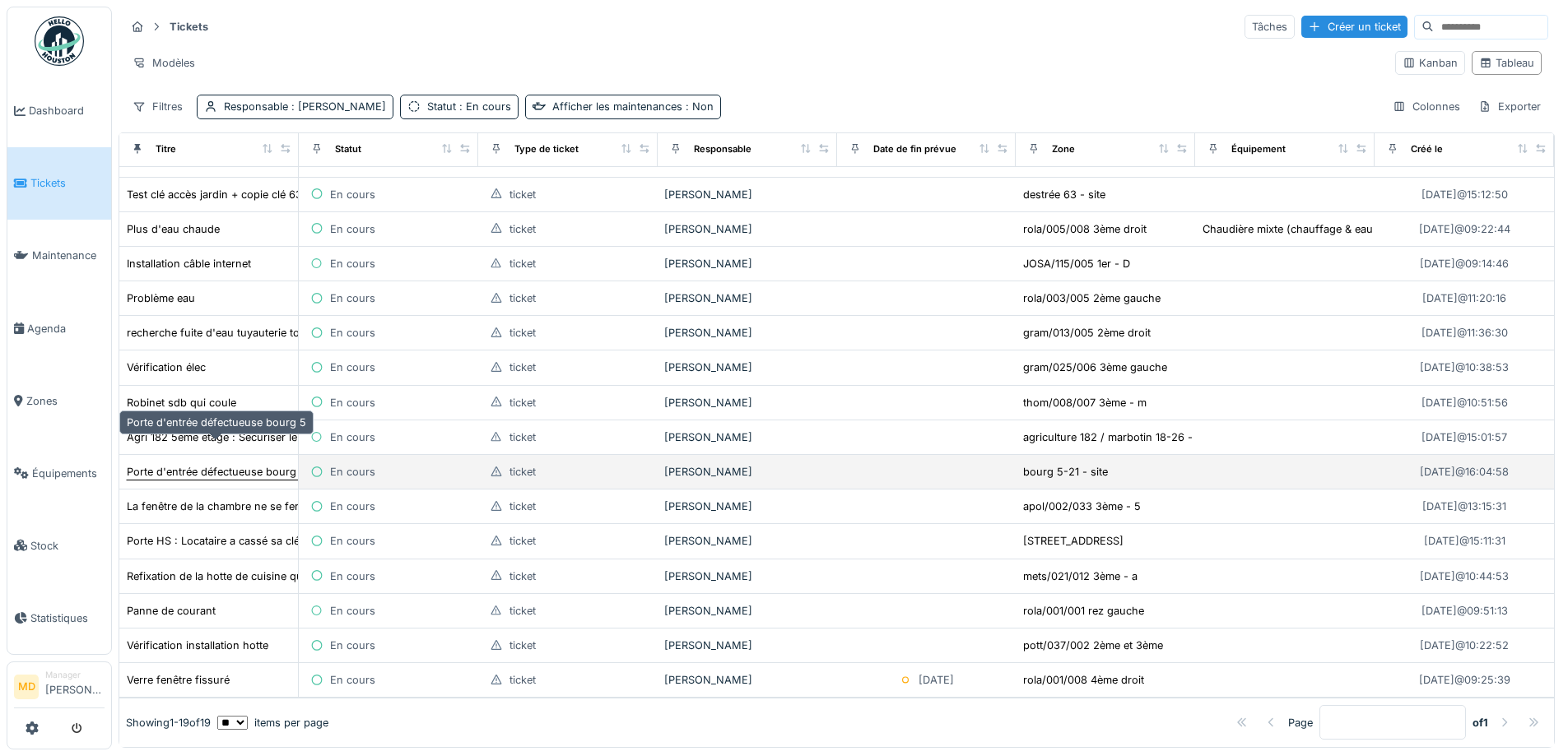
click at [198, 464] on div "Porte d'entrée défectueuse bourg 5" at bounding box center [216, 472] width 179 height 15
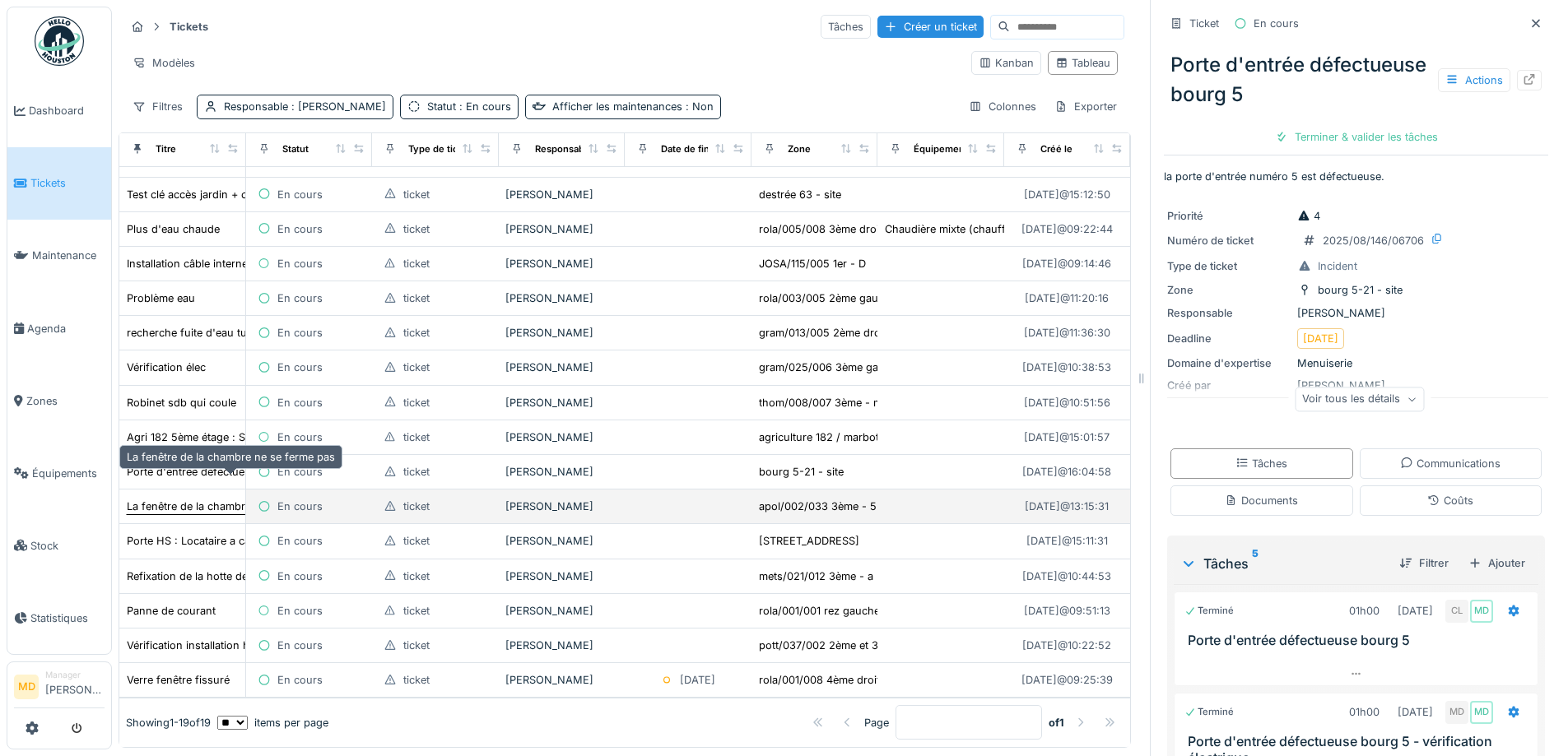
click at [190, 499] on div "La fenêtre de la chambre ne se ferme pas" at bounding box center [231, 506] width 208 height 15
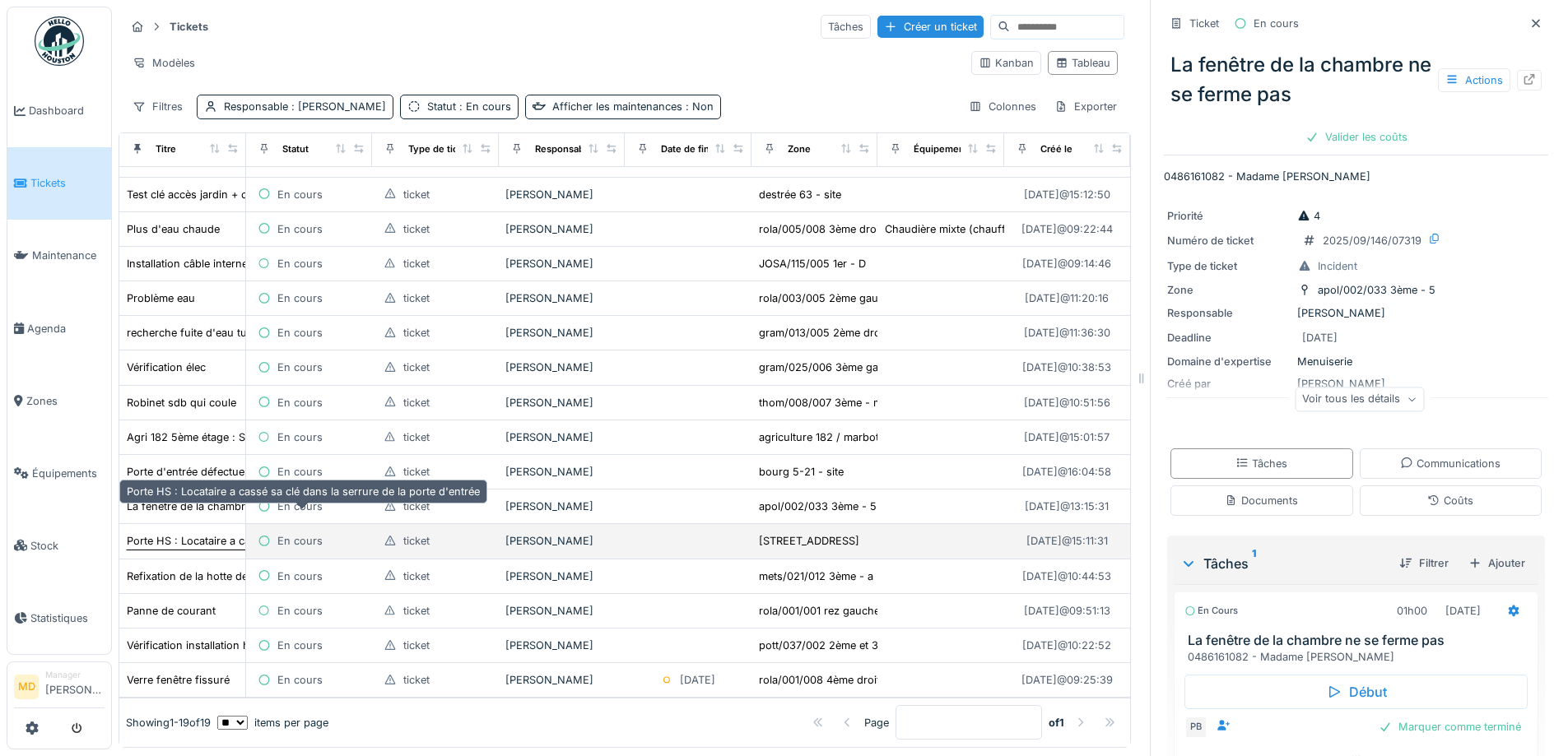
click at [167, 533] on div "Porte HS : Locataire a cassé sa clé dans la serrure de la porte d'entrée" at bounding box center [303, 541] width 353 height 15
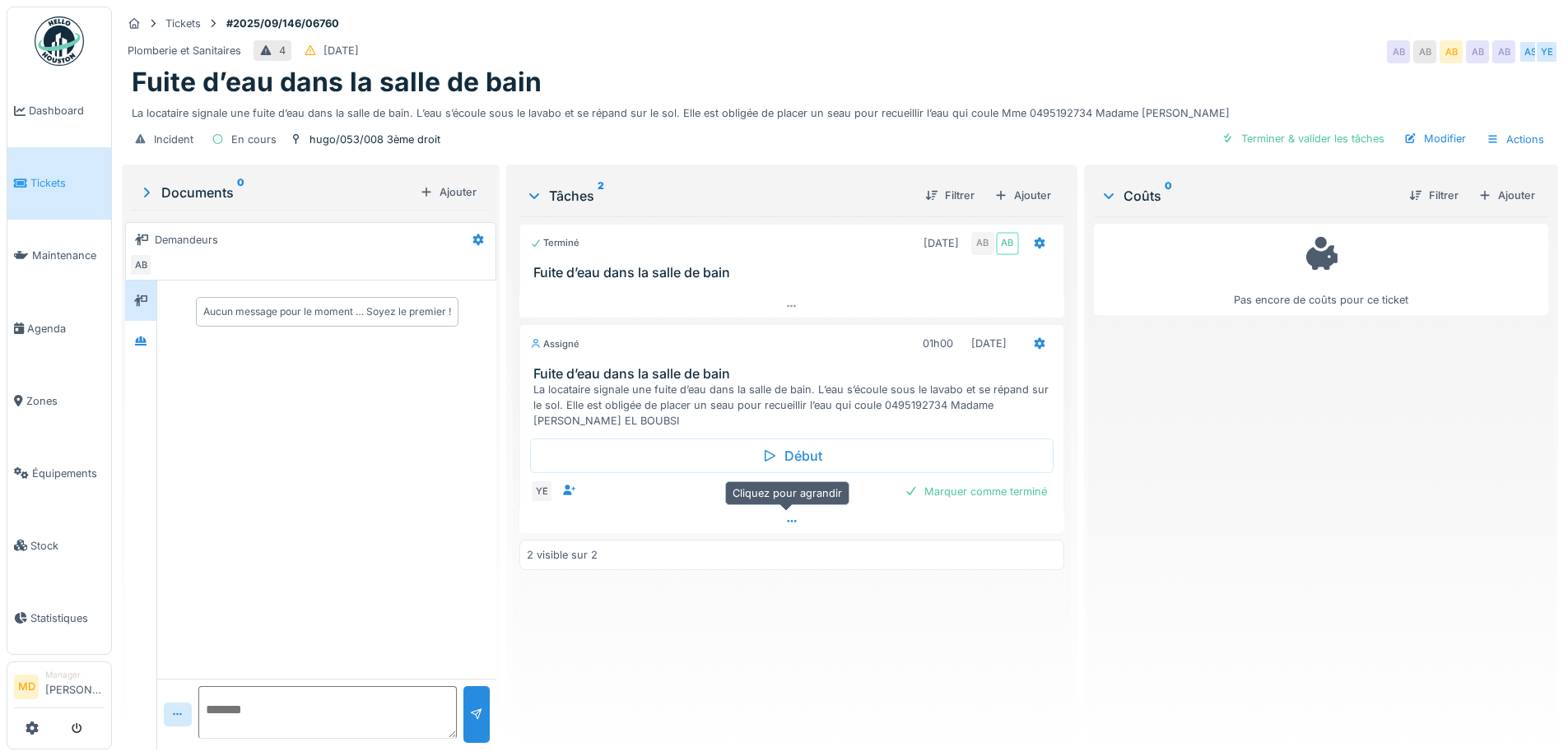
click at [785, 518] on icon at bounding box center [792, 521] width 13 height 10
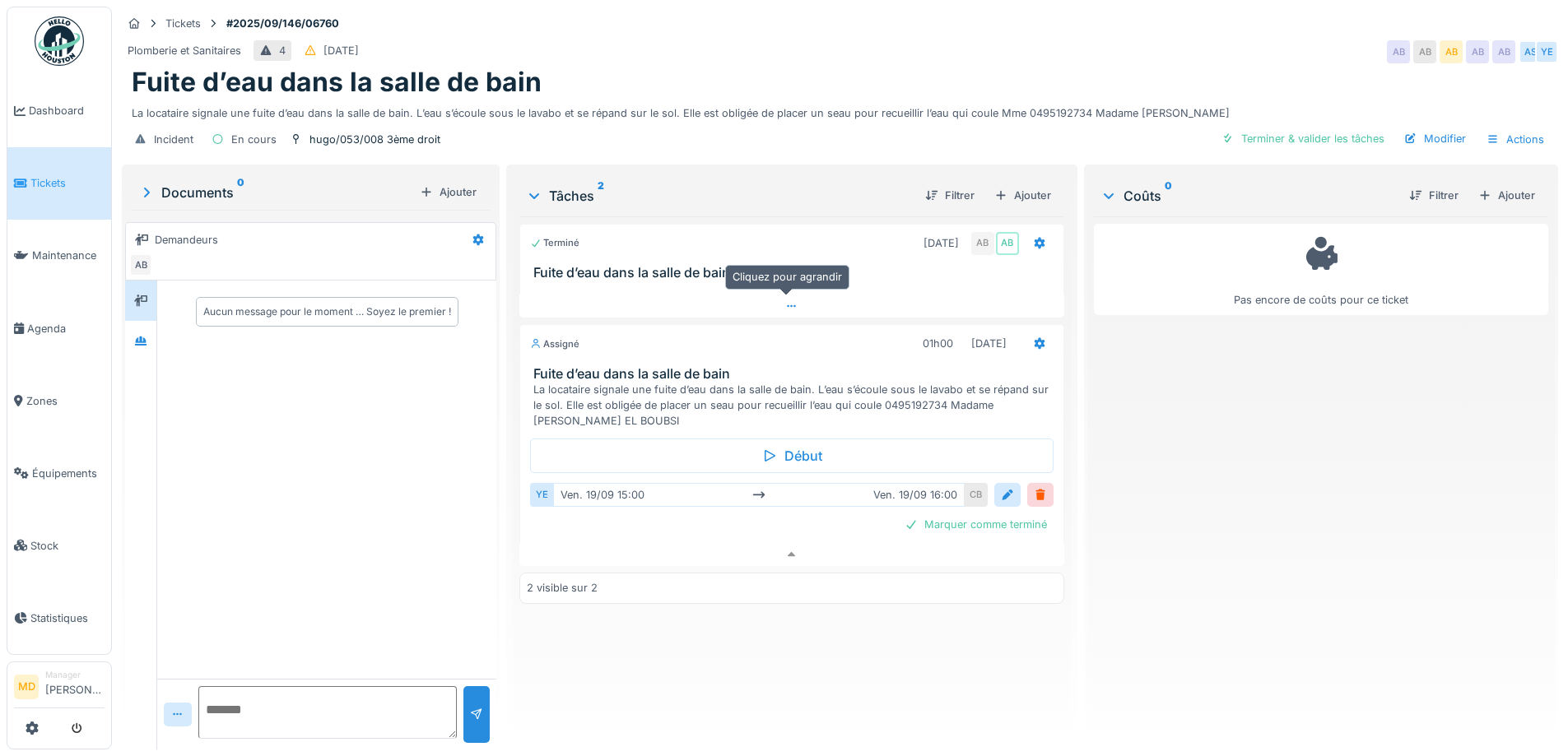
click at [785, 301] on icon at bounding box center [792, 306] width 13 height 10
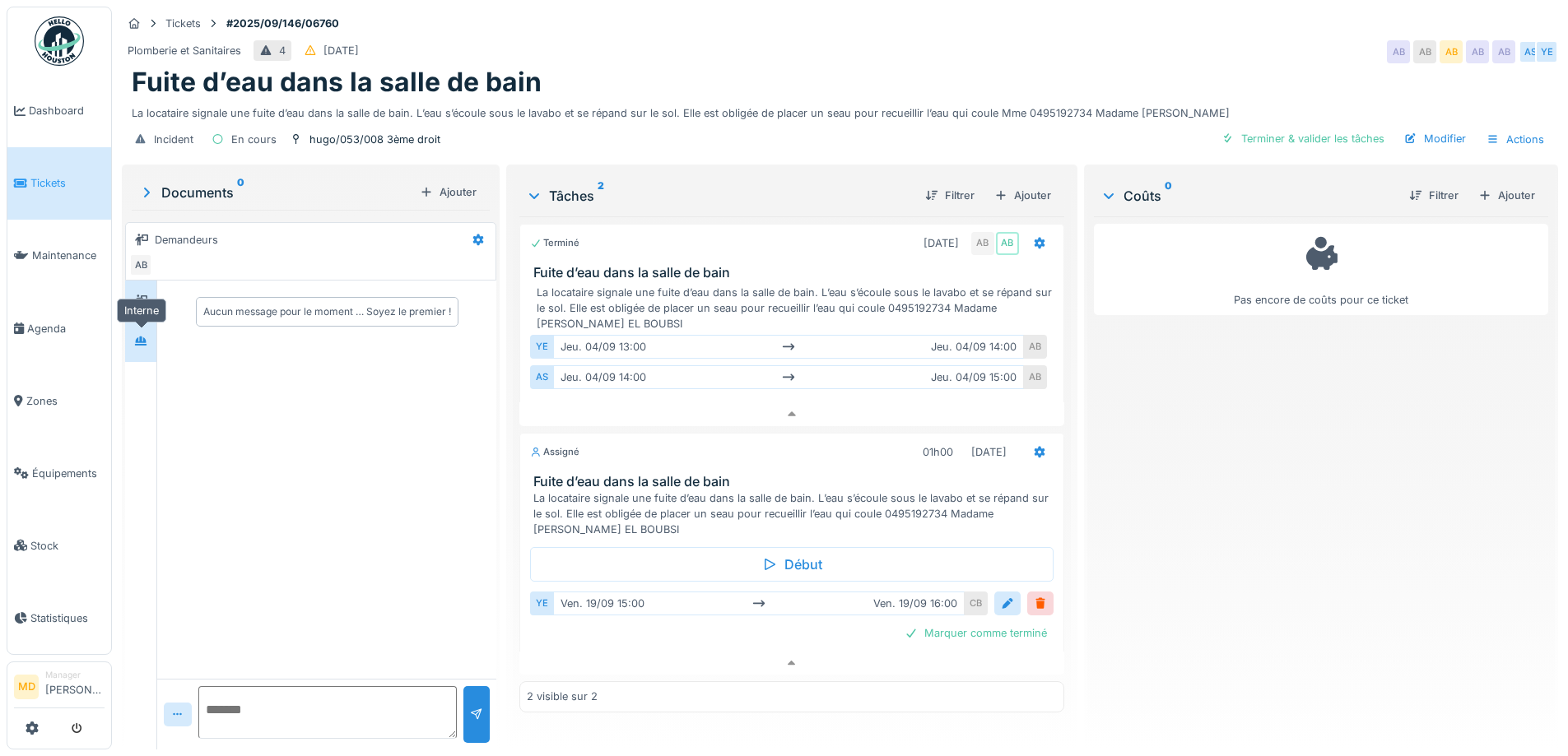
click at [147, 337] on icon at bounding box center [141, 340] width 11 height 9
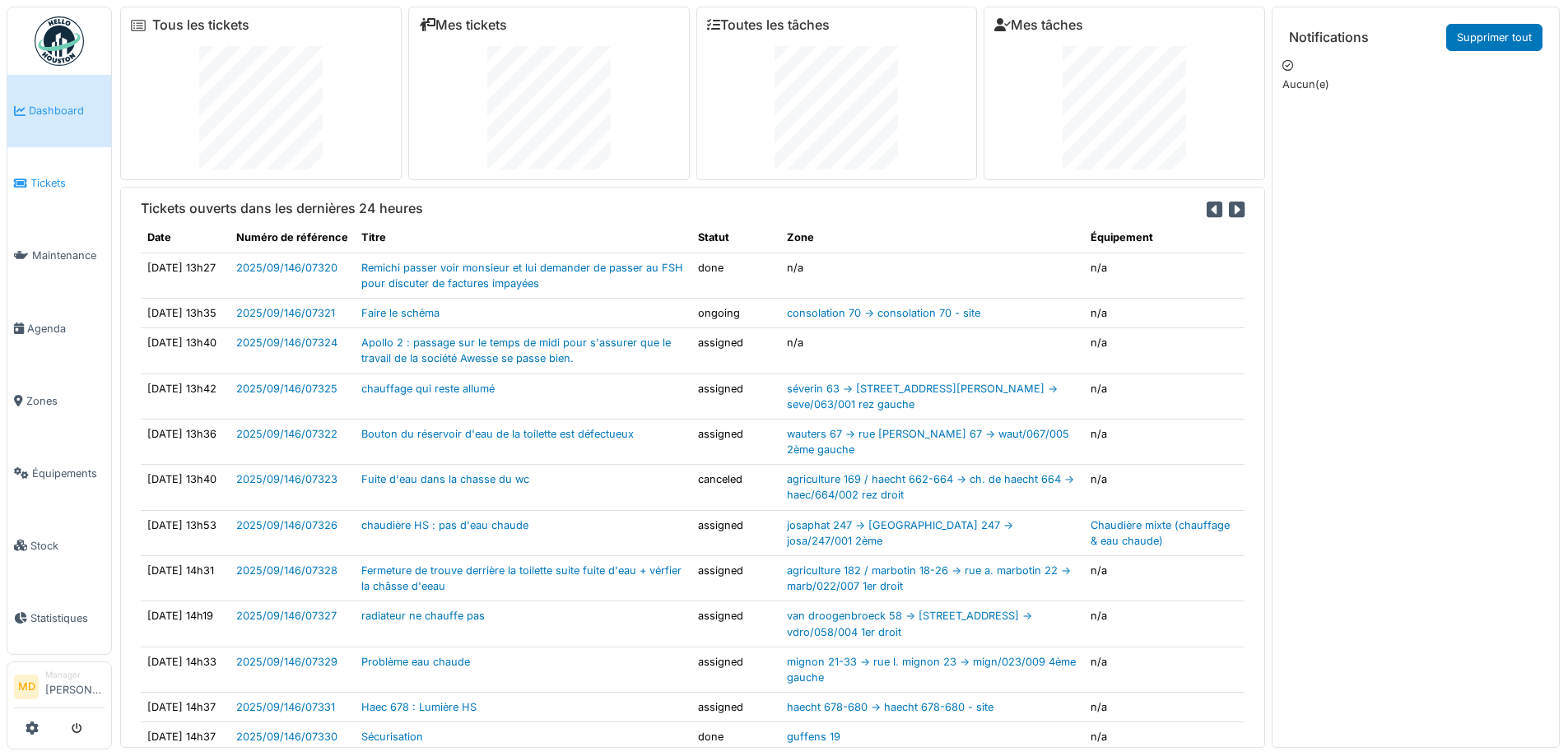
click at [36, 190] on link "Tickets" at bounding box center [59, 184] width 104 height 72
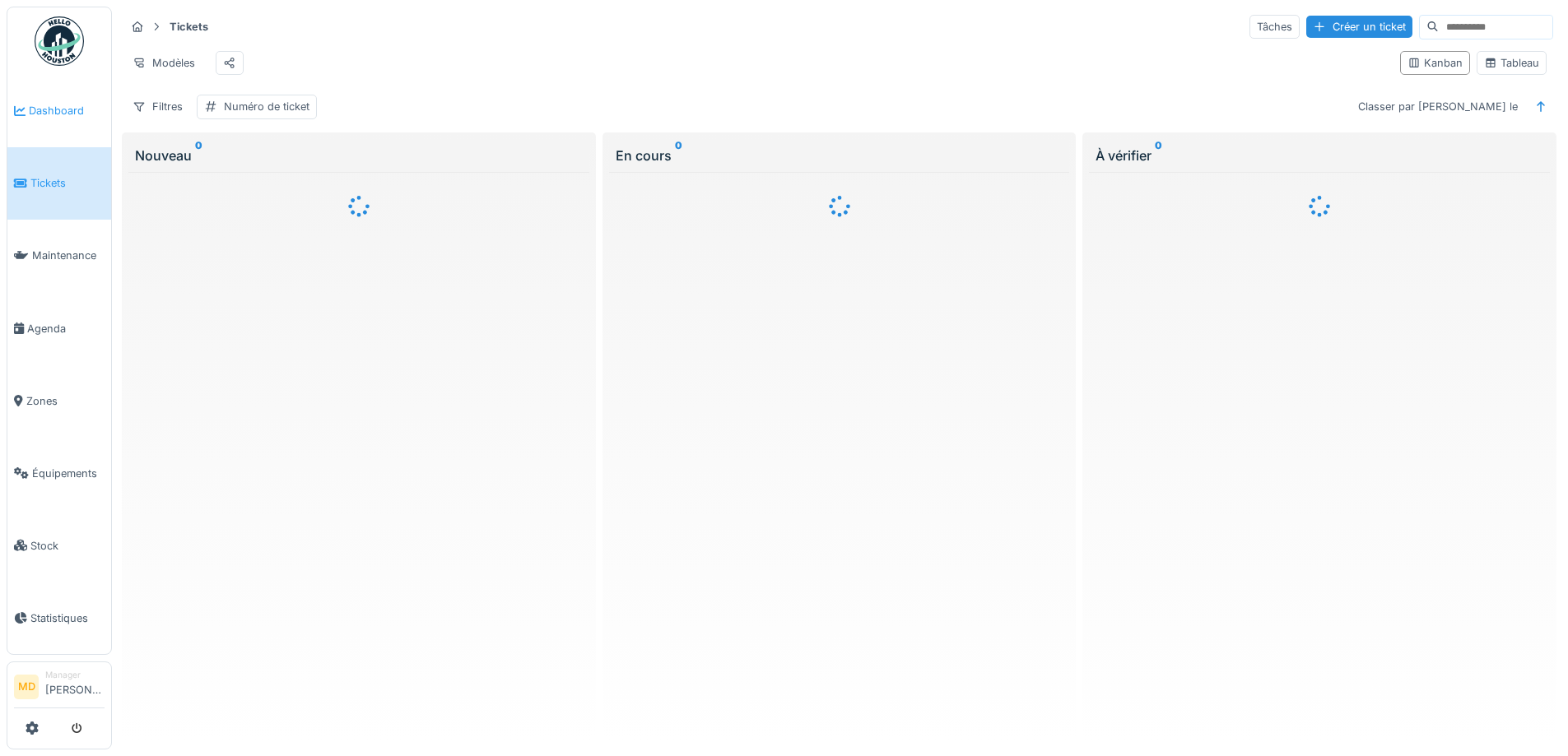
click at [60, 106] on span "Dashboard" at bounding box center [66, 111] width 75 height 15
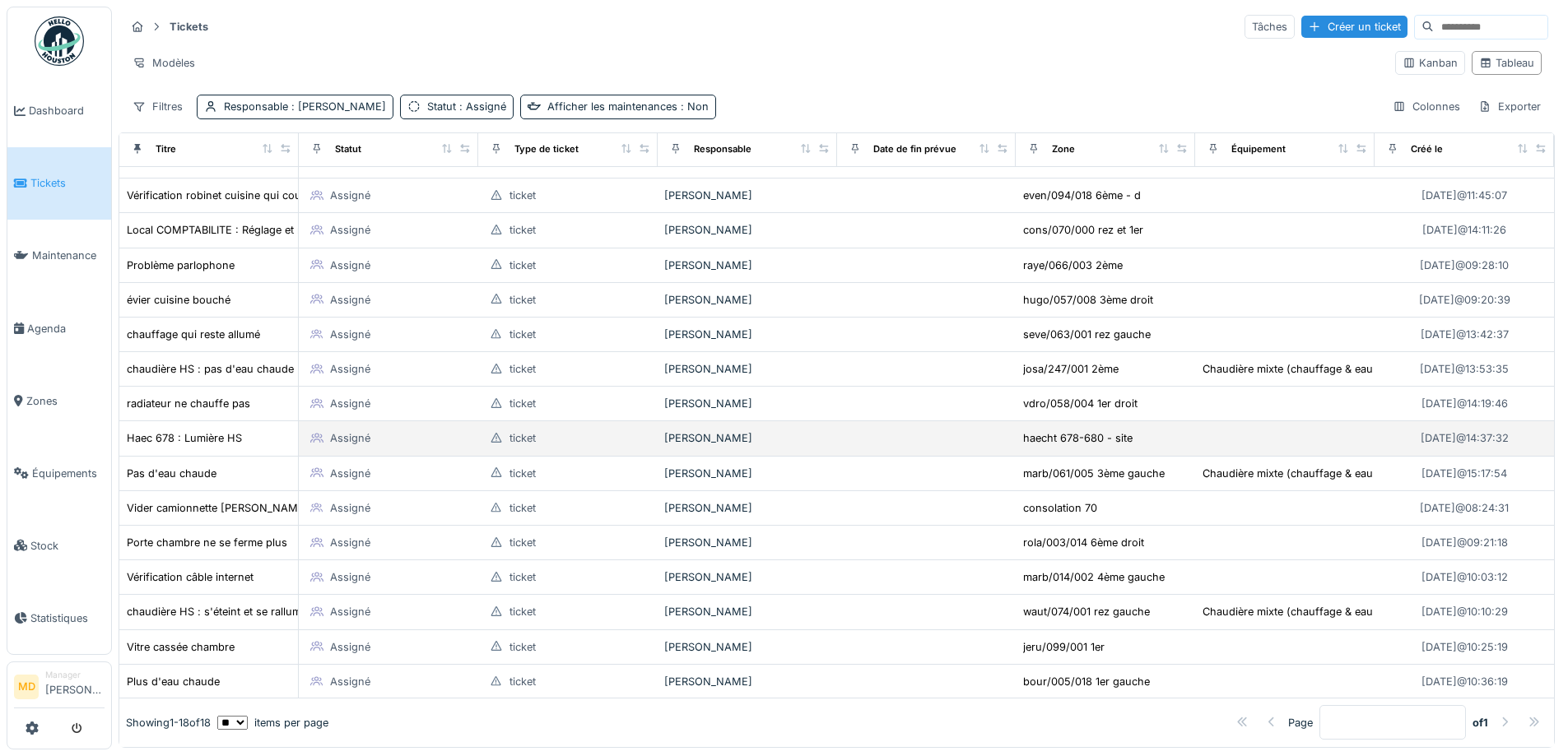
scroll to position [118, 0]
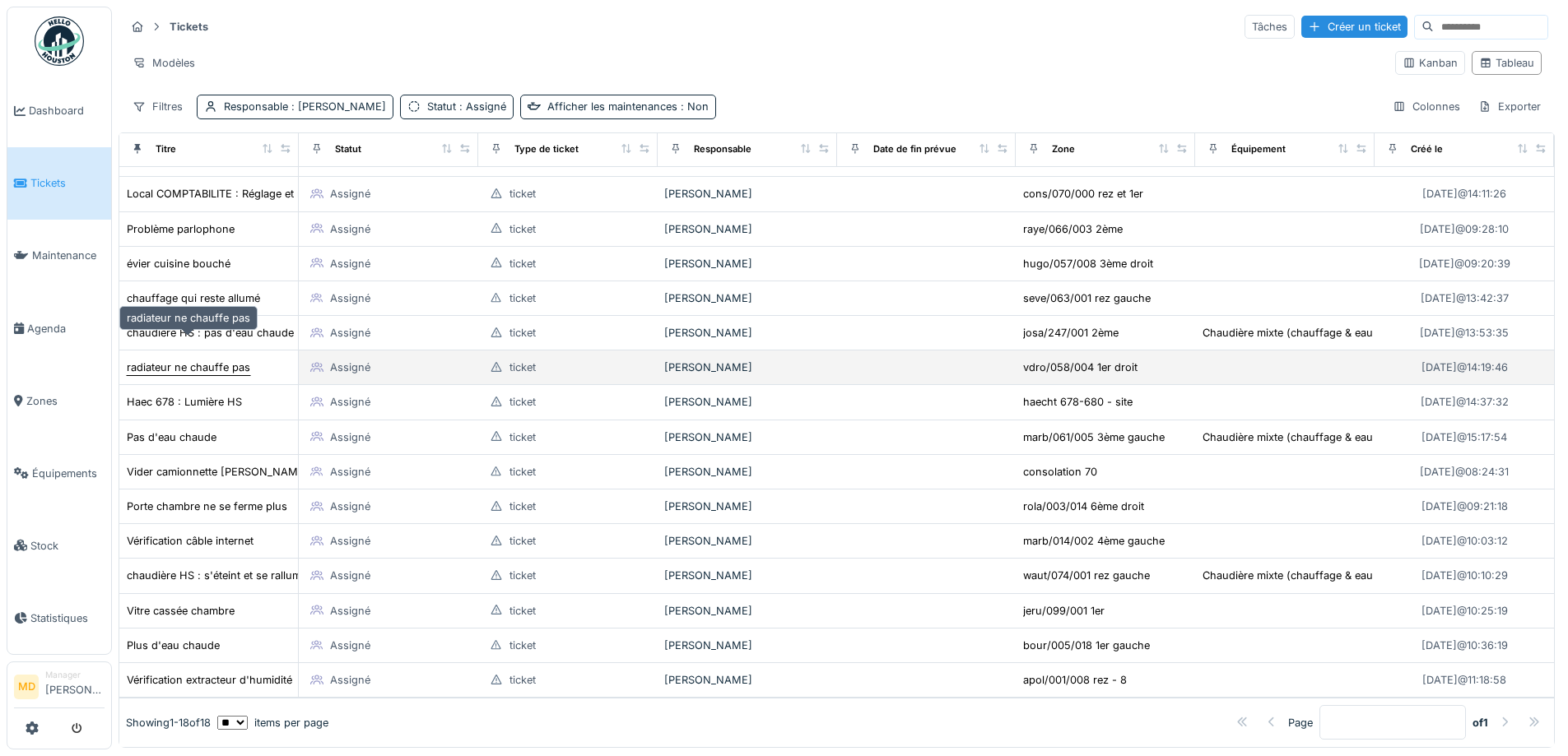
click at [177, 359] on div "radiateur ne chauffe pas" at bounding box center [188, 367] width 123 height 15
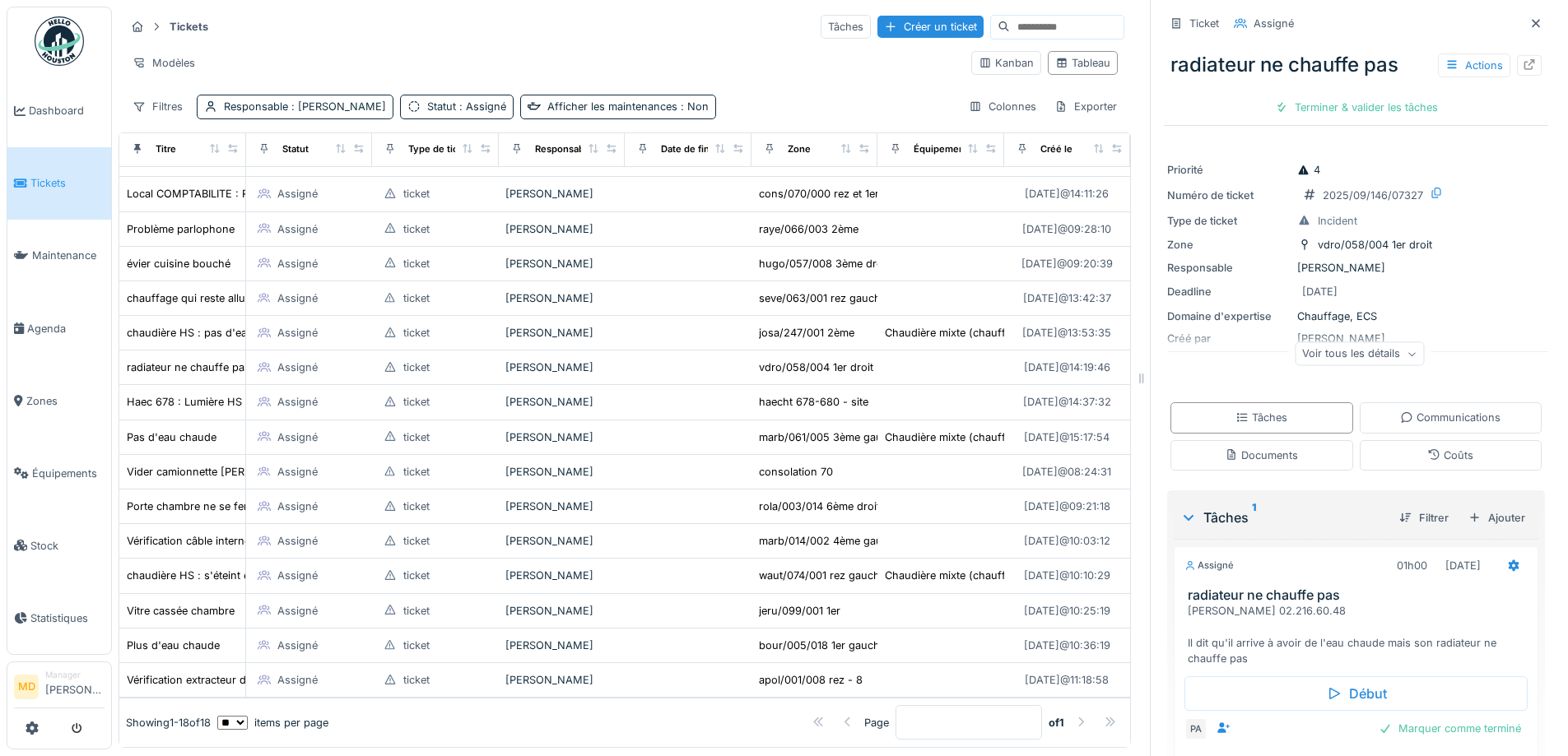
click at [478, 40] on div "Tickets Tâches Créer un ticket" at bounding box center [624, 27] width 999 height 27
click at [280, 51] on div "Modèles" at bounding box center [541, 63] width 833 height 24
click at [504, 19] on div "Tickets Tâches Créer un ticket" at bounding box center [624, 27] width 999 height 27
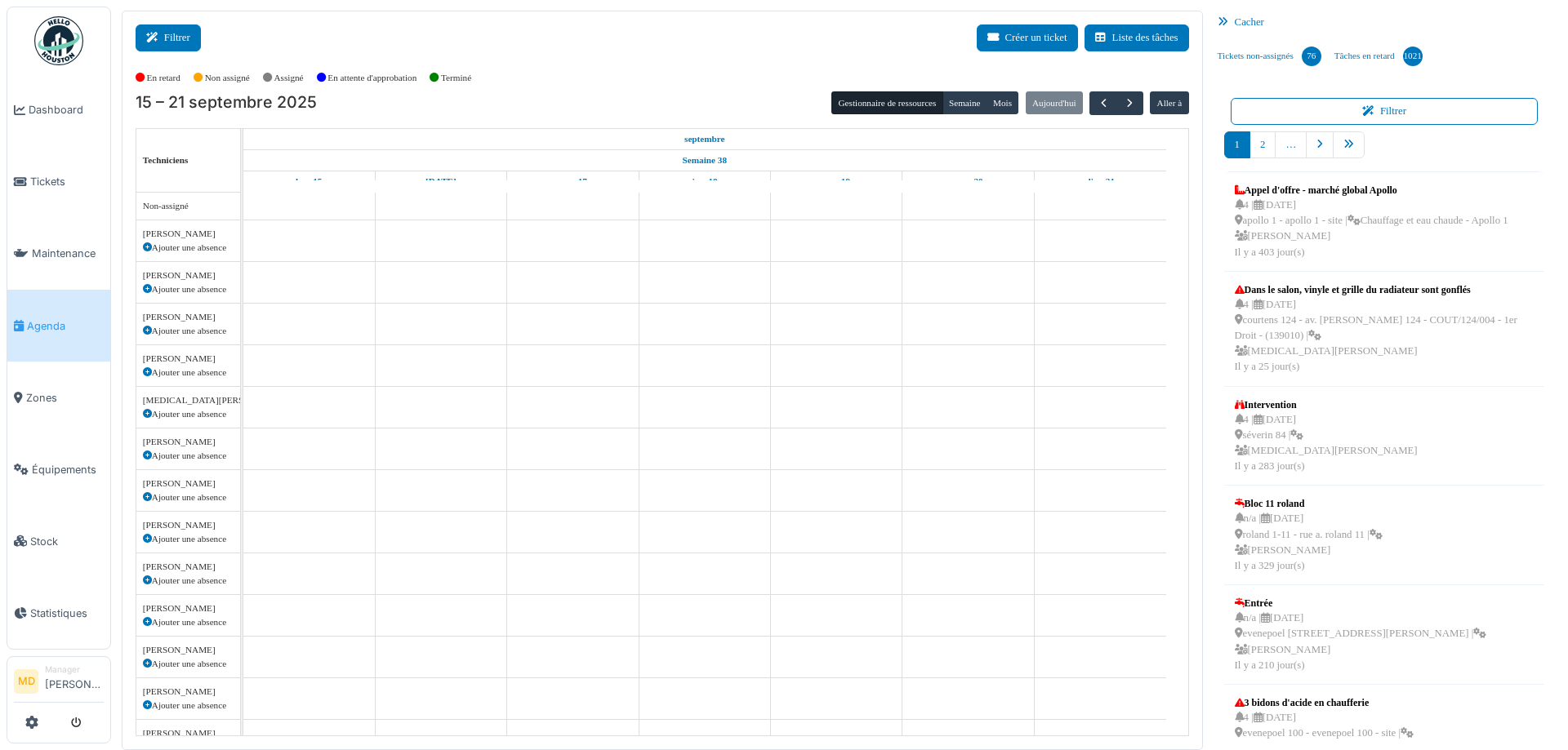
click at [175, 40] on button "Filtrer" at bounding box center [167, 38] width 65 height 26
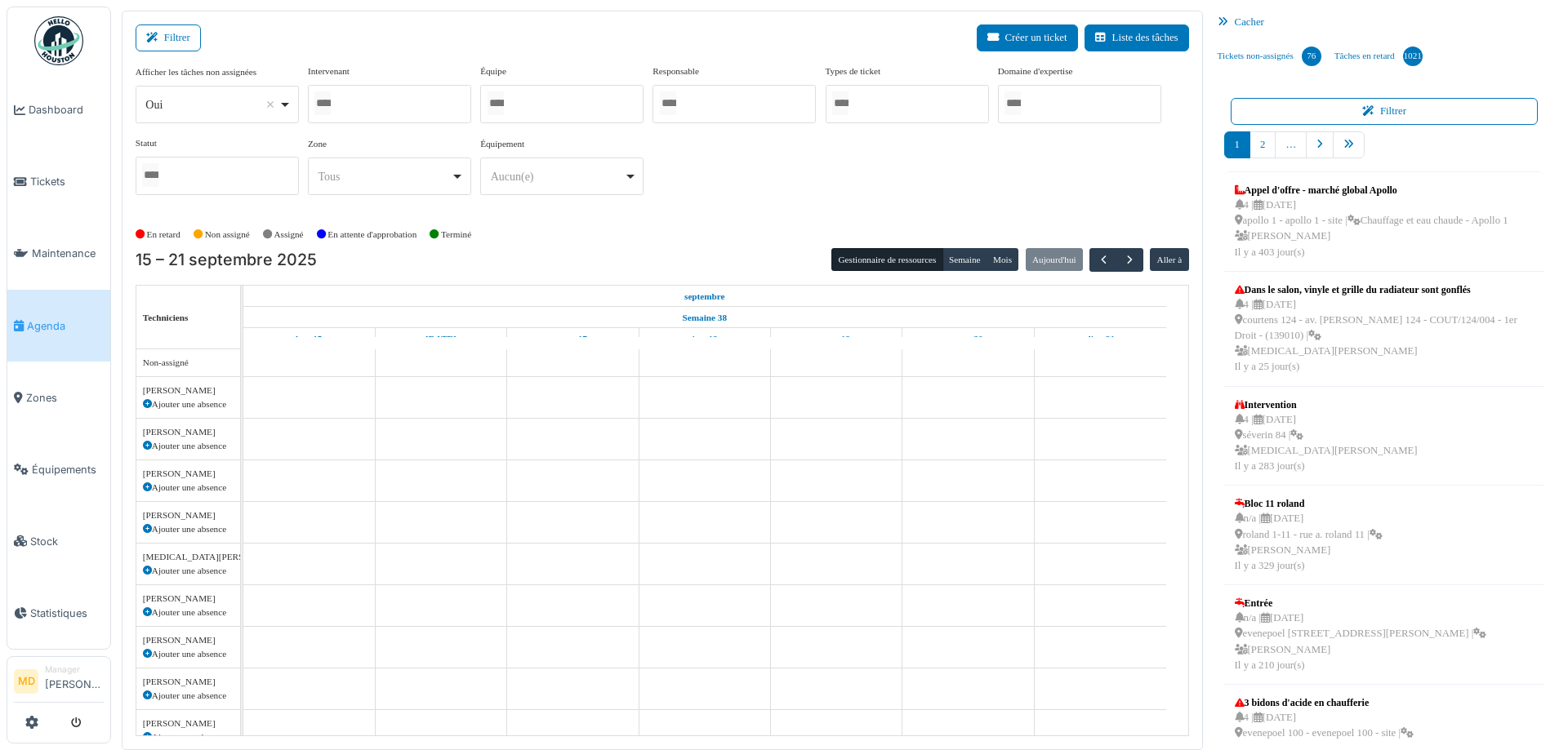
click at [383, 96] on div at bounding box center [389, 104] width 164 height 39
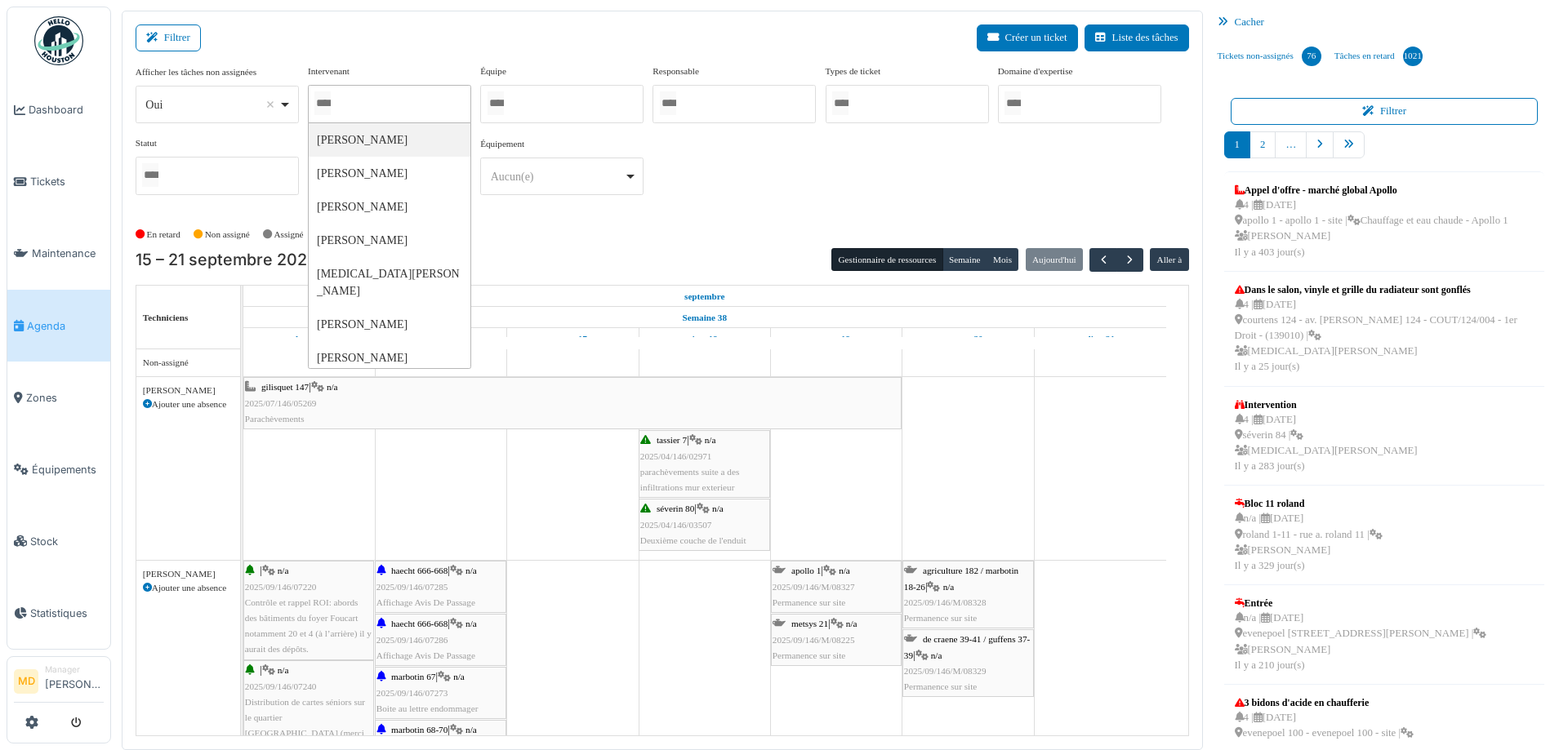
click at [803, 182] on div "Afficher les tâches non assignées *** Oui Remove item Oui Non Intervenant Abdel…" at bounding box center [662, 136] width 1054 height 144
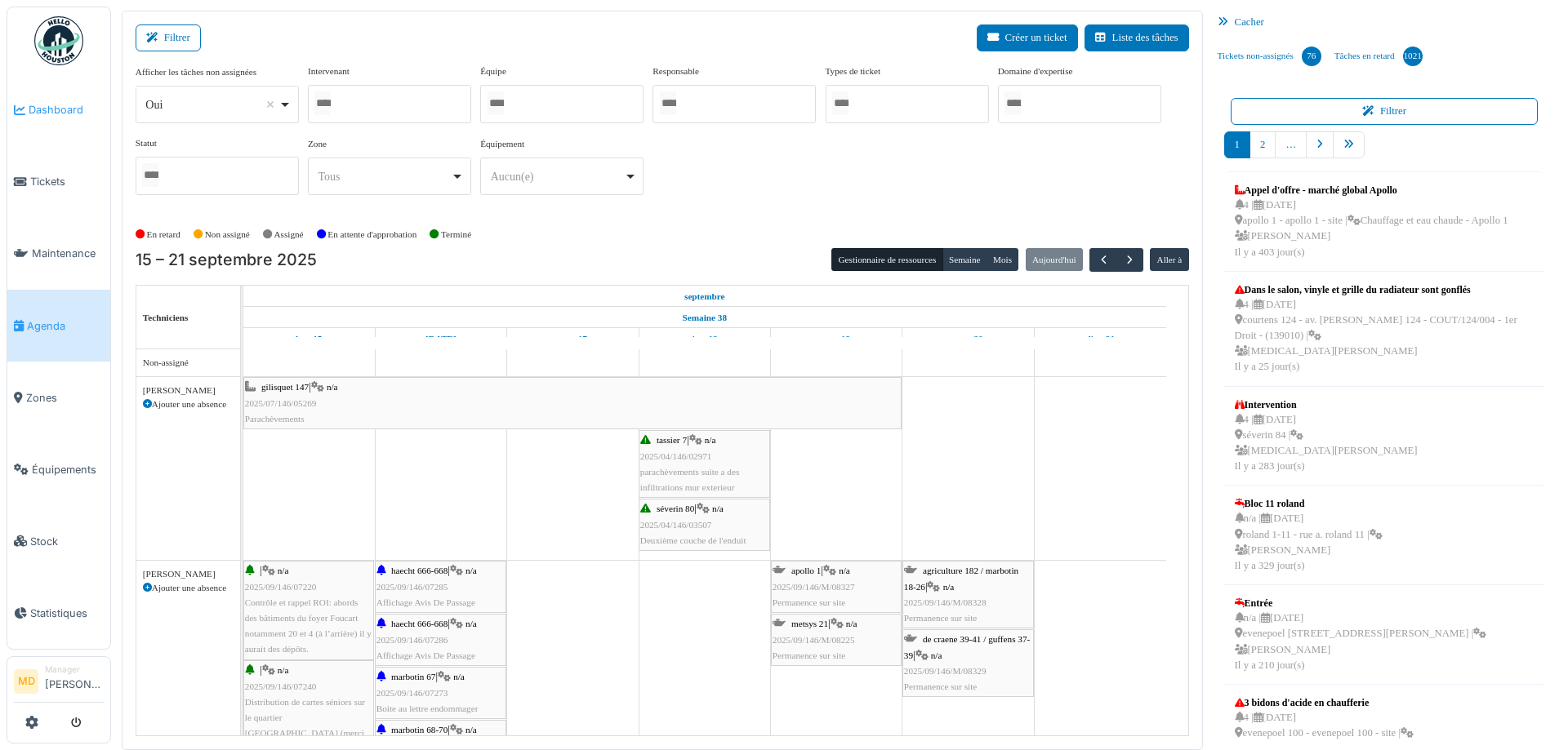
click at [75, 108] on span "Dashboard" at bounding box center [65, 110] width 75 height 15
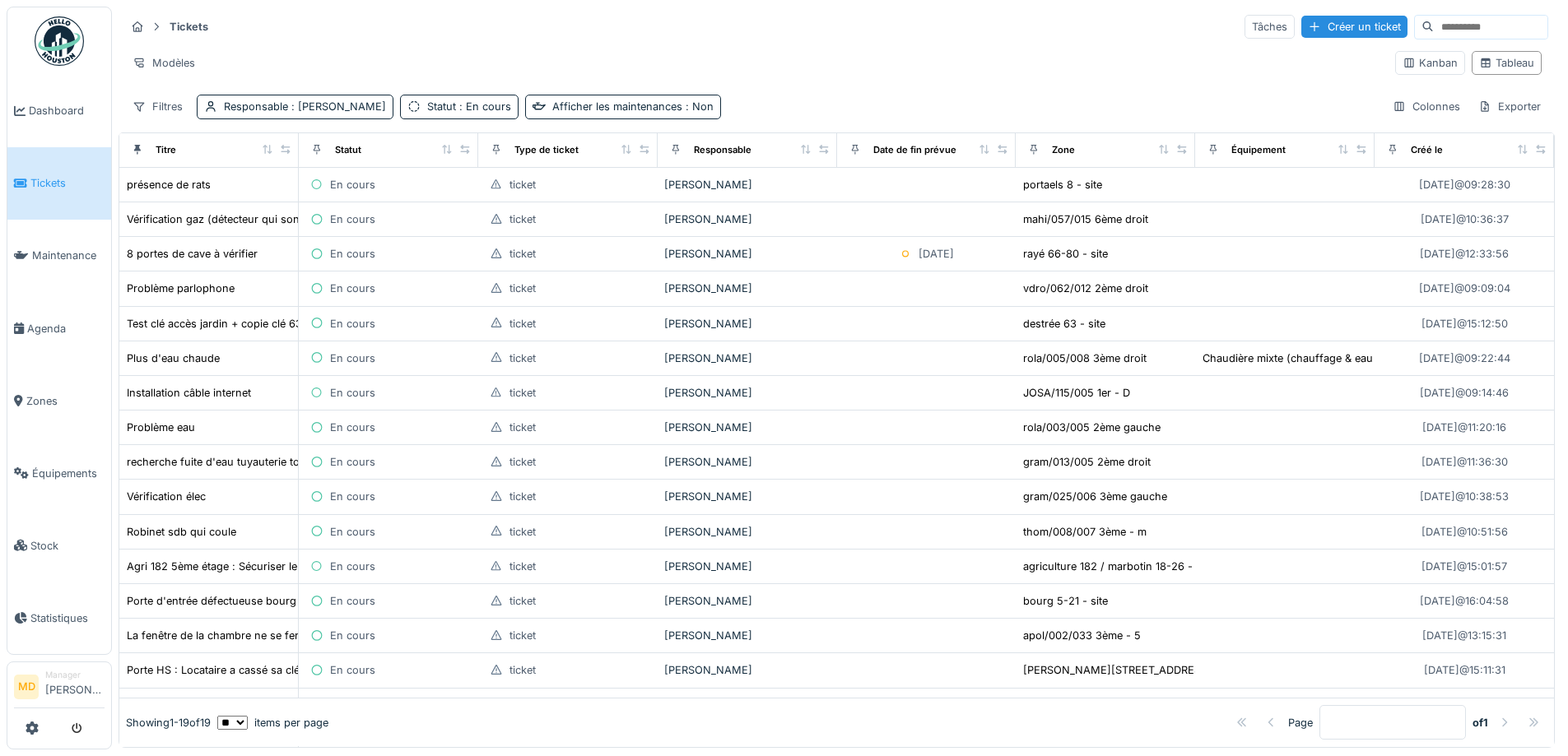
click at [521, 51] on div "Modèles" at bounding box center [753, 63] width 1256 height 24
click at [70, 105] on span "Dashboard" at bounding box center [66, 111] width 75 height 15
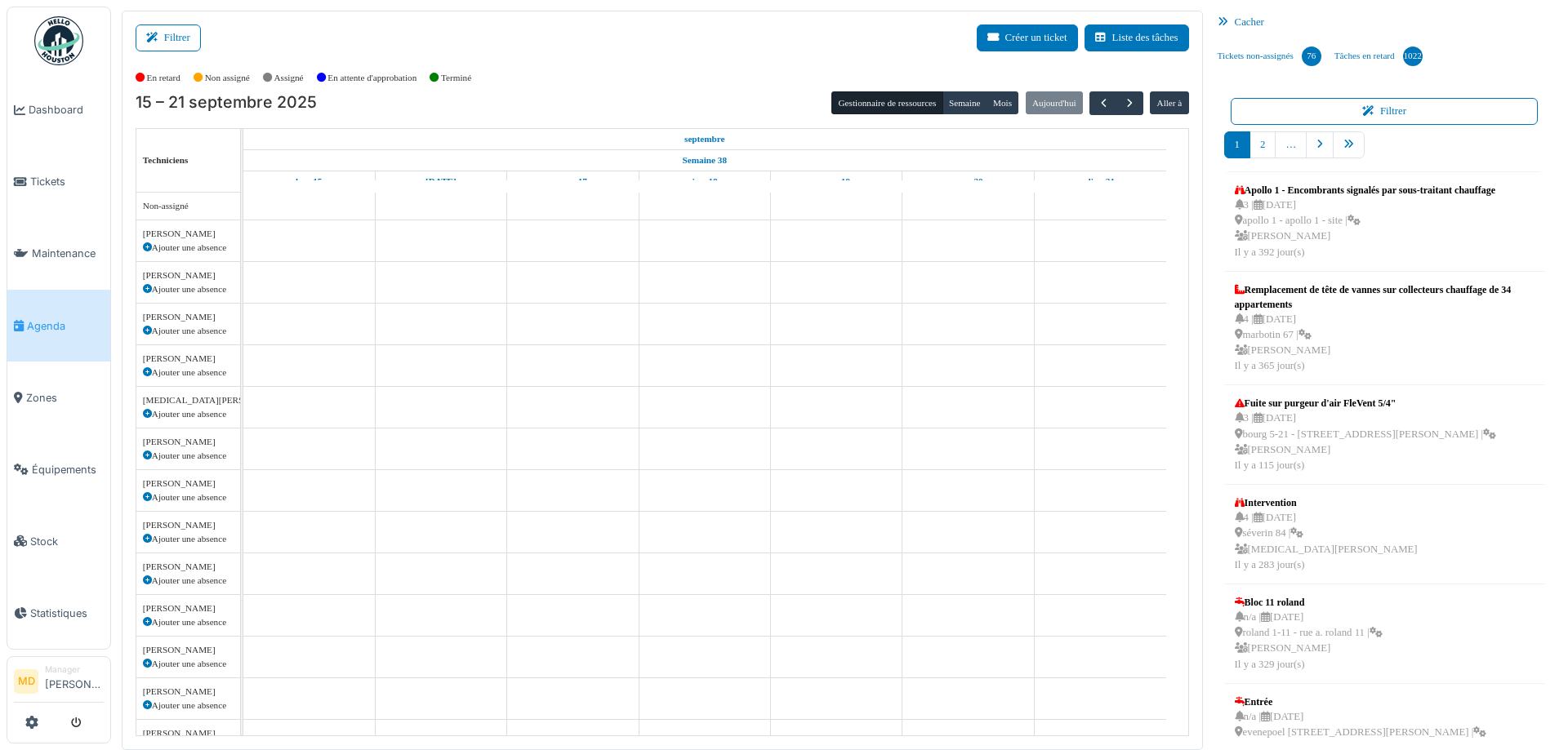
click at [529, 50] on div "Filtrer Créer un ticket Liste des tâches" at bounding box center [662, 44] width 1054 height 40
click at [159, 45] on button "Filtrer" at bounding box center [167, 38] width 65 height 26
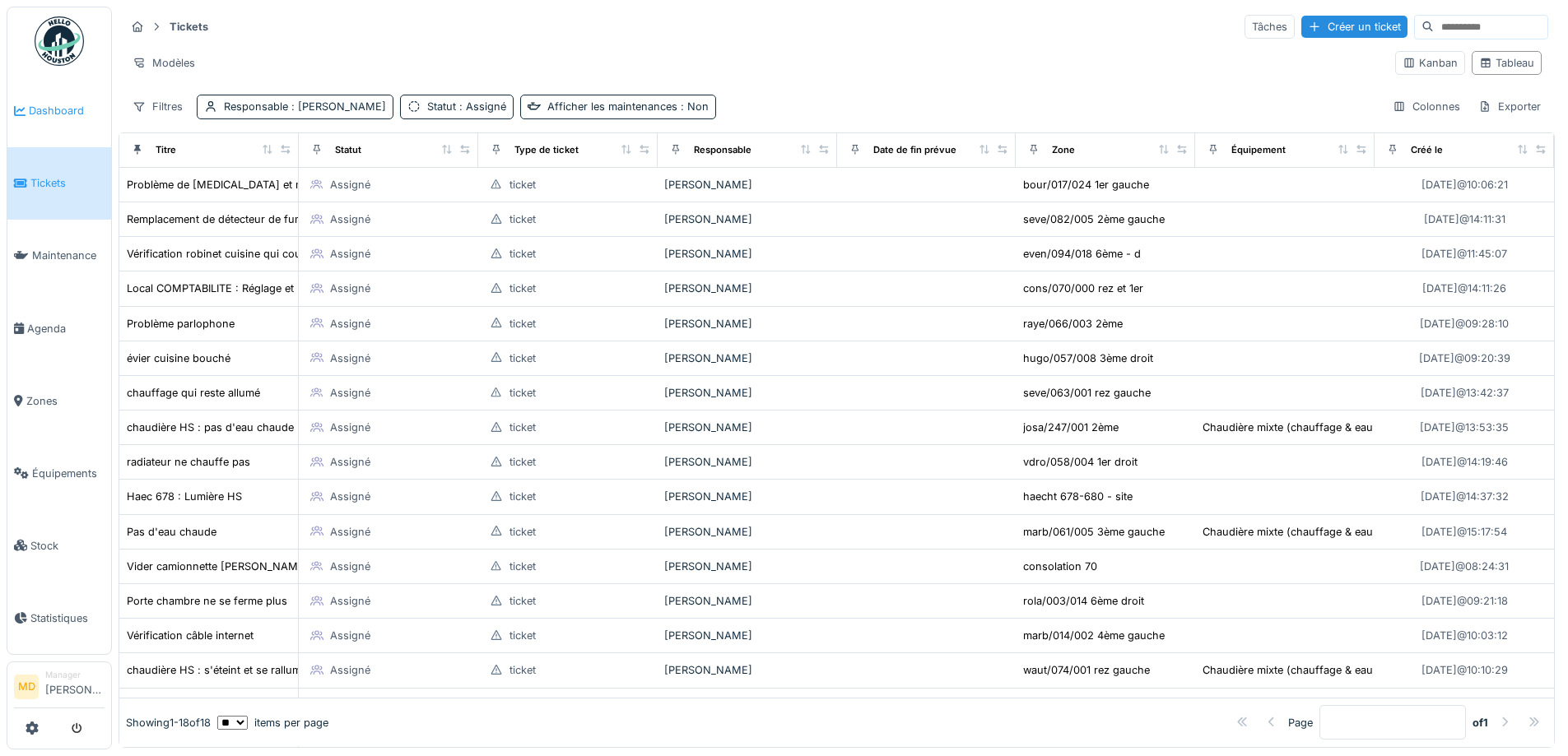
click at [71, 103] on span "Dashboard" at bounding box center [66, 111] width 75 height 15
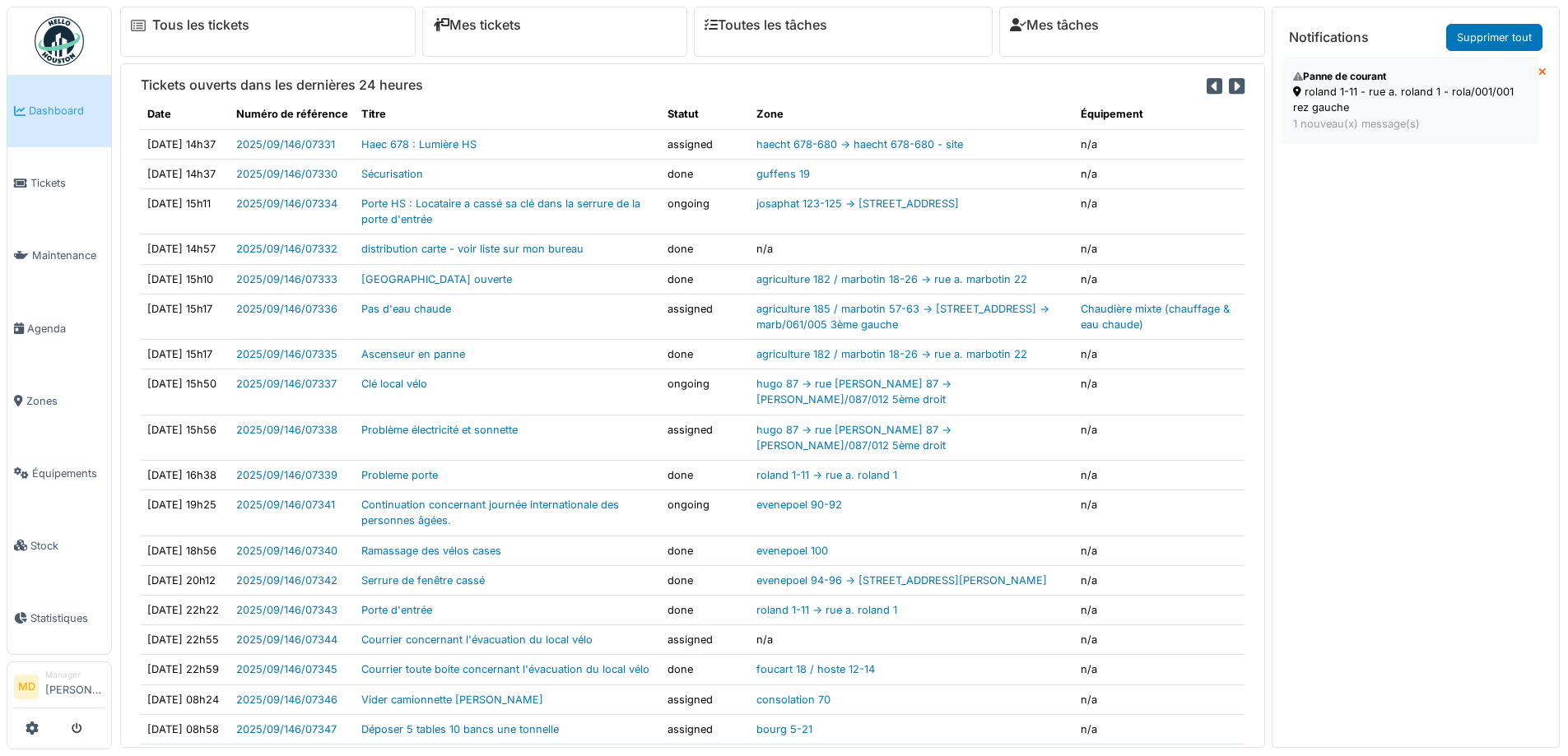
click at [1354, 100] on div "roland 1-11 - rue a. roland 1 - rola/001/001 rez gauche" at bounding box center [1410, 99] width 234 height 31
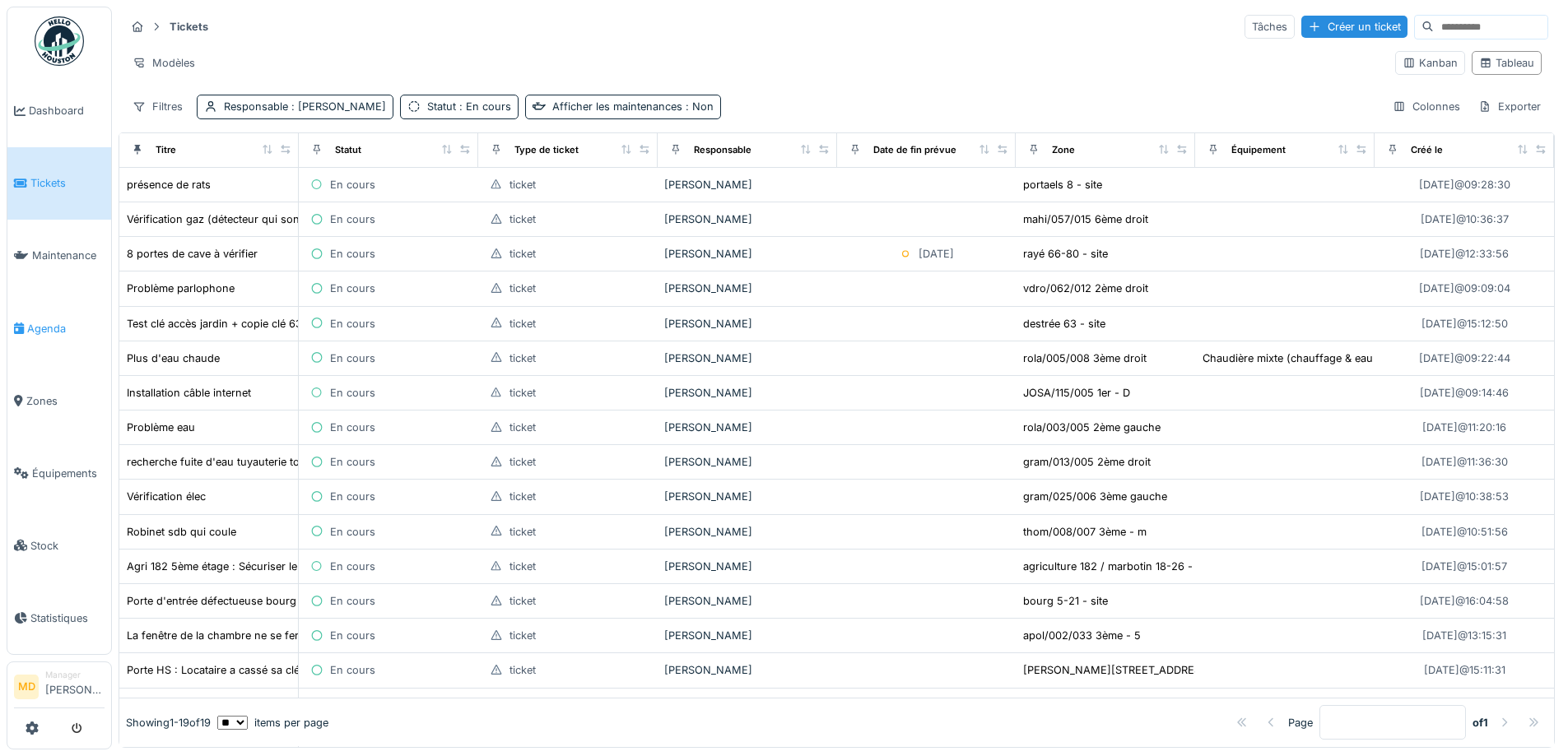
click at [31, 322] on span "Agenda" at bounding box center [65, 329] width 77 height 15
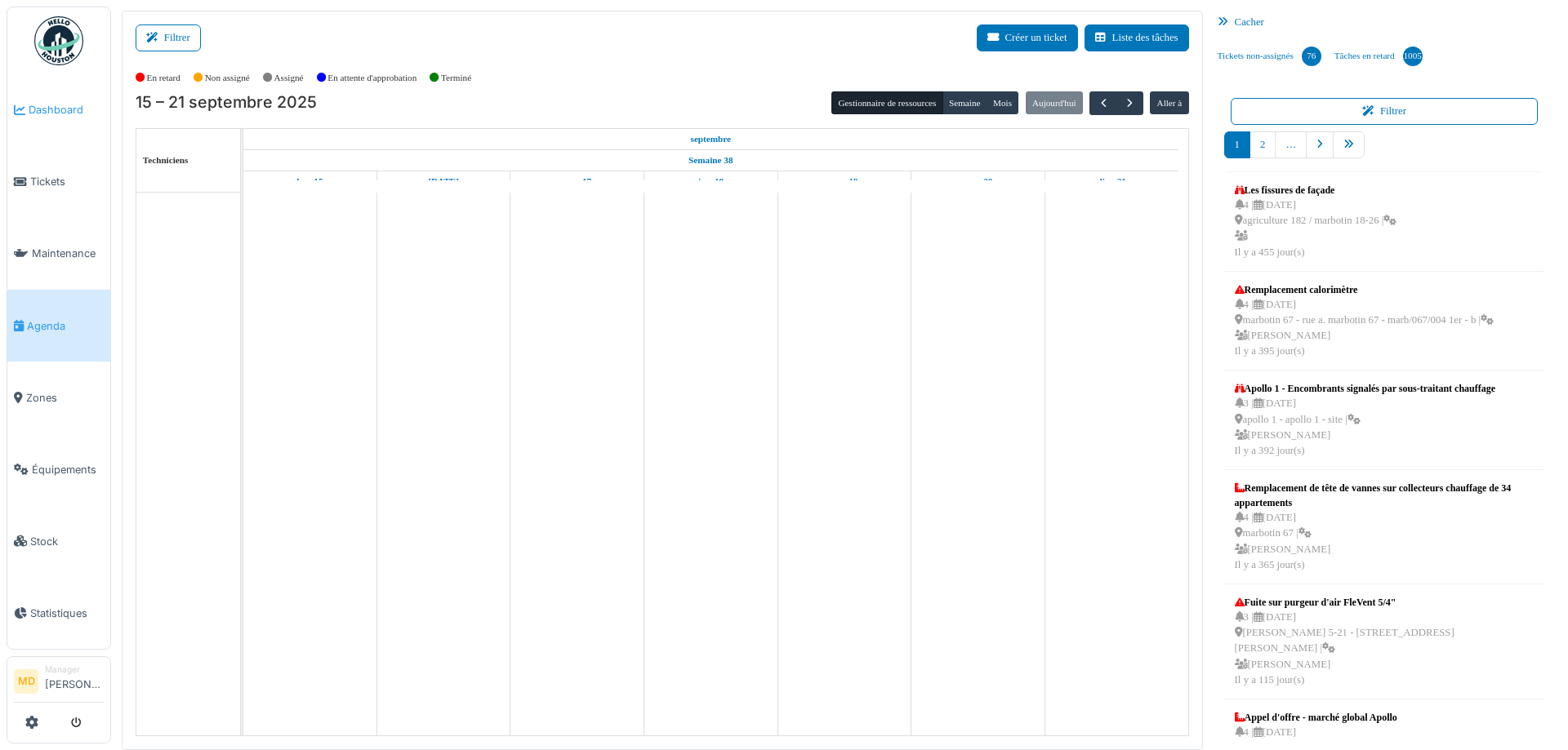
click at [89, 111] on span "Dashboard" at bounding box center [65, 110] width 75 height 15
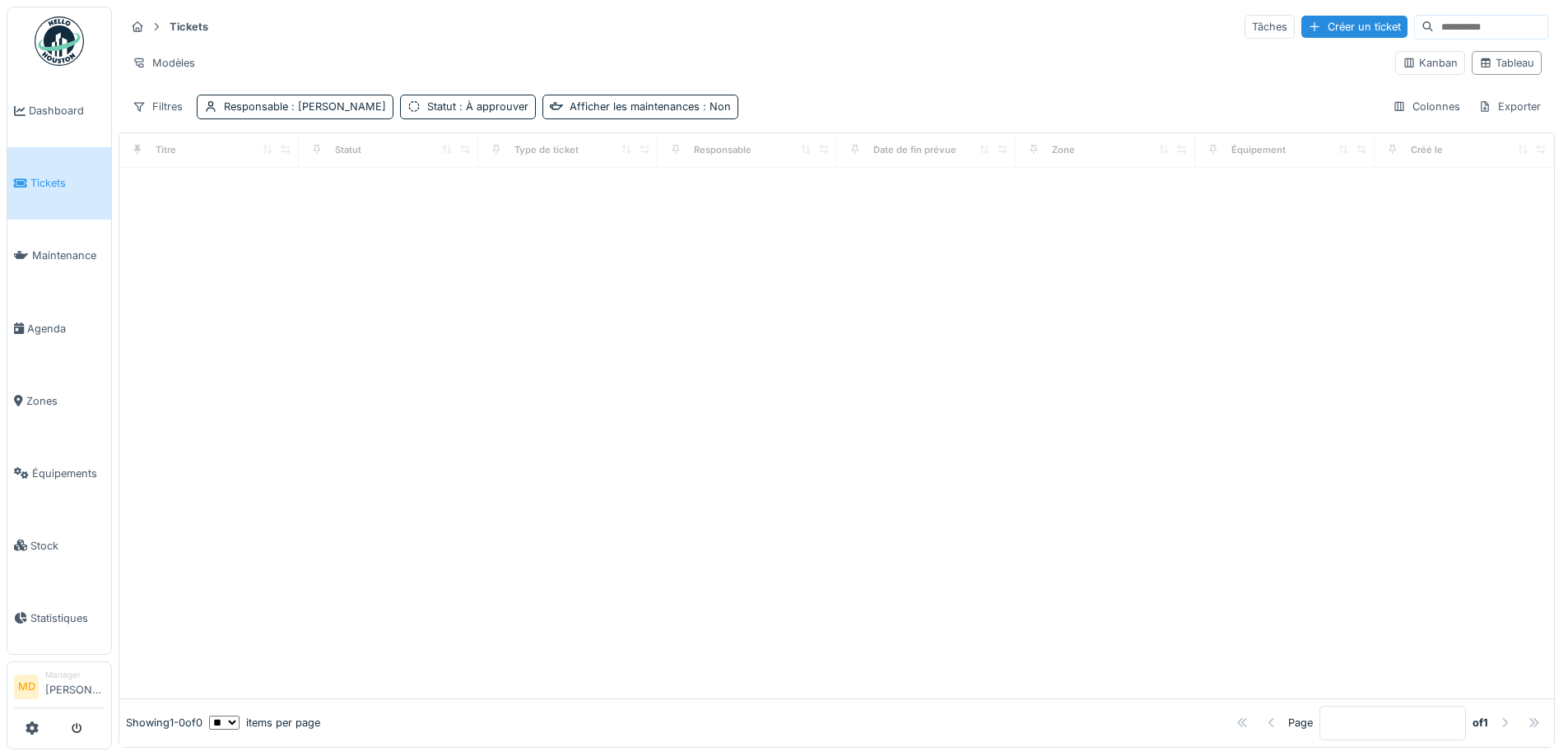
click at [55, 101] on div at bounding box center [784, 378] width 1568 height 756
click at [51, 112] on span "Dashboard" at bounding box center [66, 111] width 75 height 15
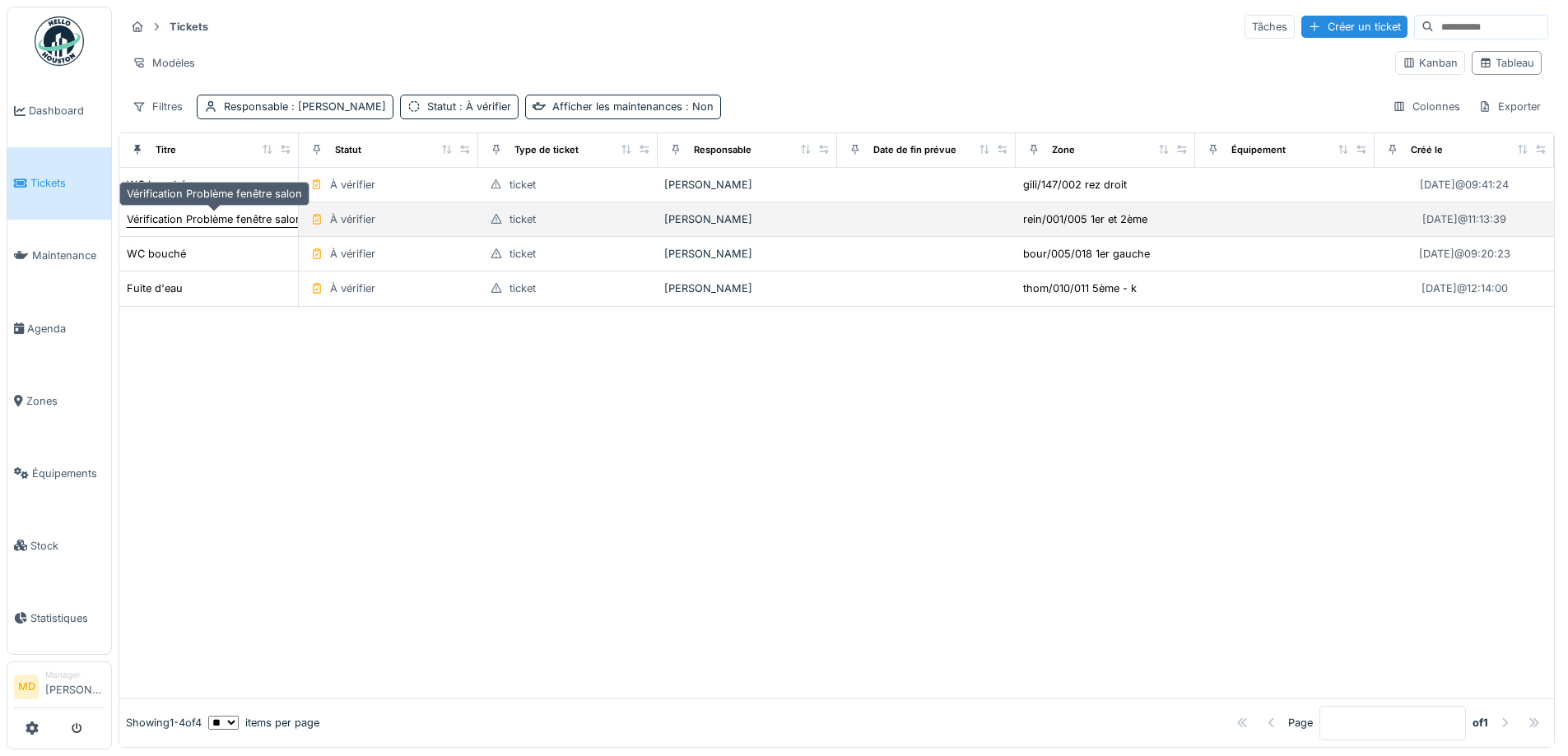
click at [219, 212] on div "Vérification Problème fenêtre salon" at bounding box center [214, 219] width 175 height 15
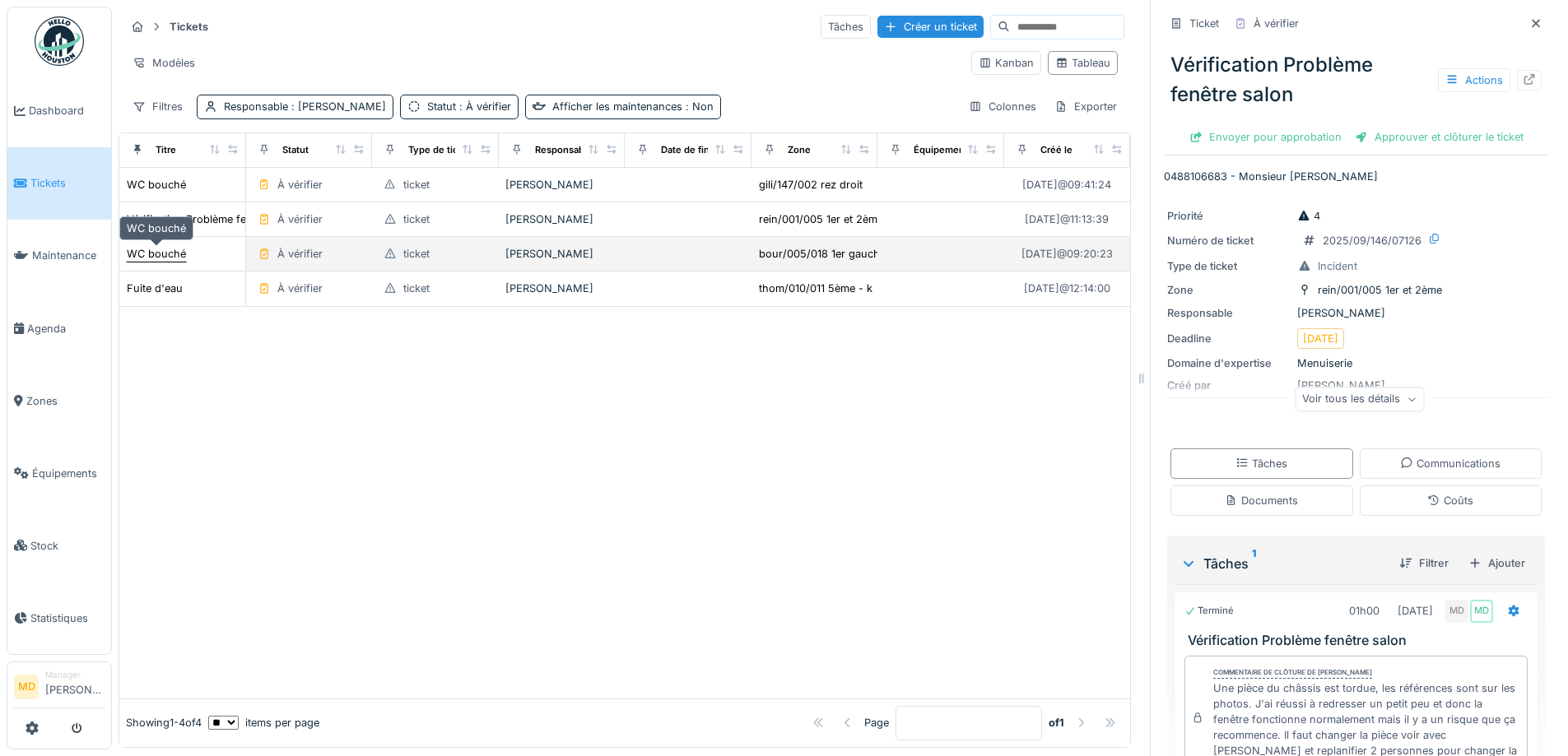
click at [144, 246] on div "WC bouché" at bounding box center [156, 254] width 59 height 15
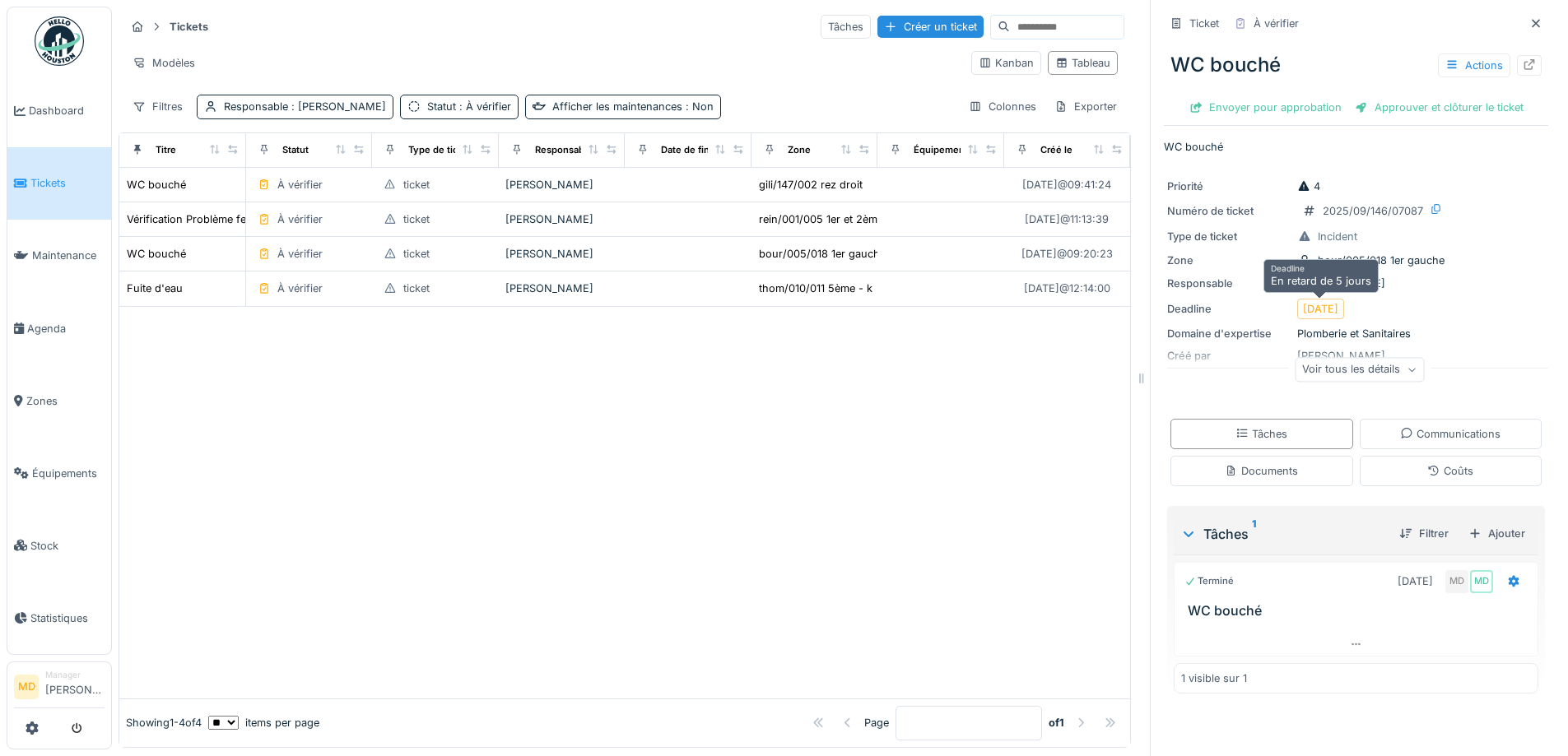
scroll to position [12, 0]
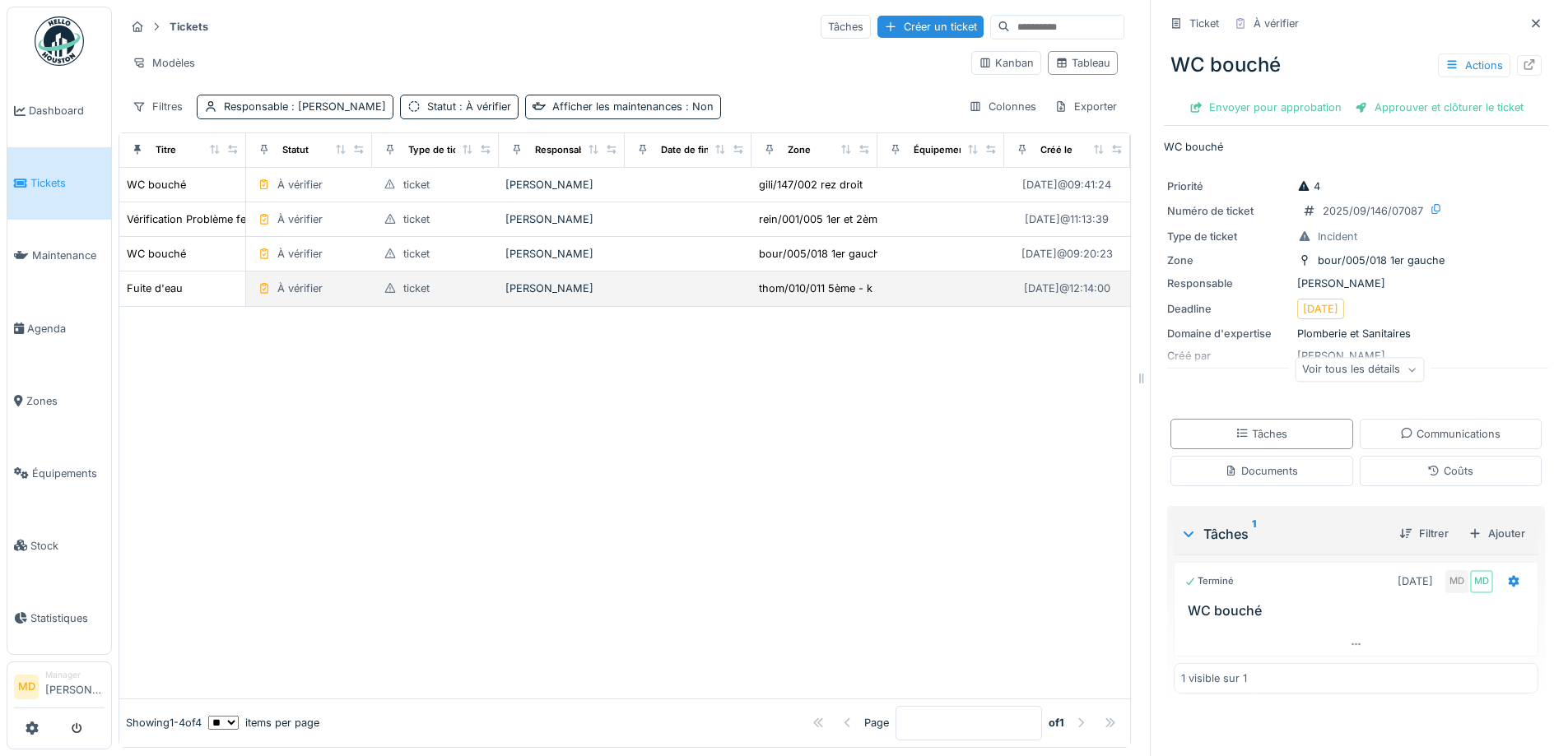
click at [185, 280] on div "Fuite d'eau" at bounding box center [182, 289] width 112 height 17
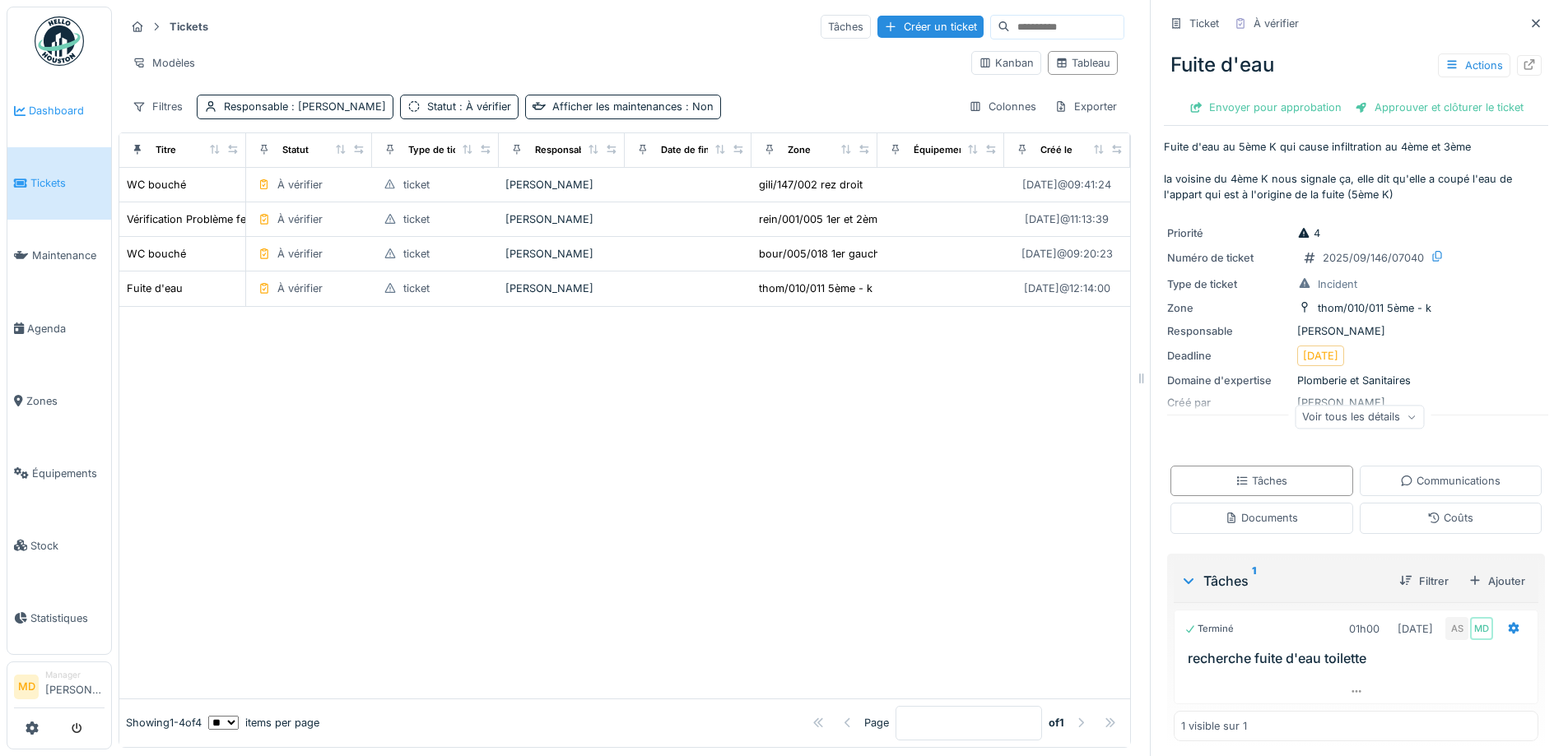
click at [70, 111] on span "Dashboard" at bounding box center [66, 111] width 75 height 15
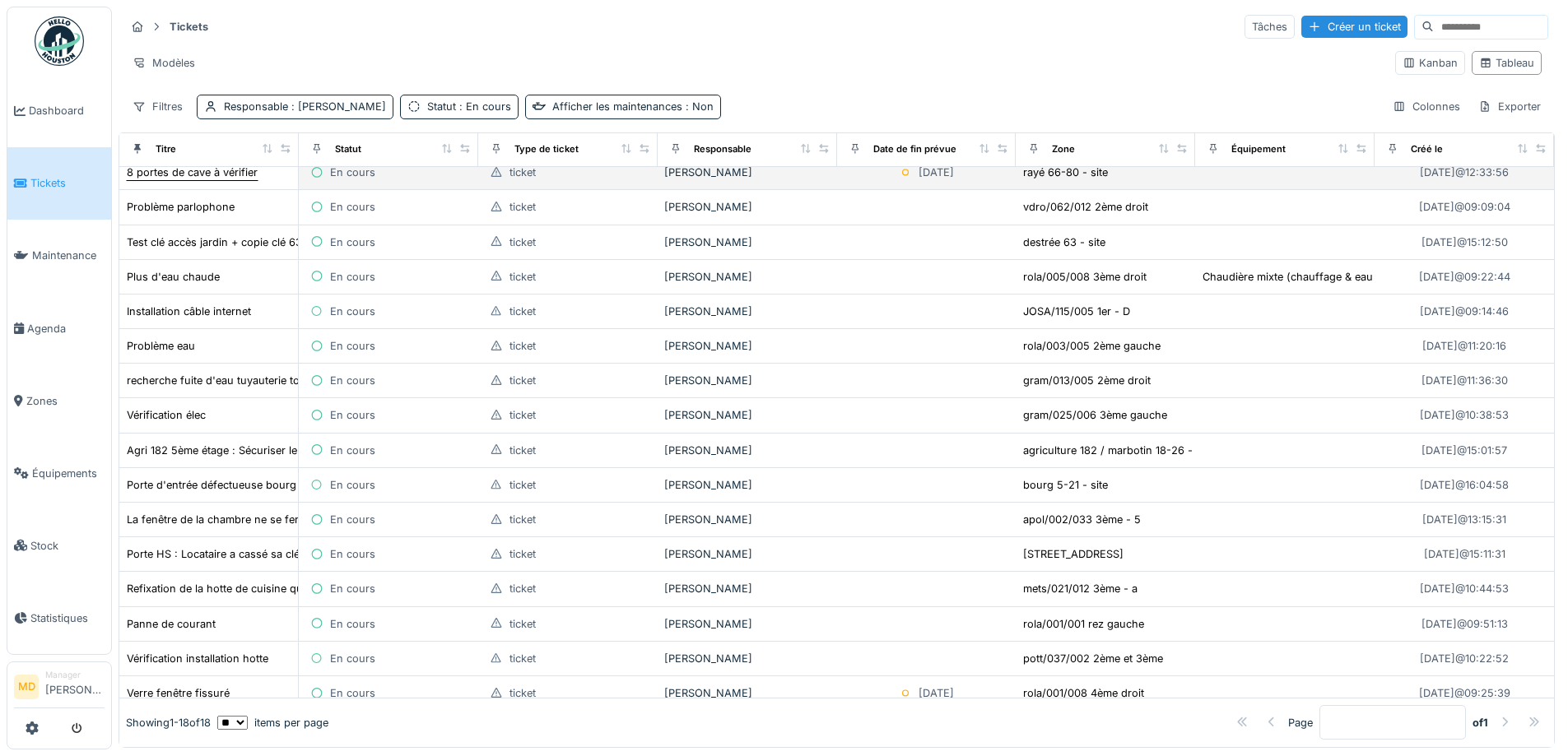
scroll to position [118, 0]
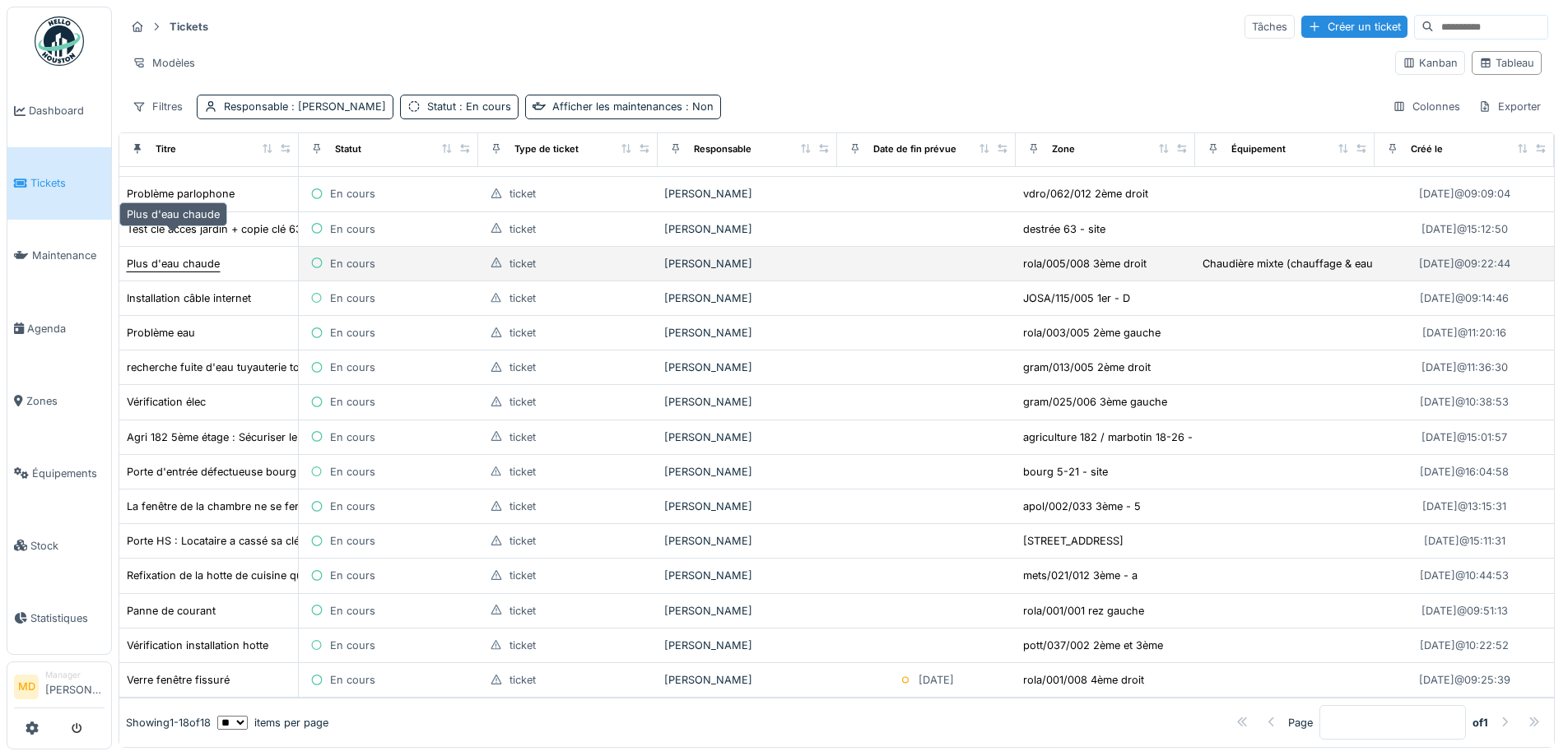
click at [195, 255] on div "Plus d'eau chaude" at bounding box center [173, 263] width 93 height 15
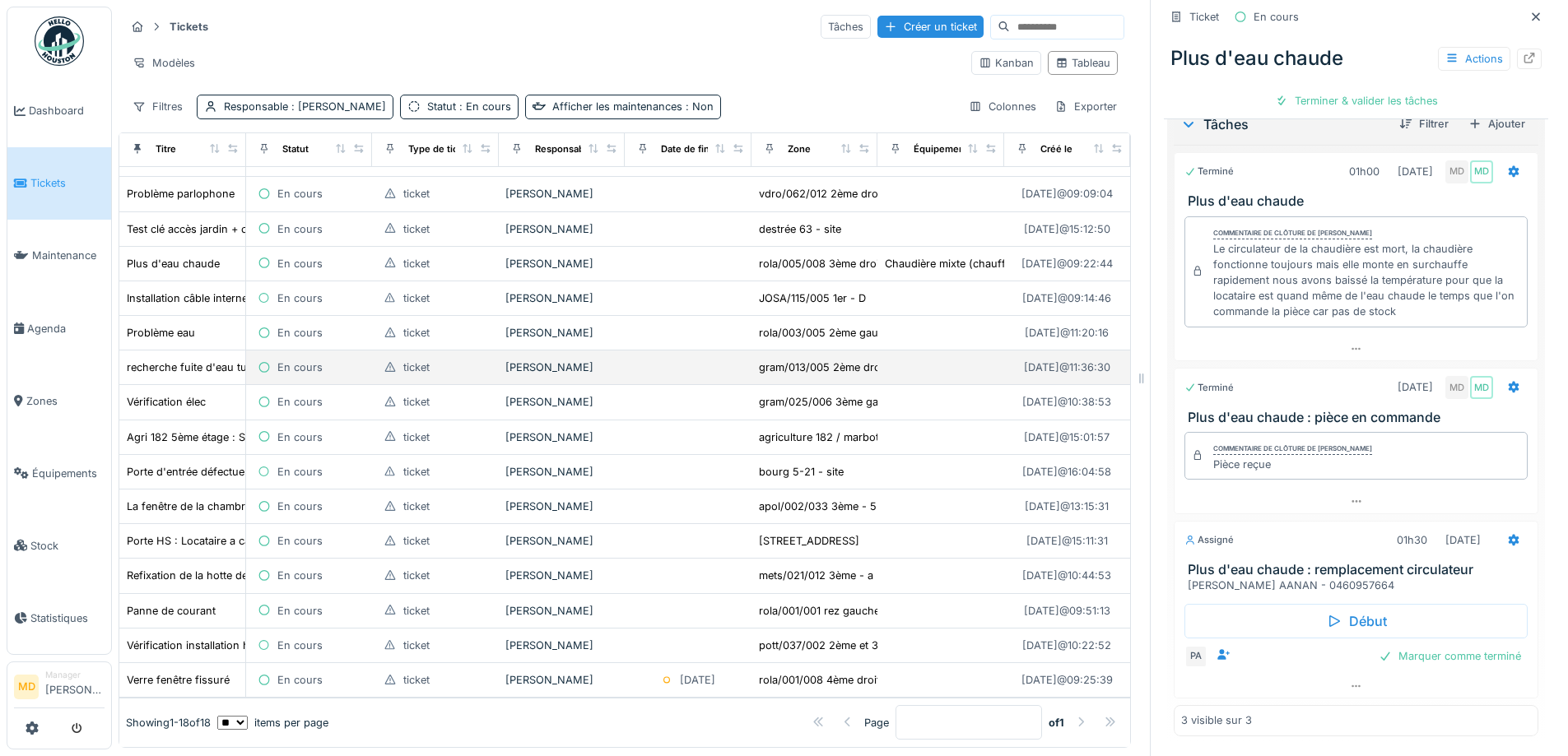
scroll to position [36, 0]
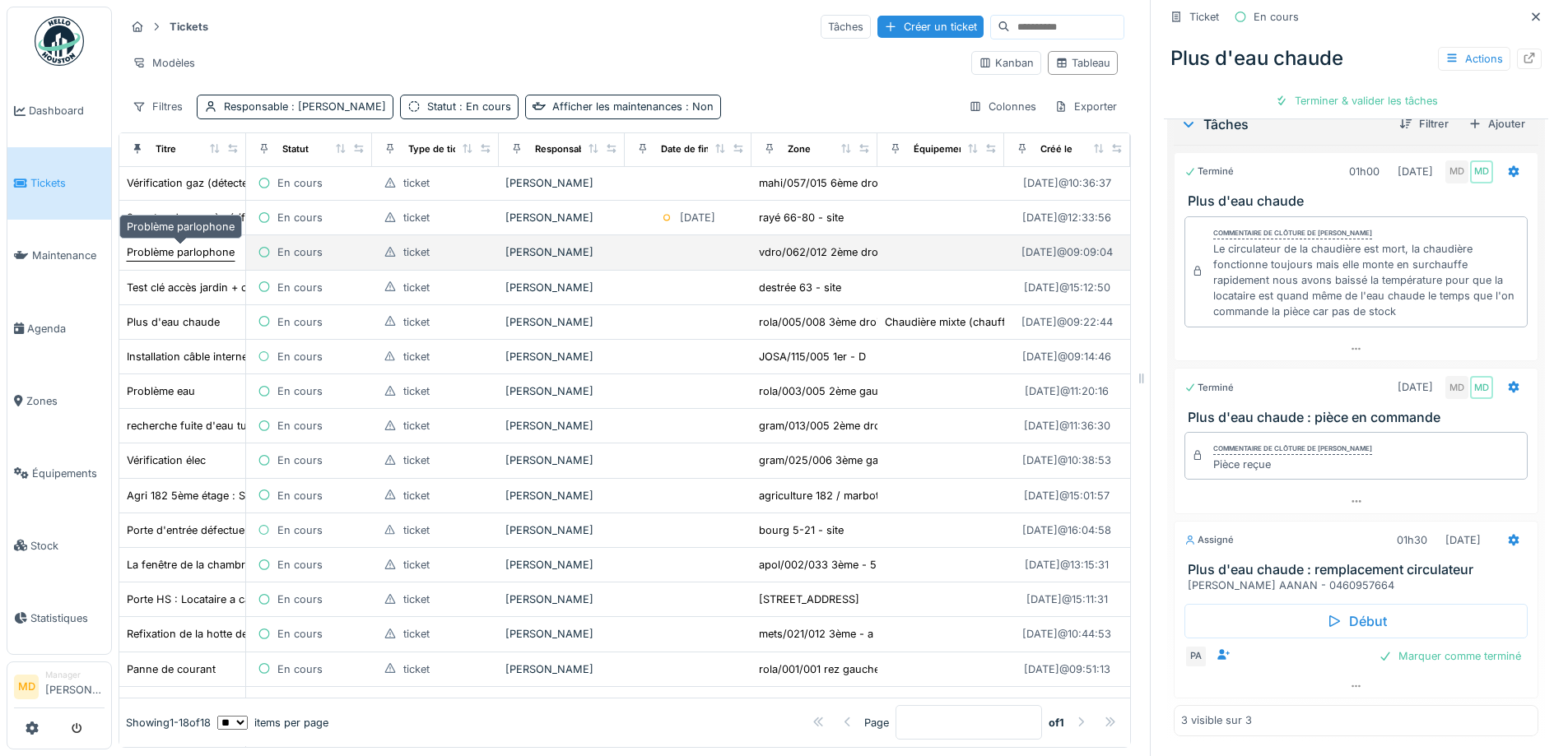
click at [181, 244] on div "Problème parlophone" at bounding box center [180, 252] width 108 height 15
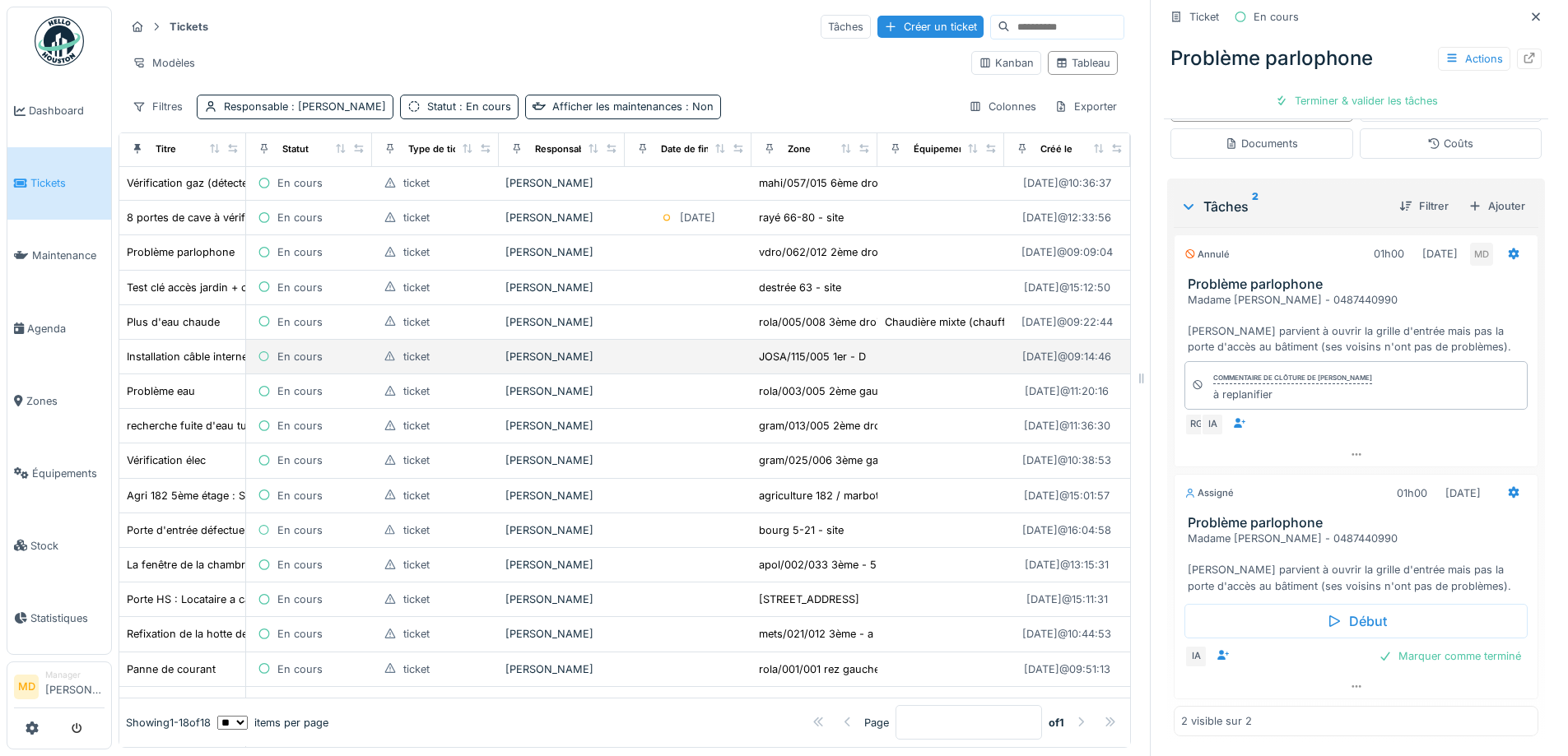
scroll to position [118, 0]
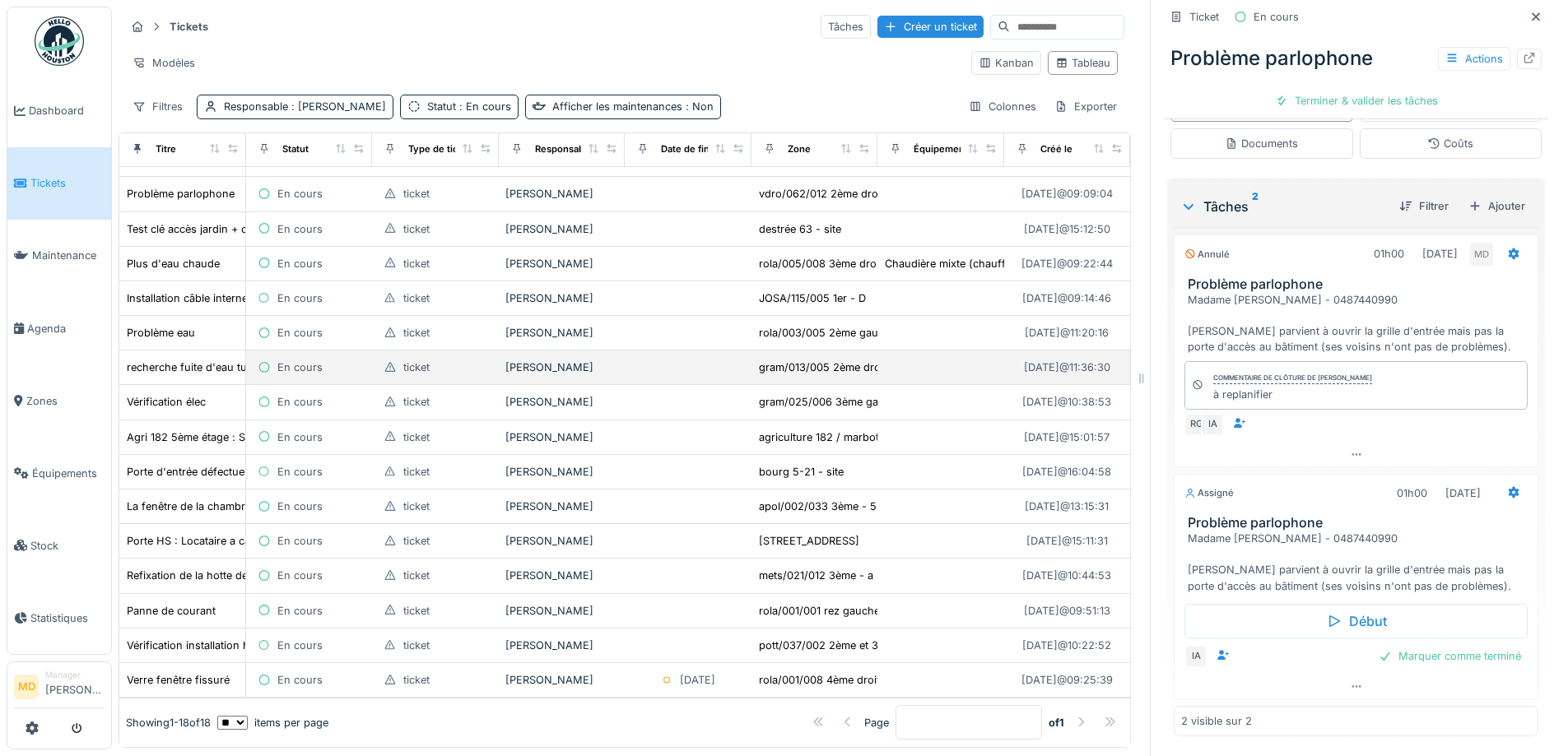
click at [166, 351] on td "recherche fuite d'eau tuyauterie toilette" at bounding box center [182, 368] width 127 height 34
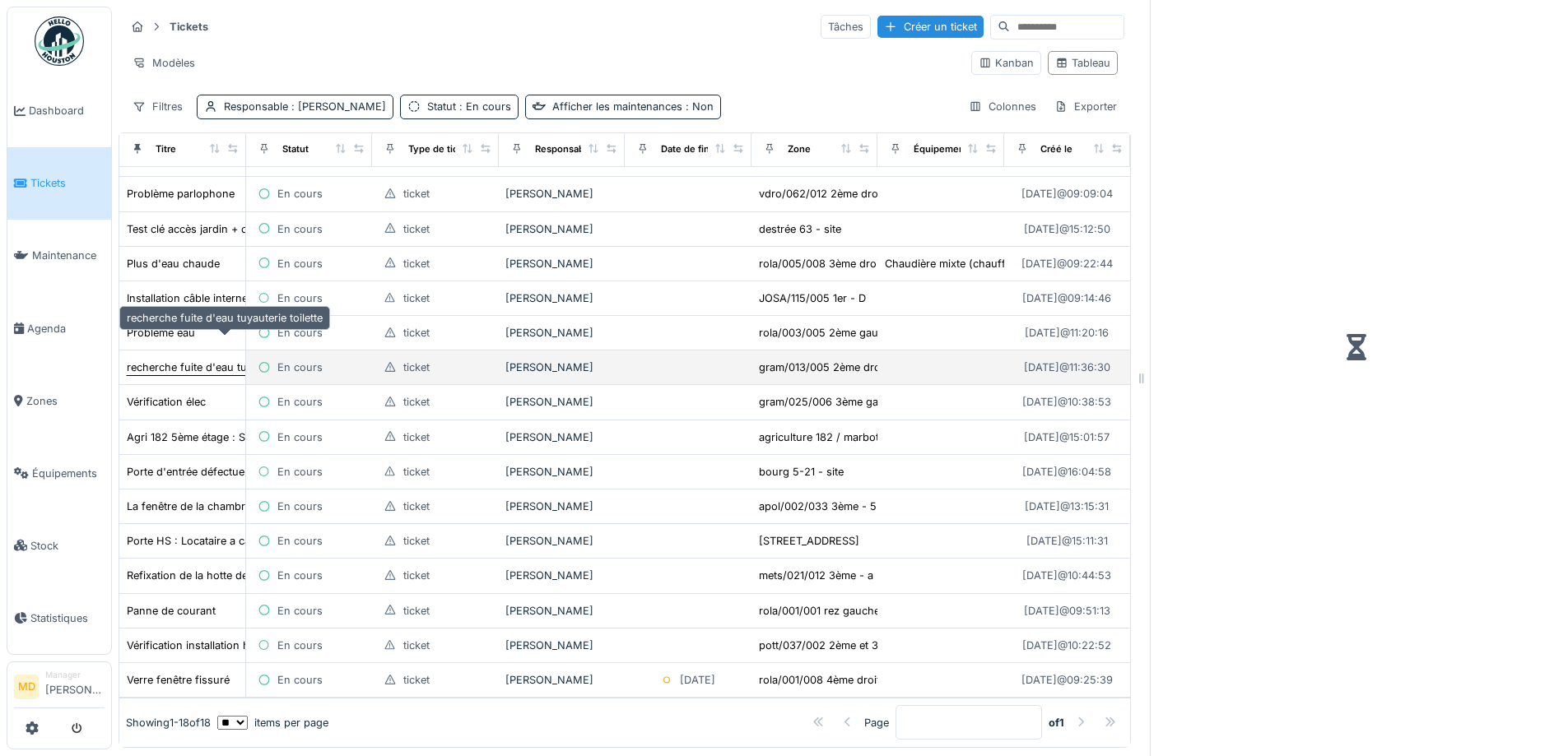
click at [164, 359] on div "recherche fuite d'eau tuyauterie toilette" at bounding box center [224, 367] width 195 height 15
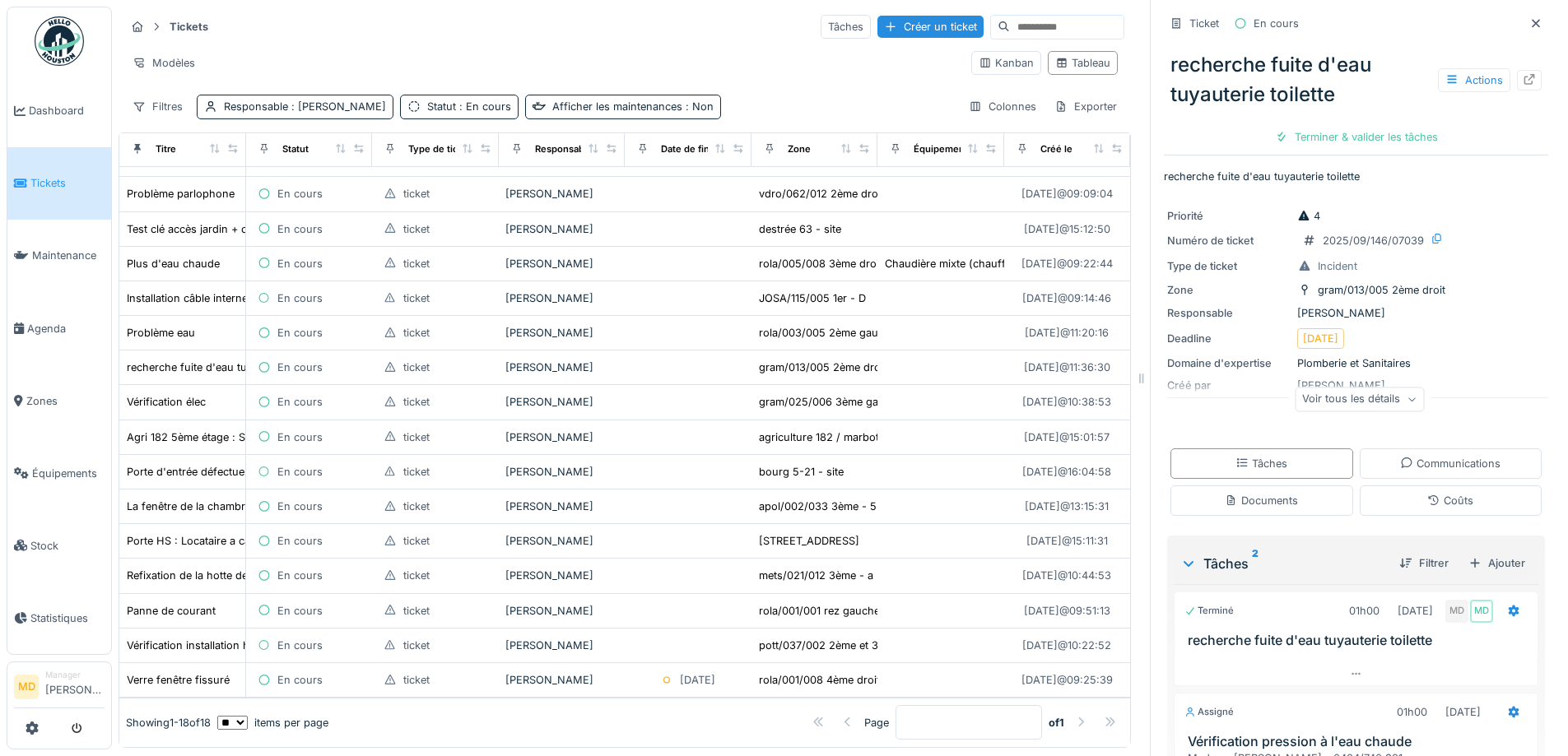
scroll to position [206, 0]
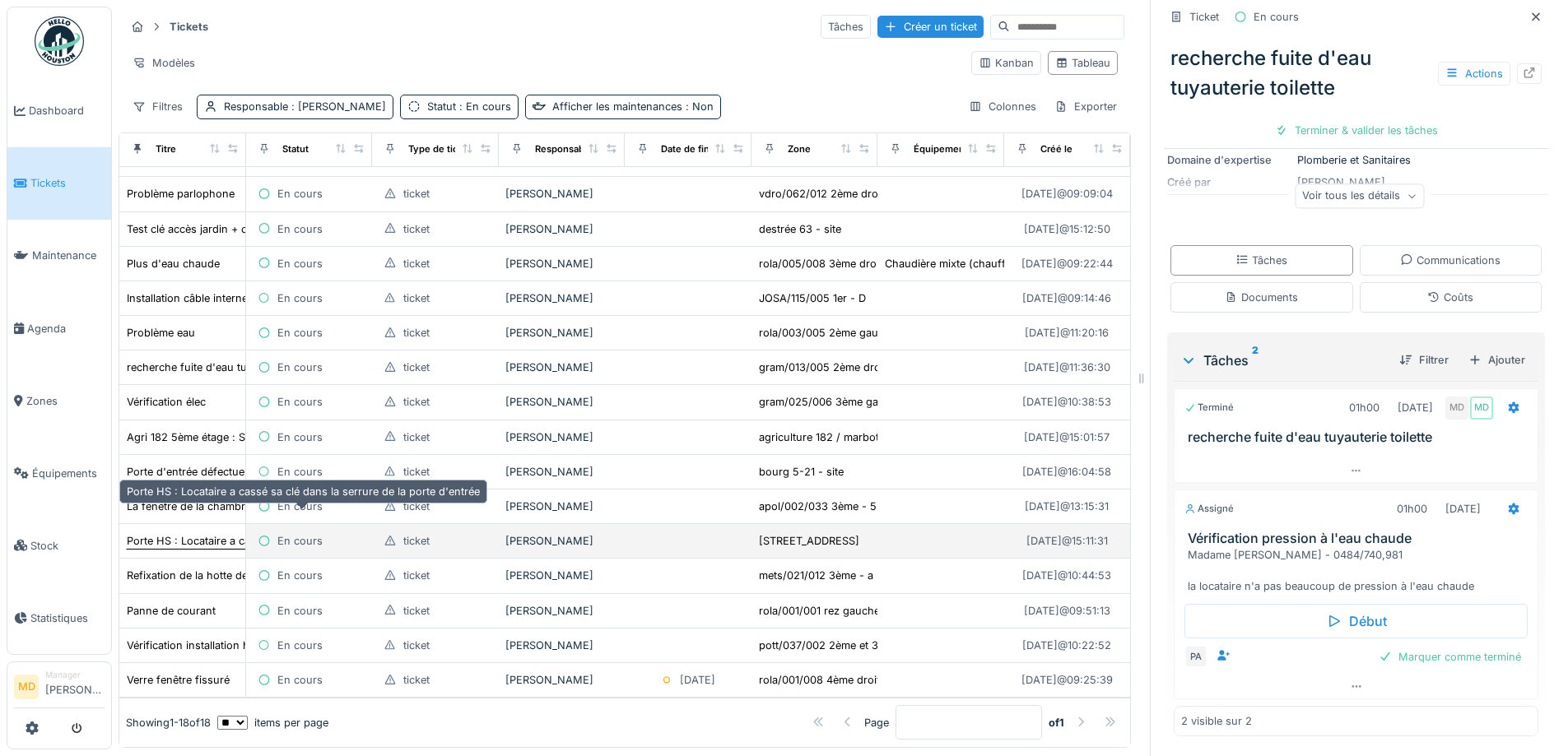
click at [175, 533] on div "Porte HS : Locataire a cassé sa clé dans la serrure de la porte d'entrée" at bounding box center [303, 541] width 353 height 15
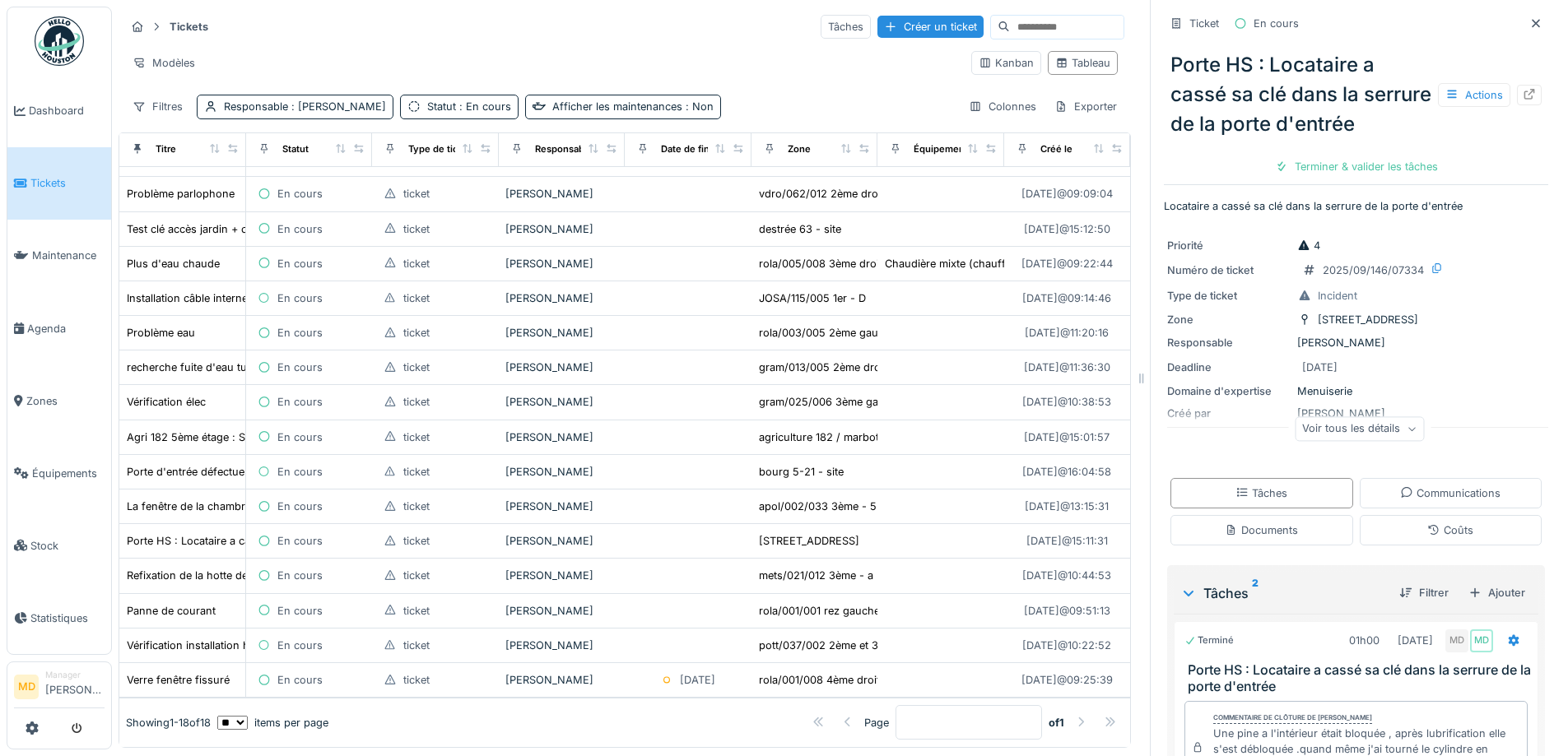
scroll to position [348, 0]
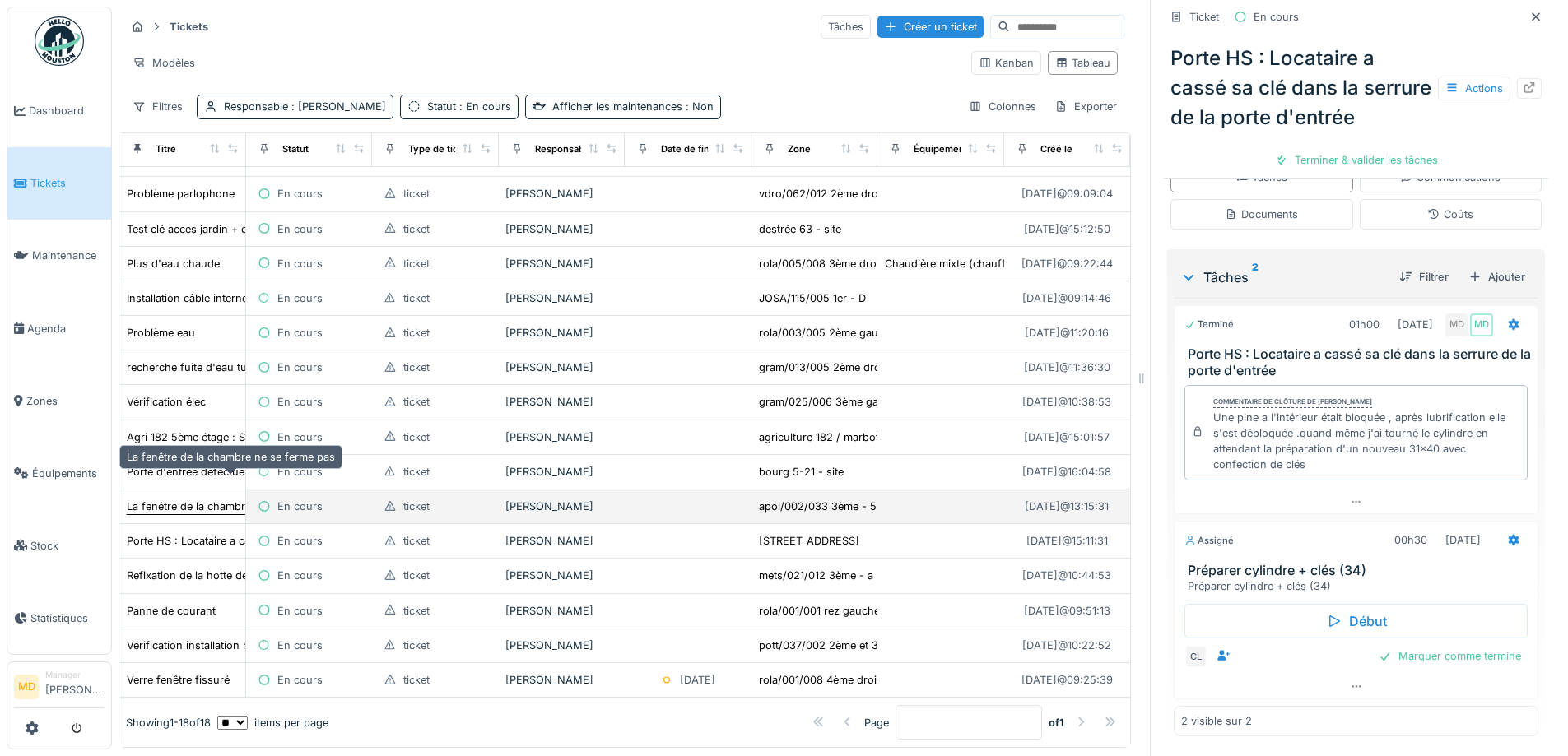
click at [214, 499] on div "La fenêtre de la chambre ne se ferme pas" at bounding box center [231, 506] width 208 height 15
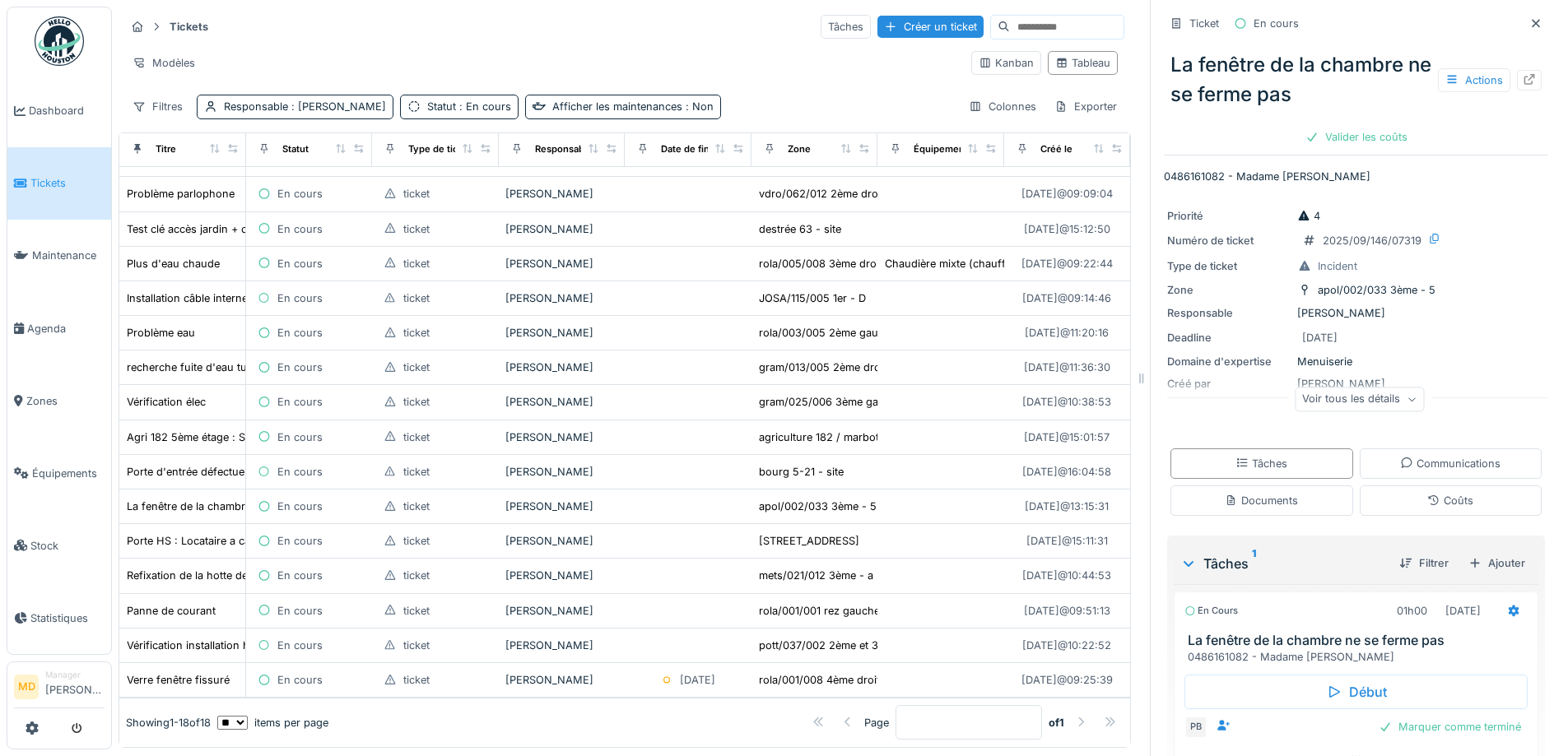
scroll to position [72, 0]
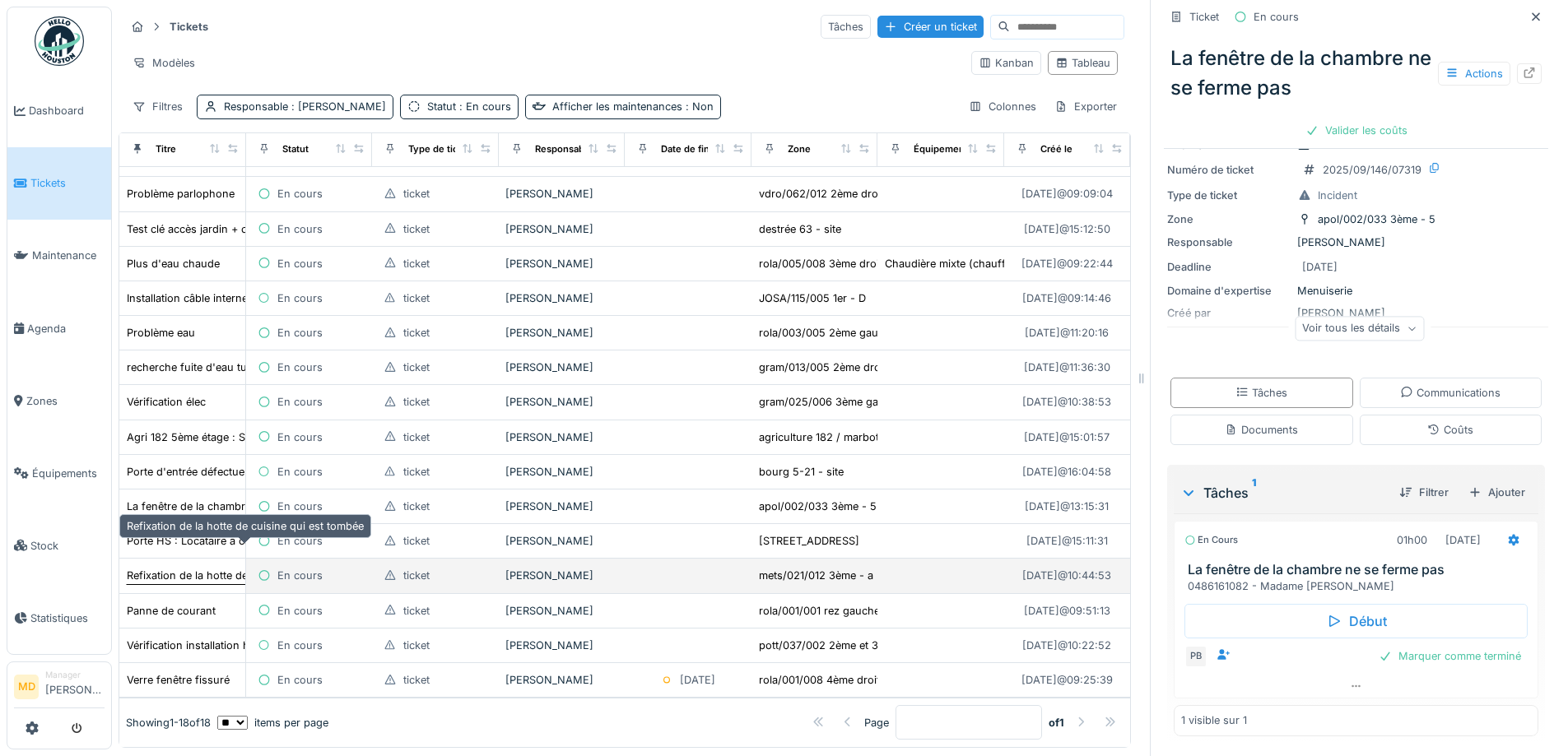
click at [174, 568] on div "Refixation de la hotte de cuisine qui est tombée" at bounding box center [245, 576] width 237 height 15
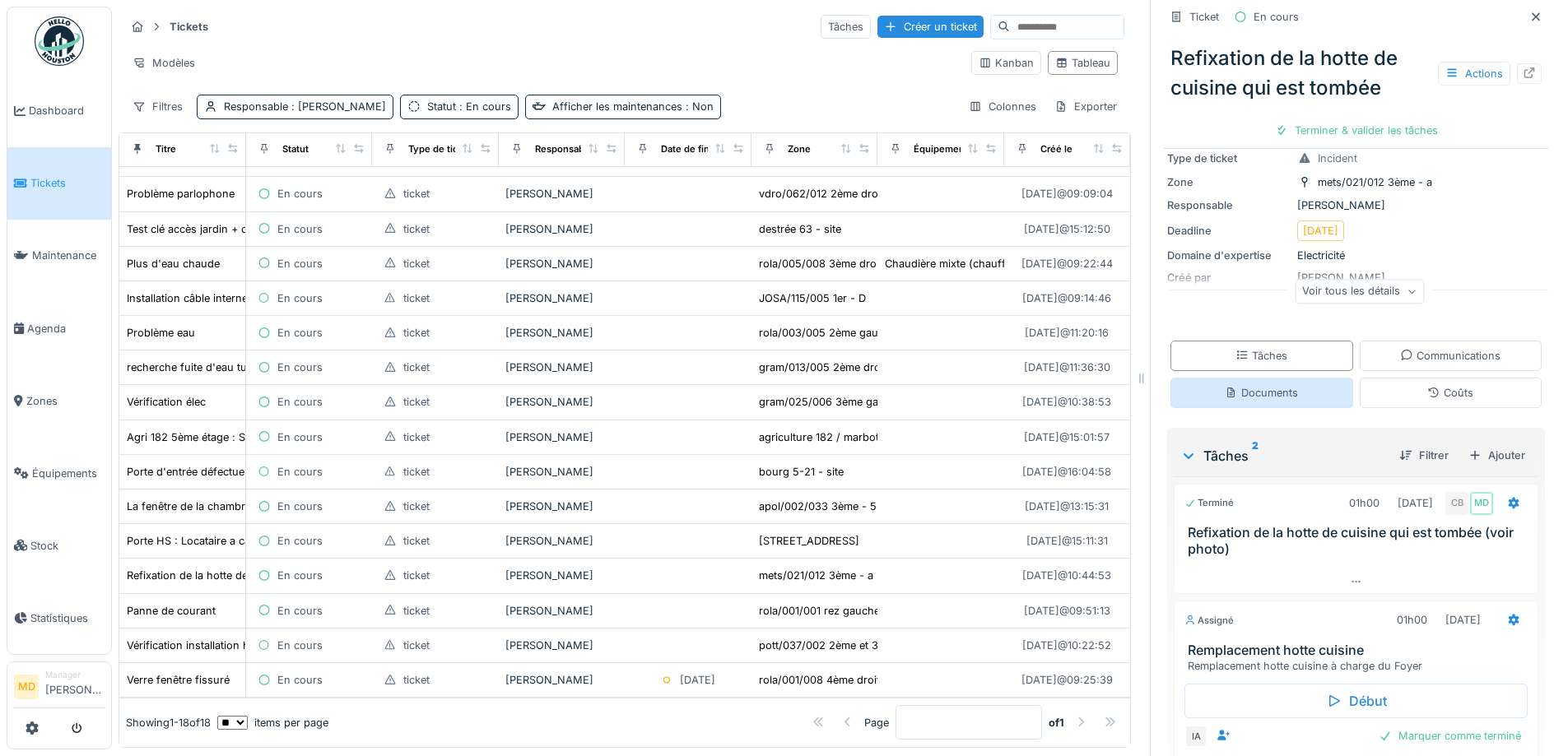
scroll to position [190, 0]
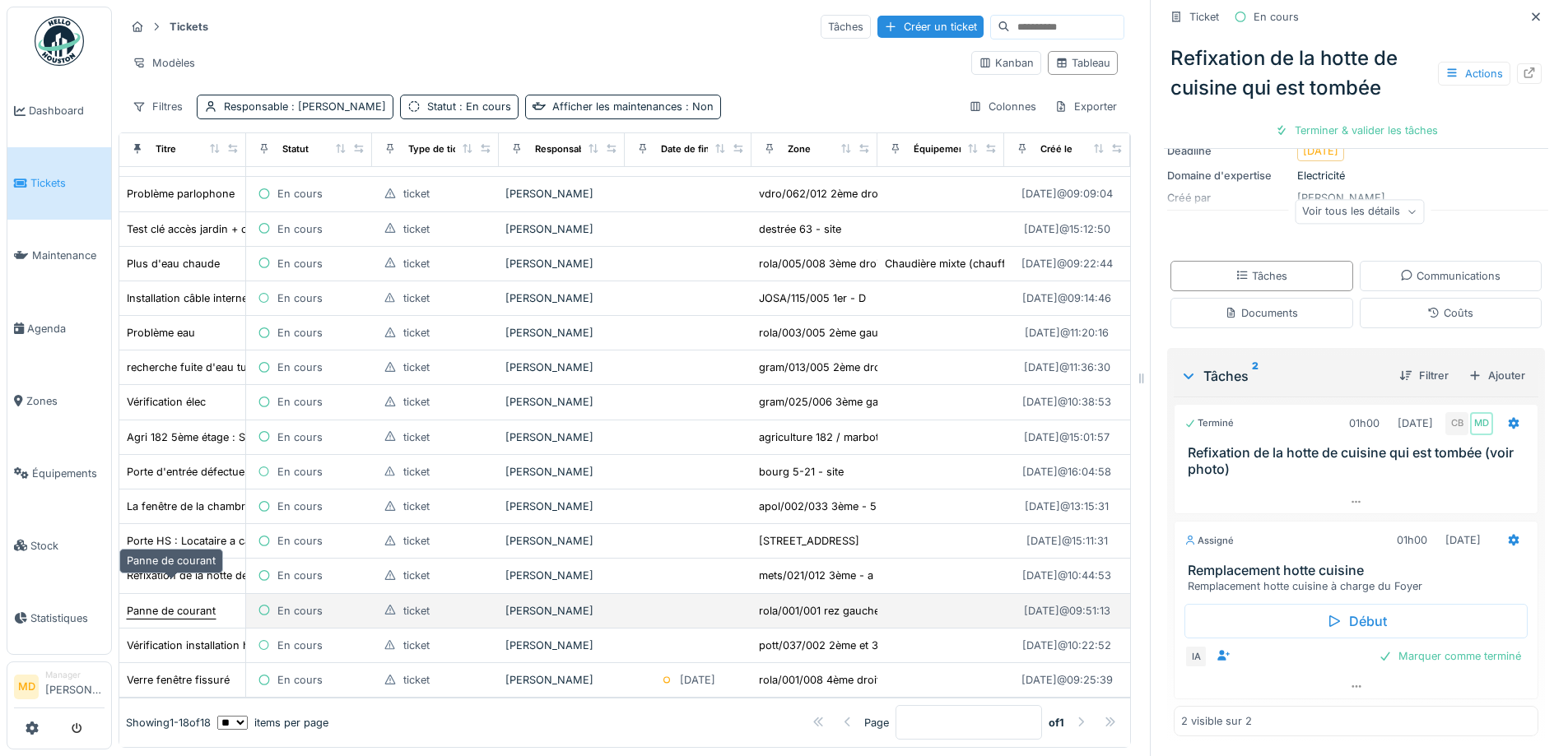
click at [209, 603] on div "Panne de courant" at bounding box center [171, 611] width 89 height 15
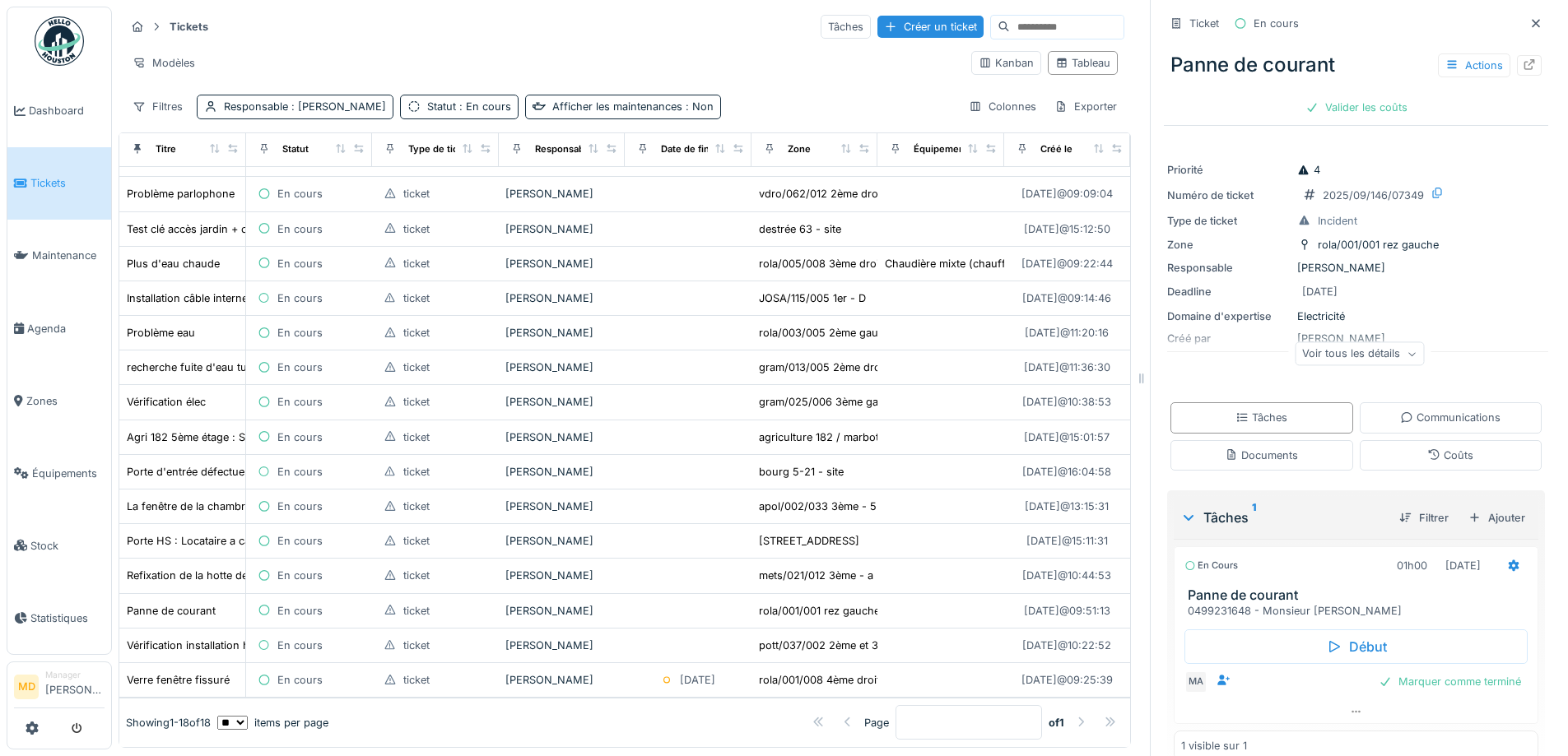
scroll to position [27, 0]
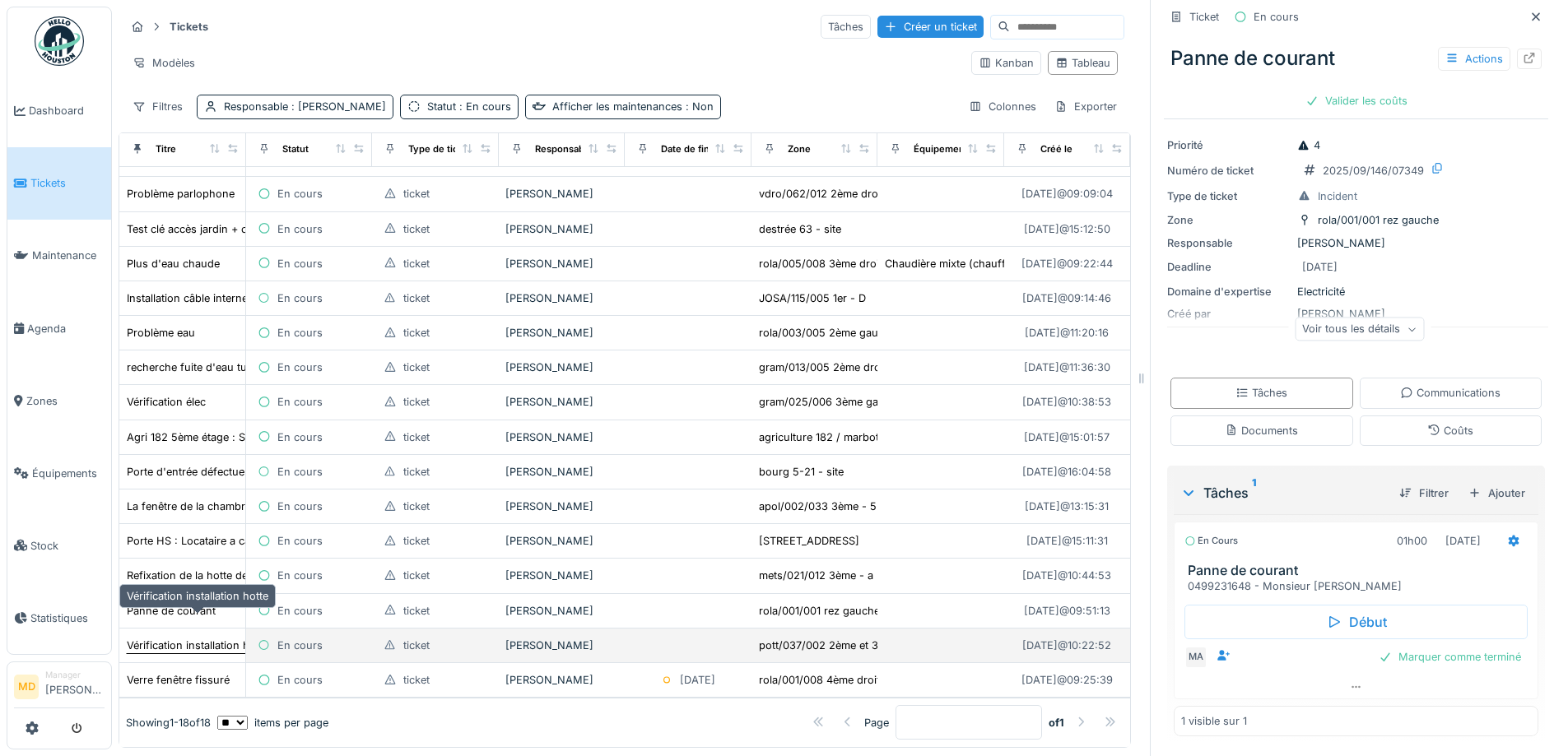
click at [166, 638] on div "Vérification installation hotte" at bounding box center [197, 645] width 141 height 15
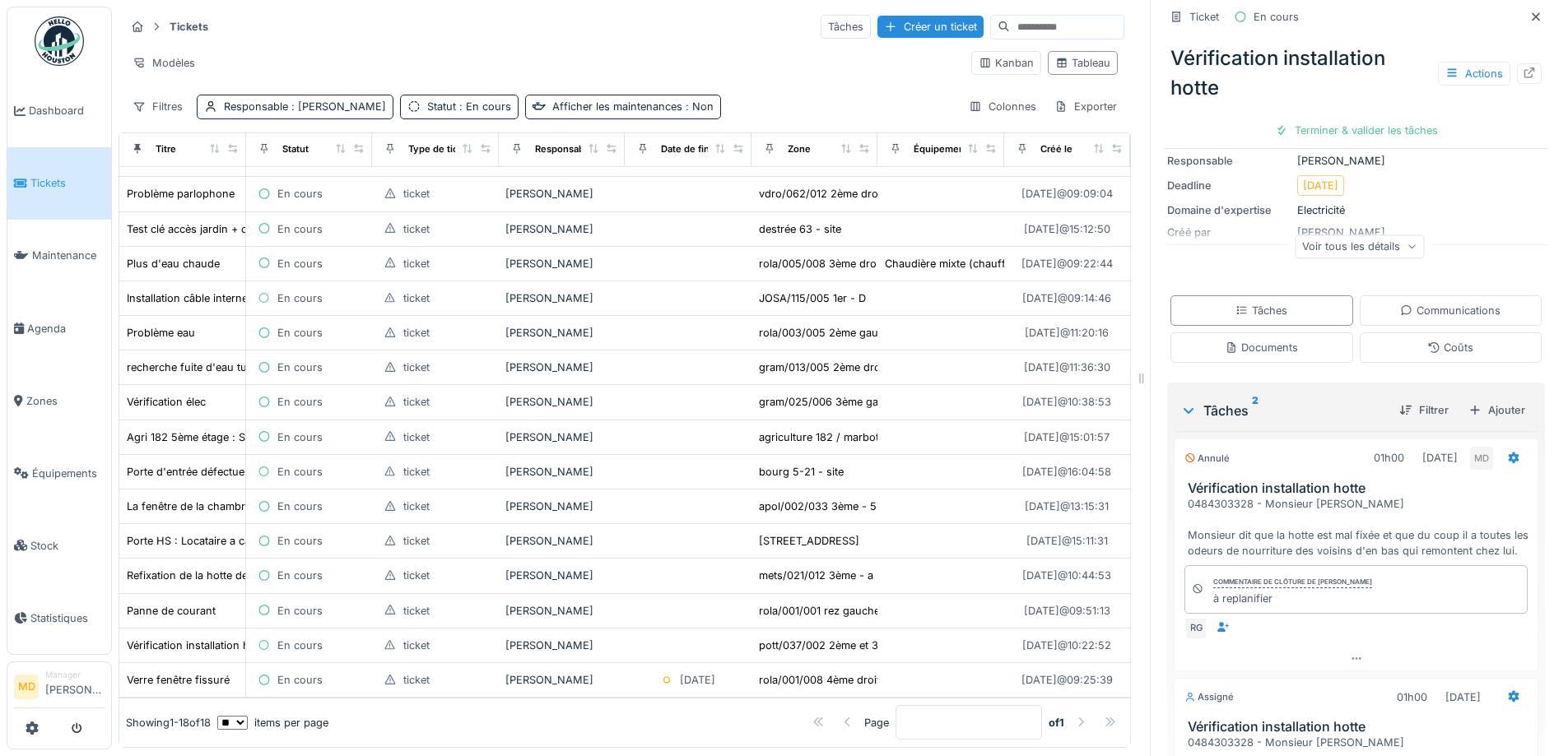
scroll to position [406, 0]
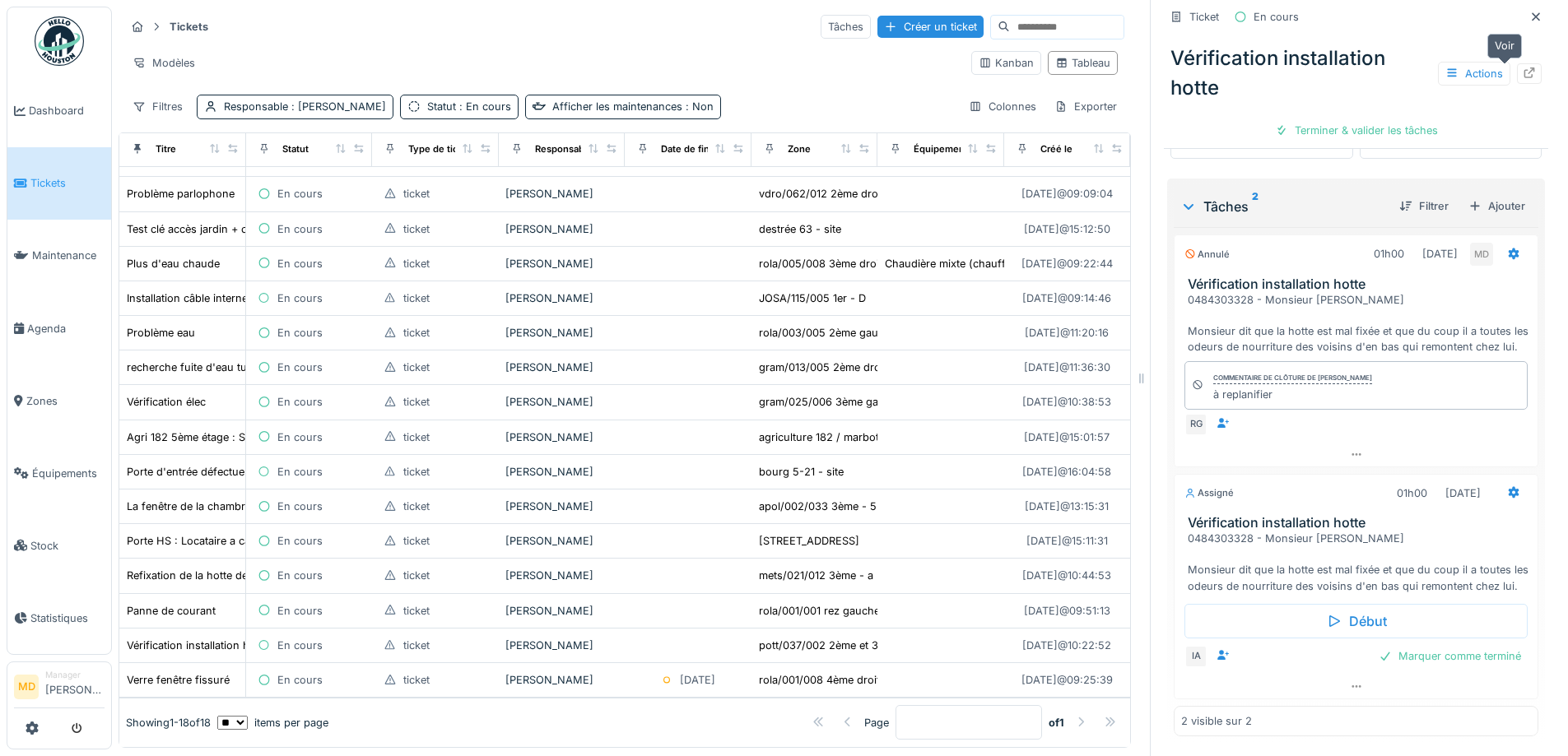
click at [1522, 68] on icon at bounding box center [1529, 72] width 13 height 10
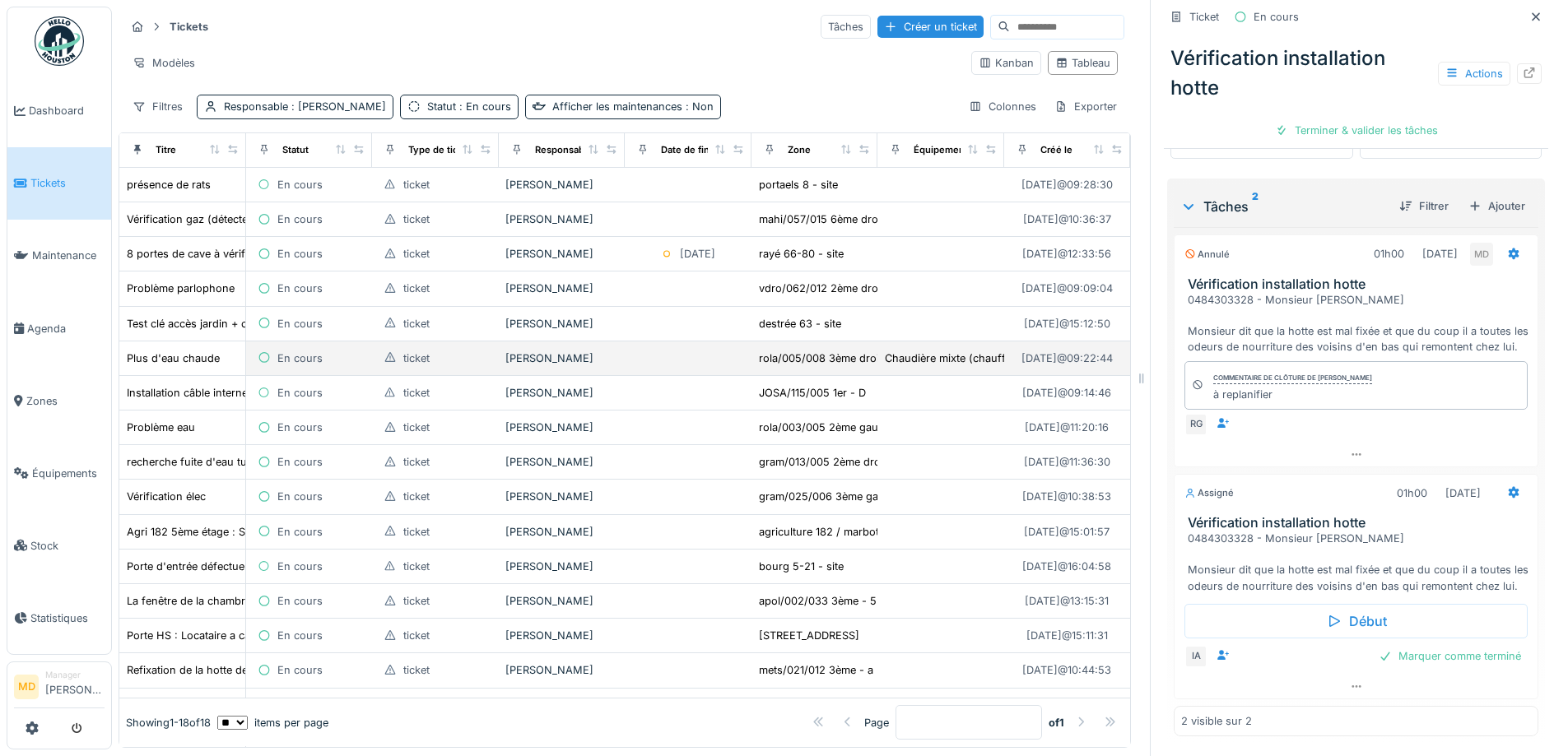
scroll to position [118, 0]
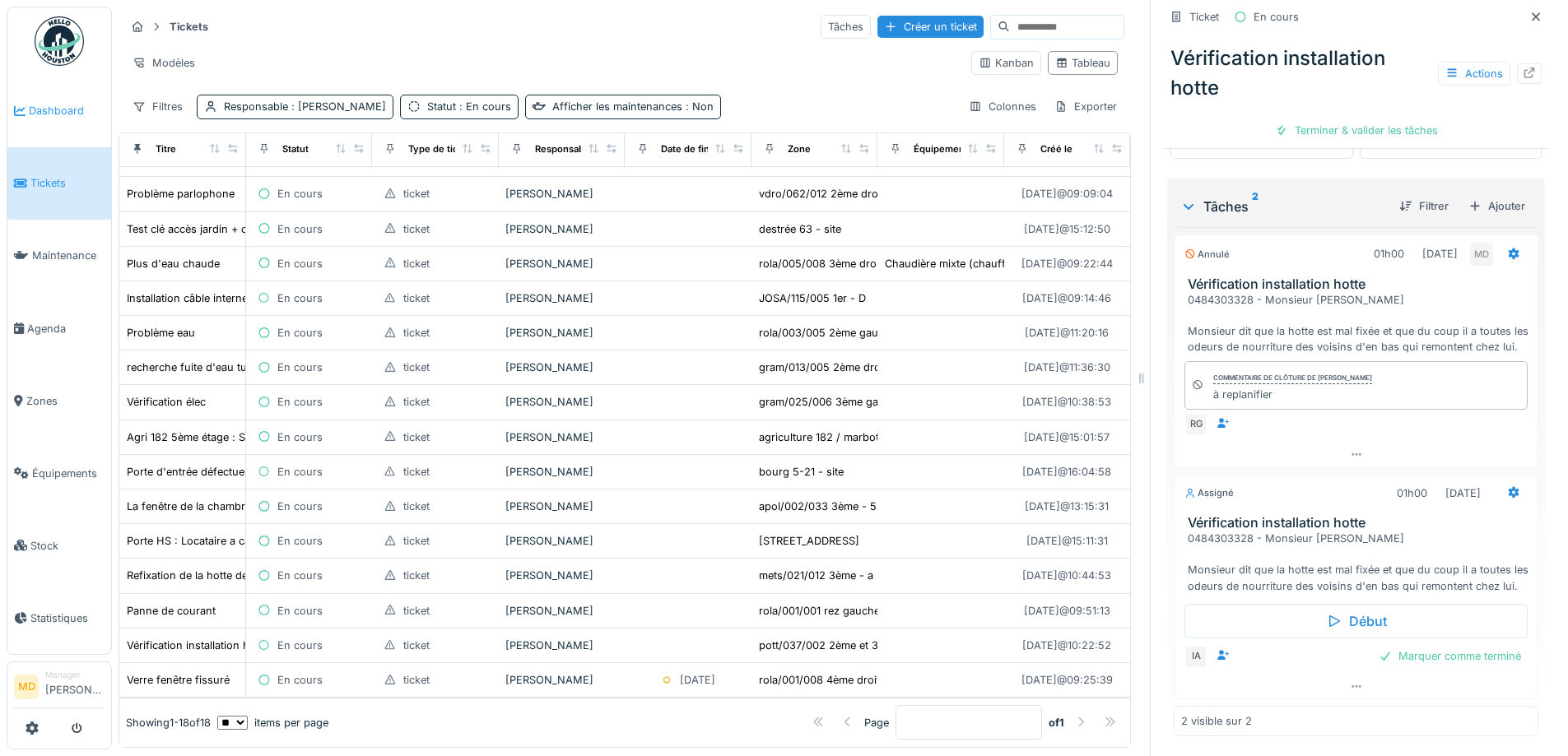
click at [69, 112] on span "Dashboard" at bounding box center [66, 111] width 75 height 15
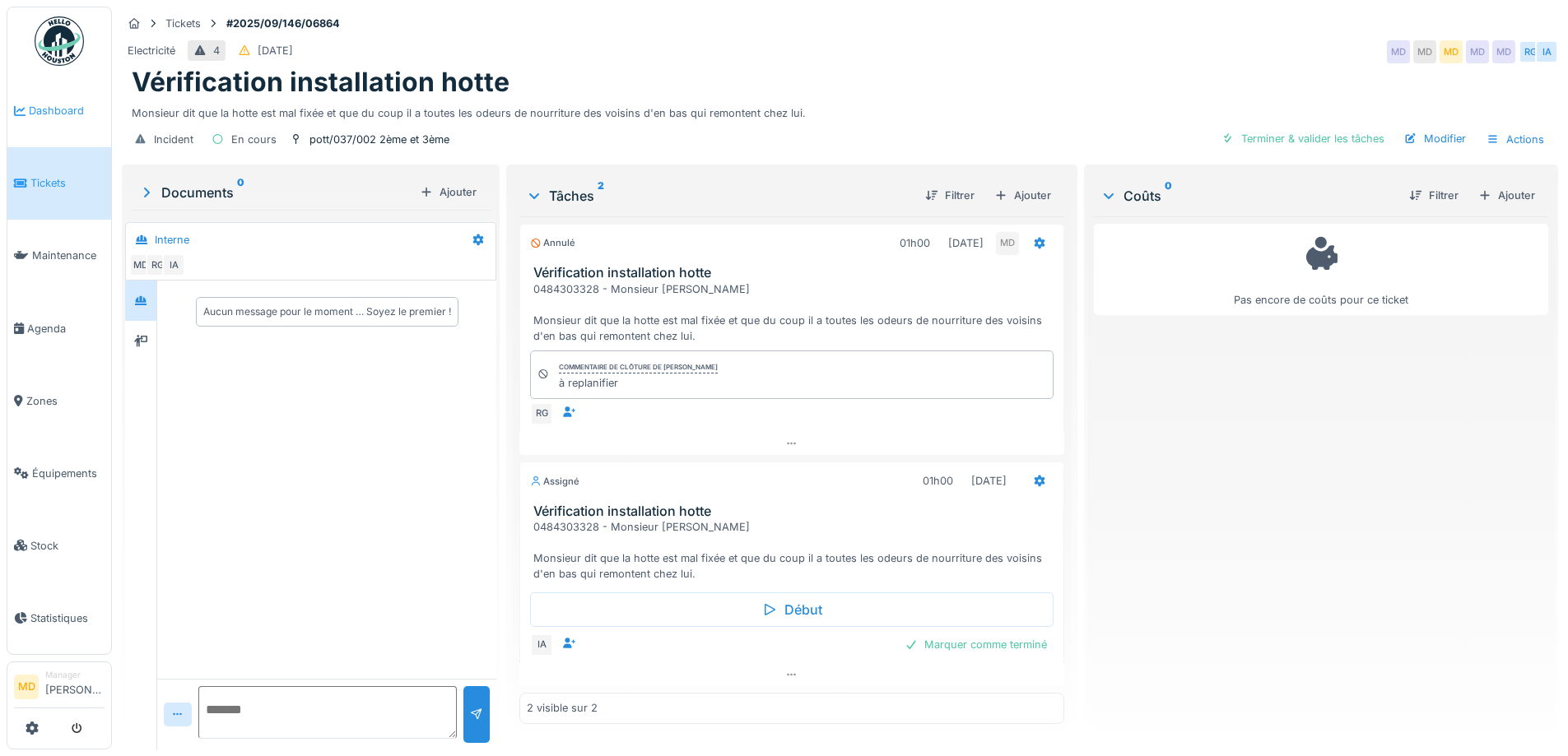
click at [63, 105] on span "Dashboard" at bounding box center [66, 111] width 75 height 15
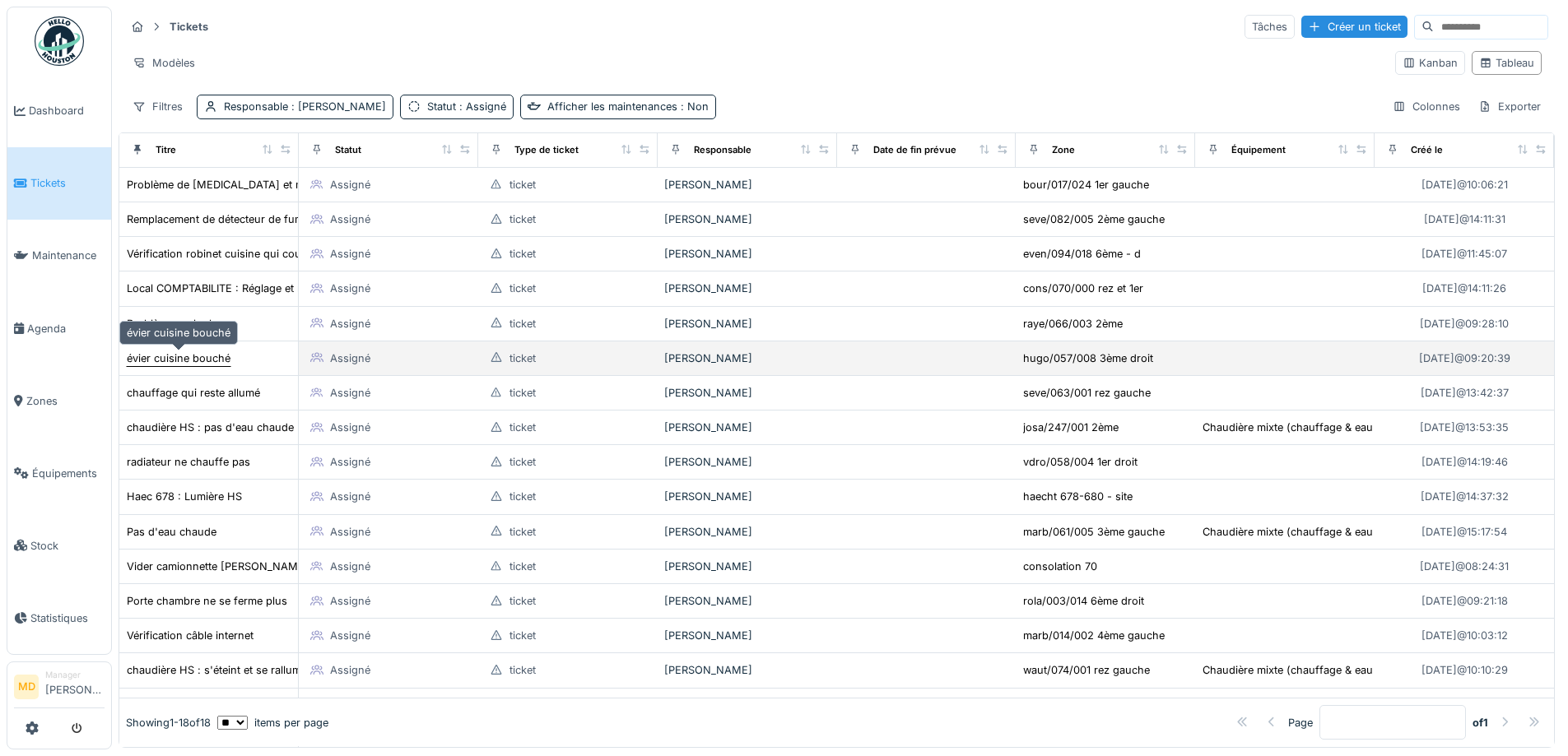
click at [214, 359] on div "évier cuisine bouché" at bounding box center [178, 358] width 104 height 15
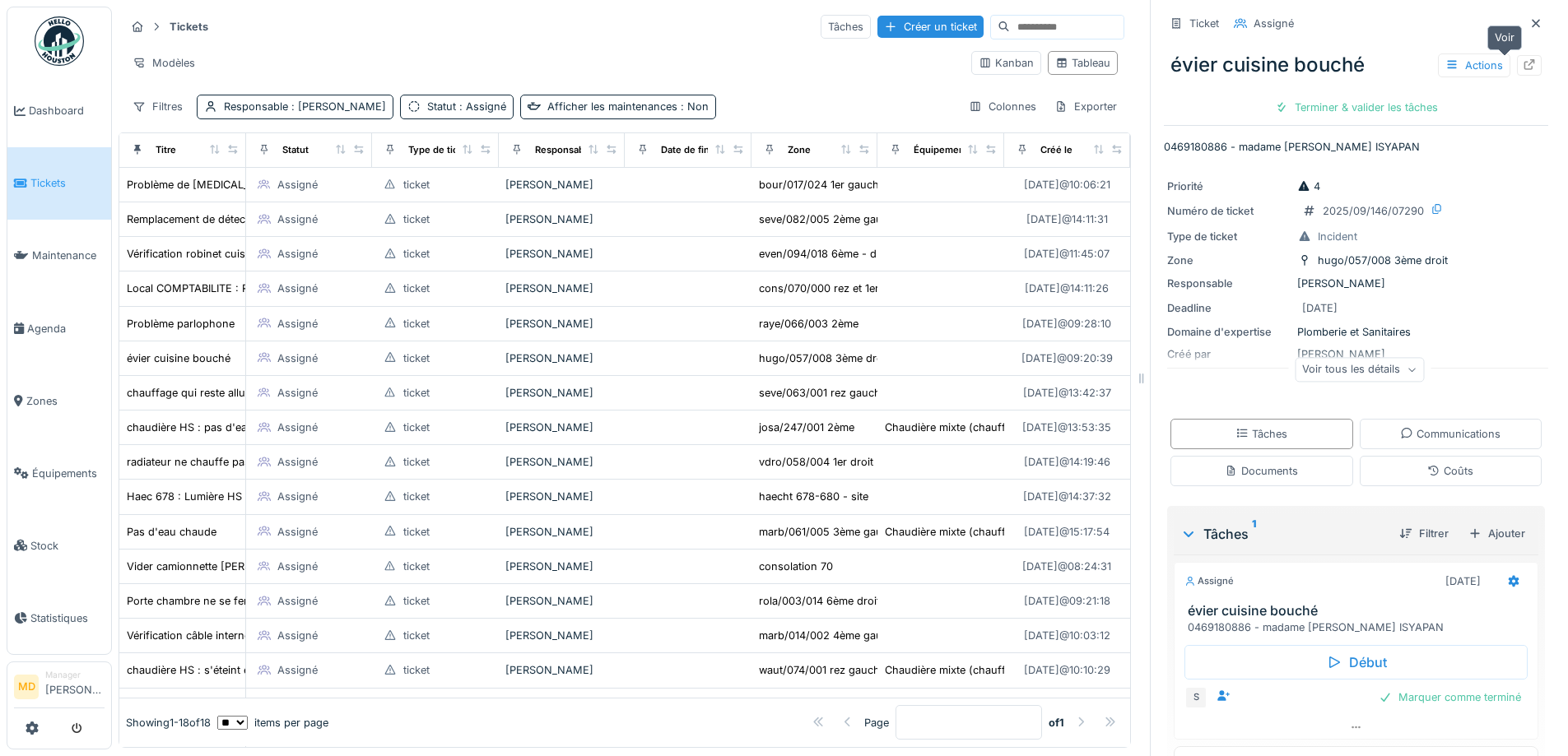
click at [1517, 66] on div at bounding box center [1529, 66] width 25 height 21
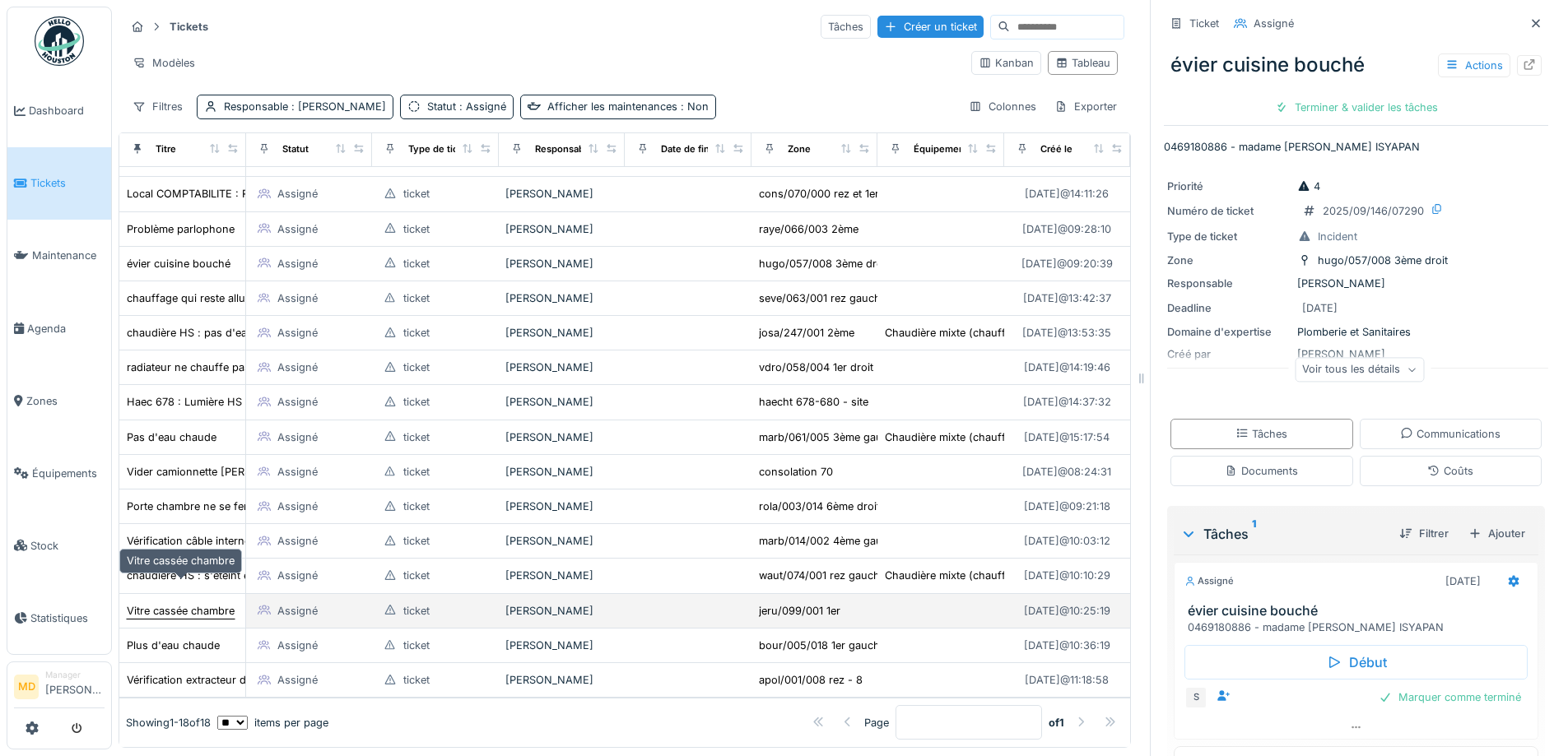
scroll to position [12, 0]
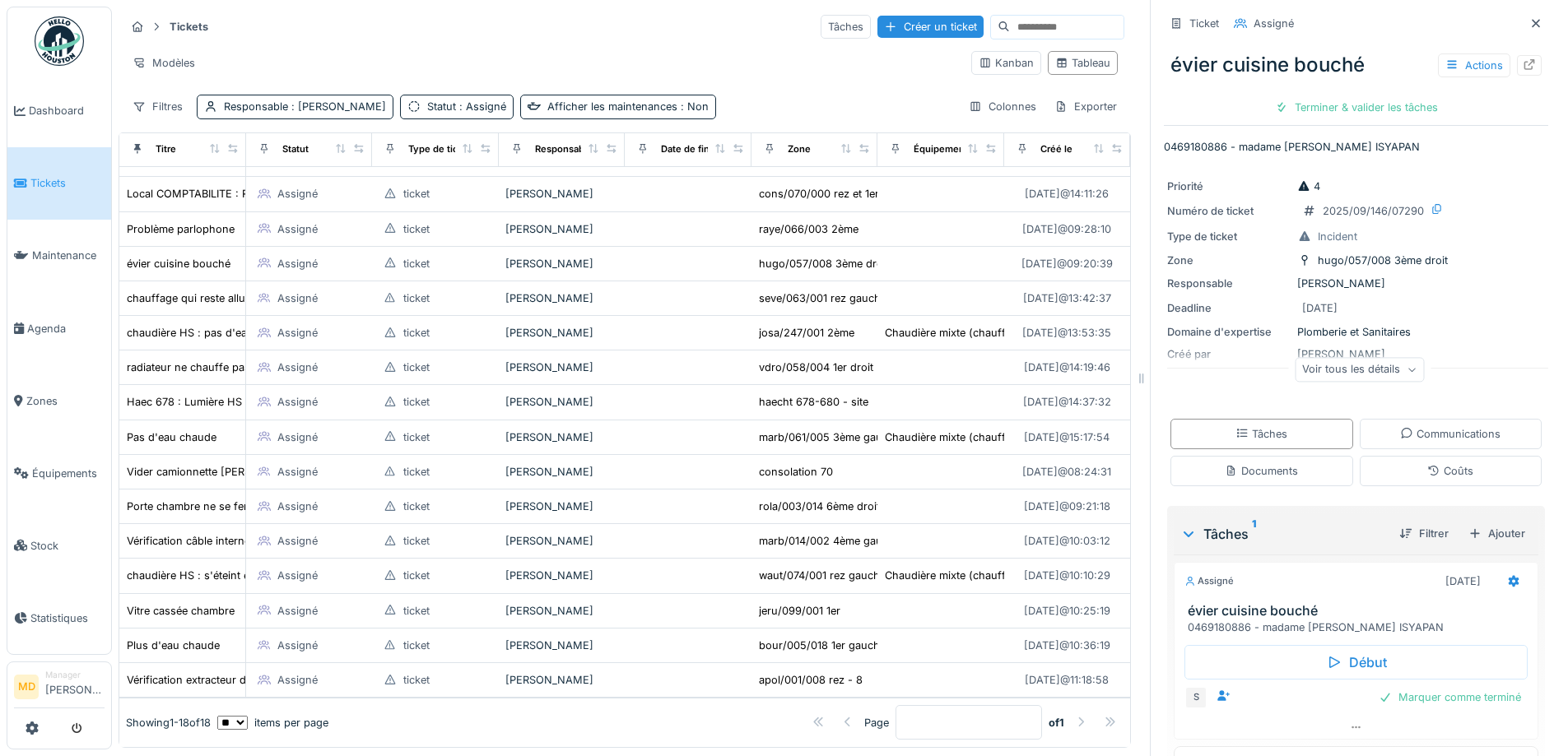
click at [493, 29] on div "Tickets Tâches Créer un ticket Modèles Kanban Tableau Filtres Responsable : Mou…" at bounding box center [624, 66] width 1012 height 119
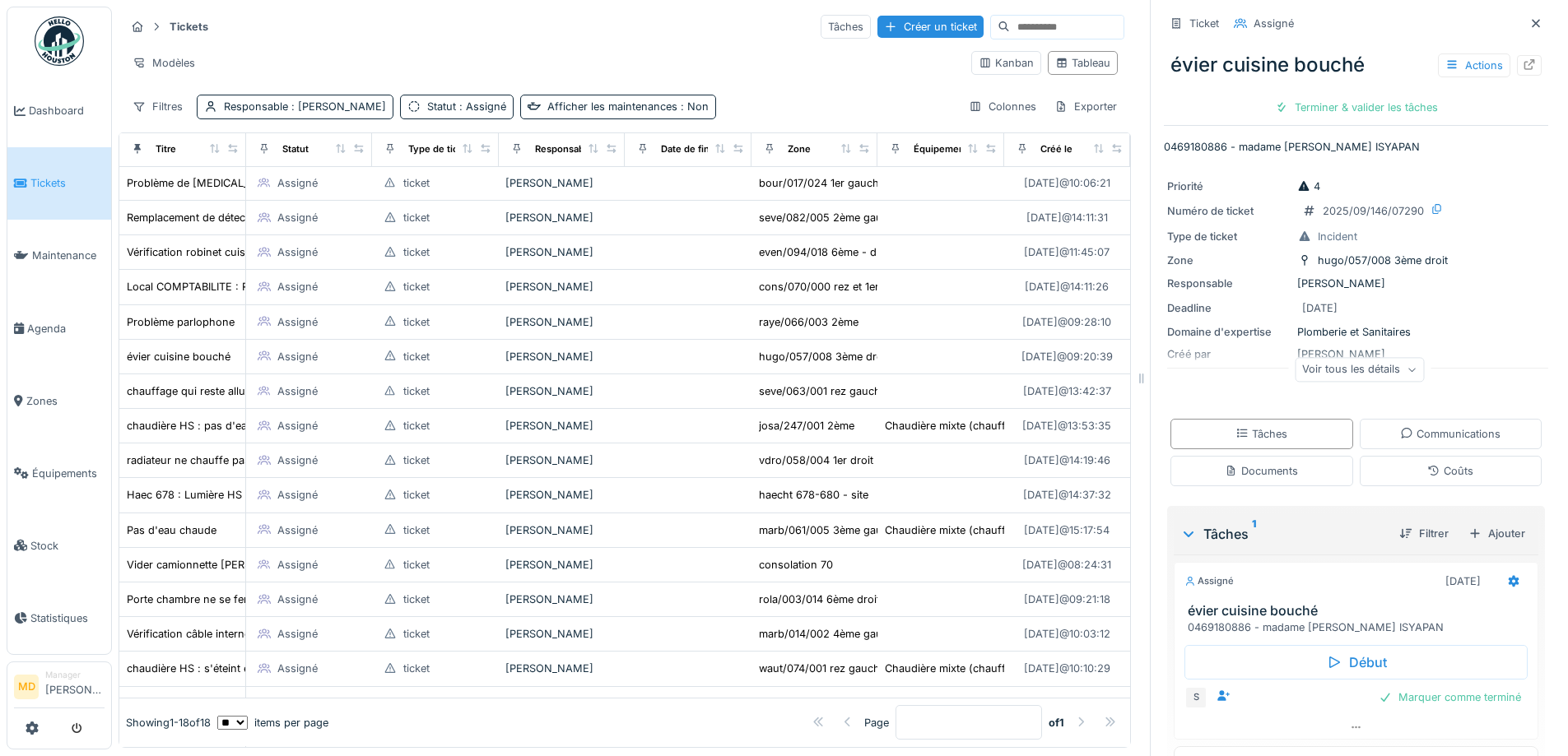
scroll to position [0, 0]
click at [47, 323] on span "Agenda" at bounding box center [65, 329] width 77 height 15
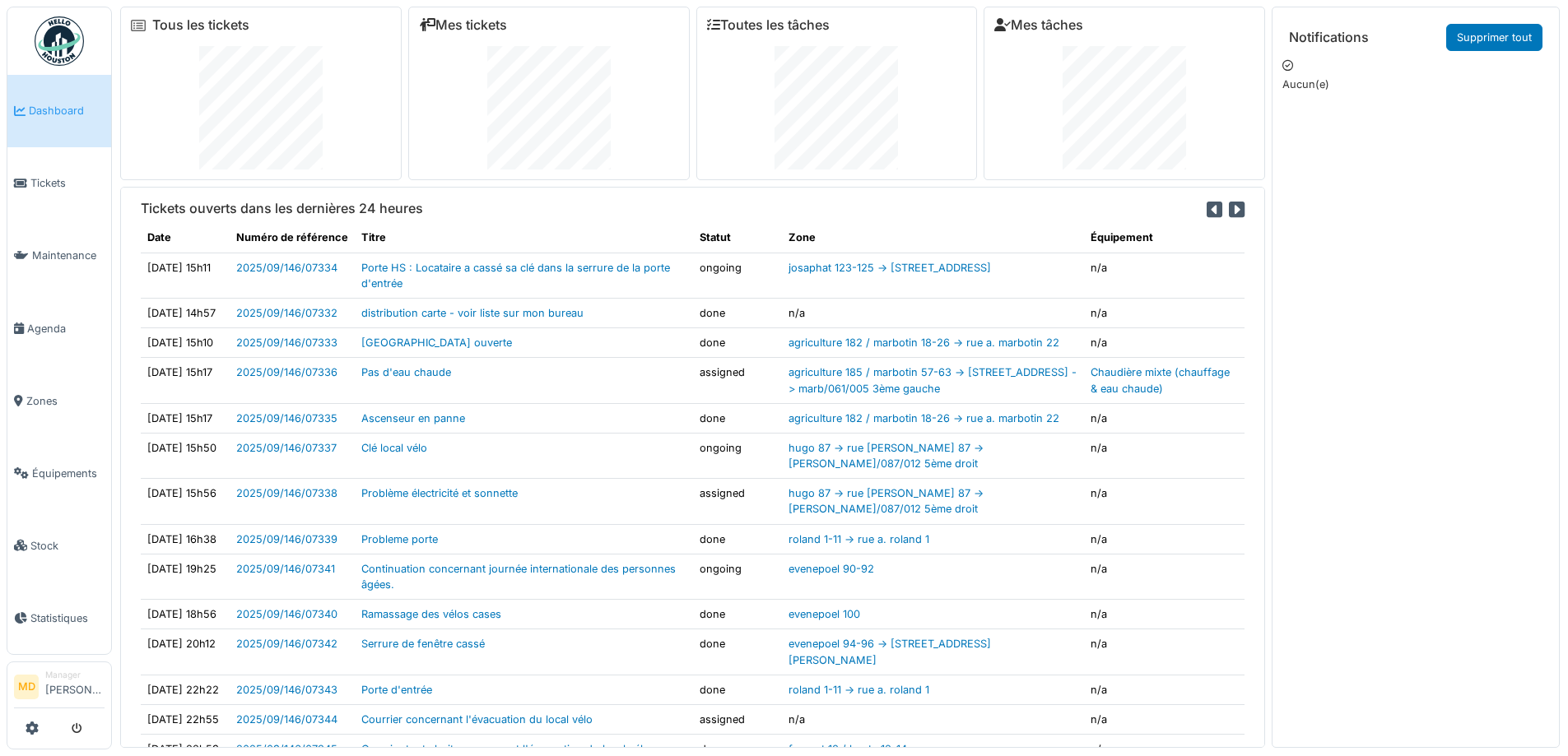
click at [46, 112] on span "Dashboard" at bounding box center [66, 111] width 75 height 15
click at [56, 329] on span "Agenda" at bounding box center [65, 329] width 77 height 15
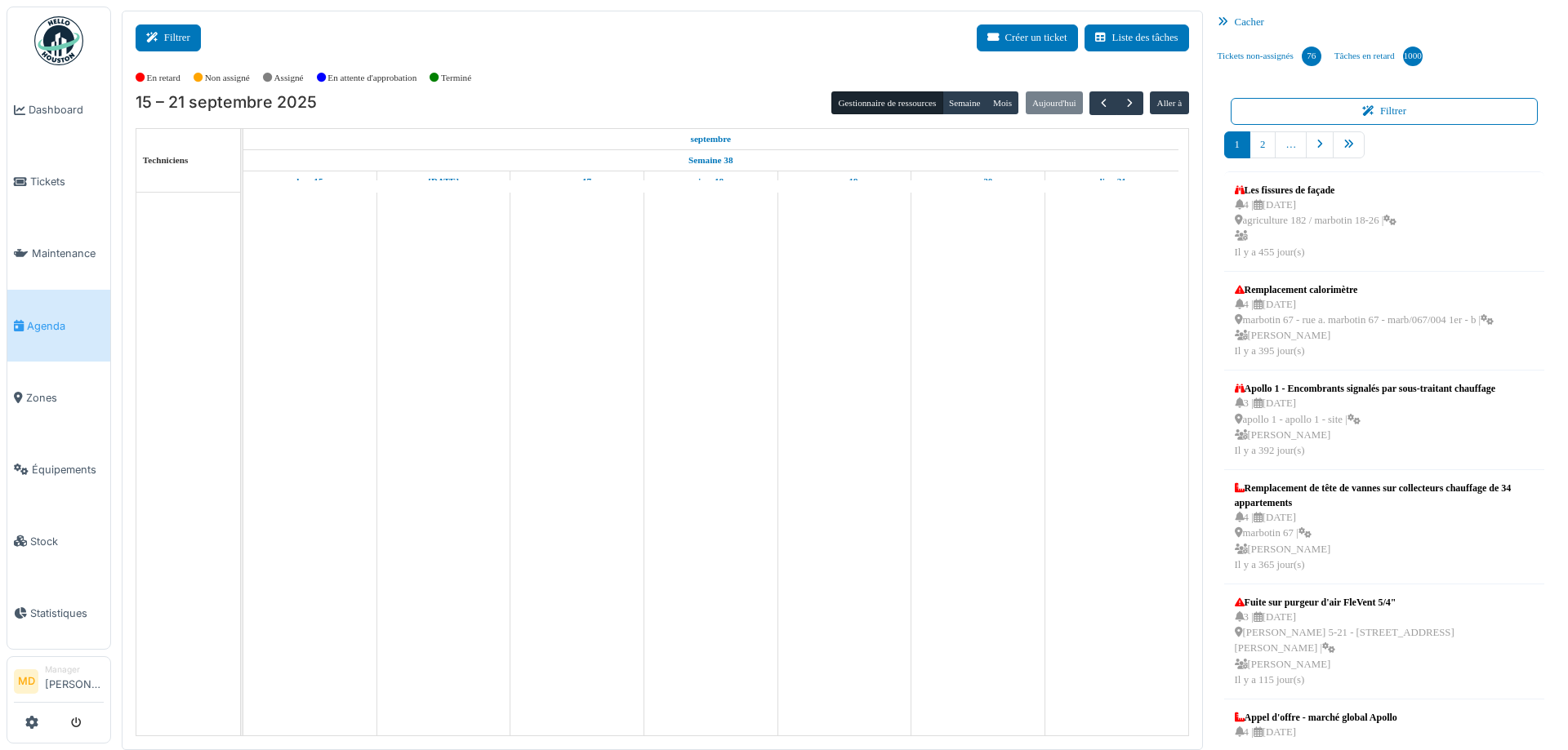
click at [165, 51] on button "Filtrer" at bounding box center [167, 38] width 65 height 26
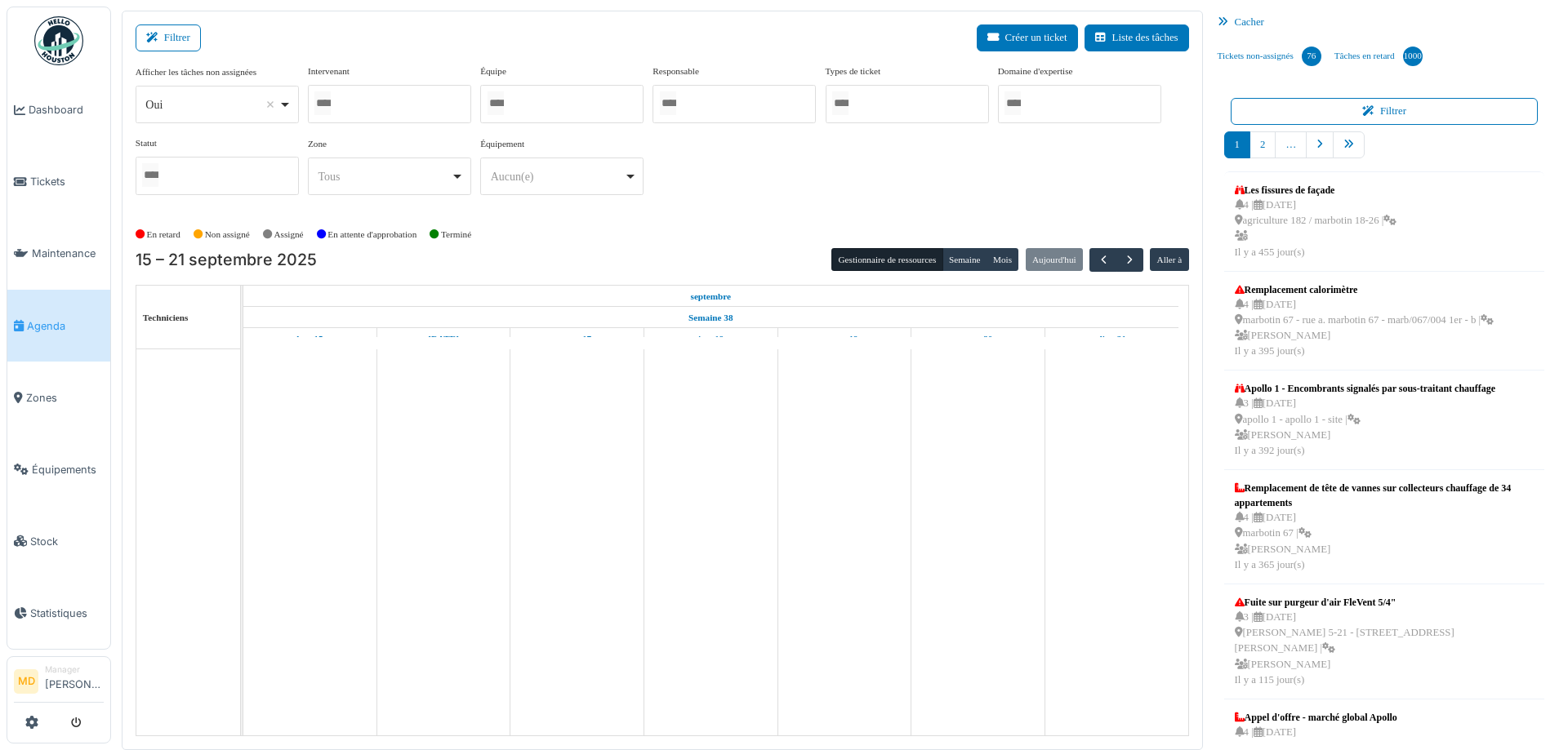
click at [354, 102] on div at bounding box center [389, 104] width 164 height 39
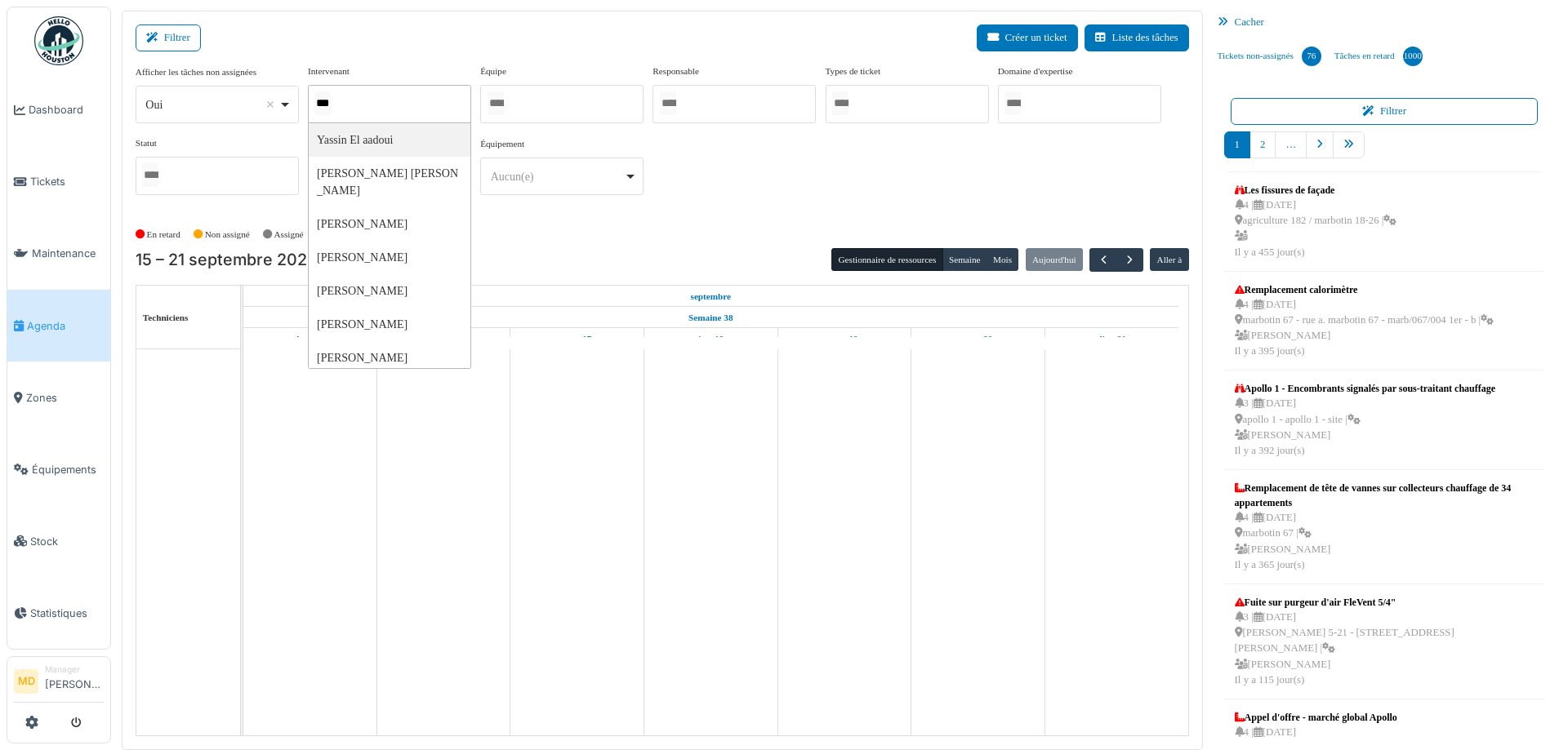
type input "****"
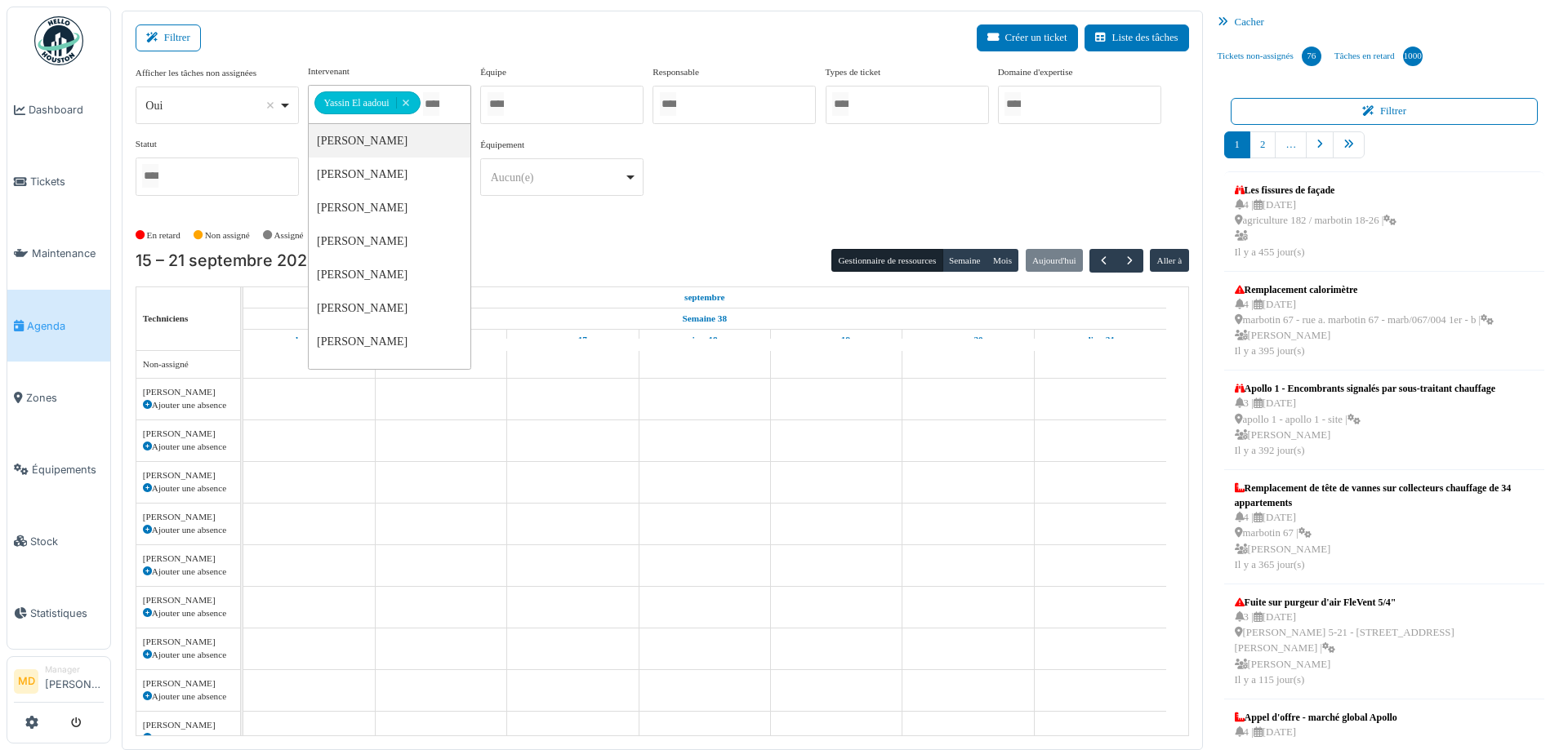
click at [1033, 126] on div "**********" at bounding box center [662, 136] width 1054 height 145
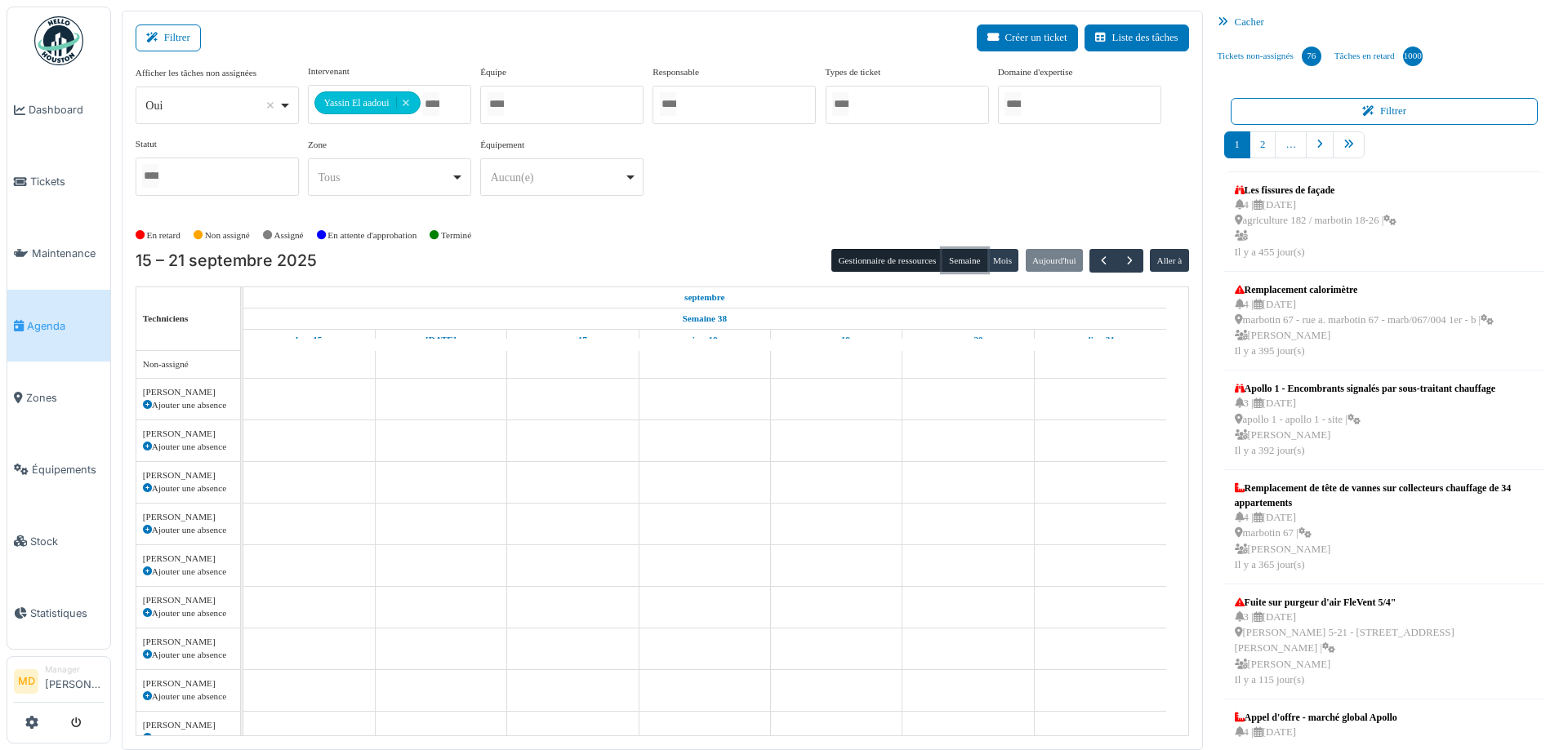
click at [959, 259] on button "Semaine" at bounding box center [964, 260] width 44 height 23
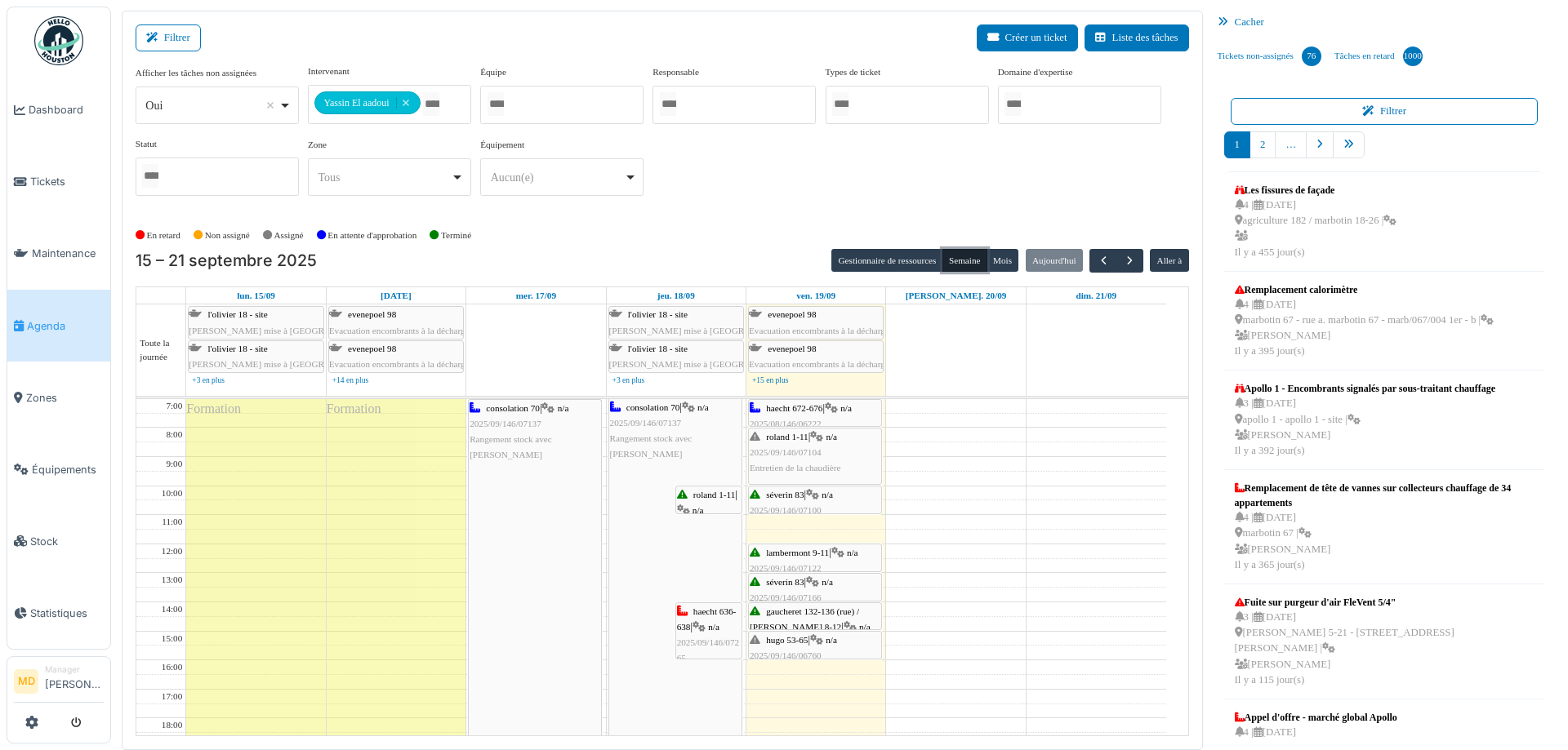
click at [798, 646] on div "hugo 53-65 | n/a 2025/09/146/06760 Fuite d’eau dans la salle de bain" at bounding box center [815, 656] width 131 height 47
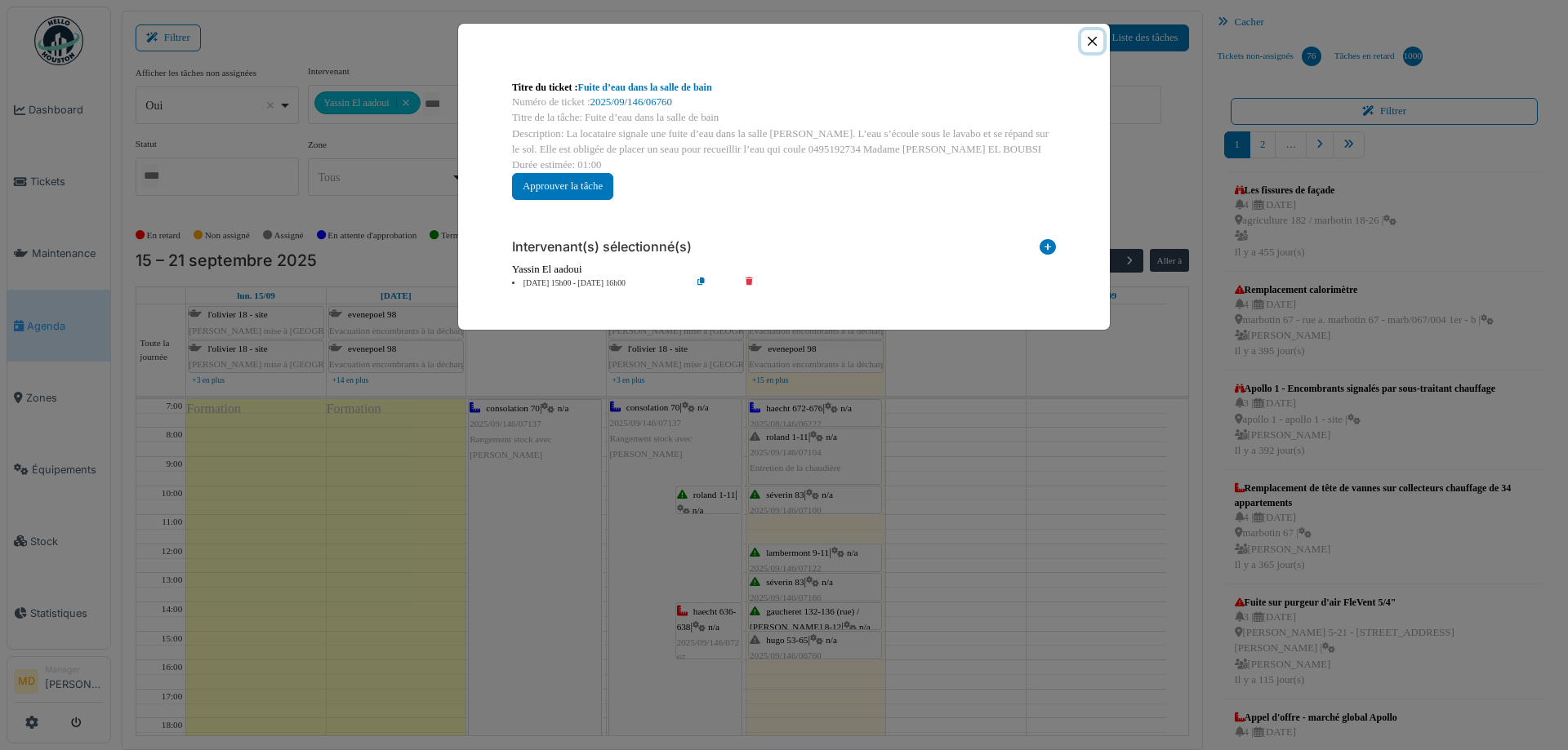
click at [1089, 44] on button "Close" at bounding box center [1091, 41] width 22 height 22
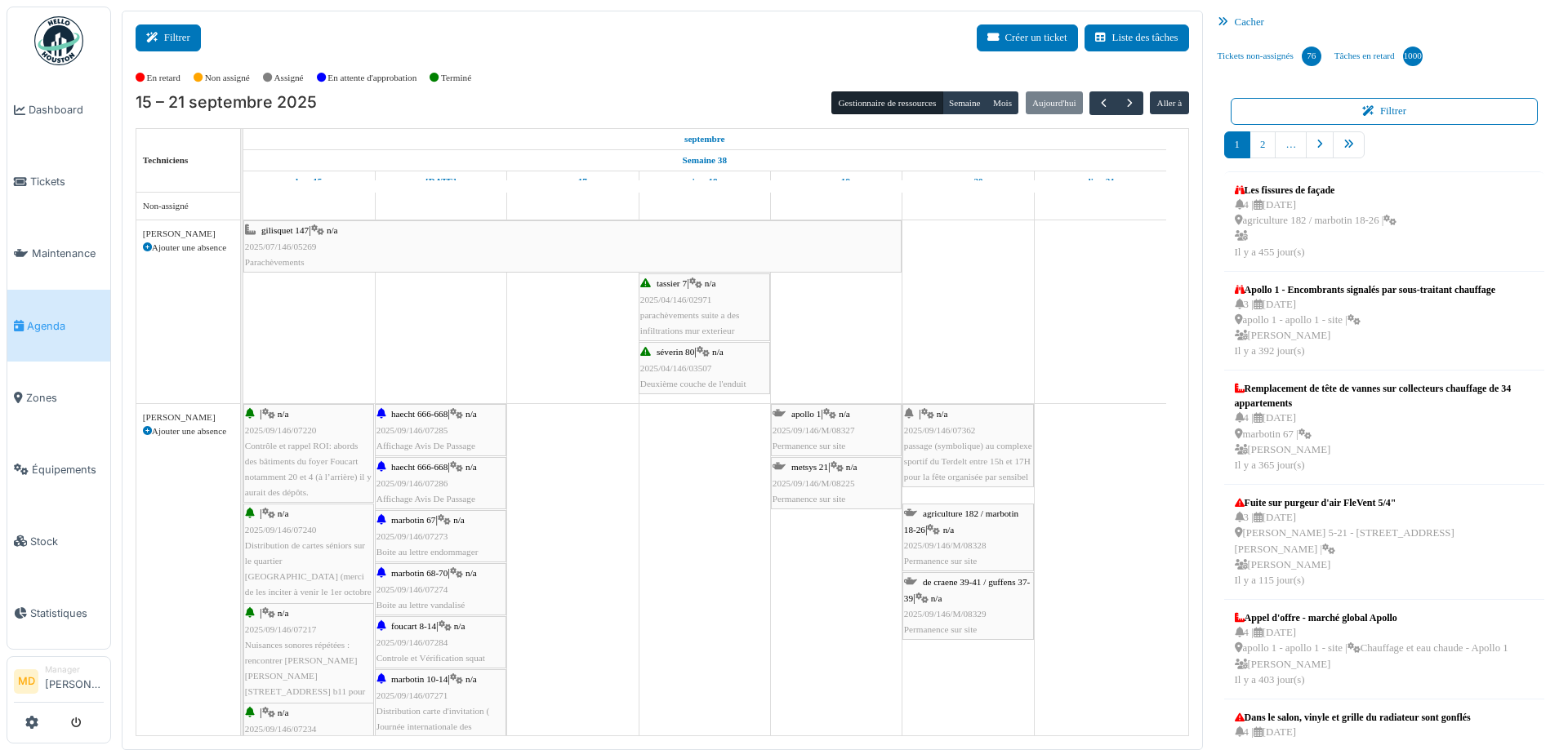
click at [165, 39] on button "Filtrer" at bounding box center [167, 38] width 65 height 26
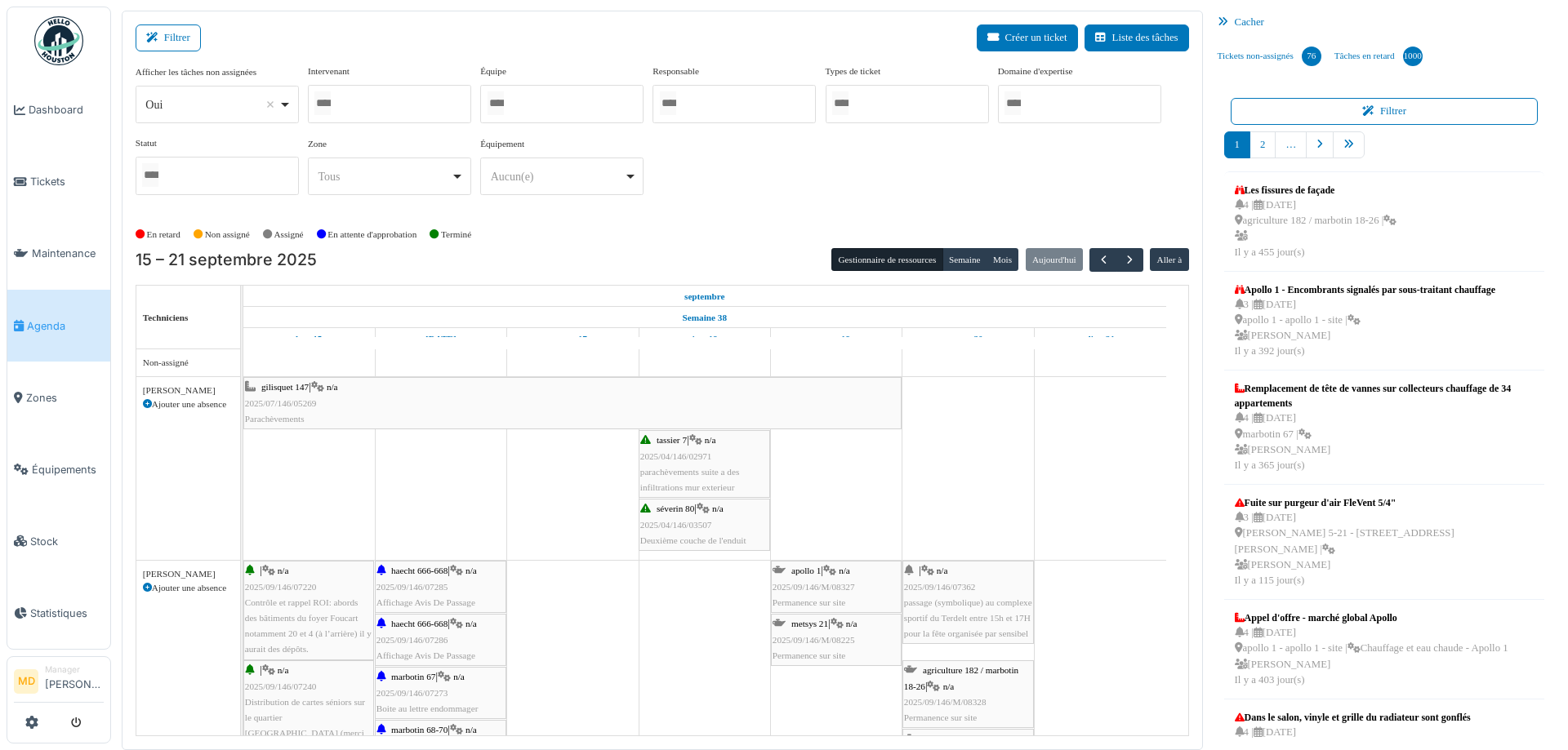
click at [374, 114] on div at bounding box center [389, 104] width 164 height 39
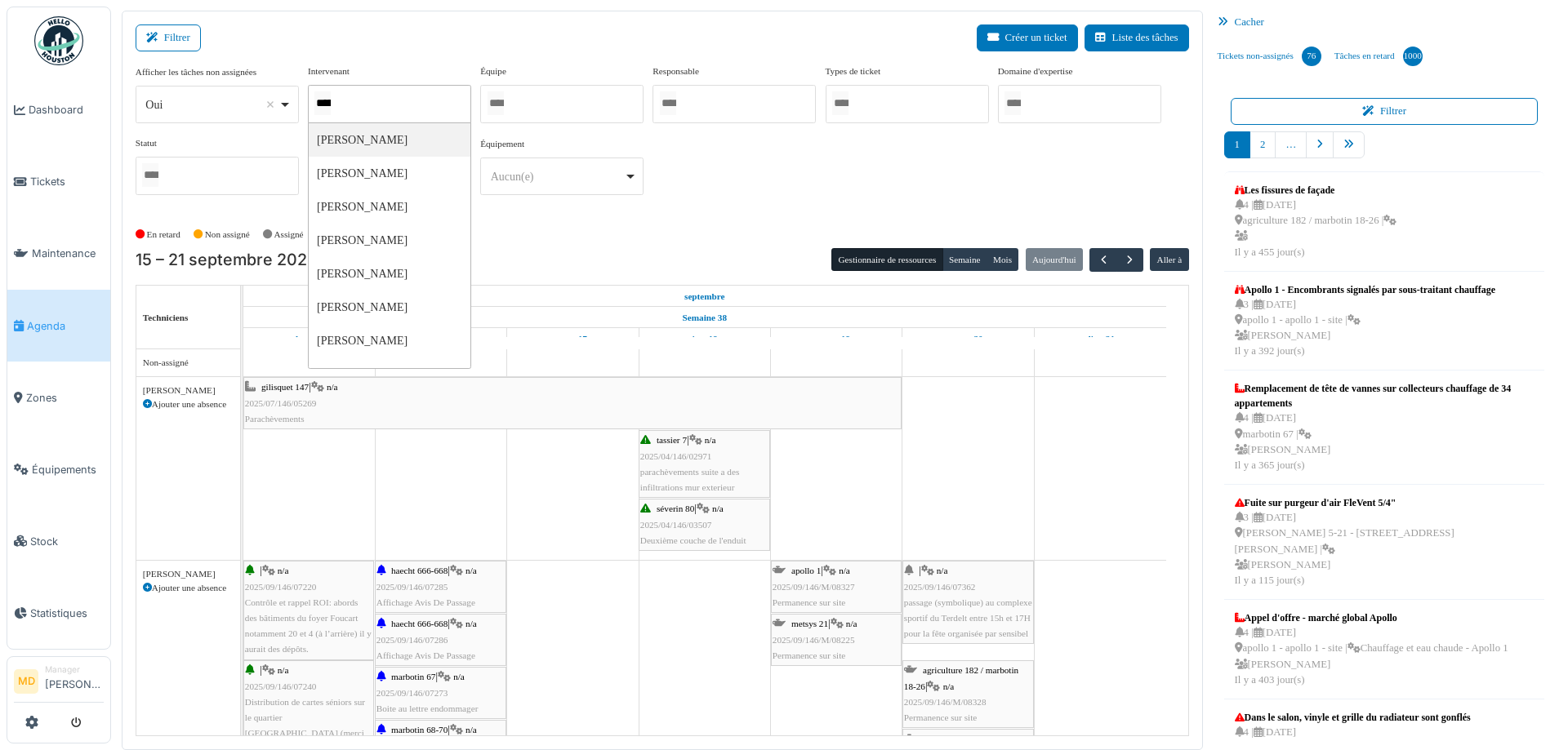
type input "******"
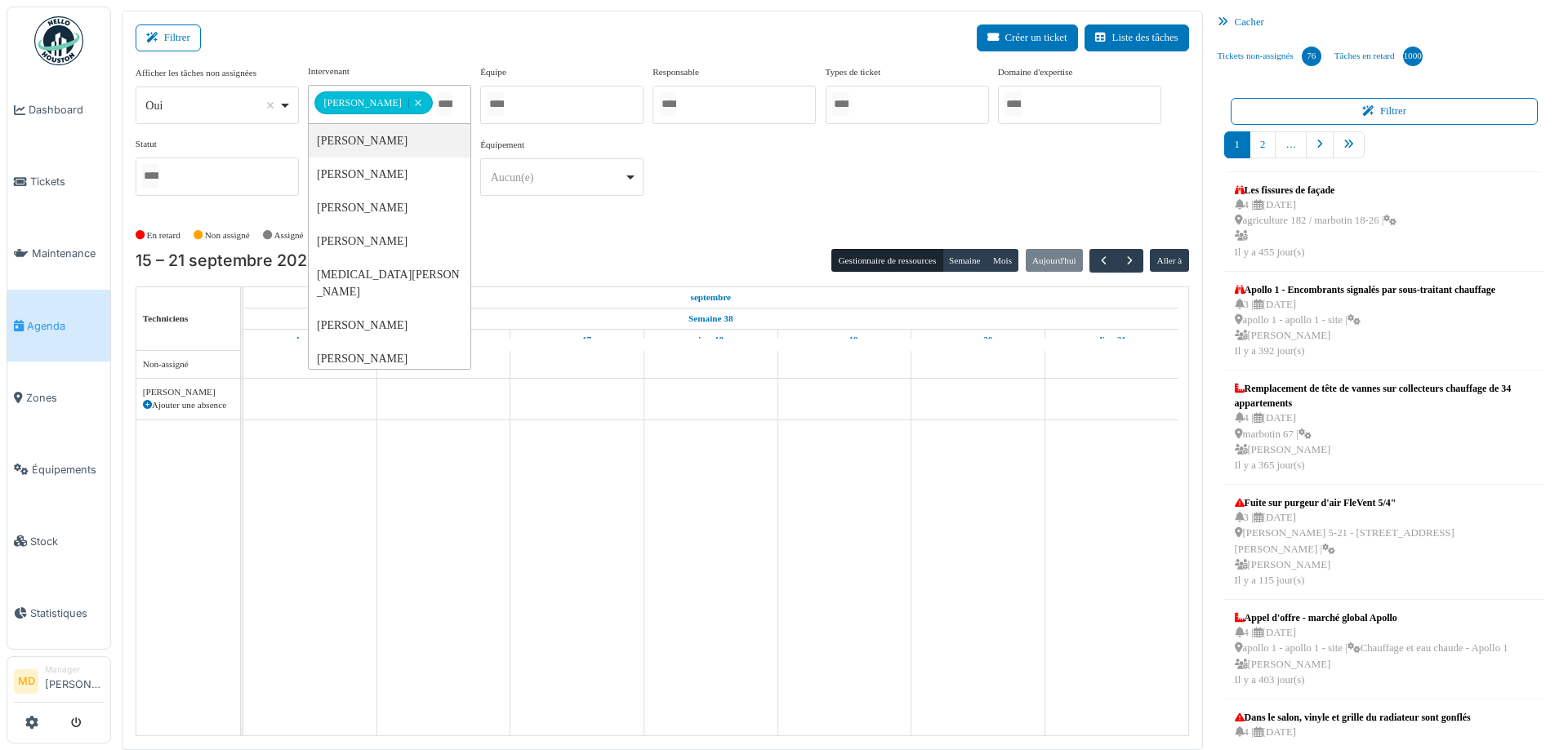
click at [751, 169] on div "**********" at bounding box center [662, 136] width 1054 height 145
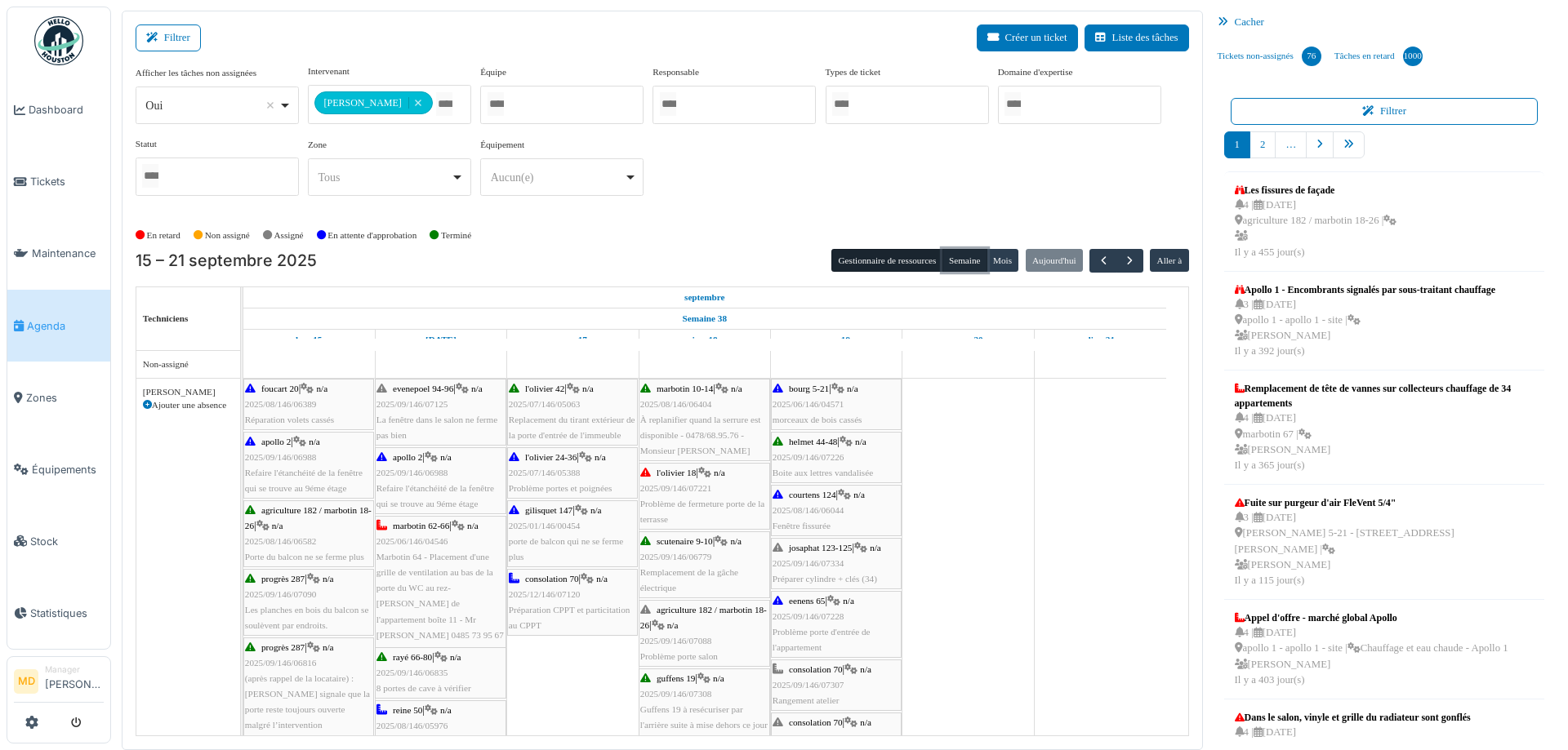
click at [966, 264] on button "Semaine" at bounding box center [964, 260] width 44 height 23
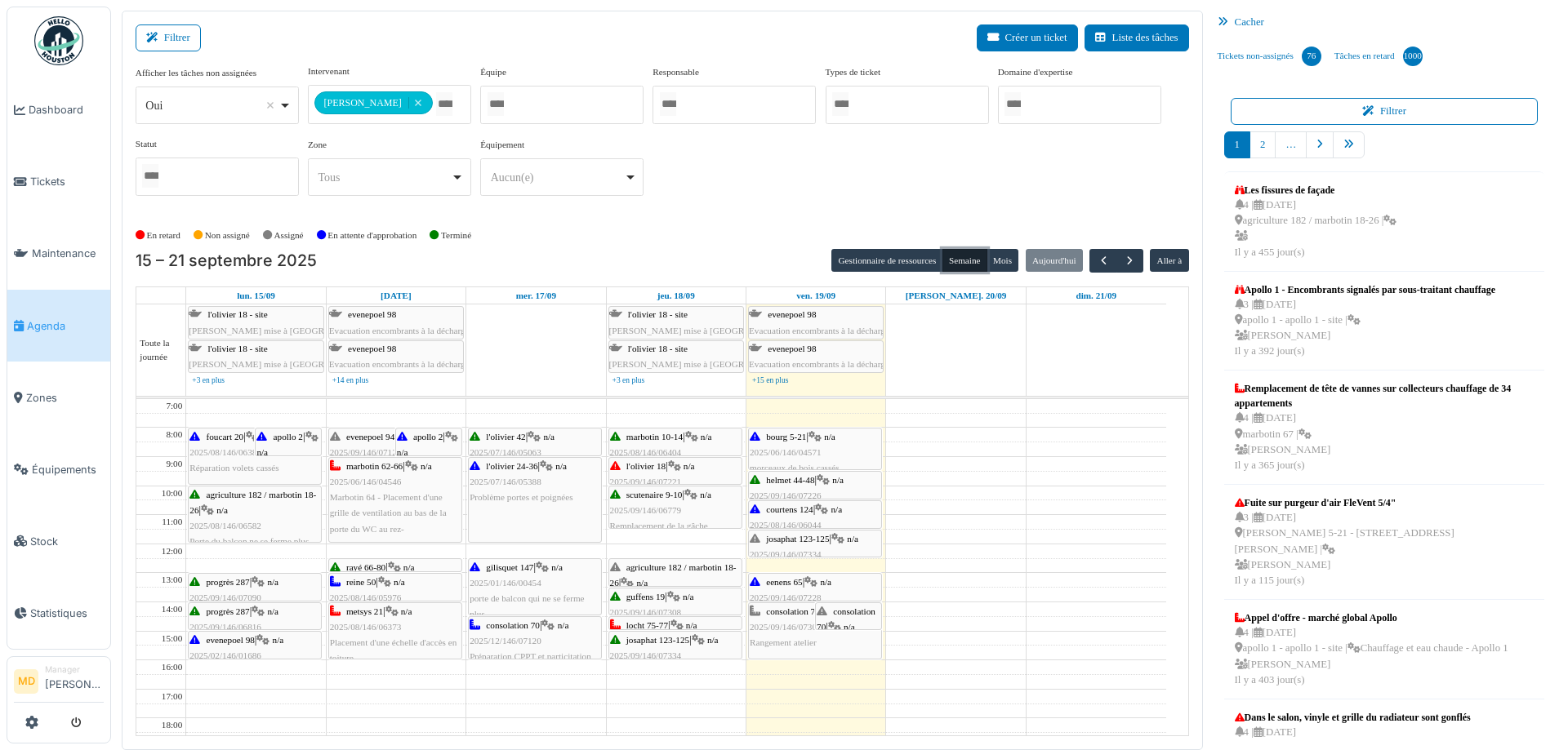
click at [850, 619] on div "consolation 70 | n/a 2025/09/146/07238 Local COMPTABILITE : Réglage et réparati…" at bounding box center [847, 674] width 63 height 141
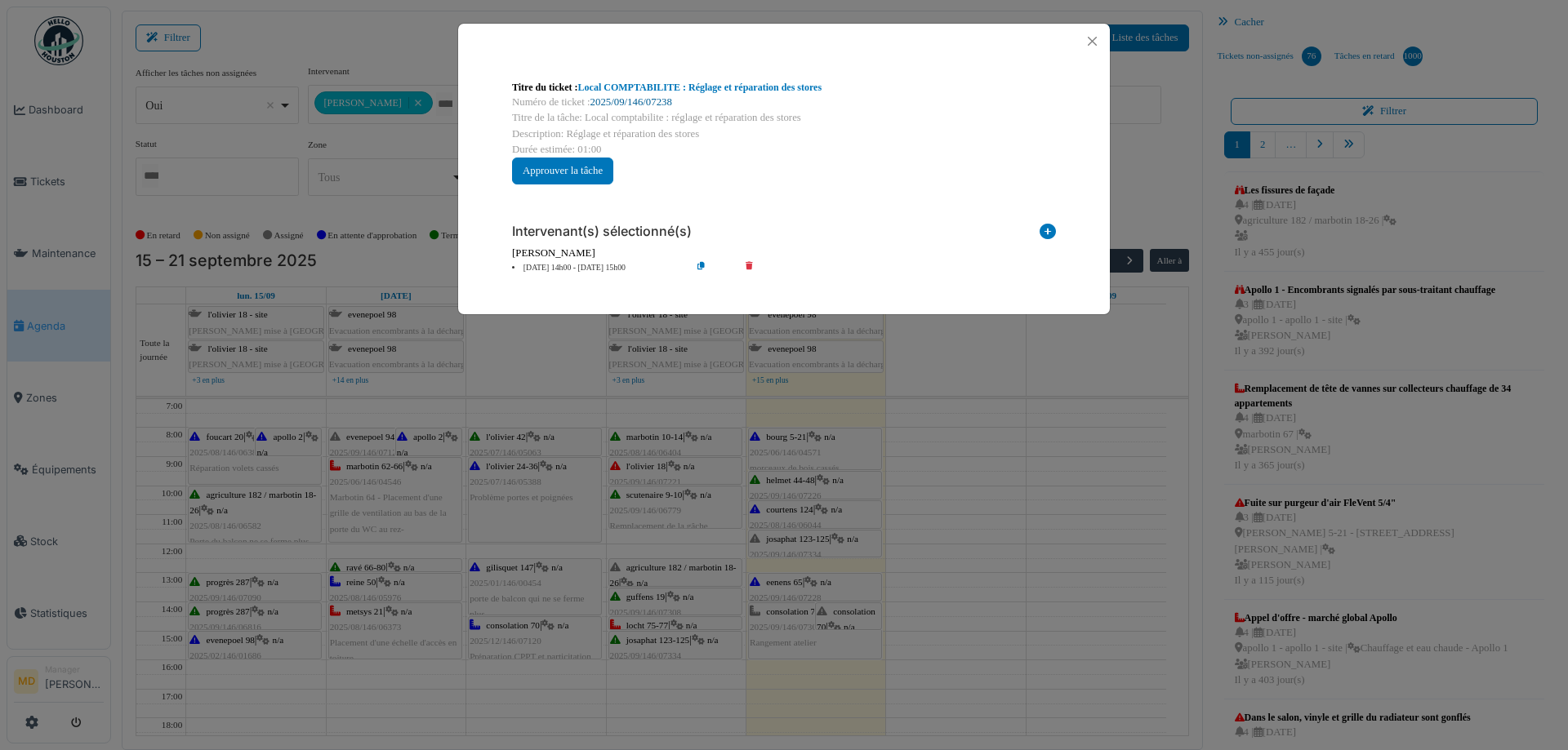
click at [640, 99] on link "2025/09/146/07238" at bounding box center [631, 102] width 81 height 11
click at [1092, 37] on button "Close" at bounding box center [1091, 41] width 22 height 22
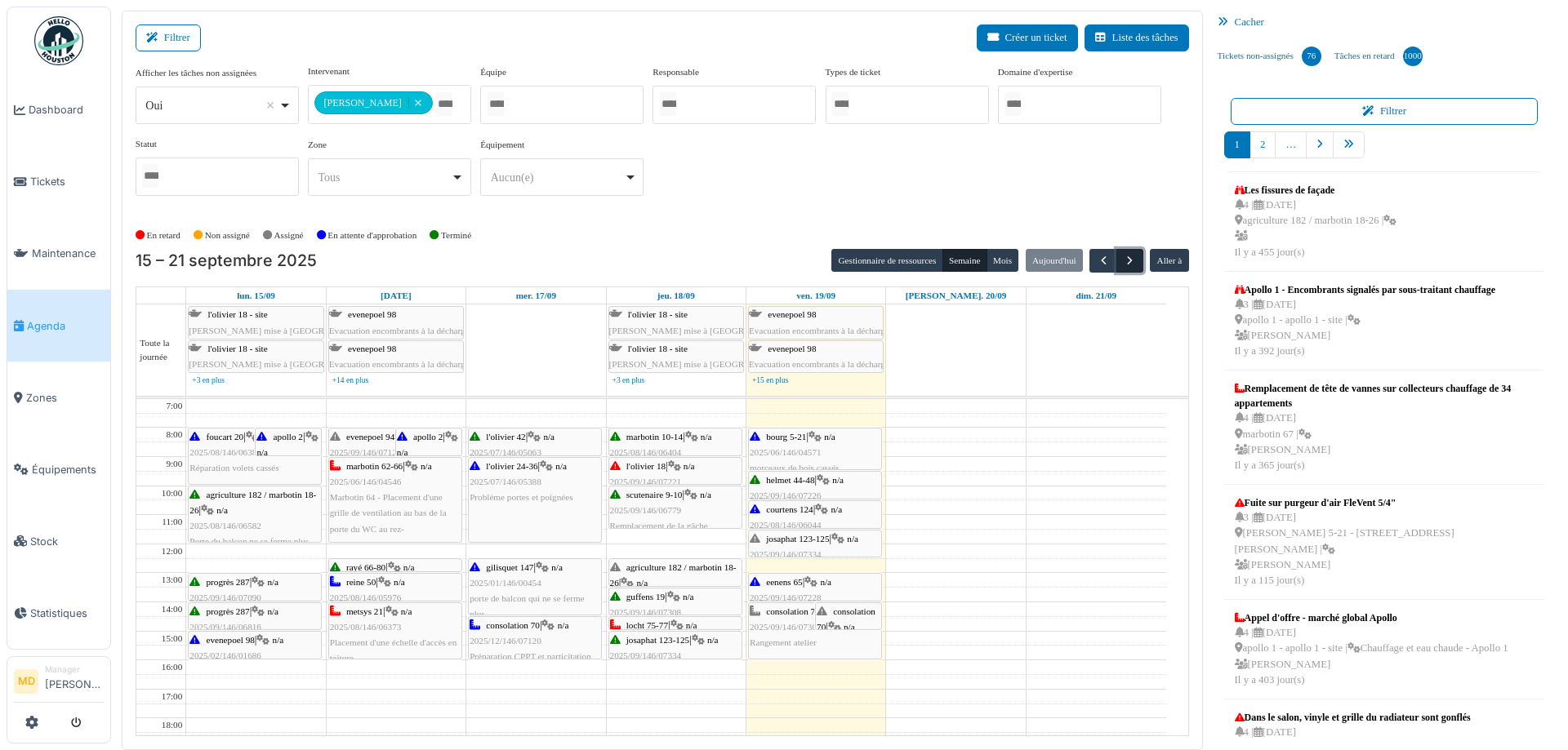
click at [1123, 263] on span "button" at bounding box center [1129, 260] width 14 height 14
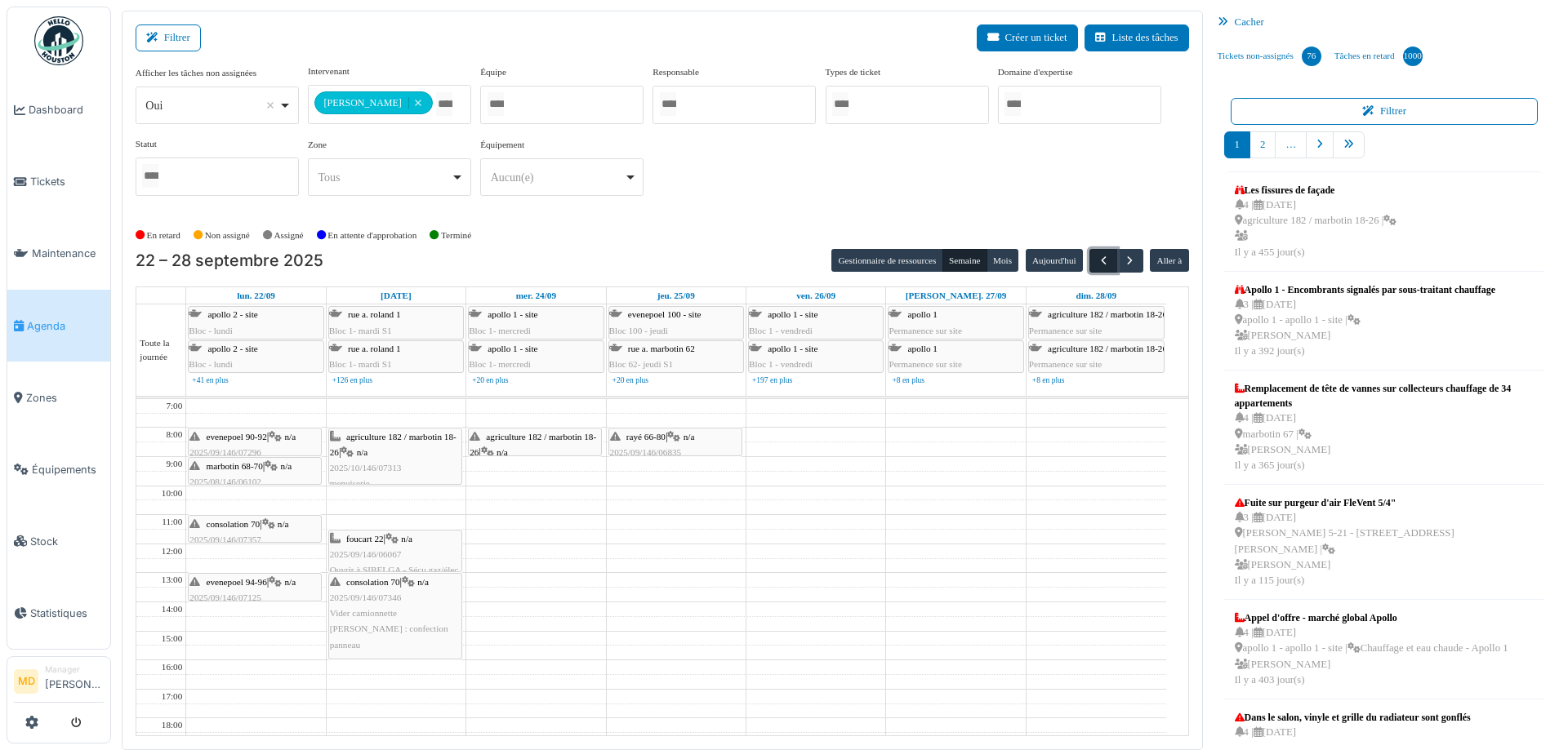
click at [1096, 254] on span "button" at bounding box center [1103, 260] width 14 height 14
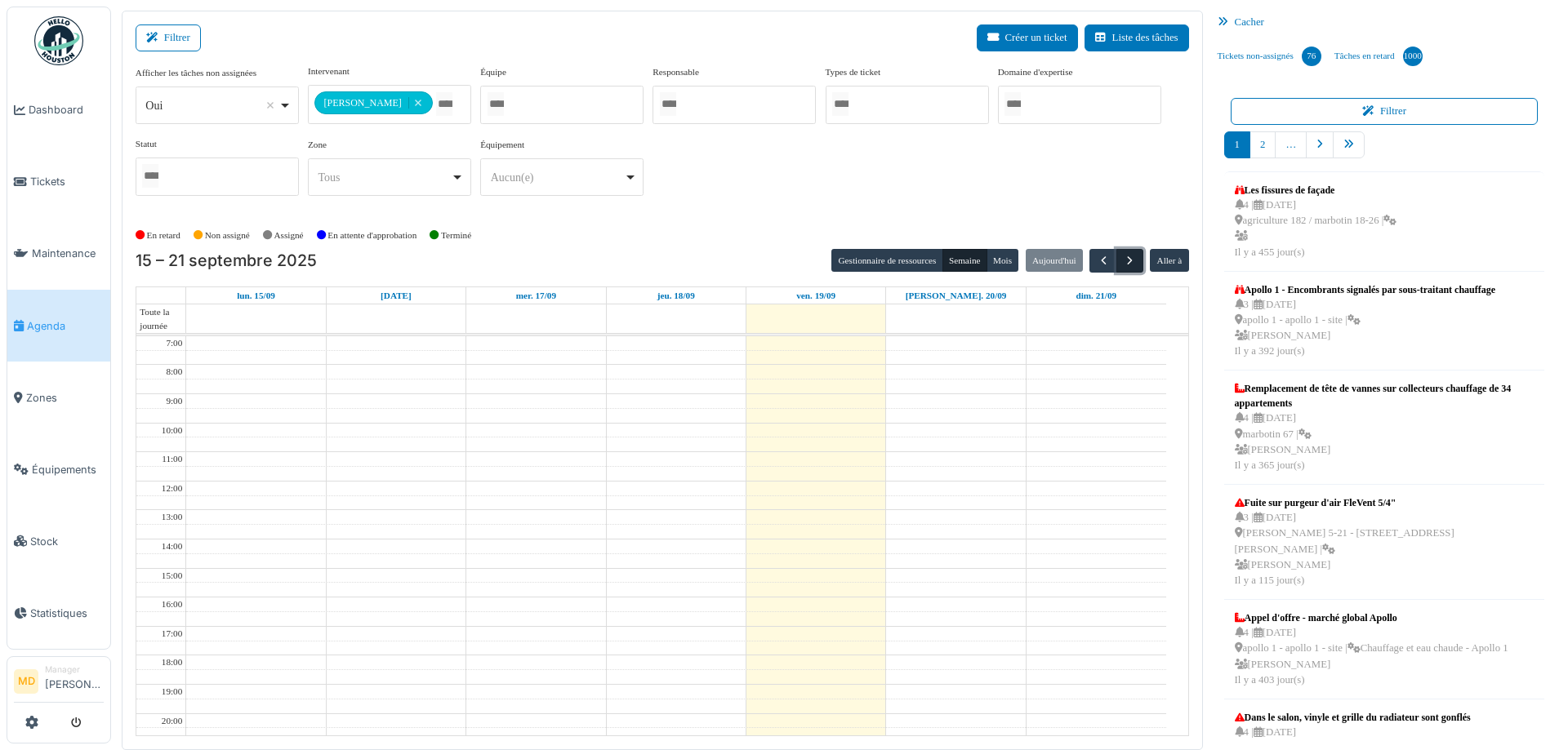
click at [1123, 261] on span "button" at bounding box center [1129, 260] width 14 height 14
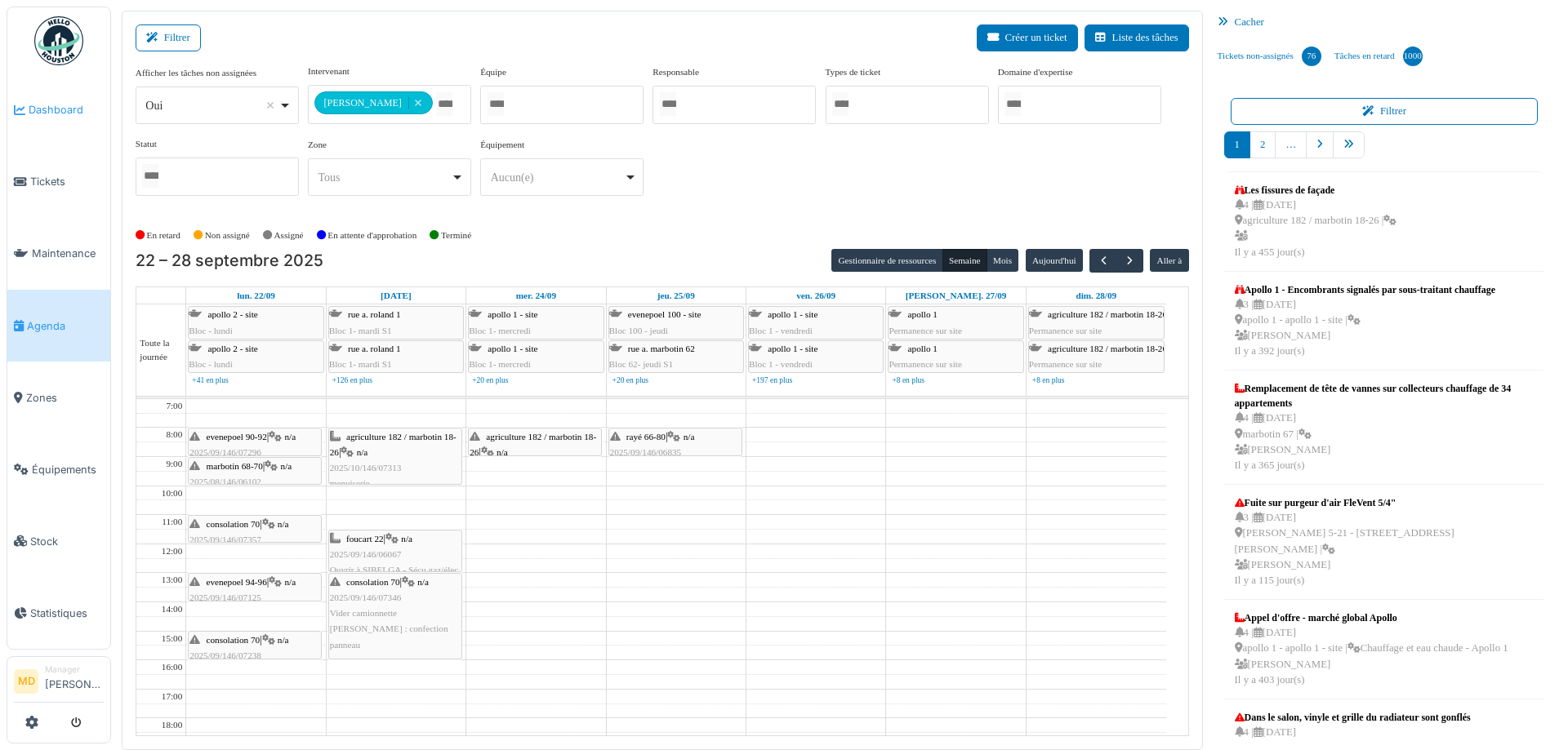
click at [56, 100] on link "Dashboard" at bounding box center [59, 111] width 103 height 72
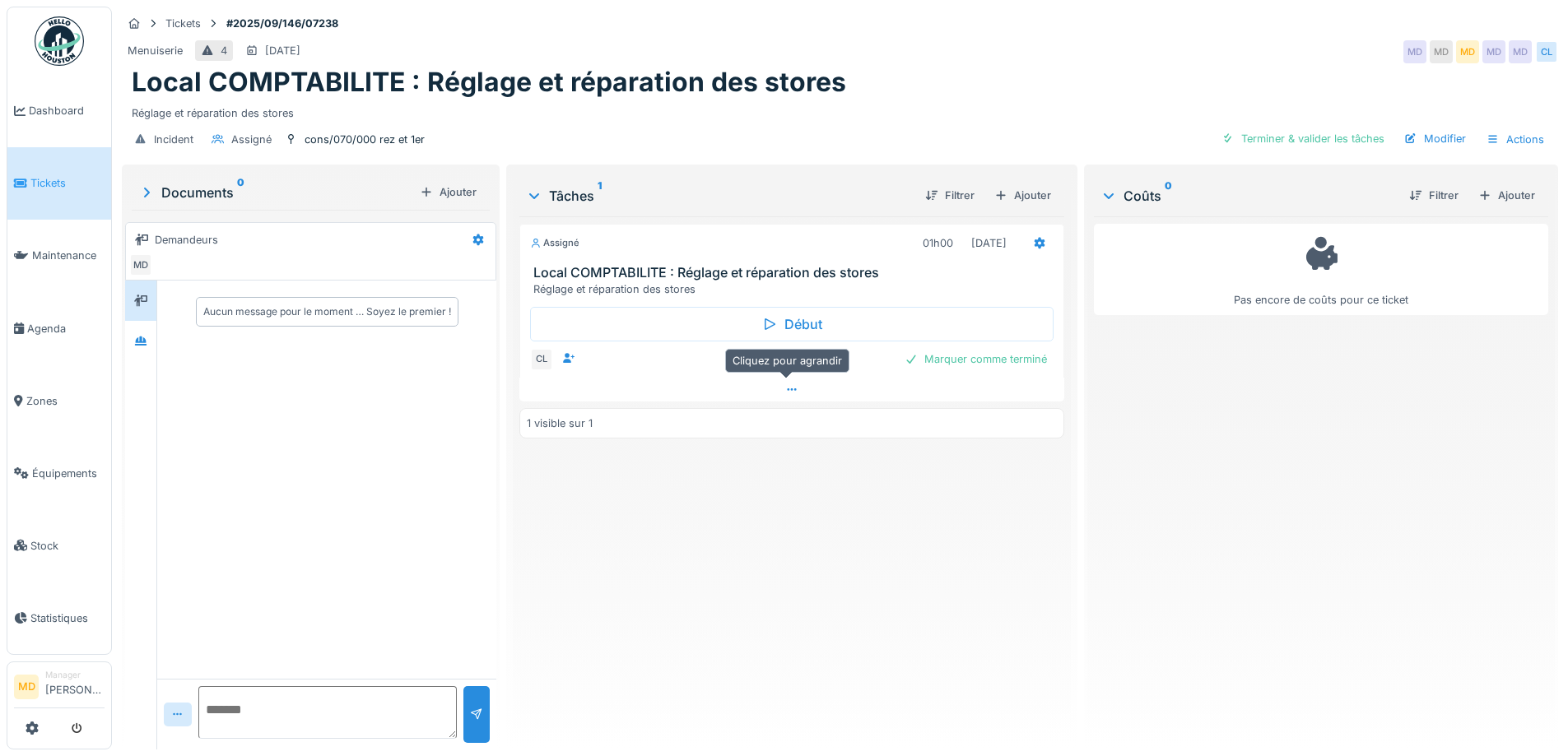
click at [798, 389] on div at bounding box center [791, 389] width 544 height 24
click at [1001, 356] on div at bounding box center [1008, 363] width 13 height 15
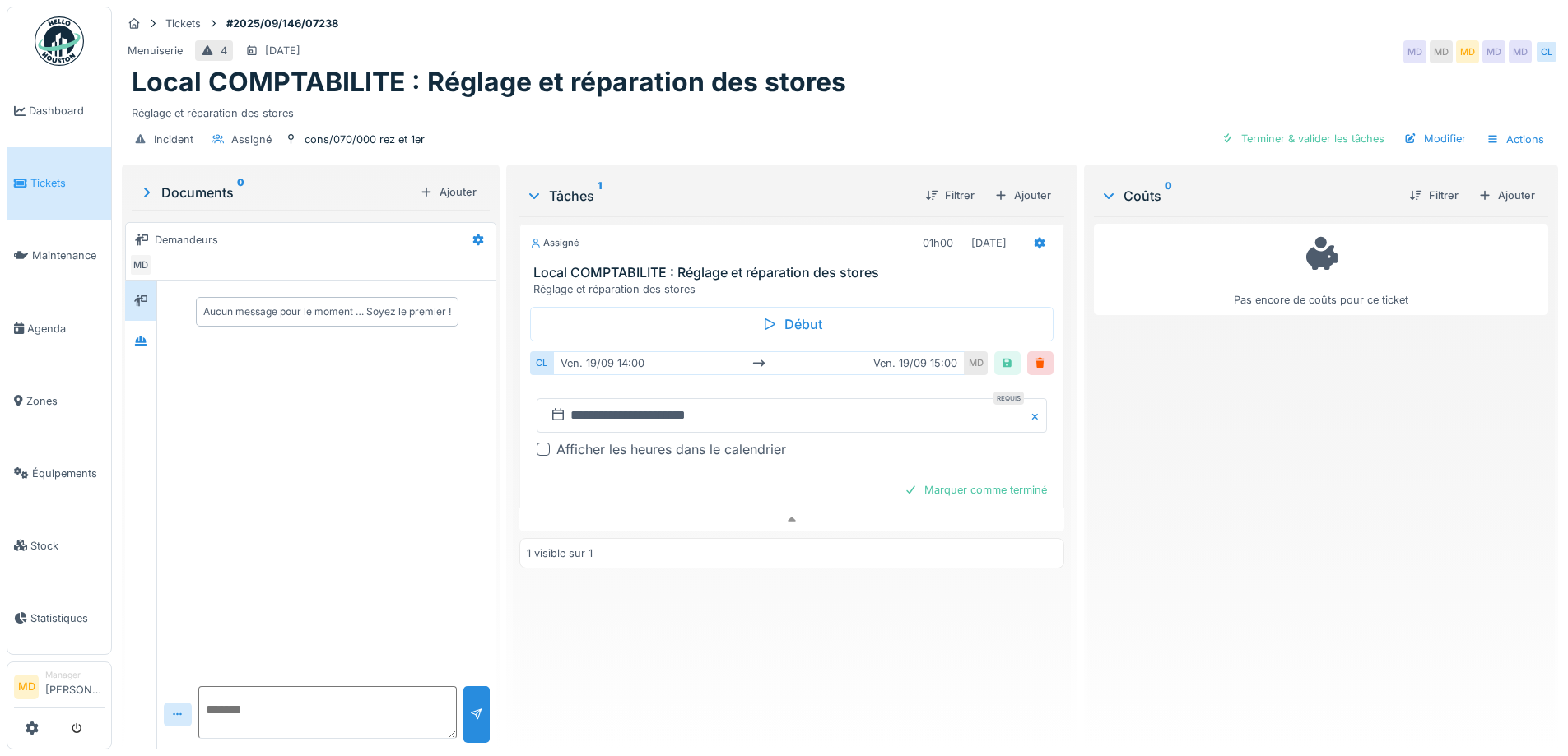
click at [557, 442] on div "Afficher les heures dans le calendrier" at bounding box center [671, 449] width 230 height 20
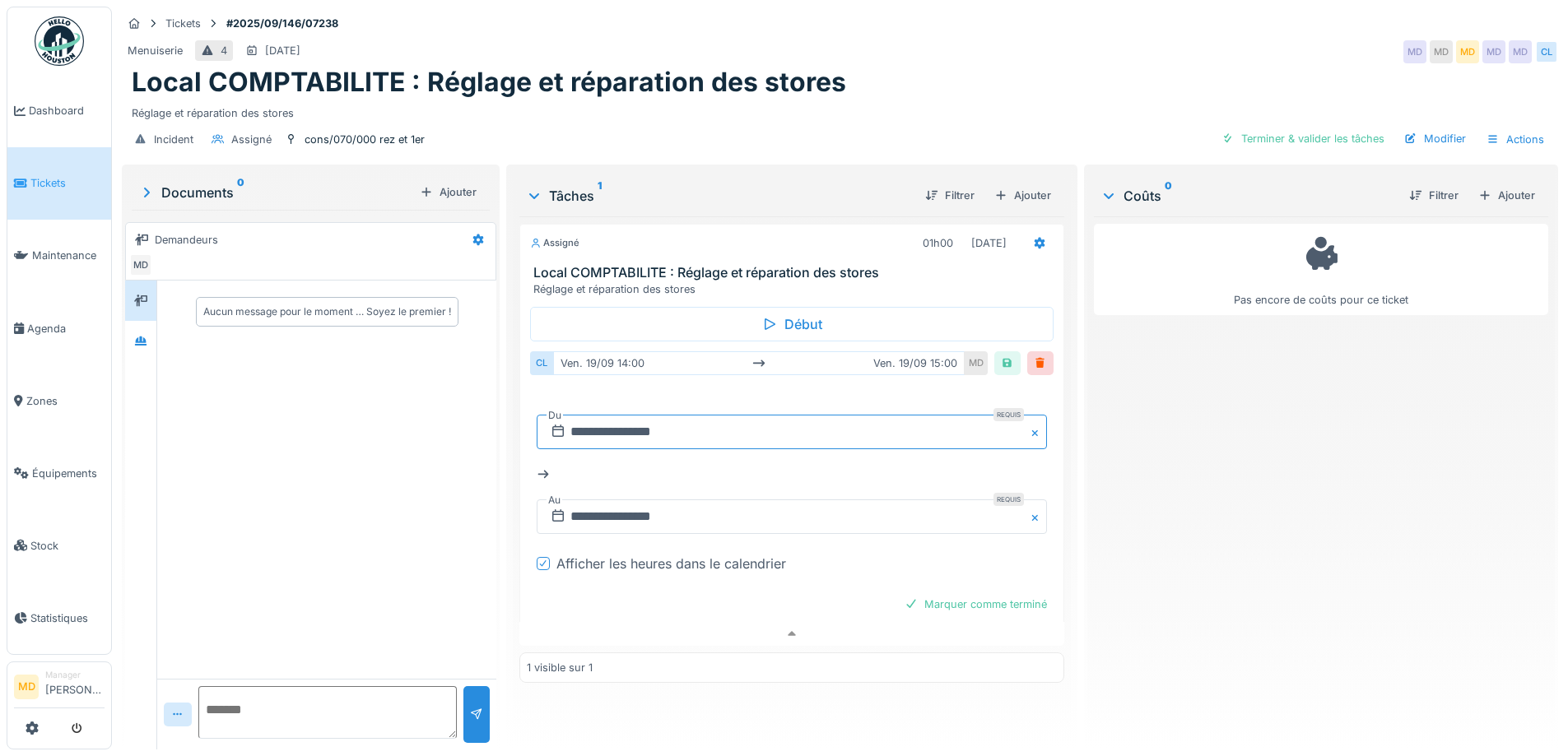
click at [601, 415] on input "**********" at bounding box center [791, 432] width 509 height 34
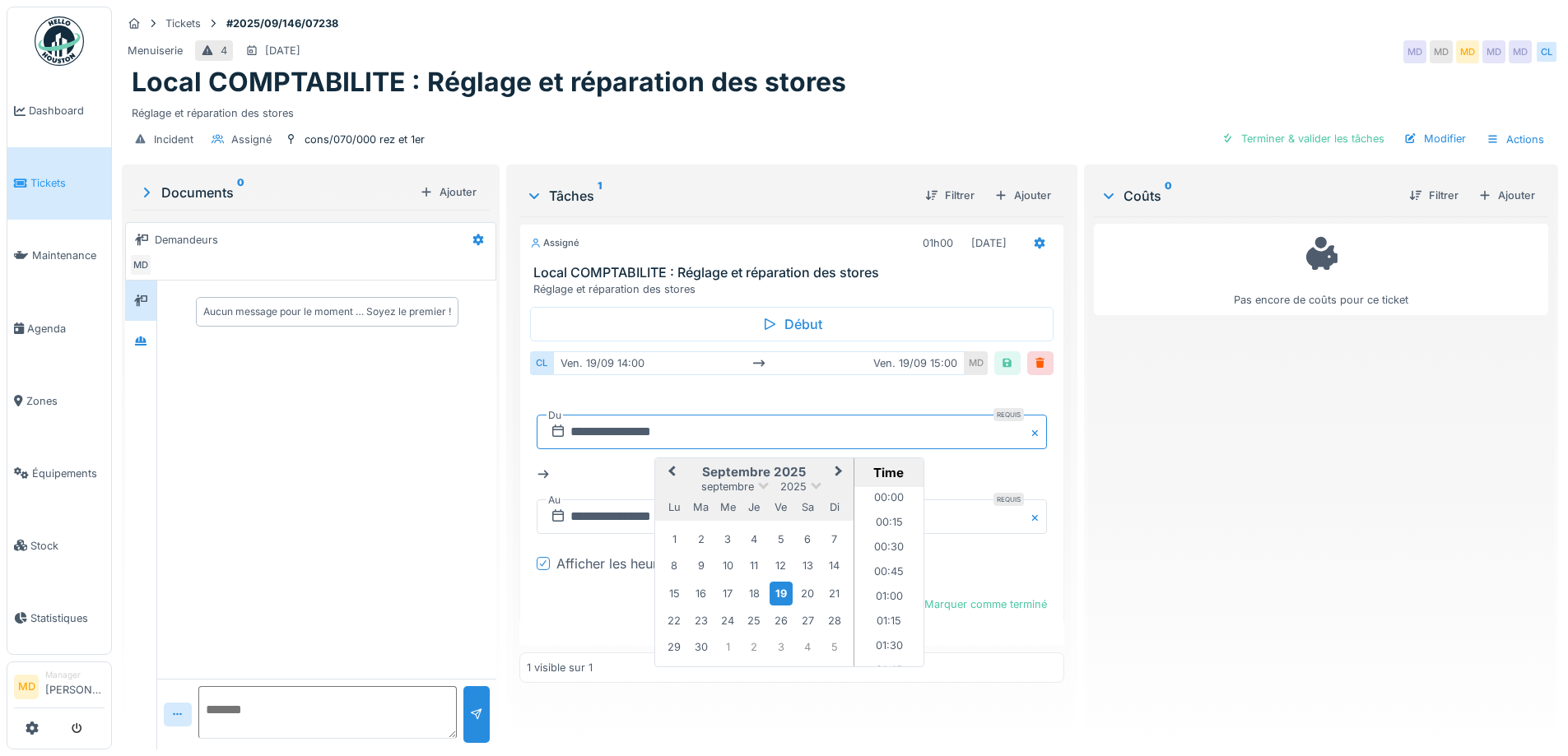
scroll to position [1305, 0]
click at [668, 610] on div "22" at bounding box center [673, 621] width 22 height 22
click at [874, 499] on li "15:00" at bounding box center [888, 511] width 70 height 25
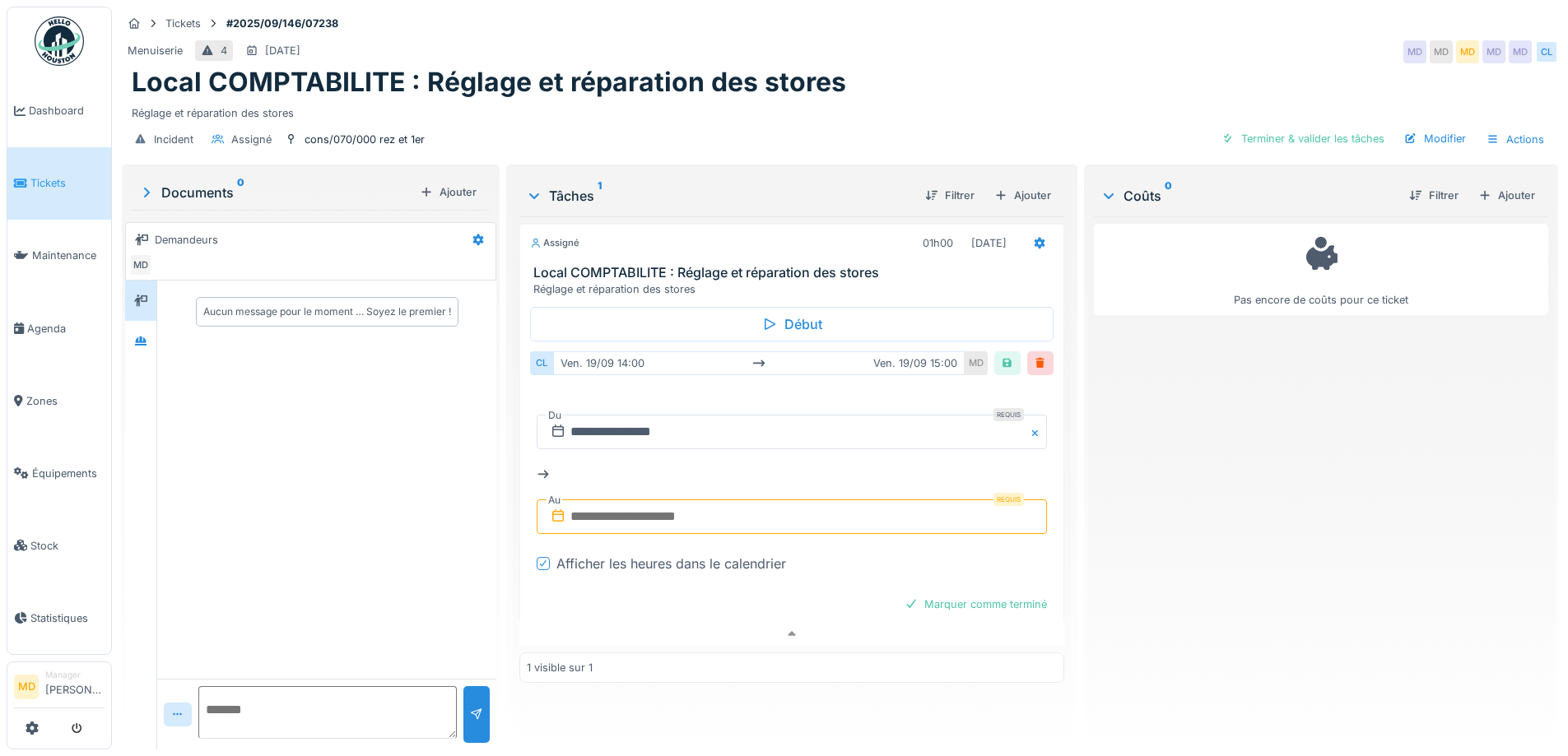
click at [729, 501] on input "text" at bounding box center [791, 517] width 509 height 34
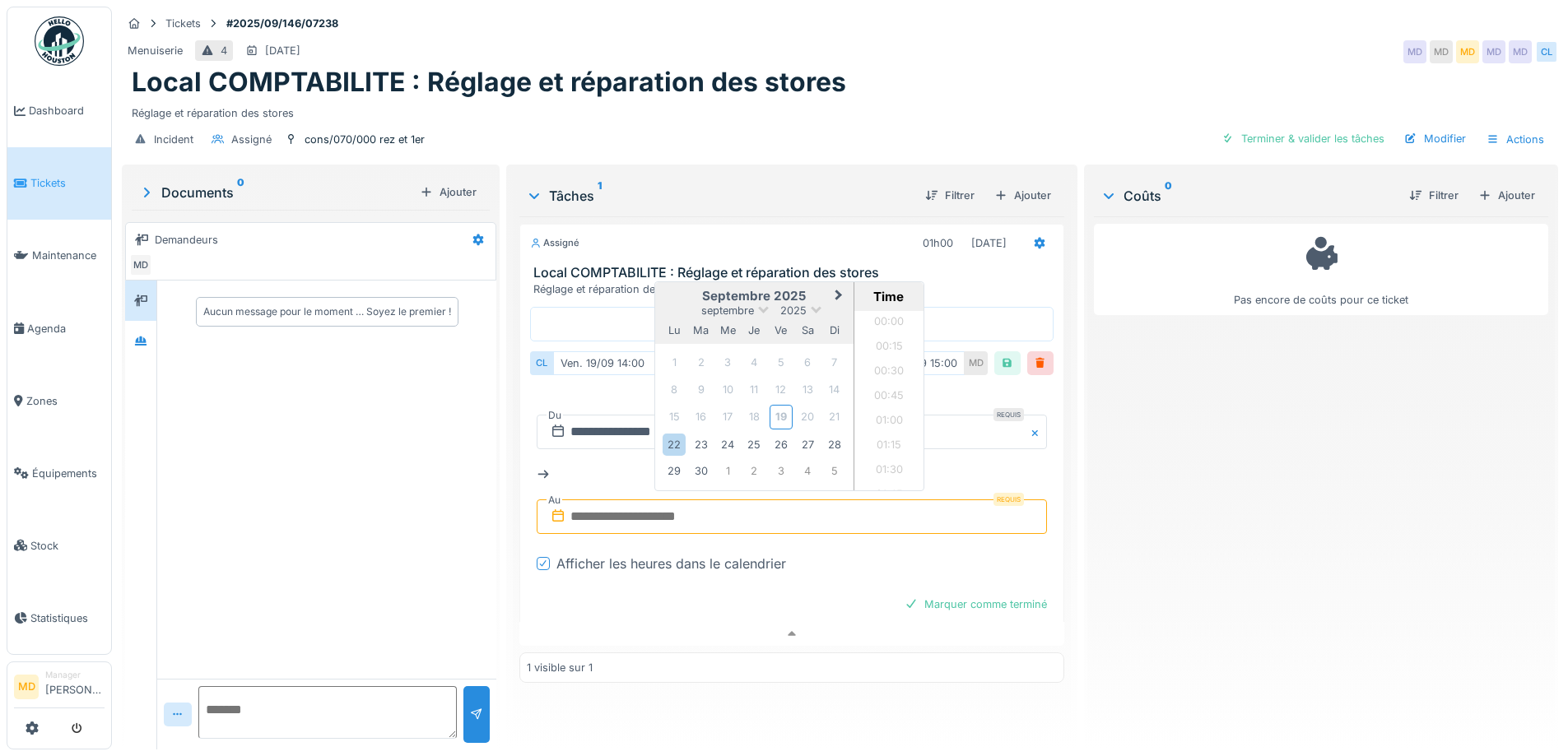
scroll to position [1379, 0]
click at [675, 441] on div "22" at bounding box center [673, 444] width 22 height 22
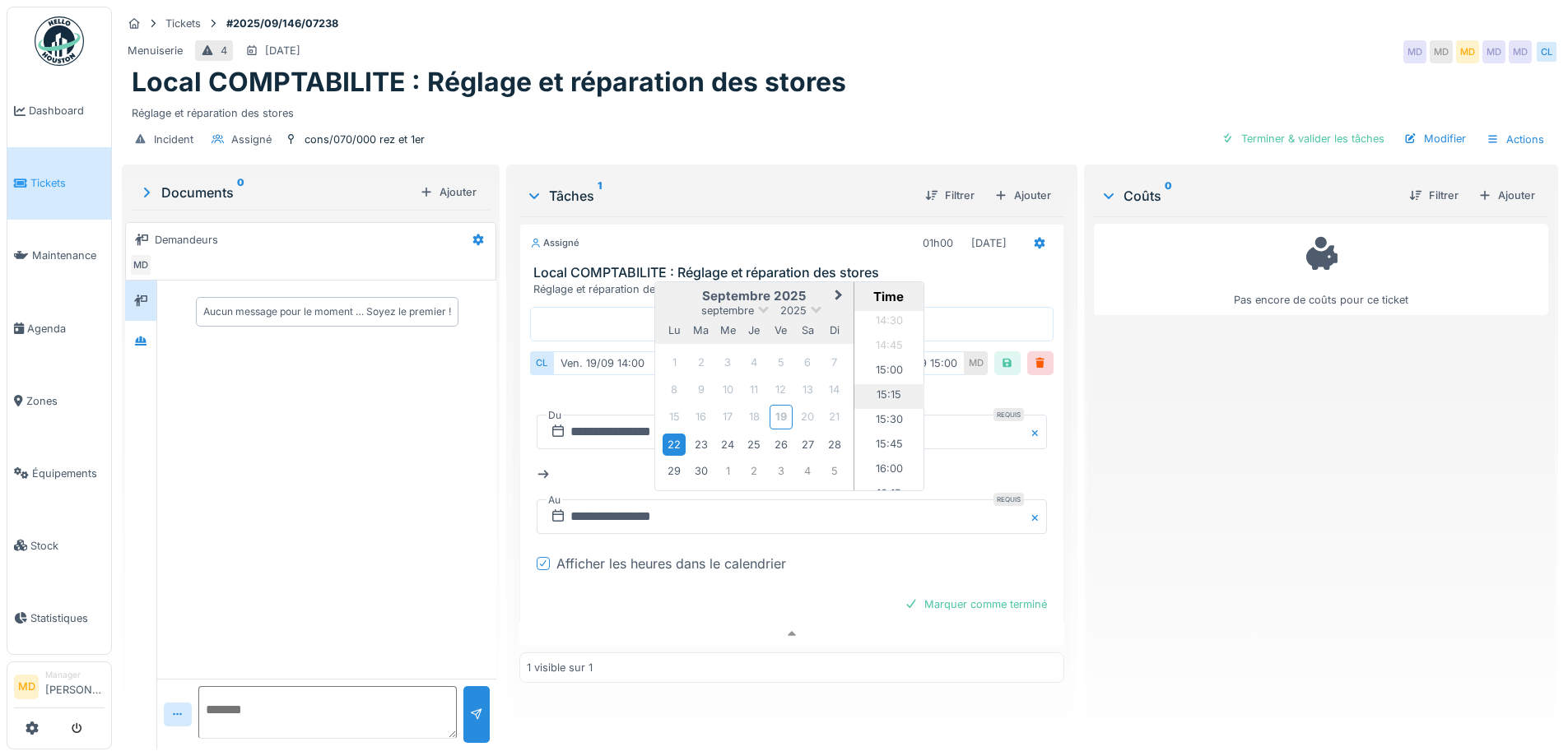
scroll to position [1461, 0]
click at [887, 430] on li "16:00" at bounding box center [888, 442] width 70 height 25
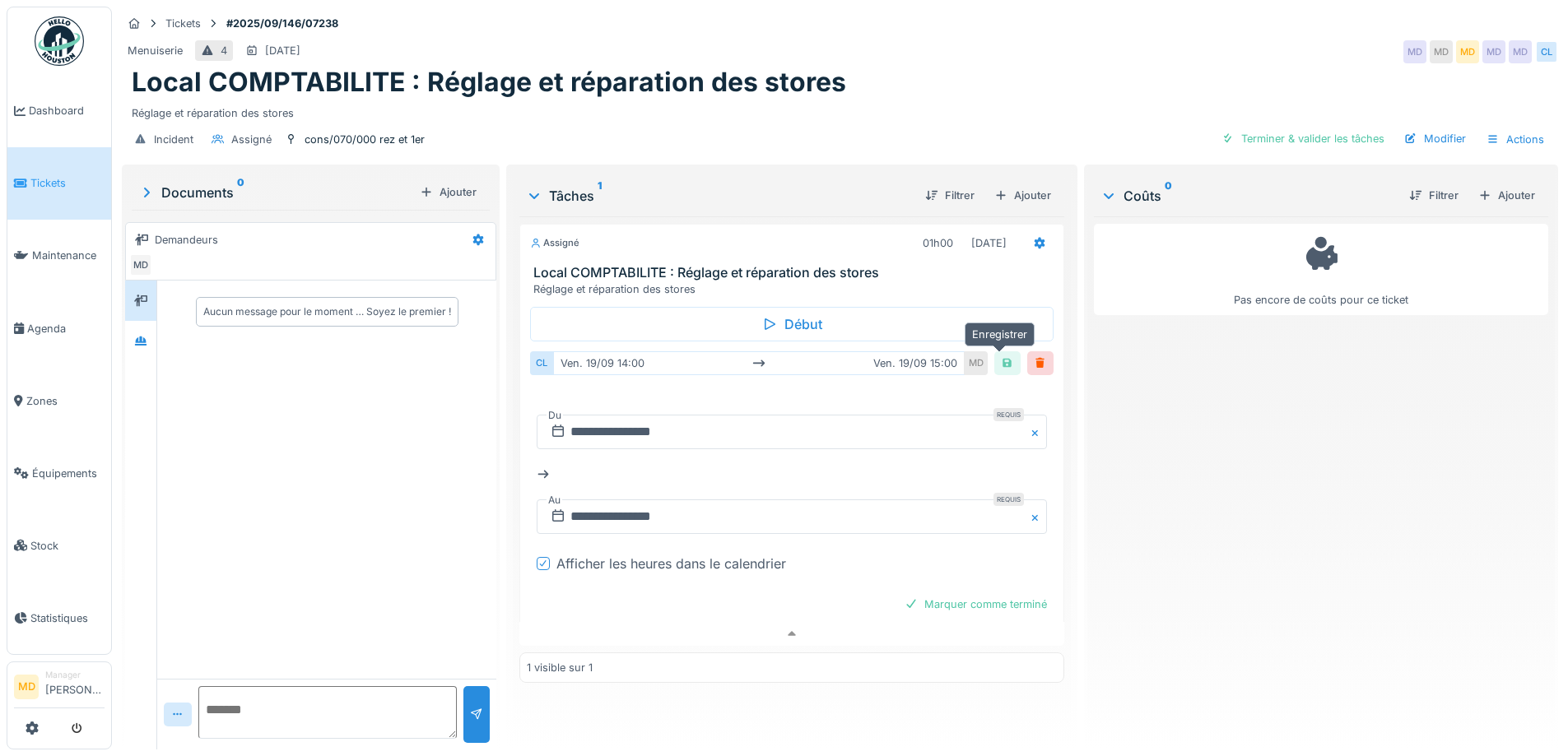
click at [1001, 356] on div at bounding box center [1008, 363] width 13 height 15
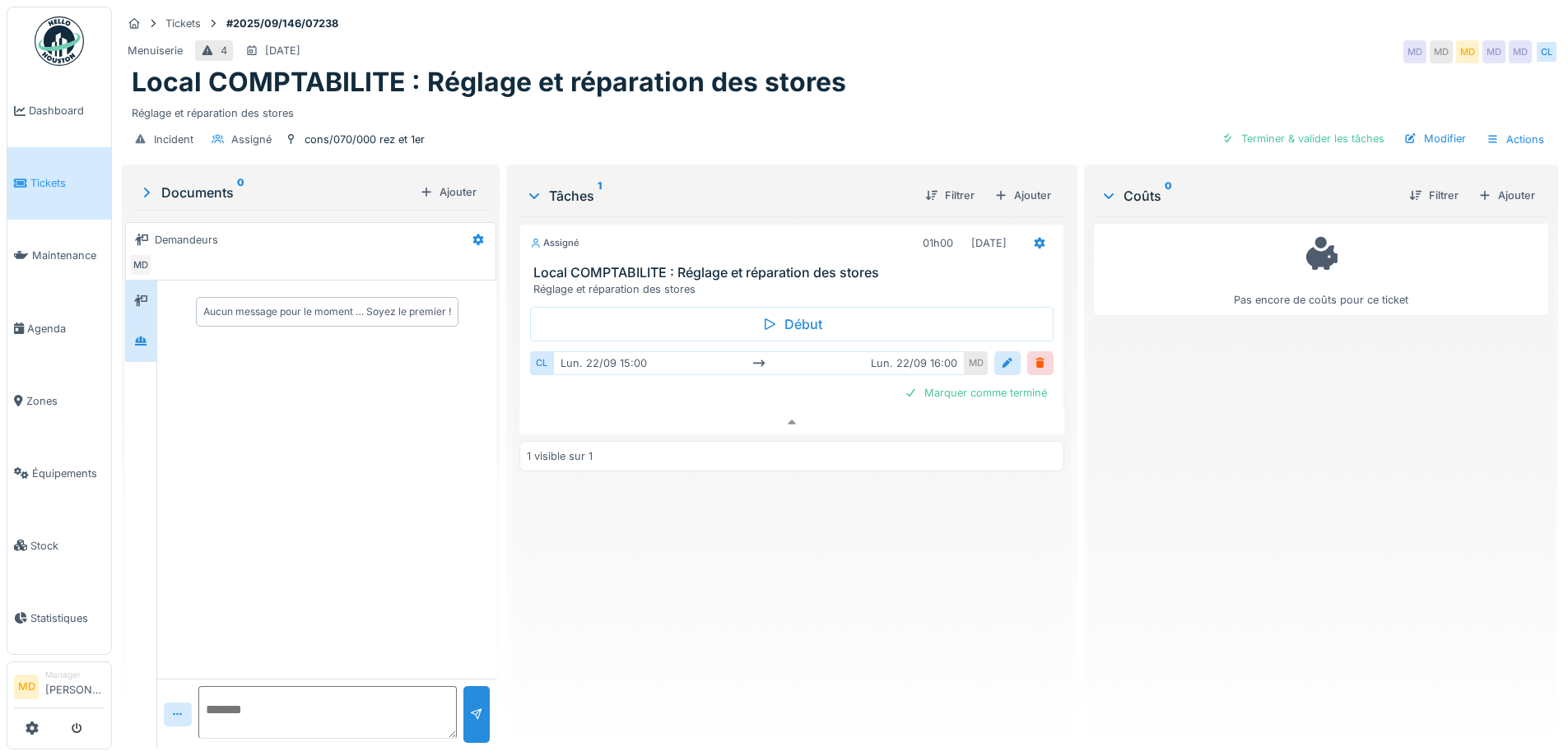
click at [142, 343] on div at bounding box center [140, 341] width 31 height 40
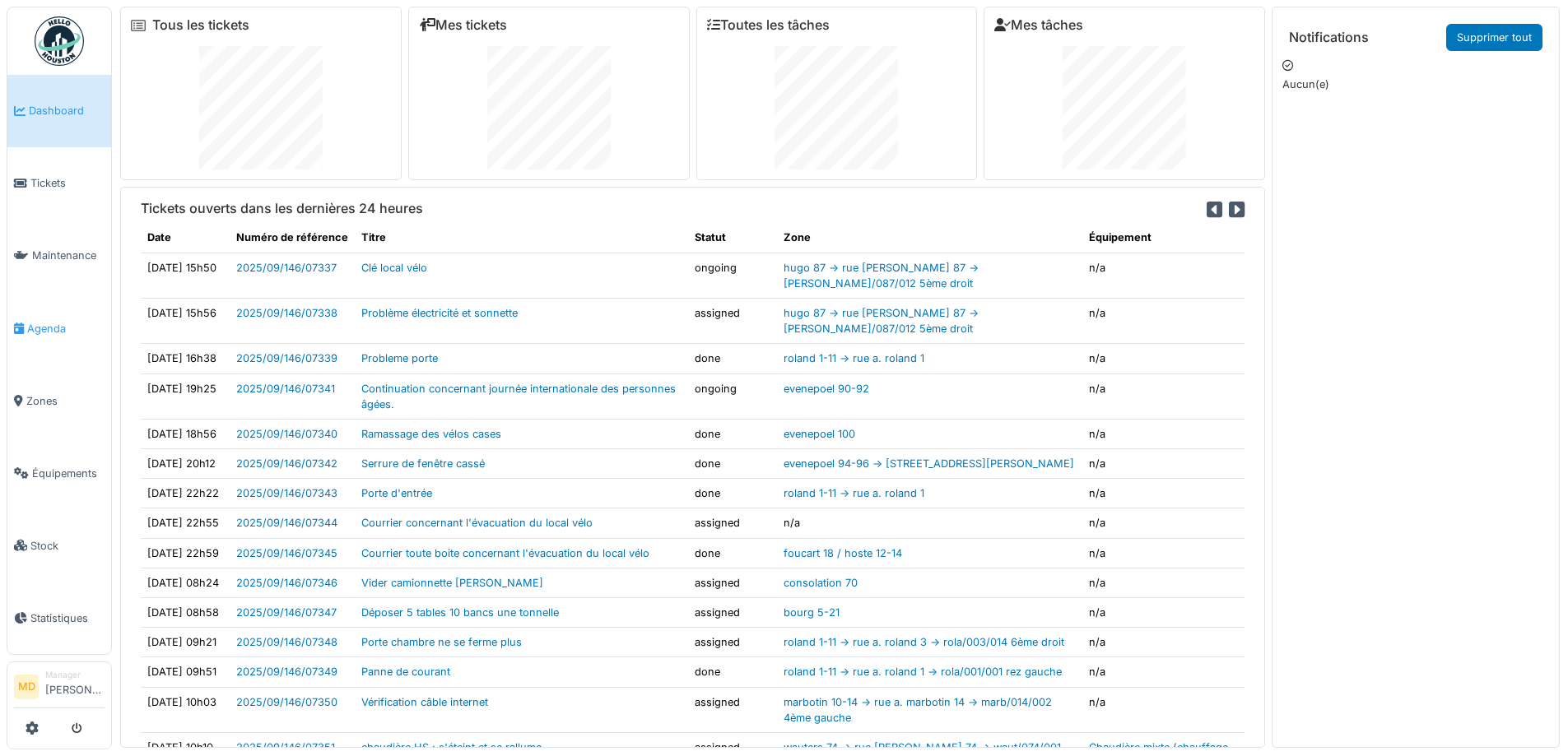
click at [31, 328] on span "Agenda" at bounding box center [65, 329] width 77 height 15
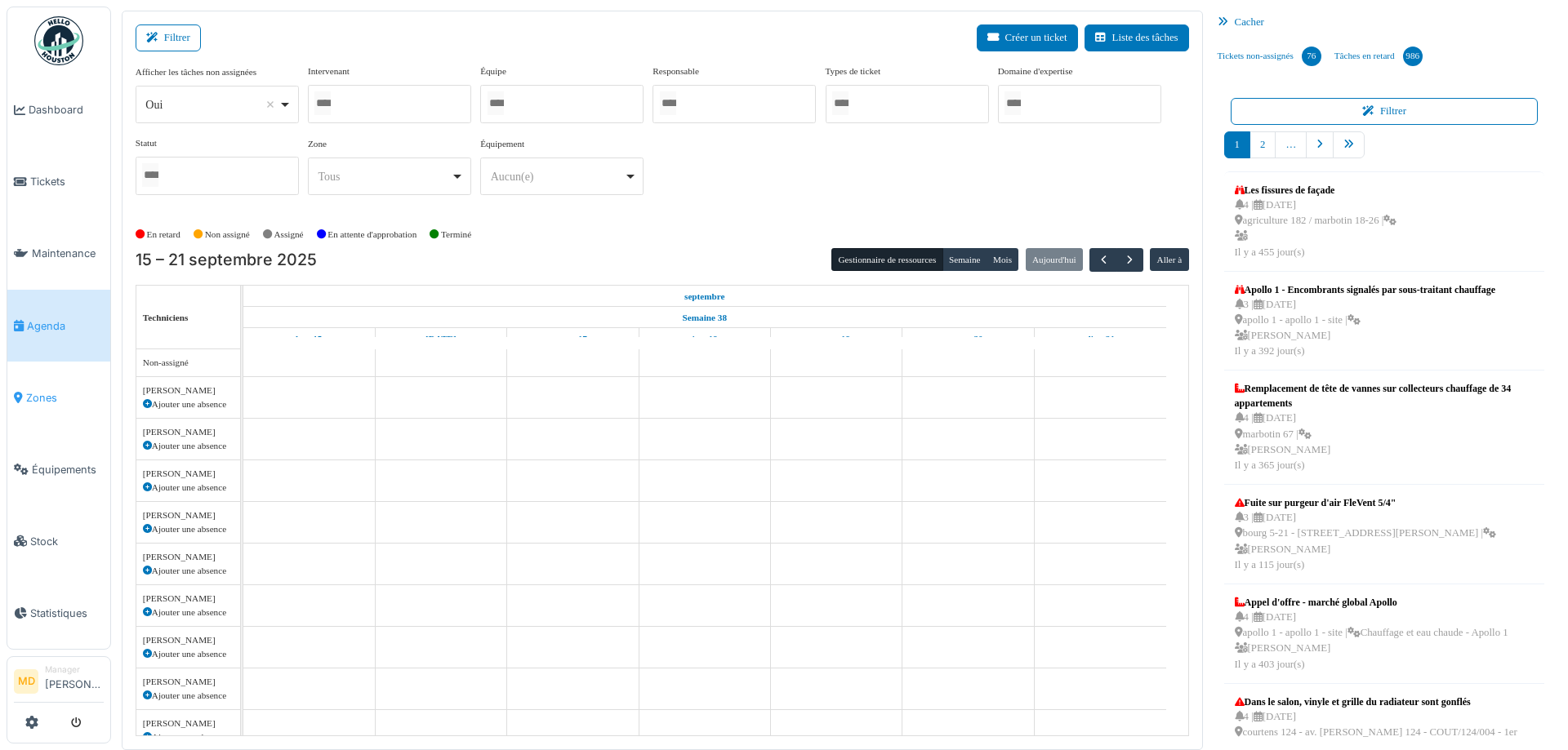
click at [26, 378] on link "Zones" at bounding box center [59, 397] width 103 height 72
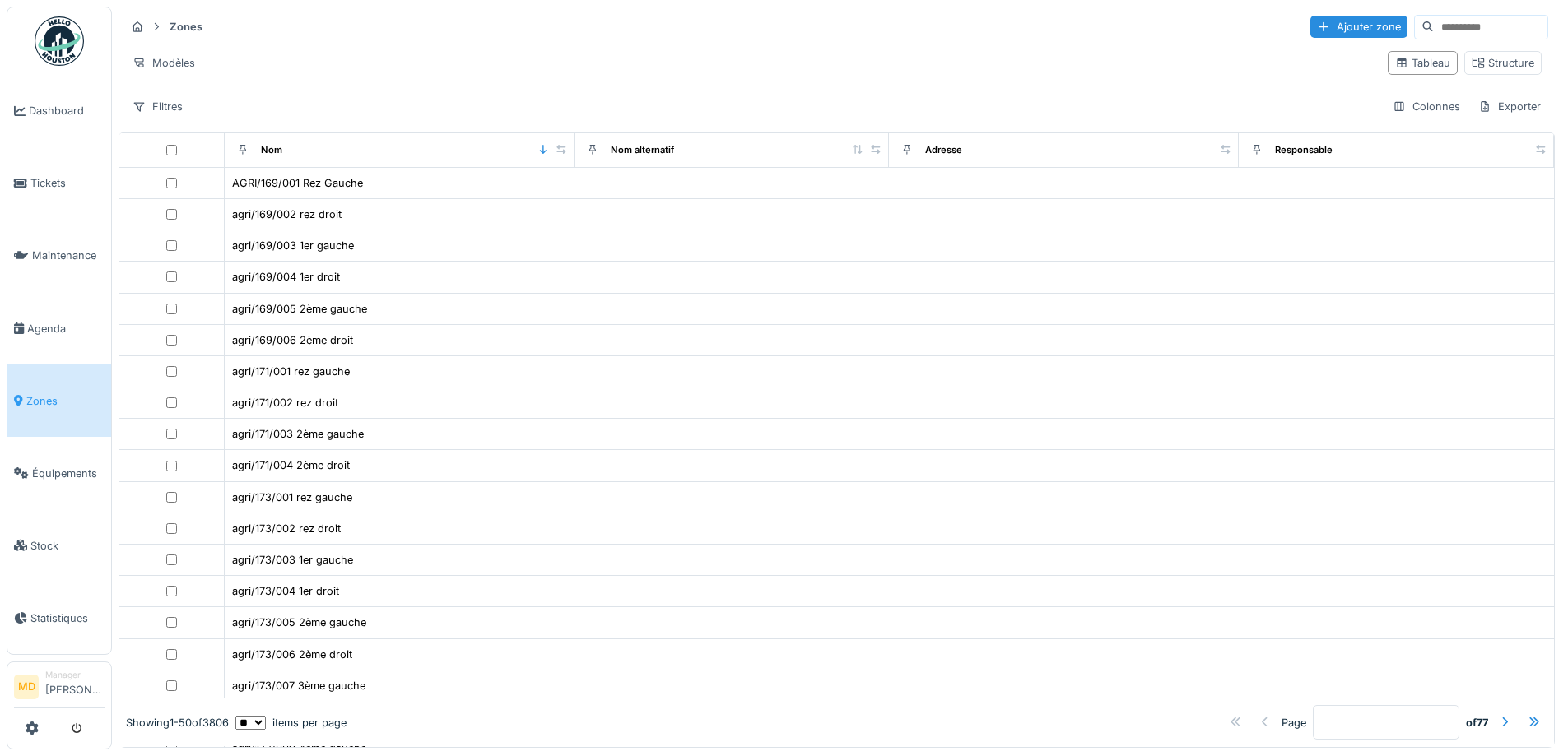
click at [1434, 31] on input at bounding box center [1490, 27] width 113 height 23
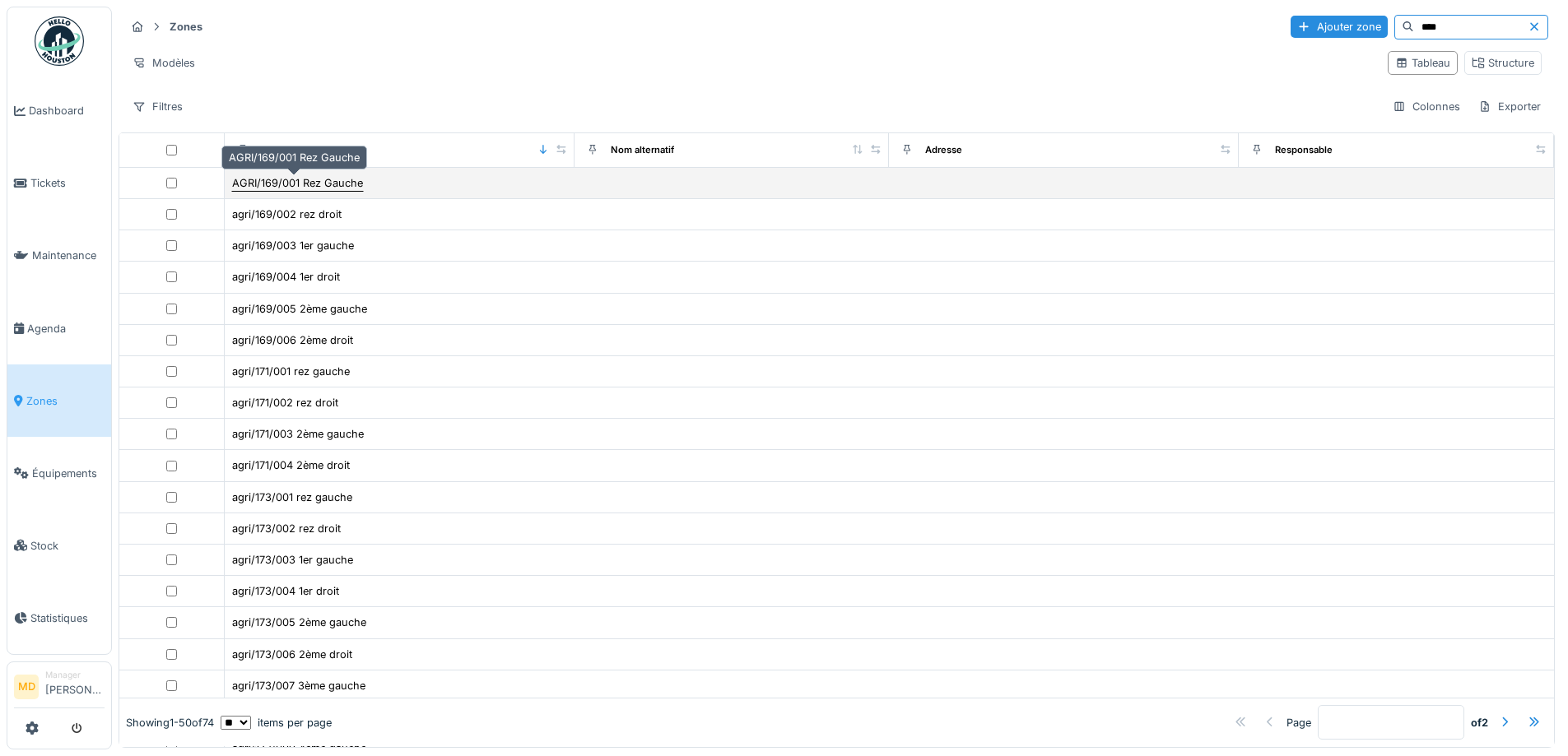
click at [260, 180] on div "AGRI/169/001 Rez Gauche" at bounding box center [296, 183] width 131 height 15
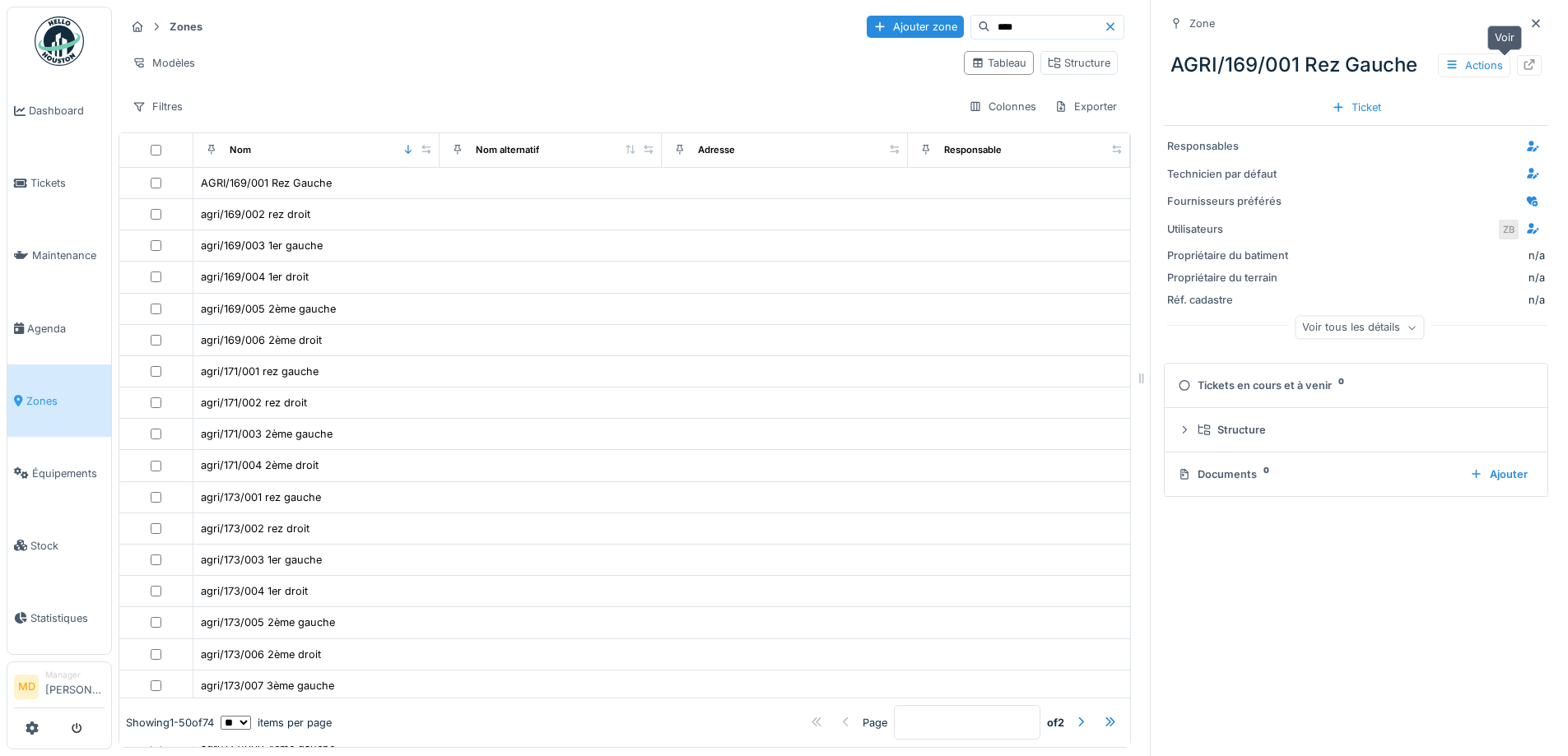
click at [1522, 69] on icon at bounding box center [1529, 64] width 13 height 10
click at [1000, 25] on input "****" at bounding box center [1047, 27] width 113 height 23
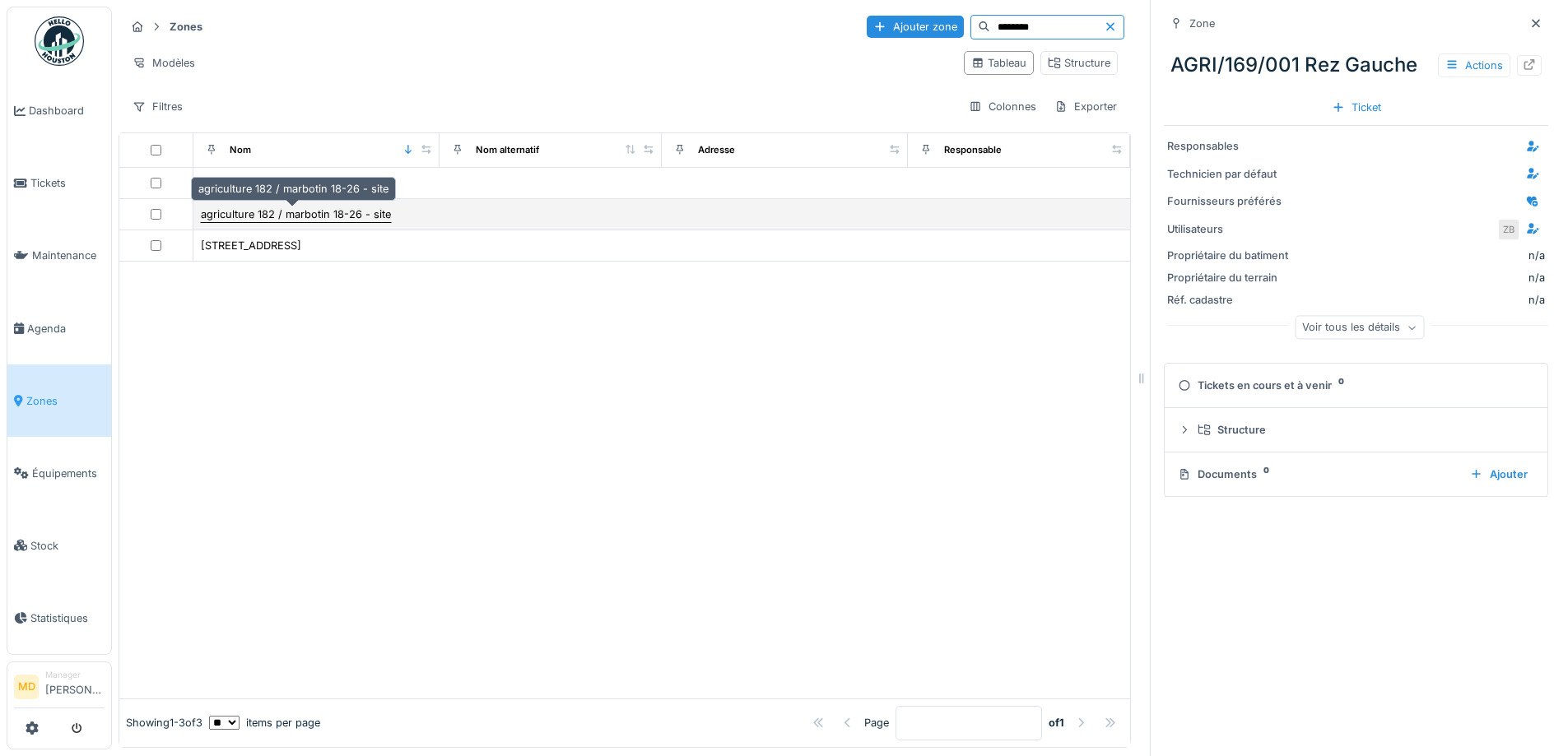
type input "********"
click at [263, 206] on div "agriculture 182 / marbotin 18-26 - site" at bounding box center [295, 215] width 192 height 17
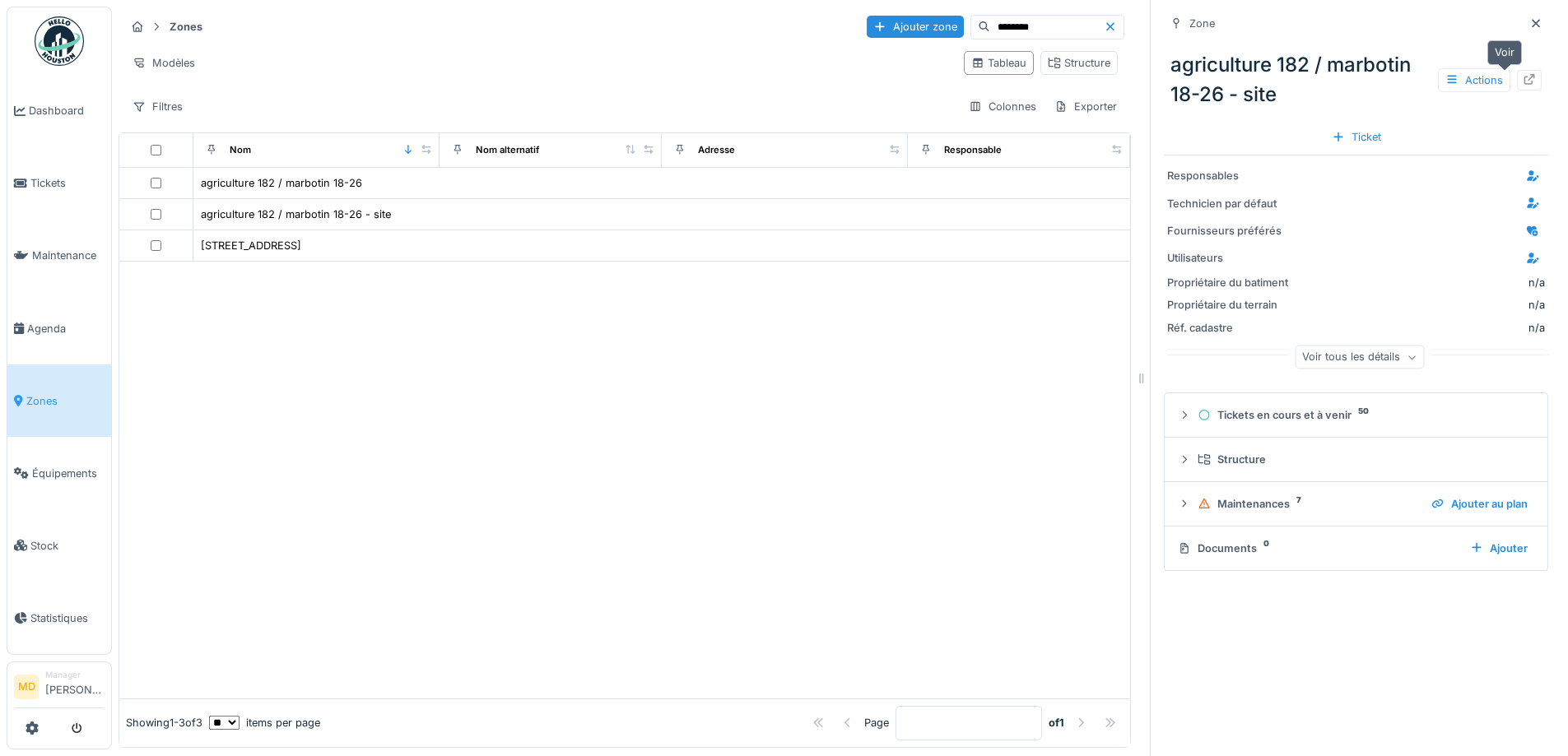
click at [1517, 81] on div at bounding box center [1529, 80] width 25 height 21
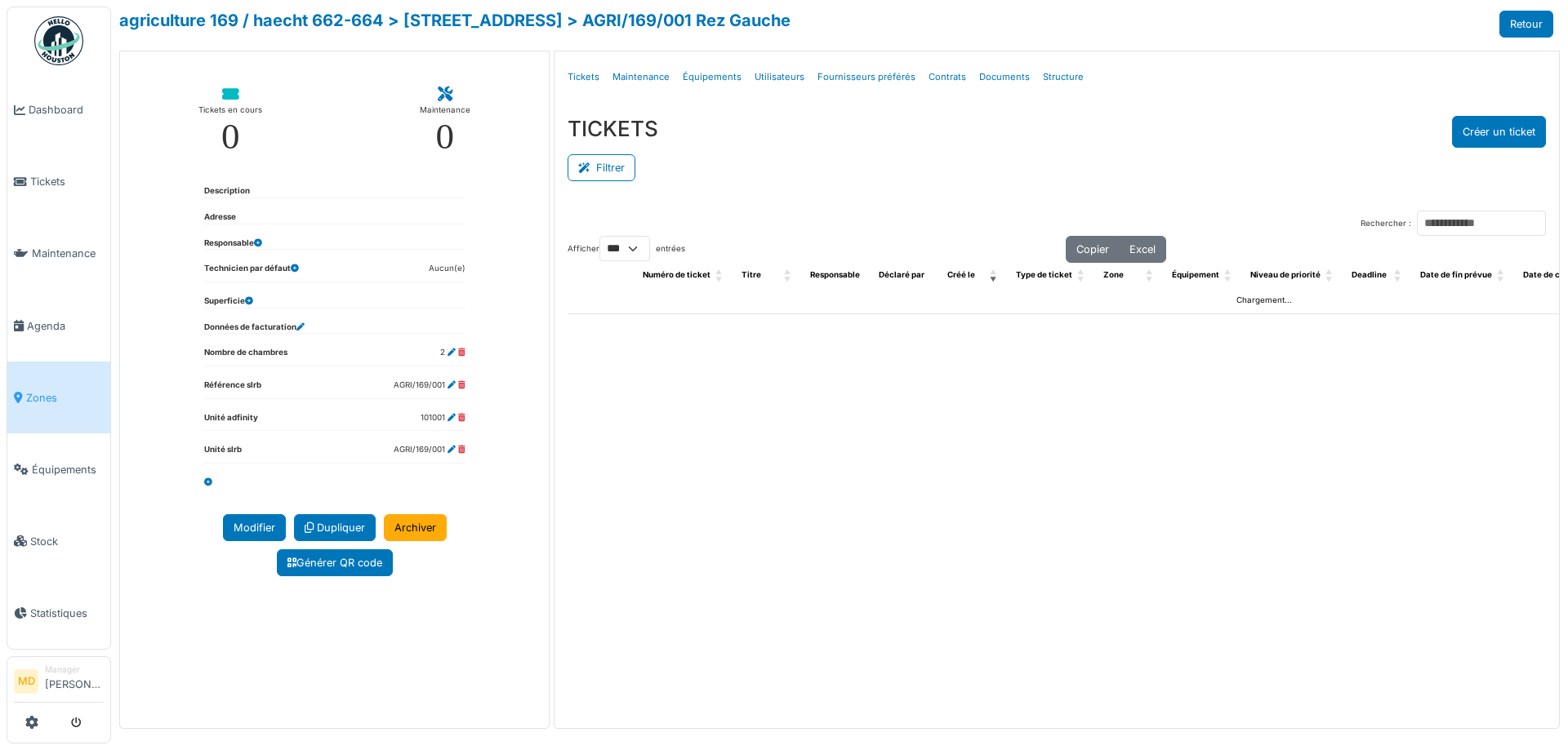
select select "***"
click at [1042, 74] on link "Structure" at bounding box center [1063, 77] width 54 height 39
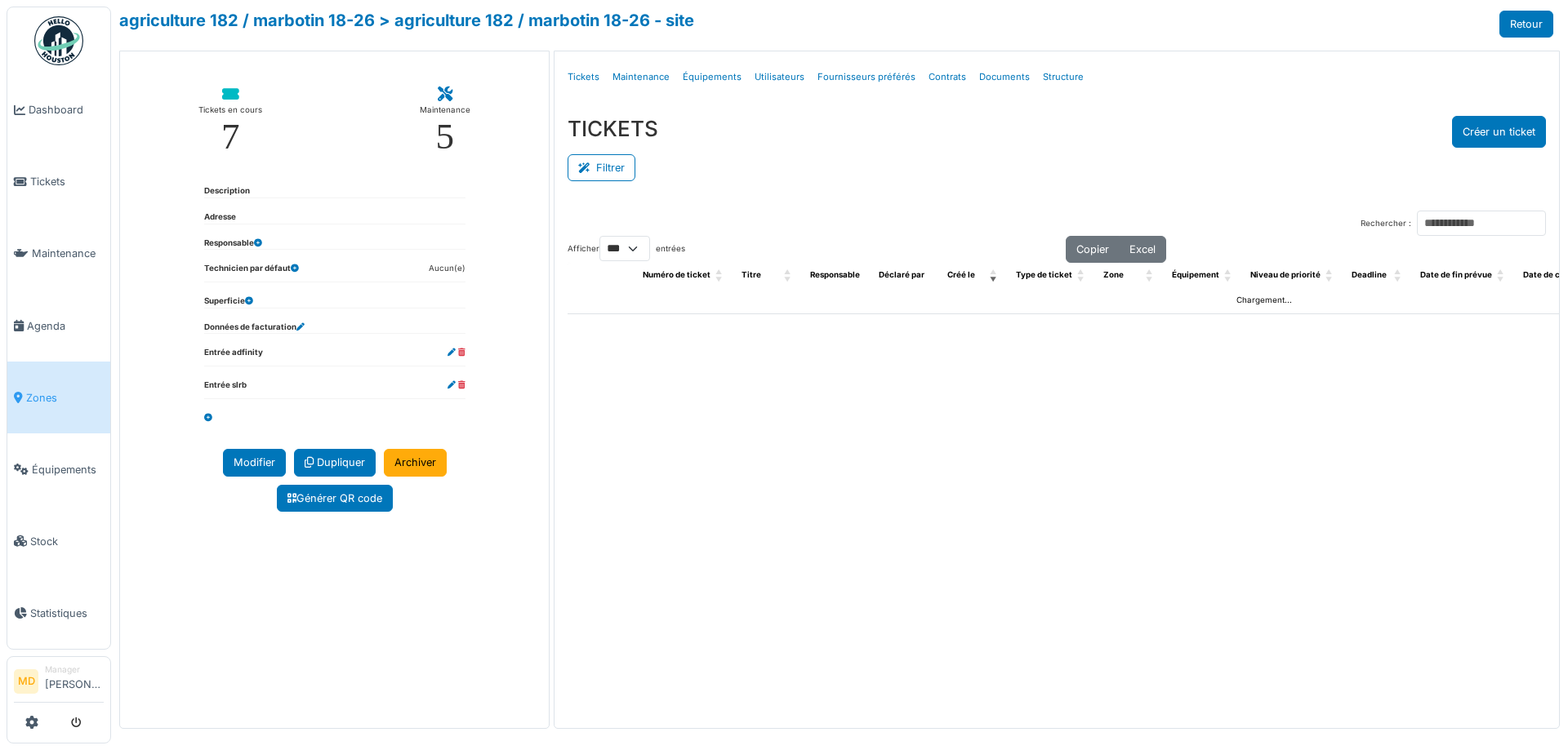
select select "***"
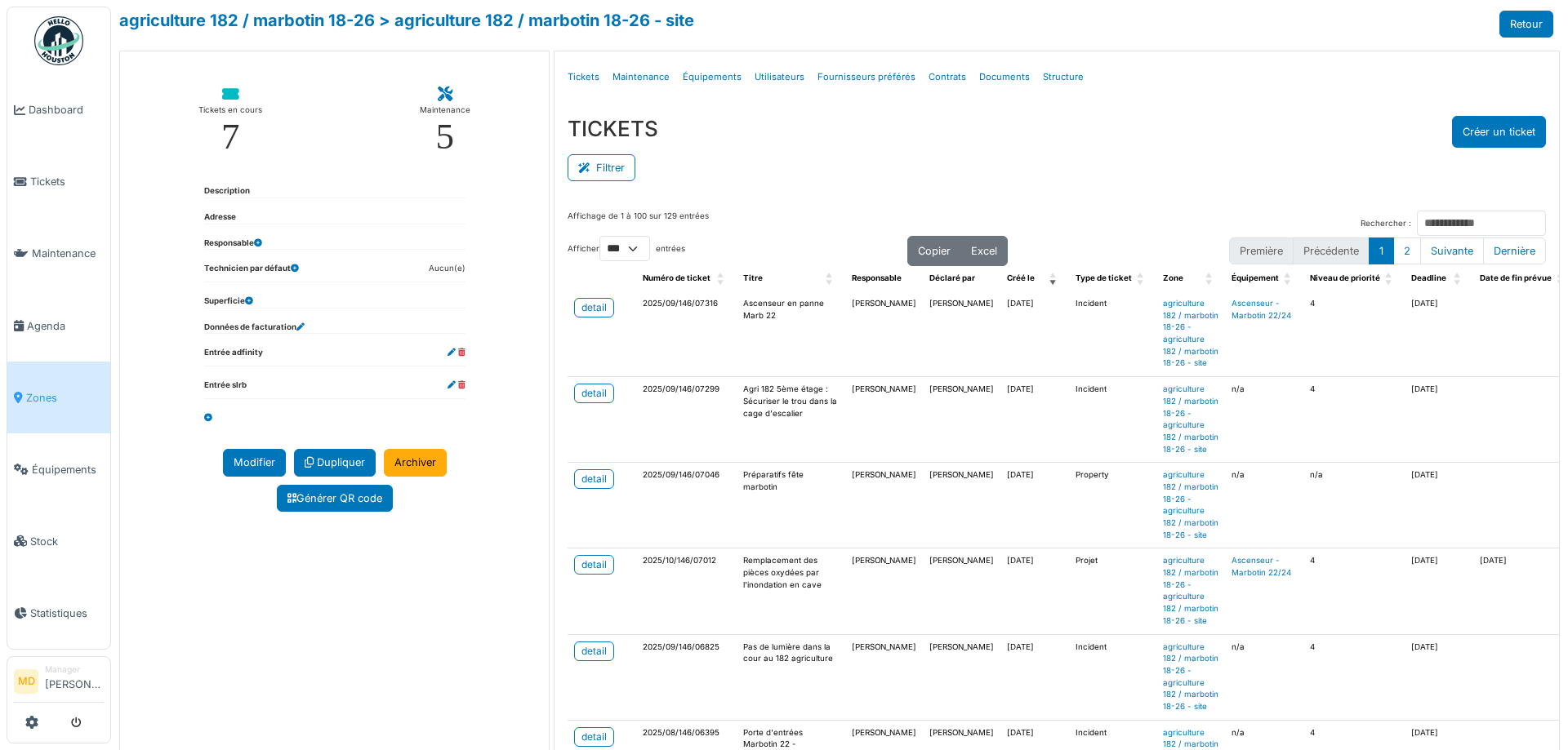
scroll to position [0, 431]
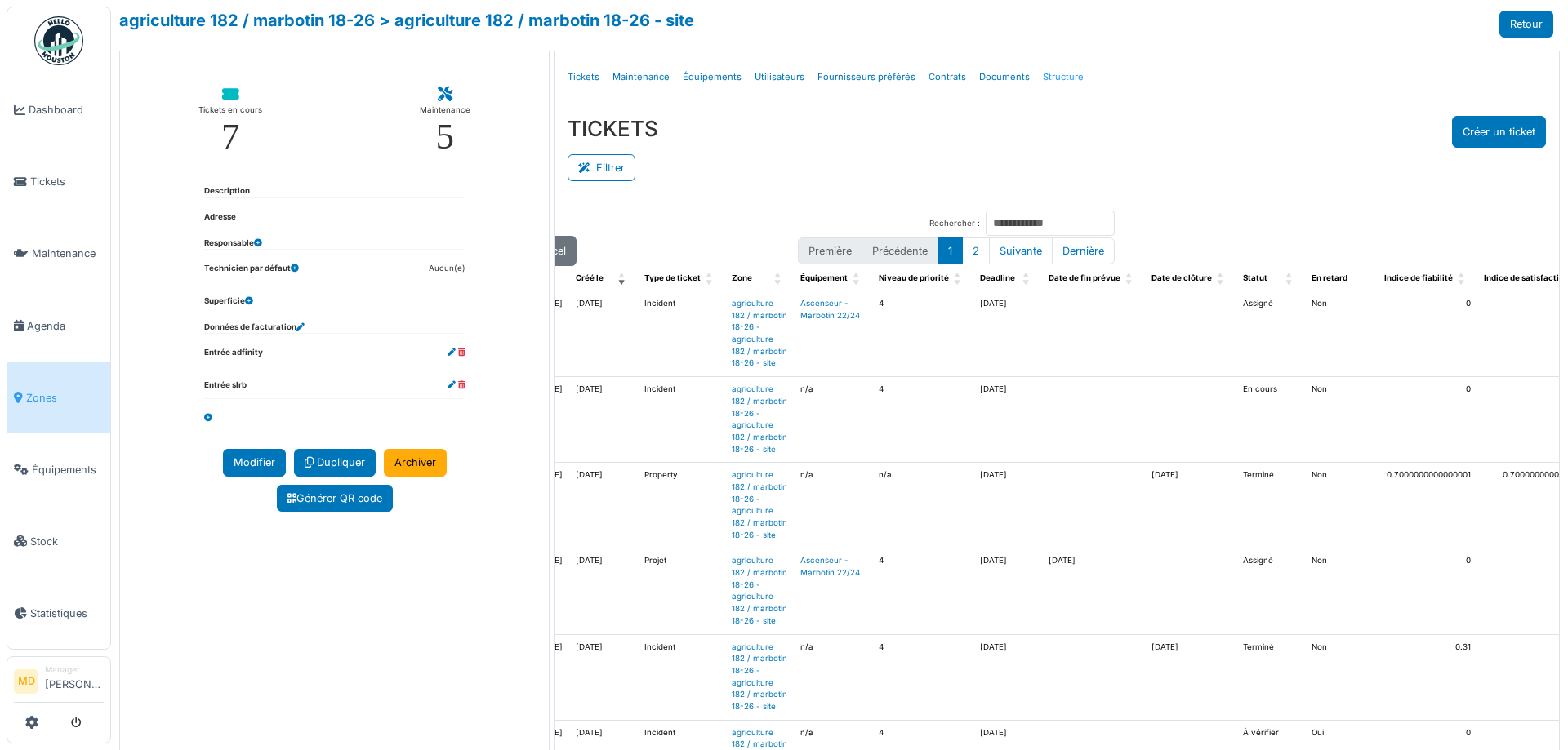
click at [1048, 84] on link "Structure" at bounding box center [1063, 77] width 54 height 39
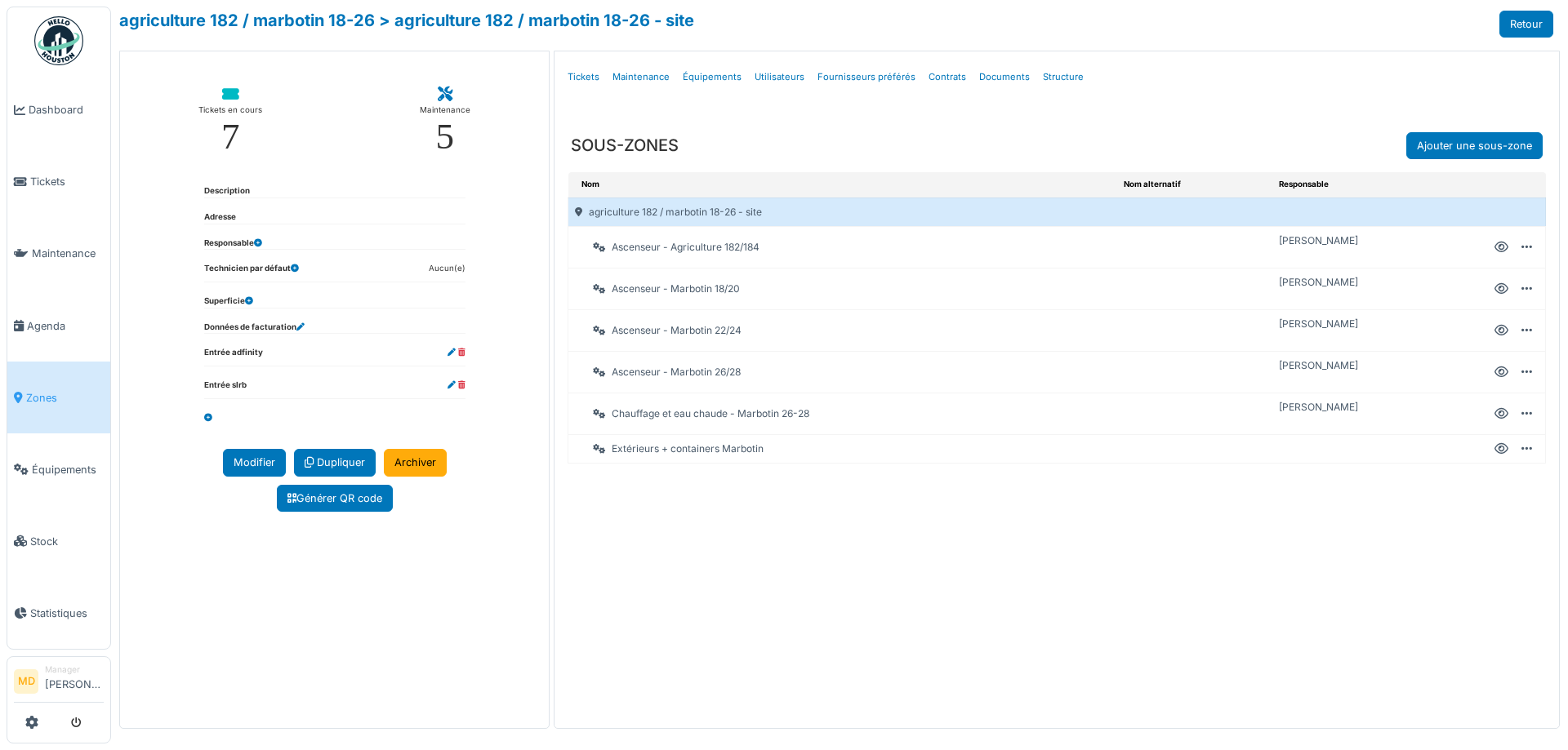
click at [1504, 248] on icon at bounding box center [1501, 248] width 14 height 1
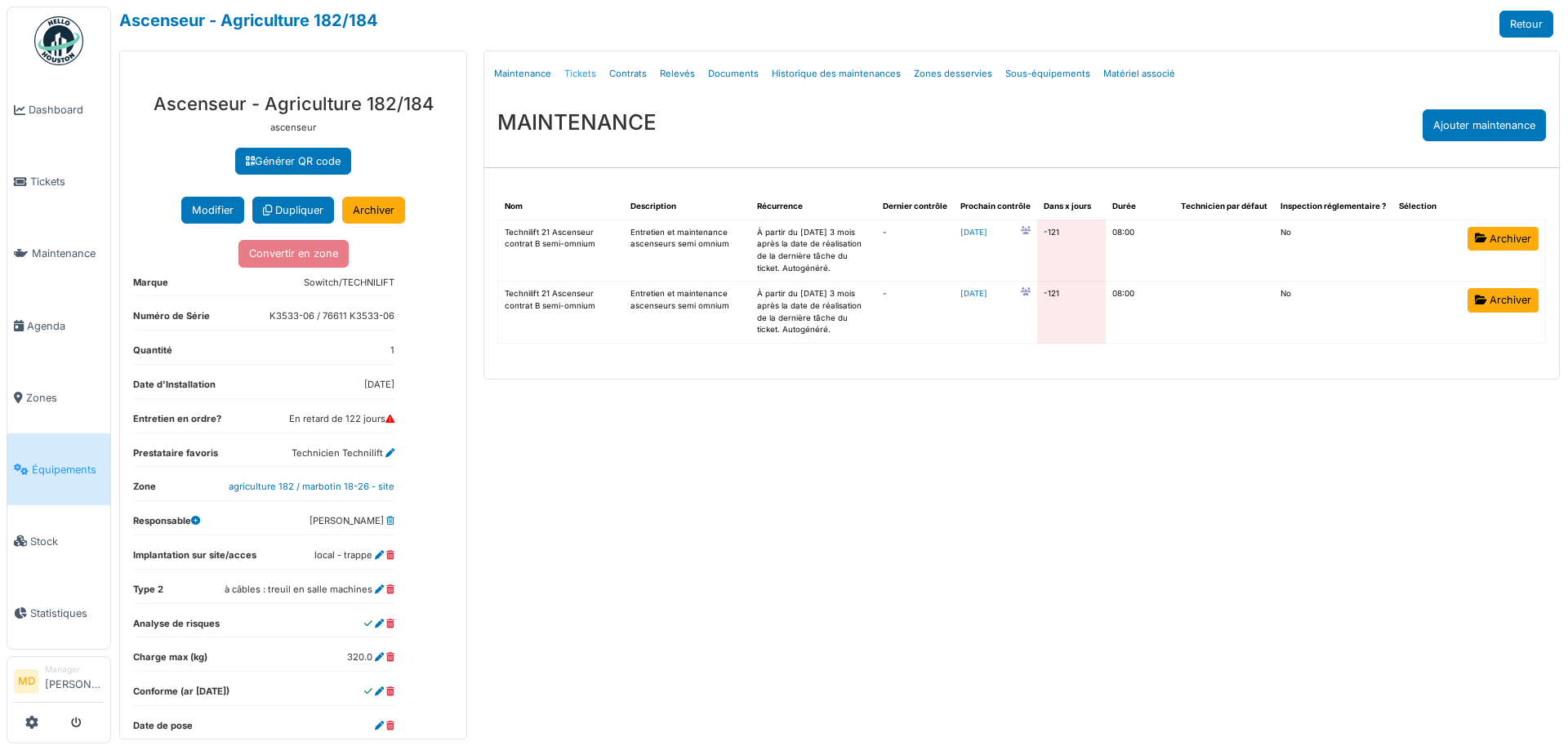
click at [574, 68] on link "Tickets" at bounding box center [580, 74] width 44 height 39
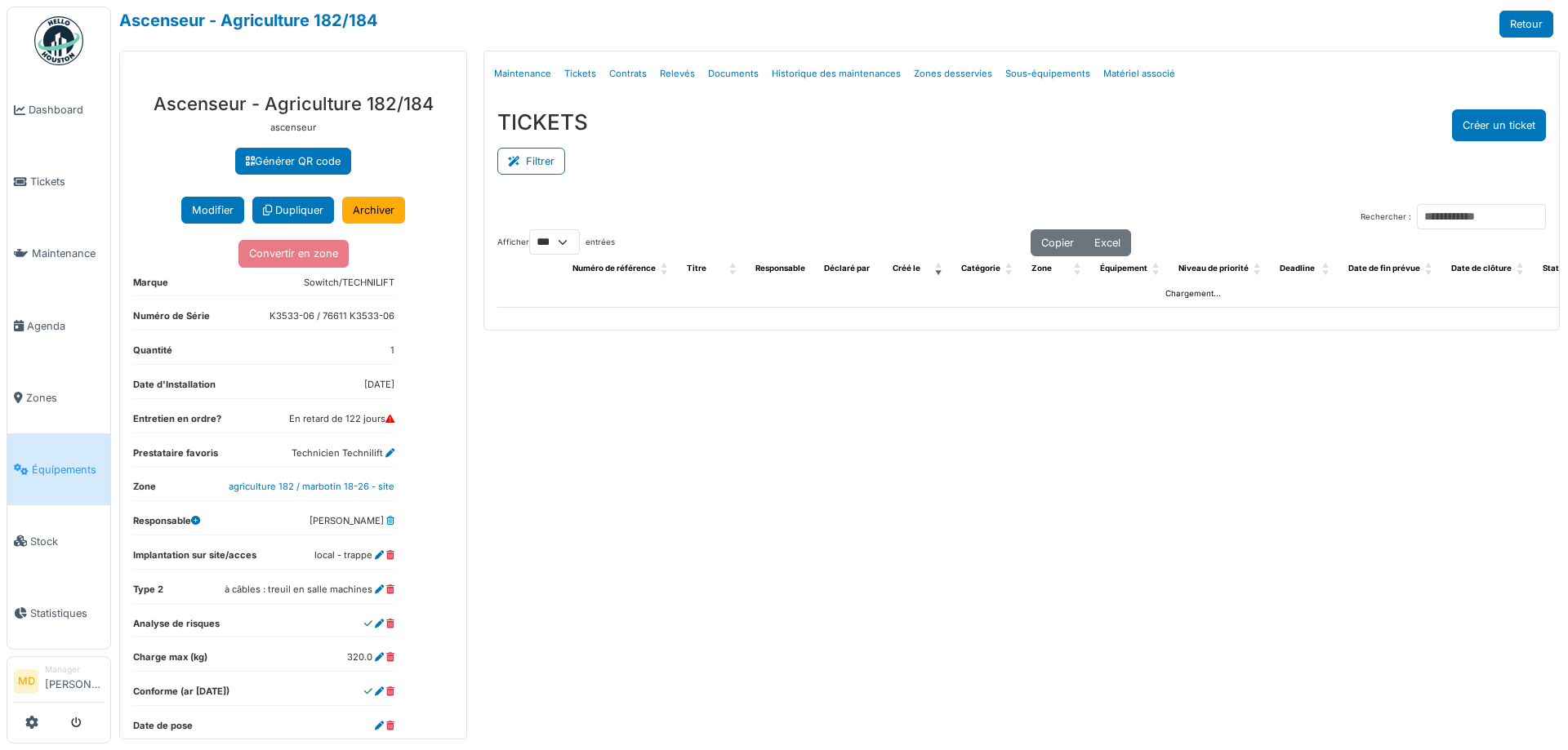
select select "***"
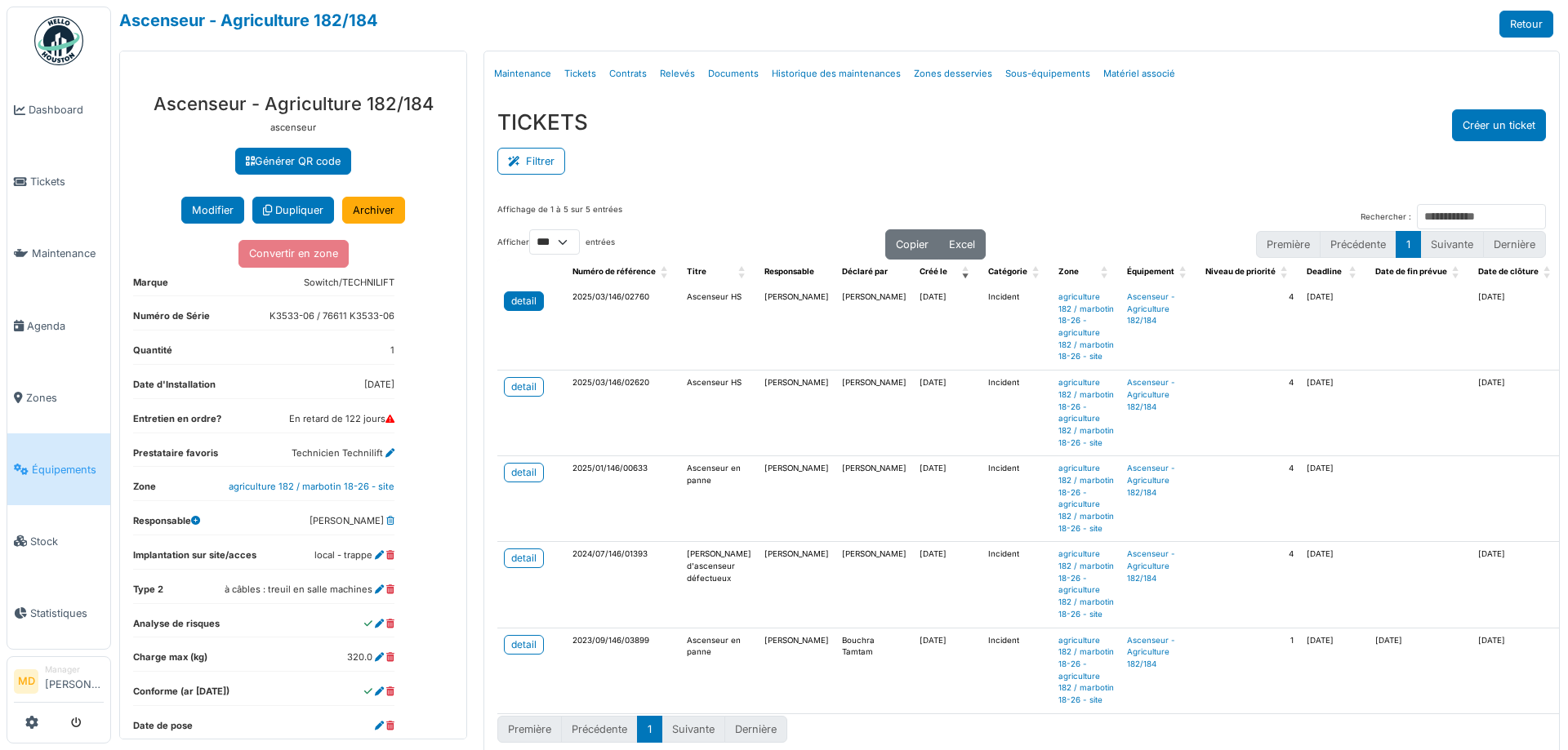
click at [525, 299] on div "detail" at bounding box center [523, 302] width 26 height 15
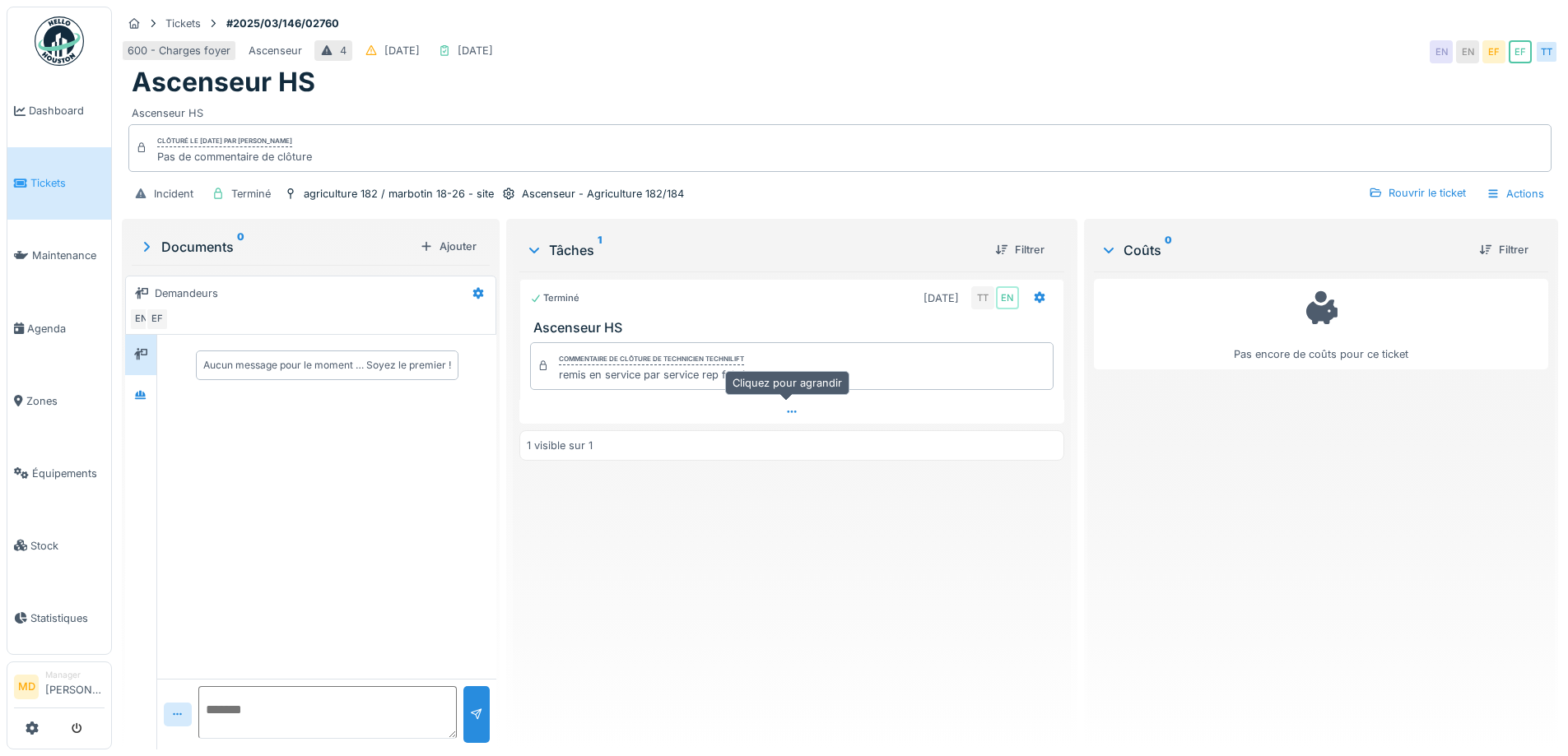
click at [791, 406] on div at bounding box center [791, 412] width 544 height 24
